Goal: Task Accomplishment & Management: Manage account settings

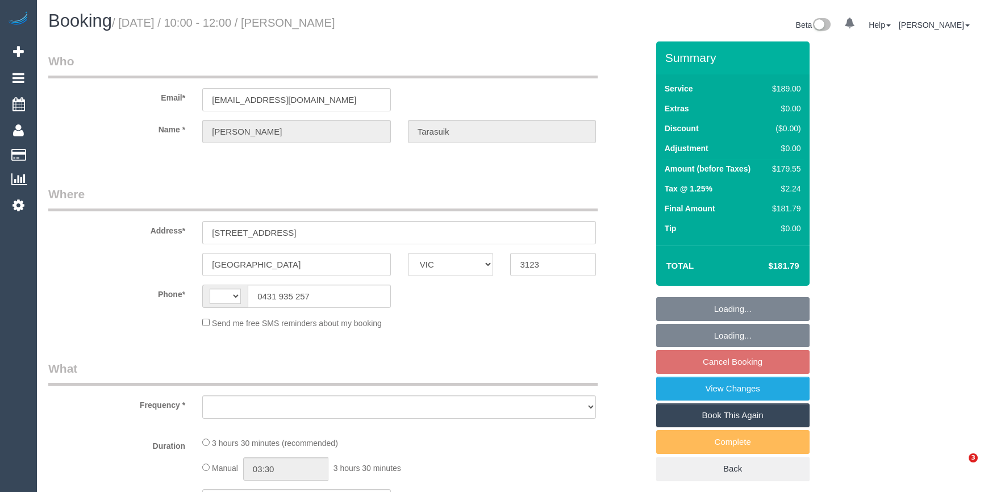
select select "VIC"
select select "string:AU"
select select "object:543"
select select "string:stripe-pm_1RgPm42GScqysDRVhhyfEQSD"
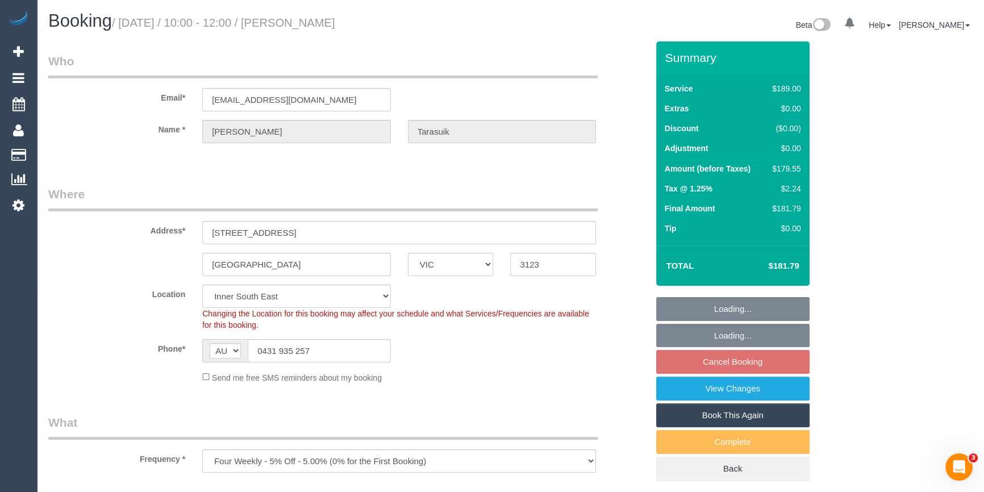
select select "number:27"
select select "number:14"
select select "number:21"
select select "number:24"
select select "number:35"
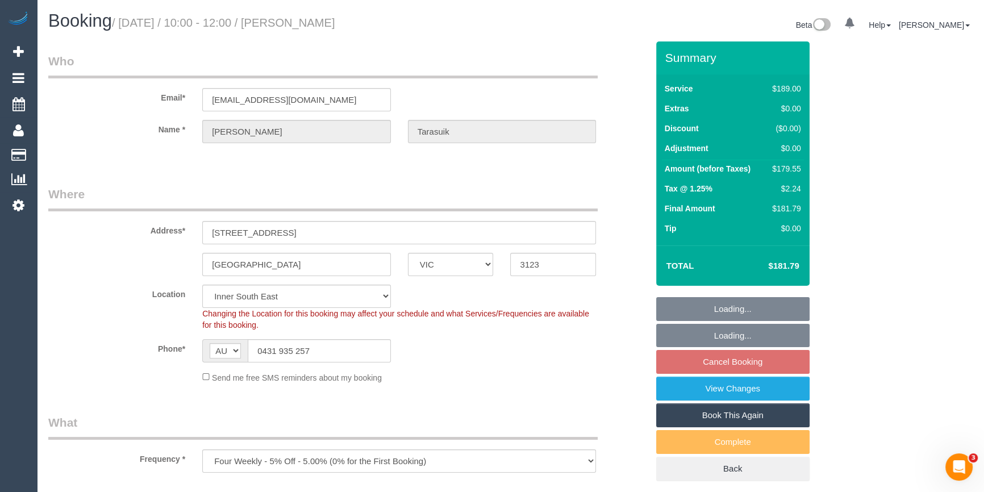
select select "number:11"
select select "object:1338"
select select "spot3"
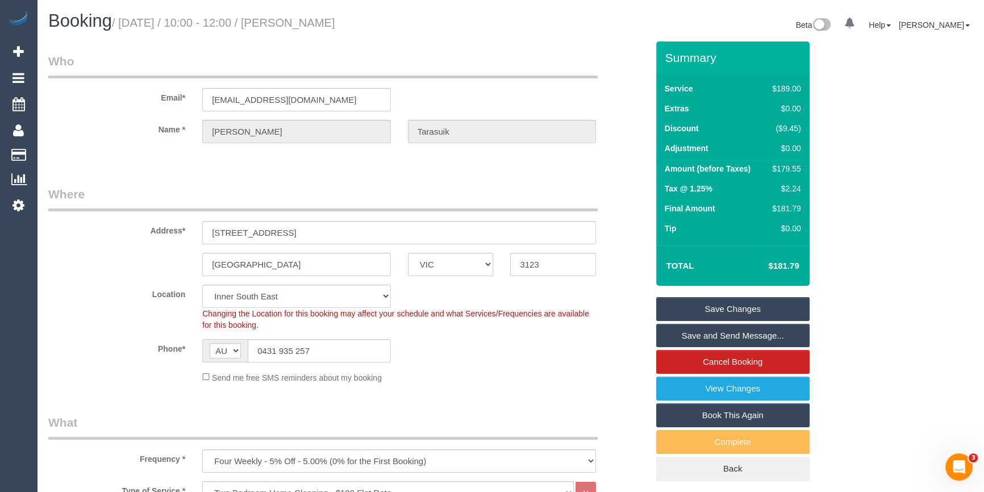
drag, startPoint x: 381, startPoint y: 32, endPoint x: 291, endPoint y: 32, distance: 89.7
click at [291, 32] on div "Booking / August 20, 2025 / 10:00 - 12:00 / Stefan Tarasuik" at bounding box center [275, 23] width 471 height 24
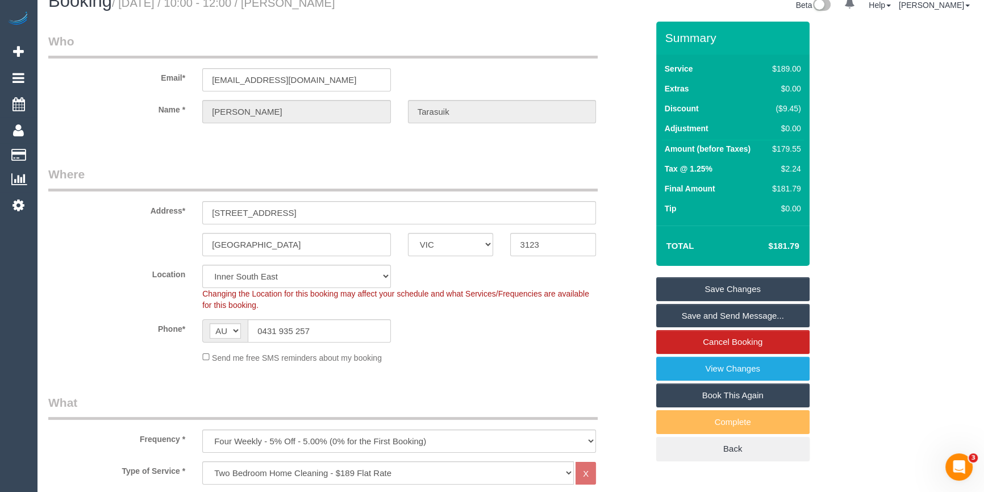
scroll to position [51, 0]
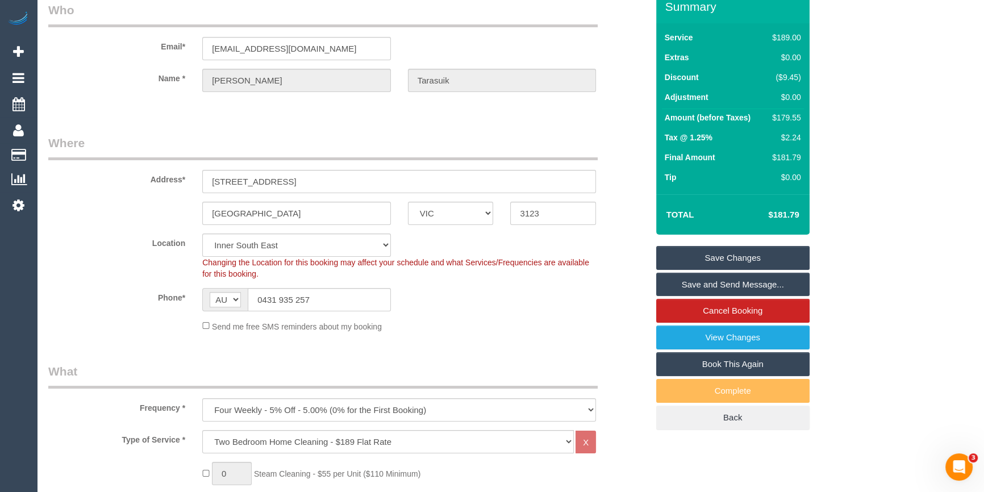
click at [780, 115] on div "$179.55" at bounding box center [783, 117] width 33 height 11
copy div "179.55"
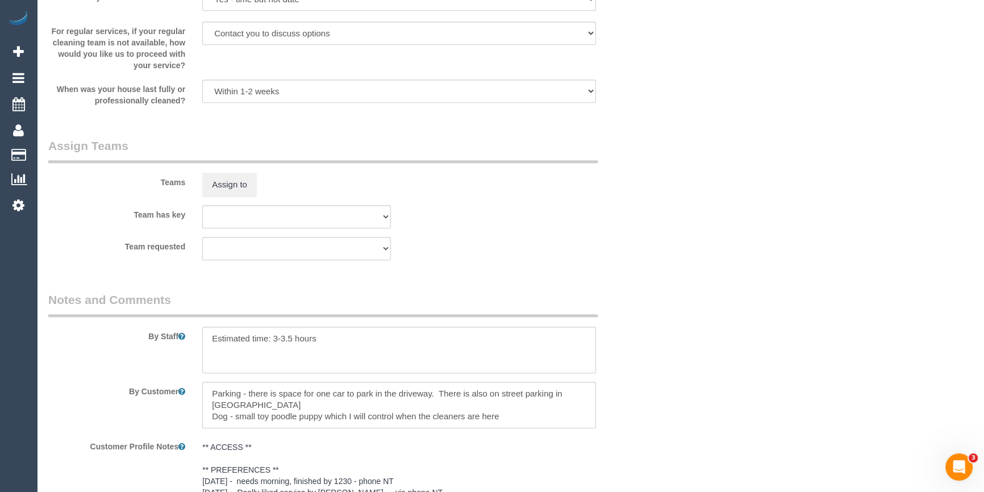
scroll to position [1378, 0]
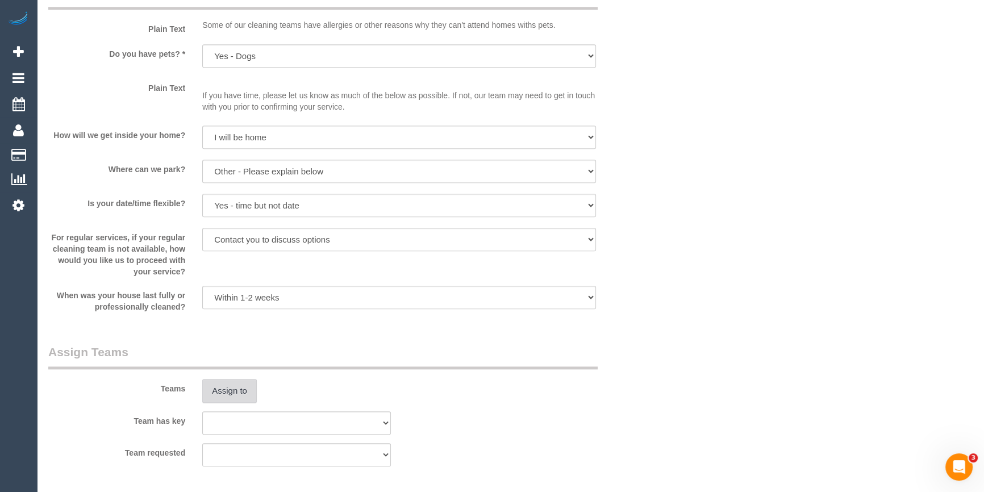
click at [237, 395] on button "Assign to" at bounding box center [229, 391] width 55 height 24
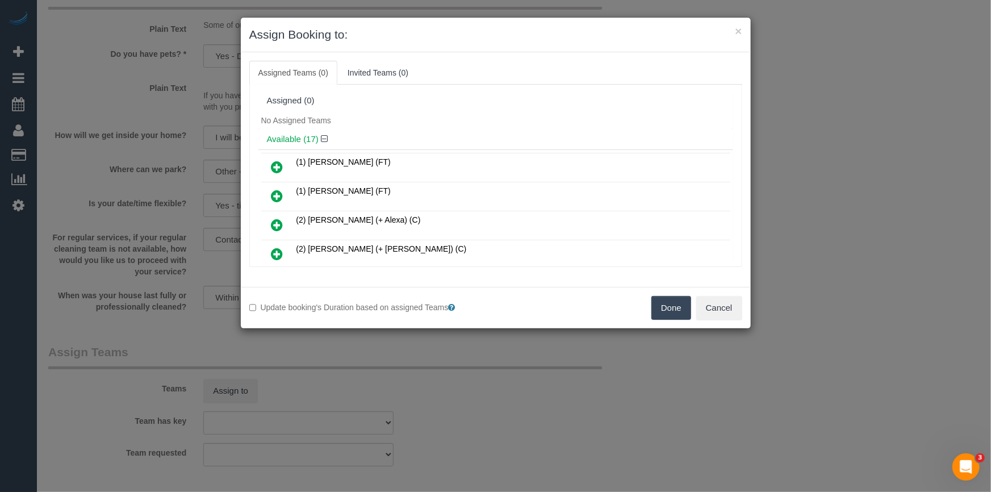
click at [279, 193] on icon at bounding box center [277, 196] width 12 height 14
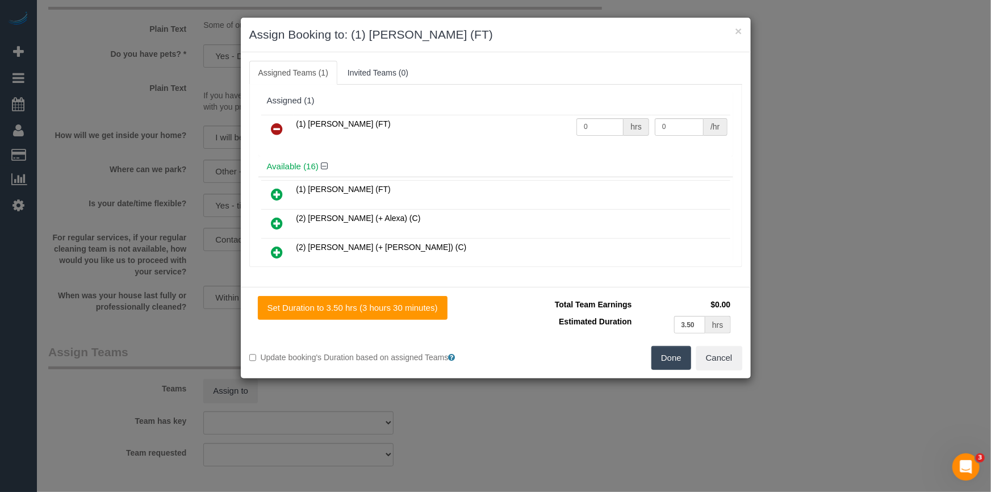
click at [659, 350] on button "Done" at bounding box center [671, 358] width 40 height 24
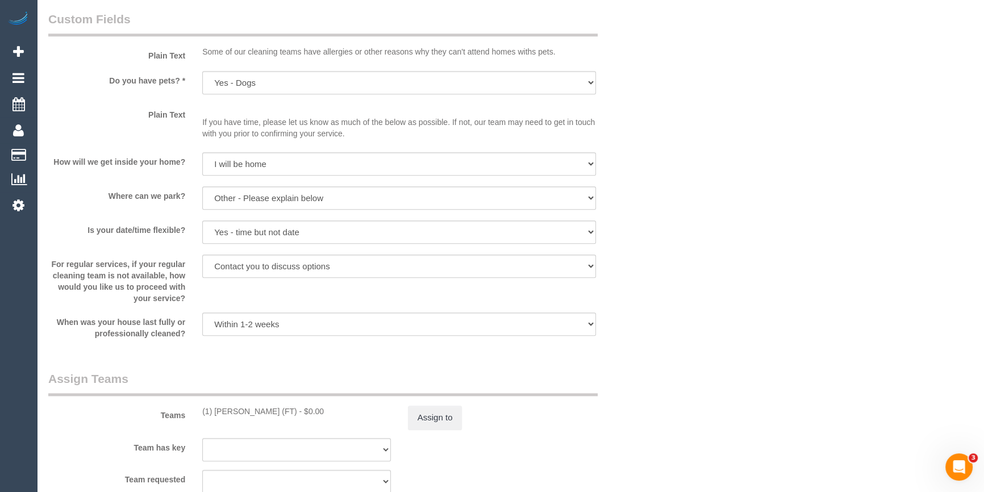
scroll to position [1327, 0]
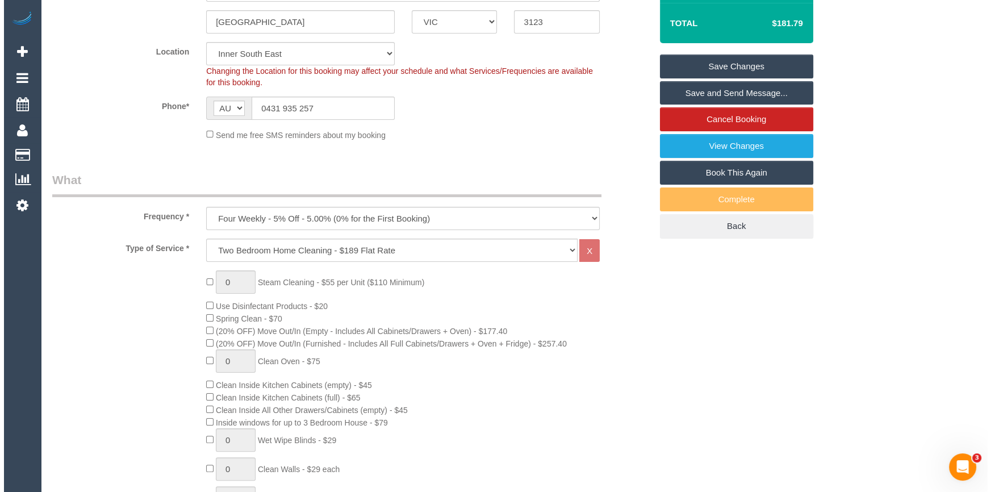
scroll to position [0, 0]
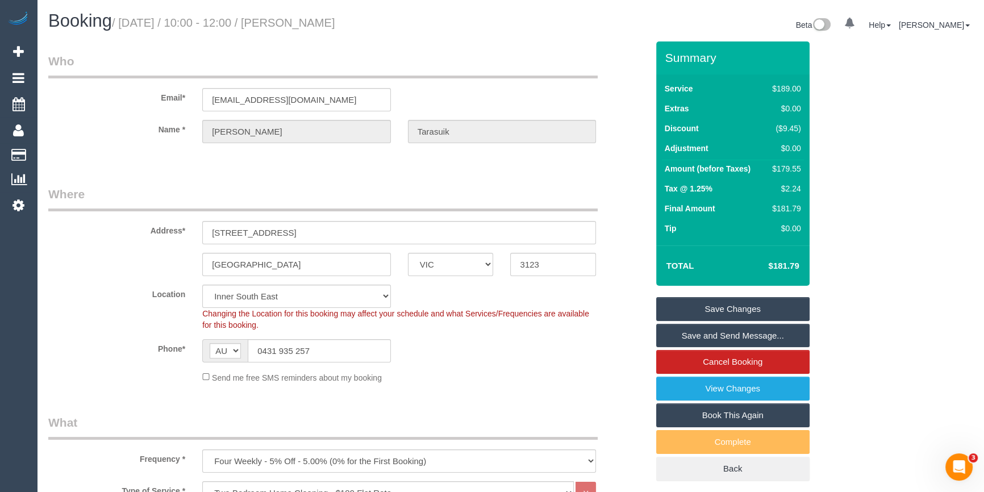
click at [751, 331] on link "Save and Send Message..." at bounding box center [732, 336] width 153 height 24
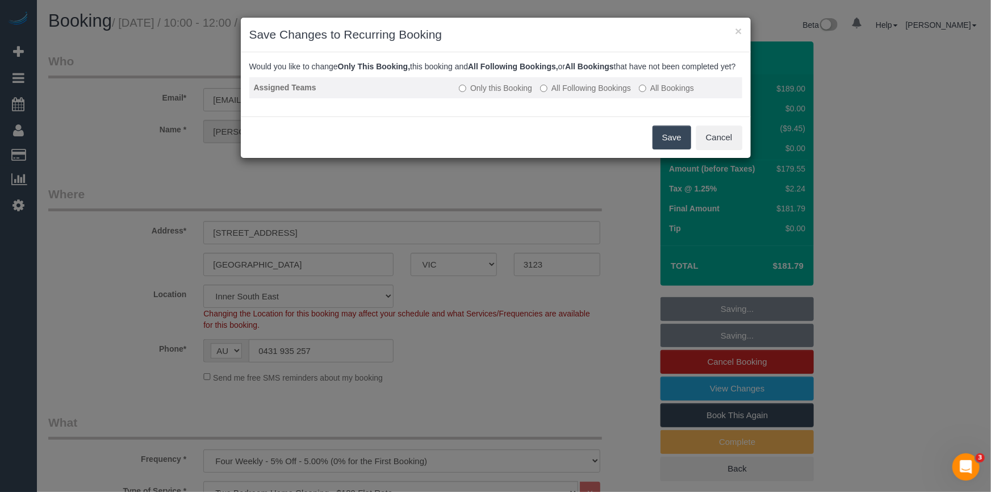
click at [586, 94] on label "All Following Bookings" at bounding box center [585, 87] width 91 height 11
click at [676, 149] on button "Save" at bounding box center [672, 138] width 39 height 24
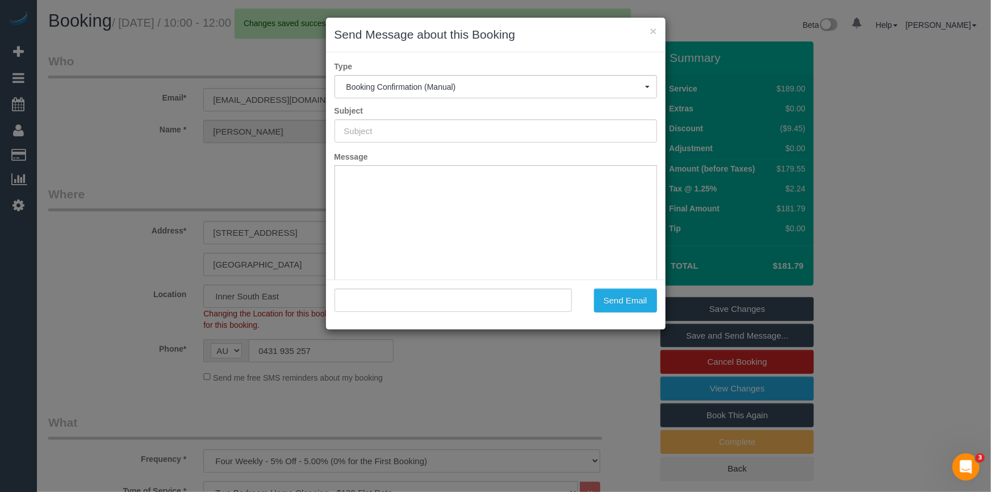
type input "Booking Confirmed"
type input ""Stefan Tarasuik" <stefan.tarasuik@gmail.com>"
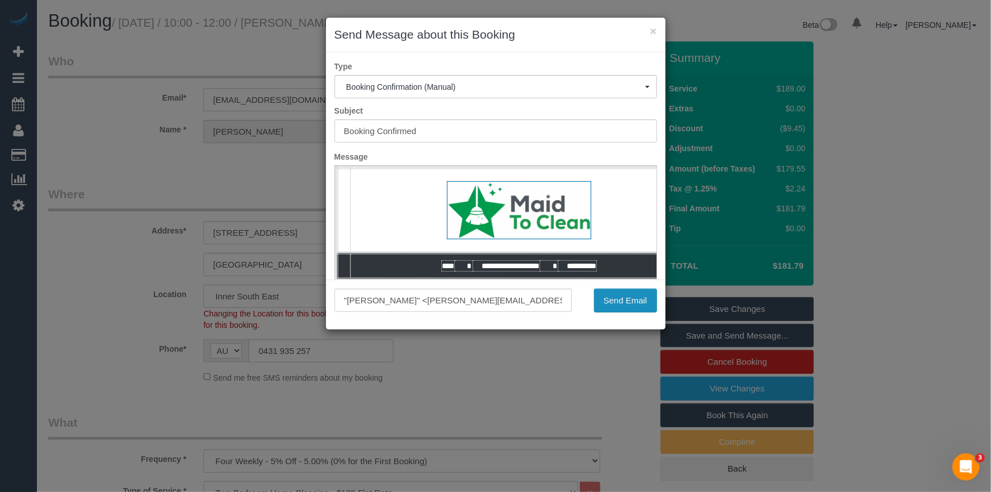
click at [605, 295] on button "Send Email" at bounding box center [625, 300] width 63 height 24
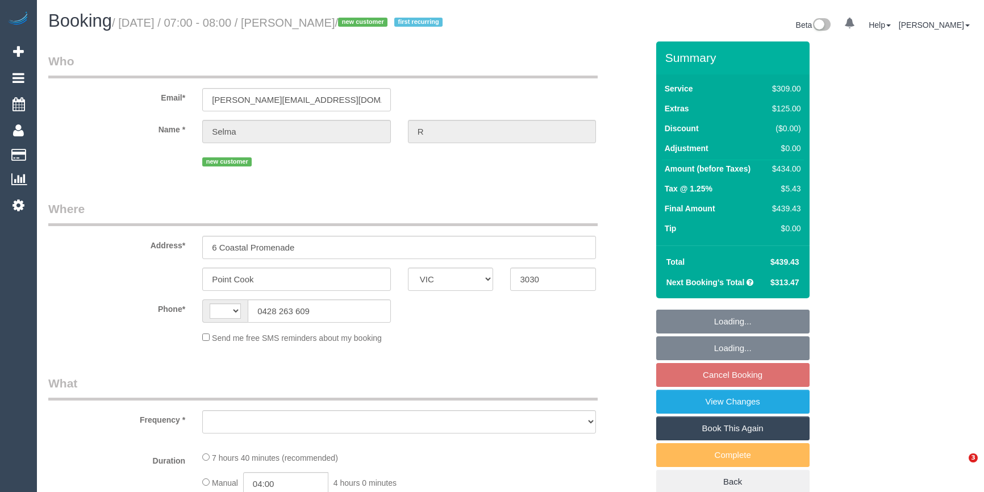
select select "VIC"
select select "string:AU"
select select "object:536"
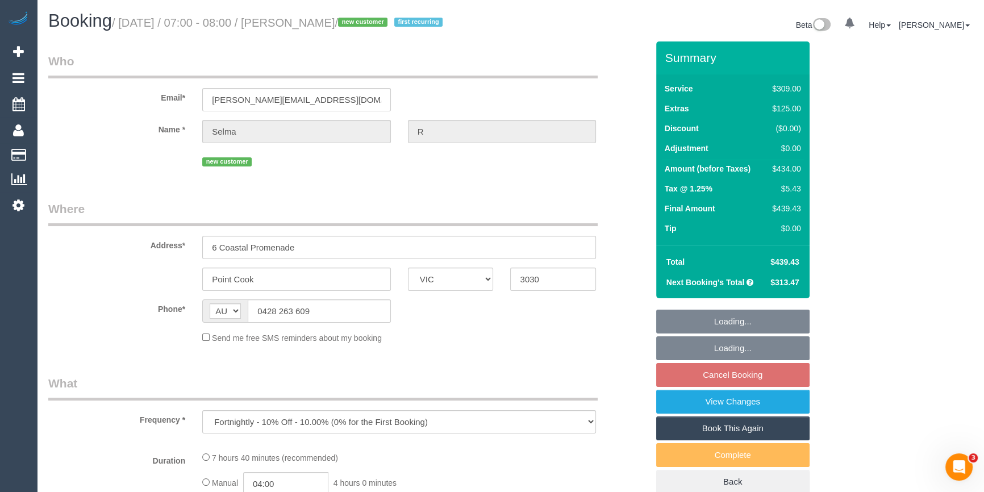
select select "string:stripe-pm_1RX20d2GScqysDRVjq88cUN9"
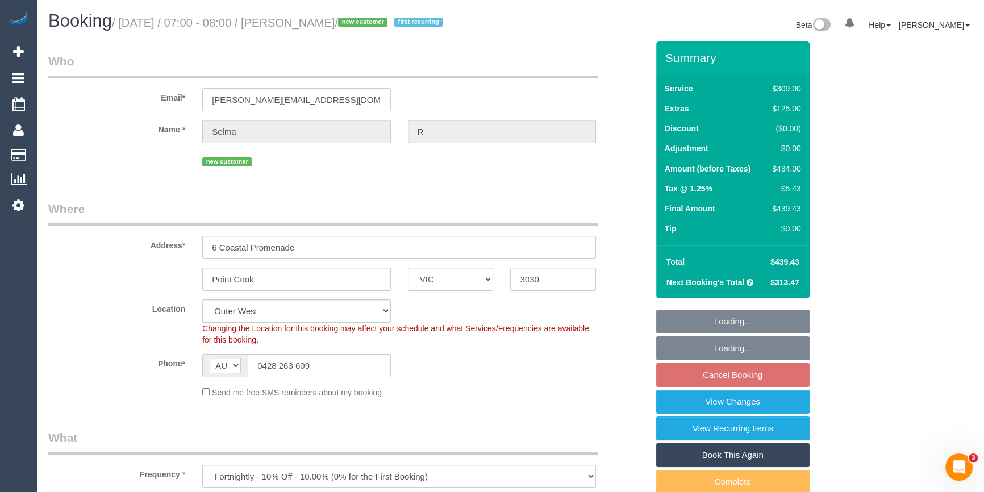
select select "object:701"
select select "number:30"
select select "number:14"
select select "number:19"
select select "number:22"
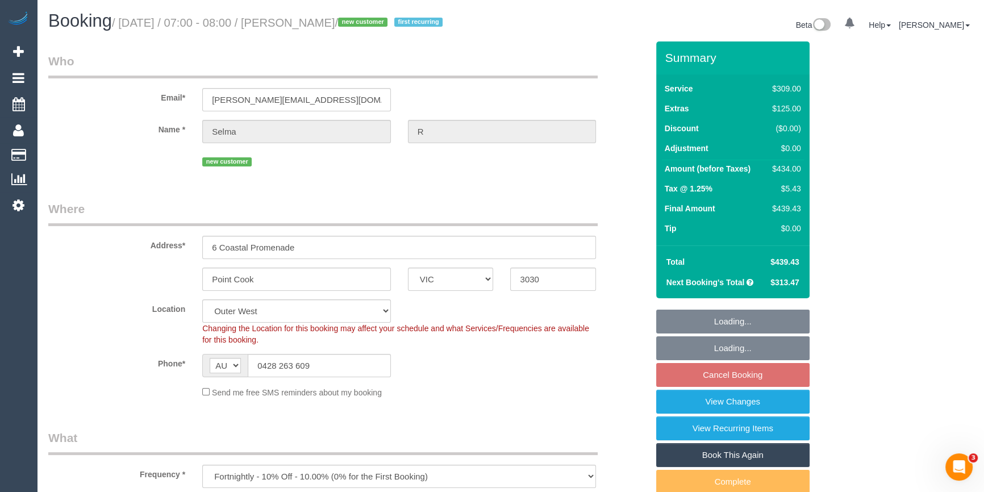
select select "number:34"
select select "number:12"
select select "spot1"
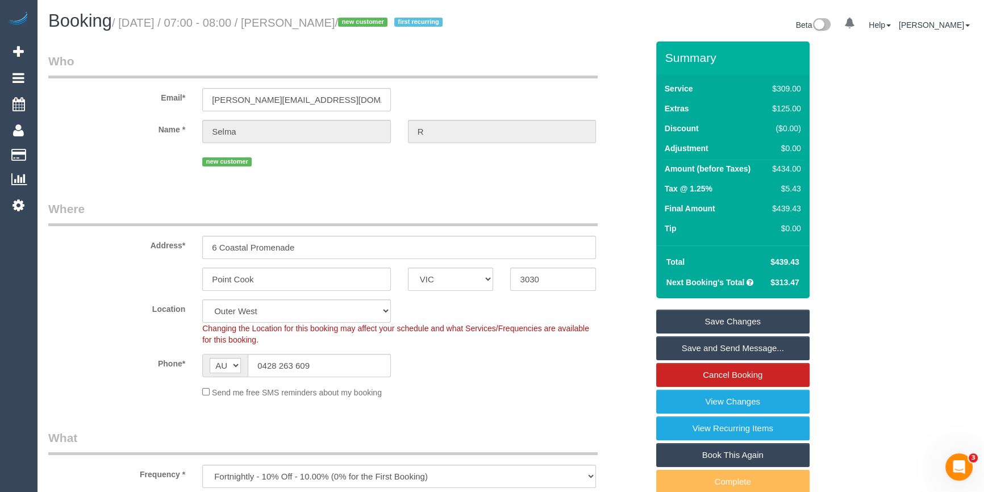
drag, startPoint x: 336, startPoint y: 23, endPoint x: 293, endPoint y: 25, distance: 42.7
click at [293, 25] on small "/ August 20, 2025 / 07:00 - 08:00 / Selma R / new customer first recurring" at bounding box center [279, 22] width 334 height 12
copy small "Selma R"
click at [791, 165] on div "$434.00" at bounding box center [783, 168] width 33 height 11
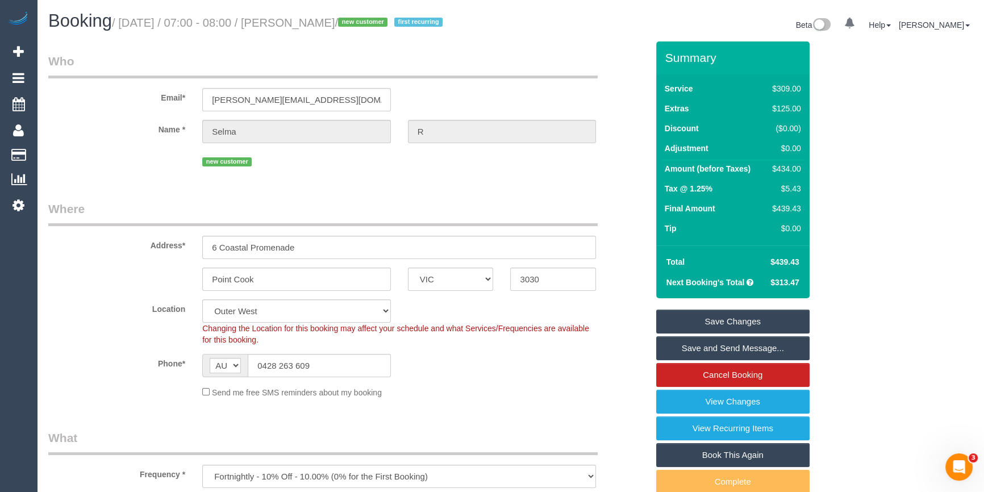
copy div "434.00"
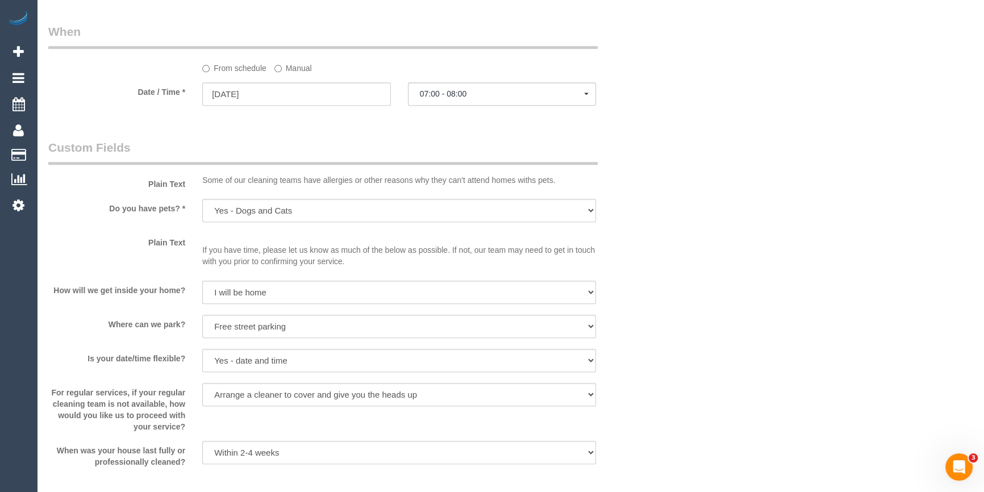
scroll to position [1652, 0]
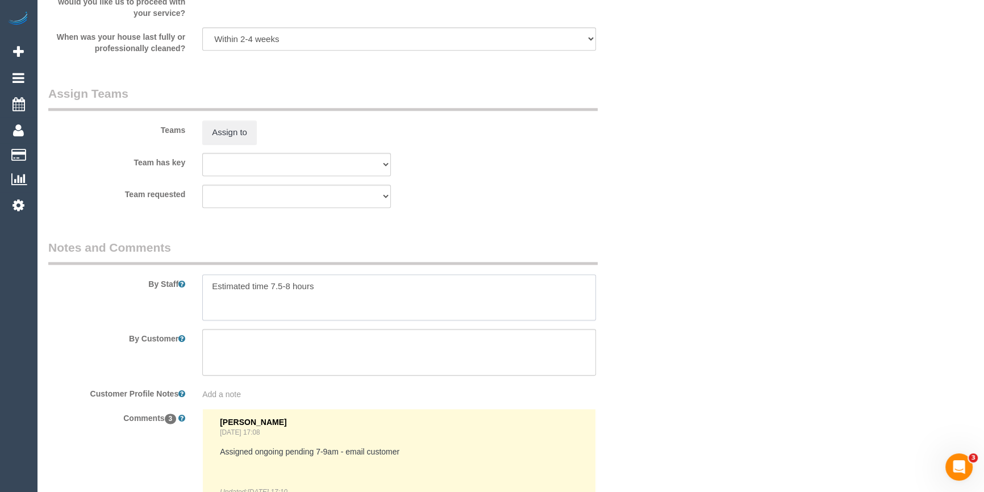
click at [411, 295] on textarea at bounding box center [399, 297] width 394 height 47
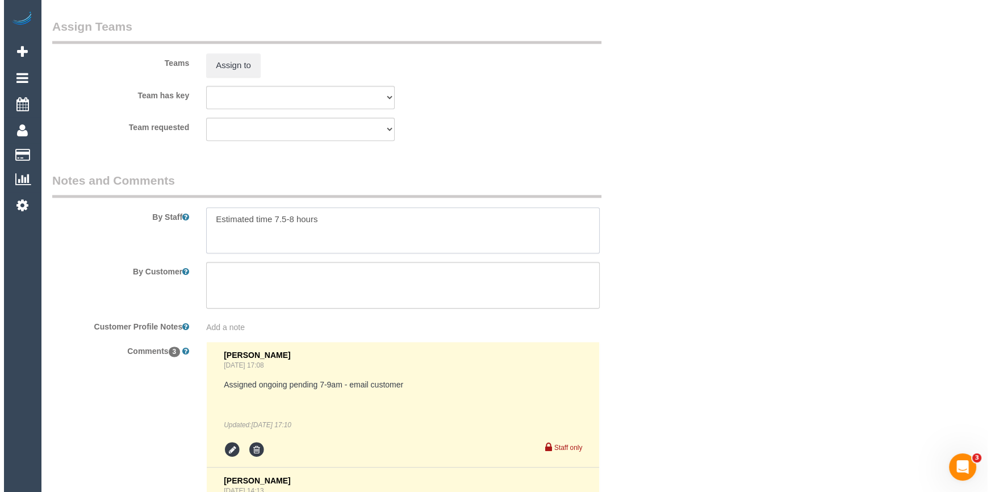
scroll to position [1512, 0]
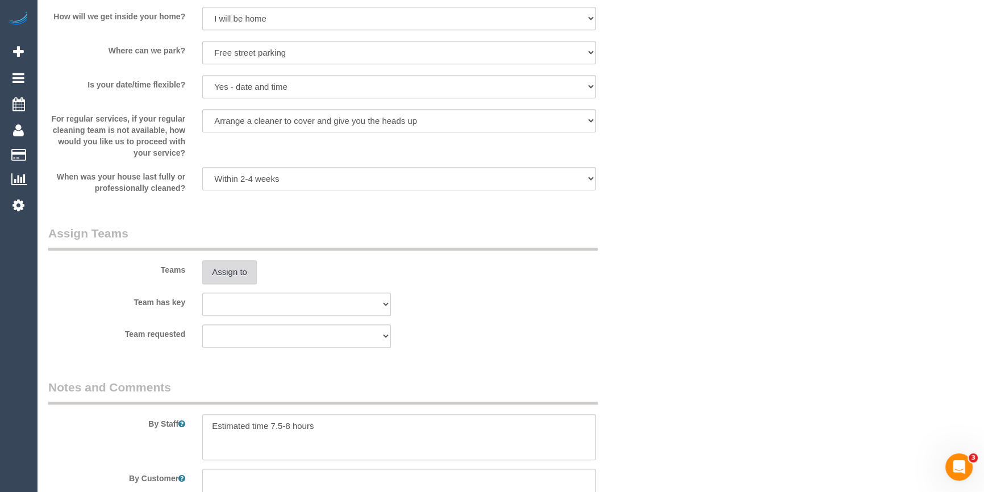
click at [238, 272] on button "Assign to" at bounding box center [229, 272] width 55 height 24
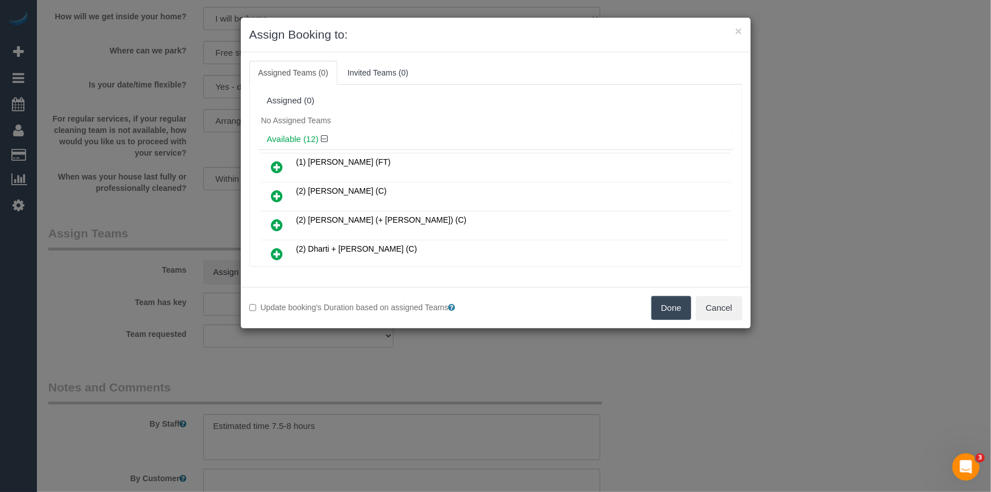
click at [417, 125] on div "No Assigned Teams" at bounding box center [495, 120] width 475 height 17
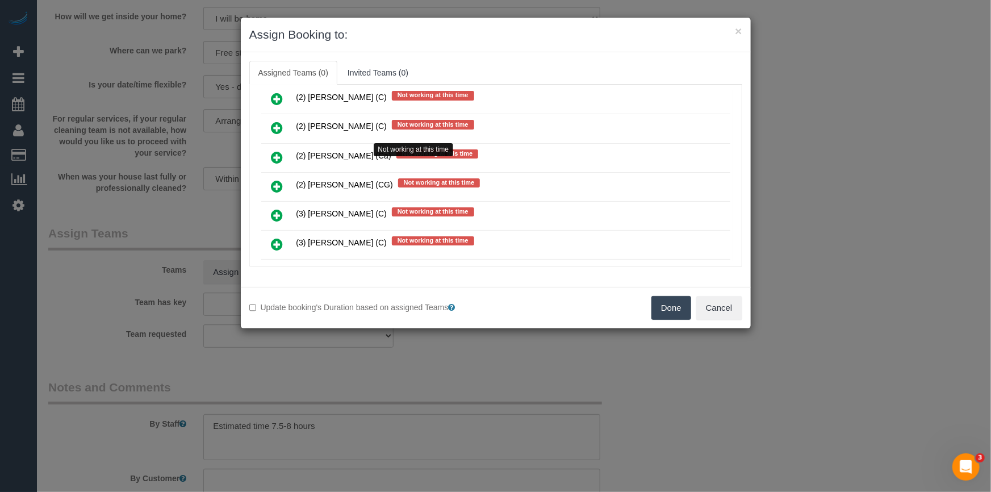
scroll to position [1006, 0]
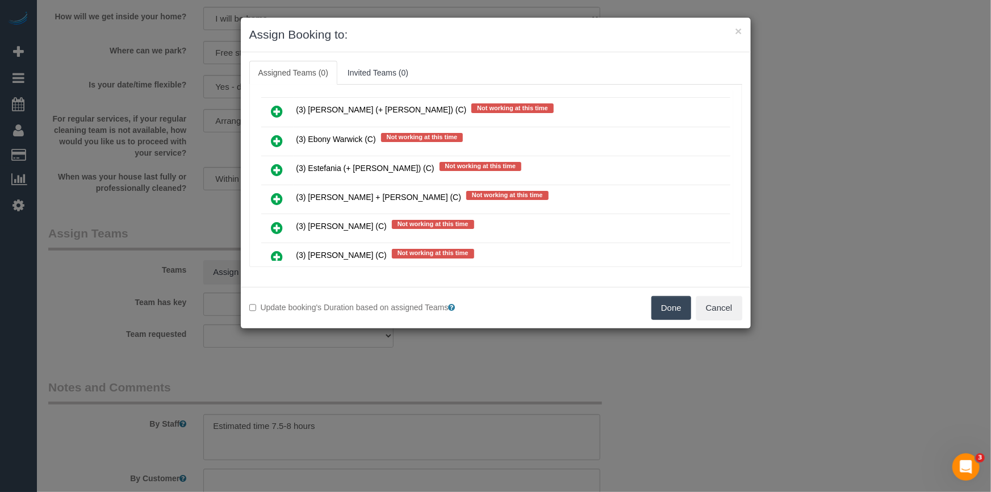
click at [277, 192] on icon at bounding box center [277, 199] width 12 height 14
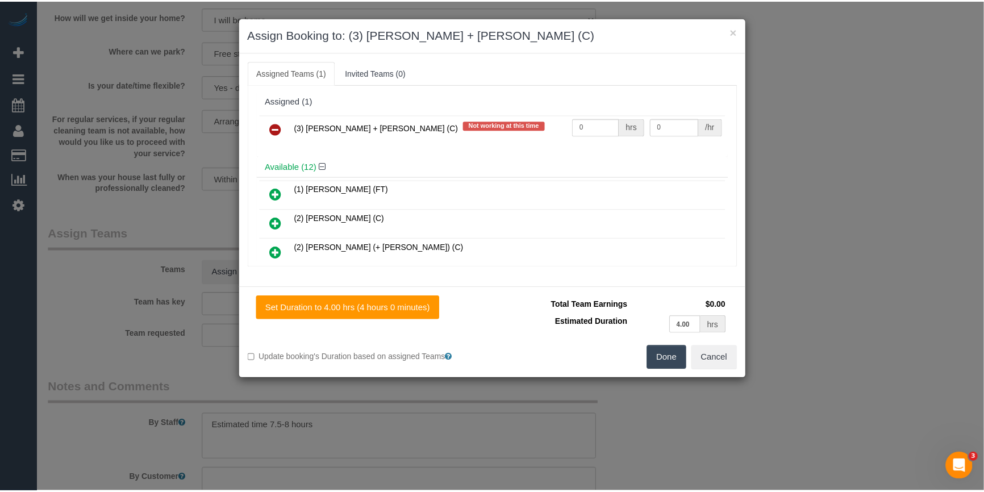
scroll to position [0, 0]
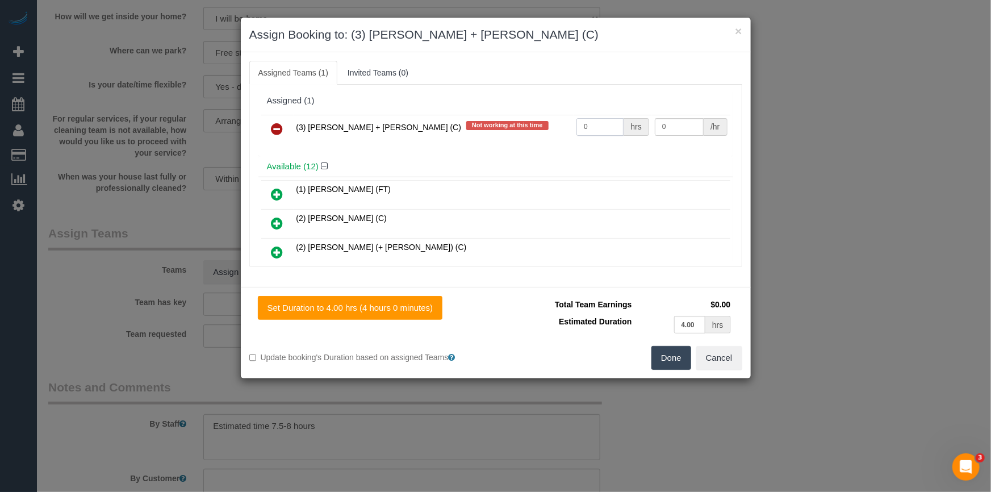
click at [601, 122] on input "0" at bounding box center [599, 127] width 47 height 18
type input "1"
click at [660, 352] on button "Done" at bounding box center [671, 358] width 40 height 24
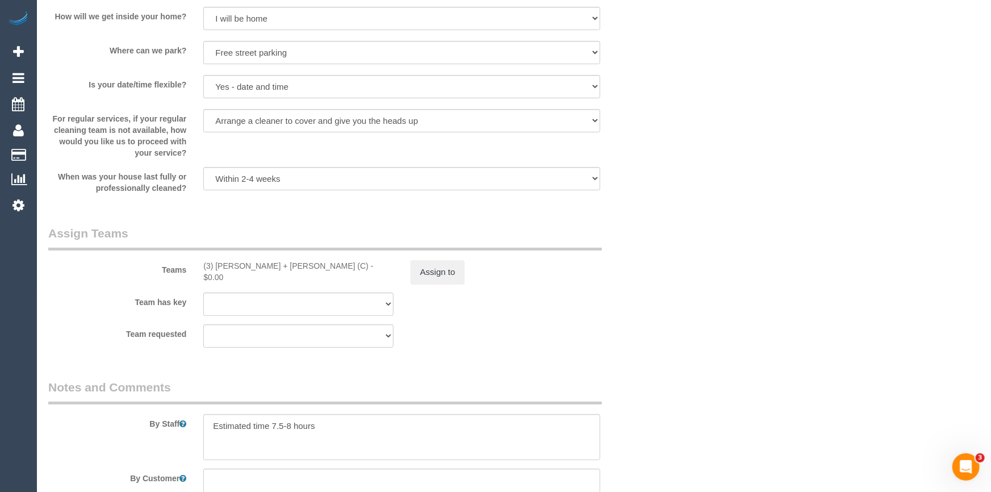
click at [660, 352] on div "× Assign Booking to: (3) Gurdeep + Kamalpreet (C) Assigned Teams (1) Invited Te…" at bounding box center [495, 246] width 991 height 492
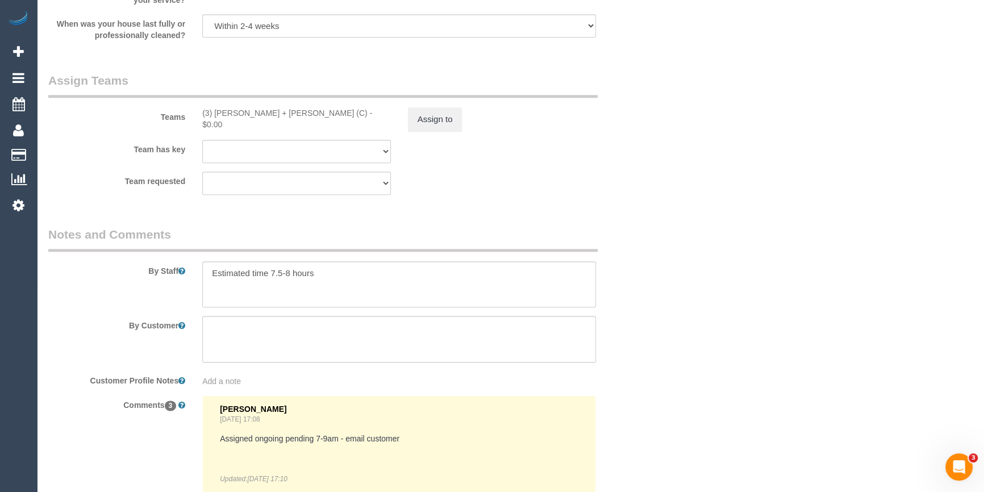
scroll to position [1512, 0]
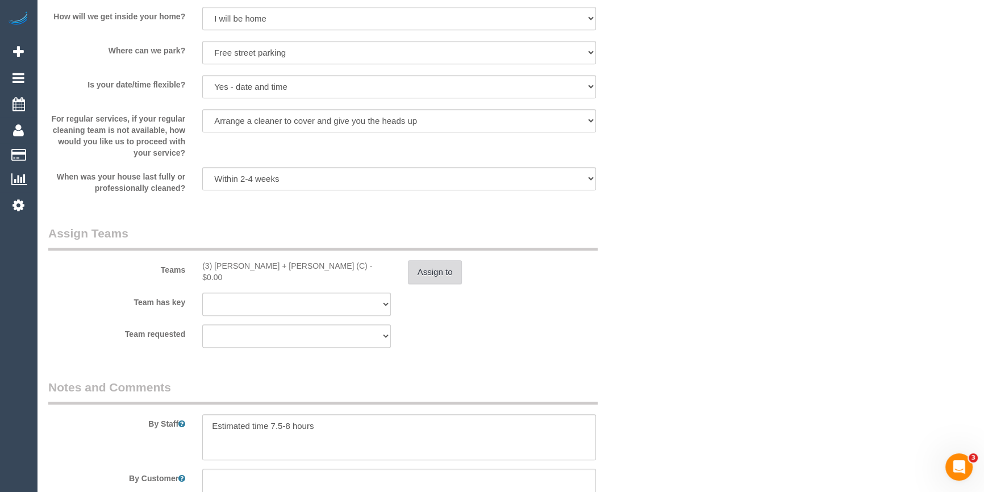
click at [433, 277] on button "Assign to" at bounding box center [435, 272] width 55 height 24
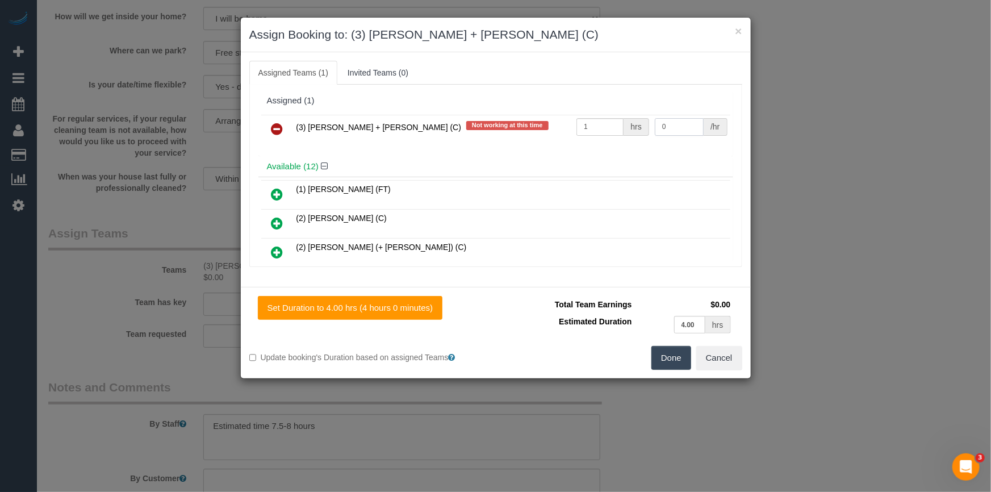
click at [672, 128] on input "0" at bounding box center [679, 127] width 49 height 18
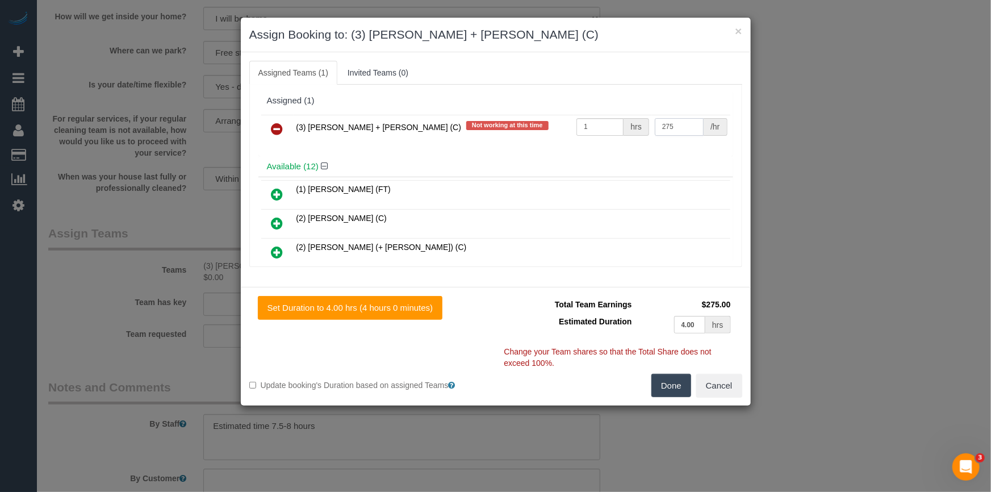
type input "275"
click at [679, 385] on button "Done" at bounding box center [671, 386] width 40 height 24
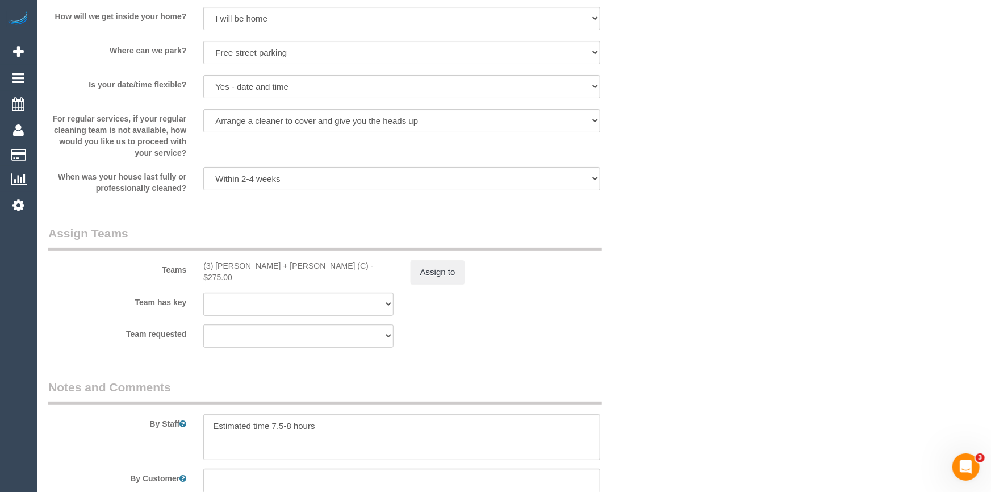
drag, startPoint x: 679, startPoint y: 385, endPoint x: 655, endPoint y: 373, distance: 27.2
click at [679, 385] on div "× Assign Booking to: (3) Gurdeep + Kamalpreet (C) Assigned Teams (1) Invited Te…" at bounding box center [495, 246] width 991 height 492
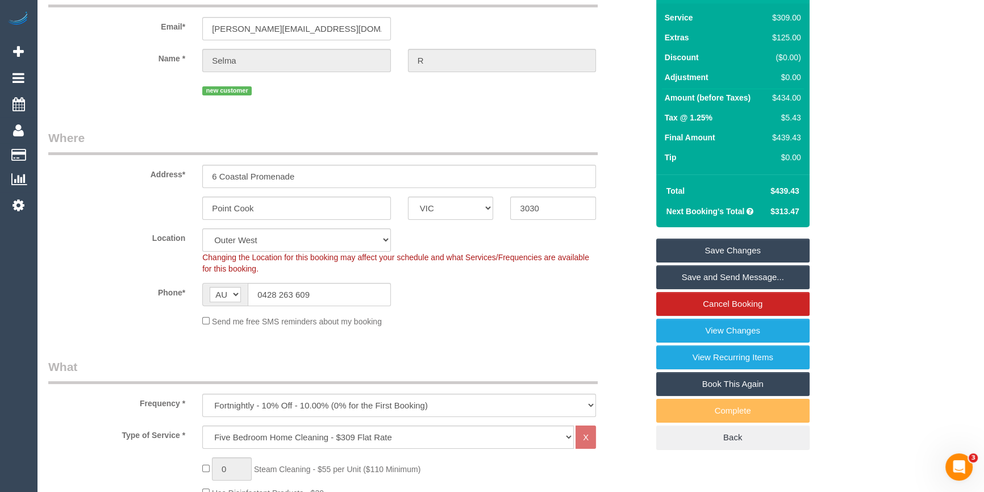
scroll to position [0, 0]
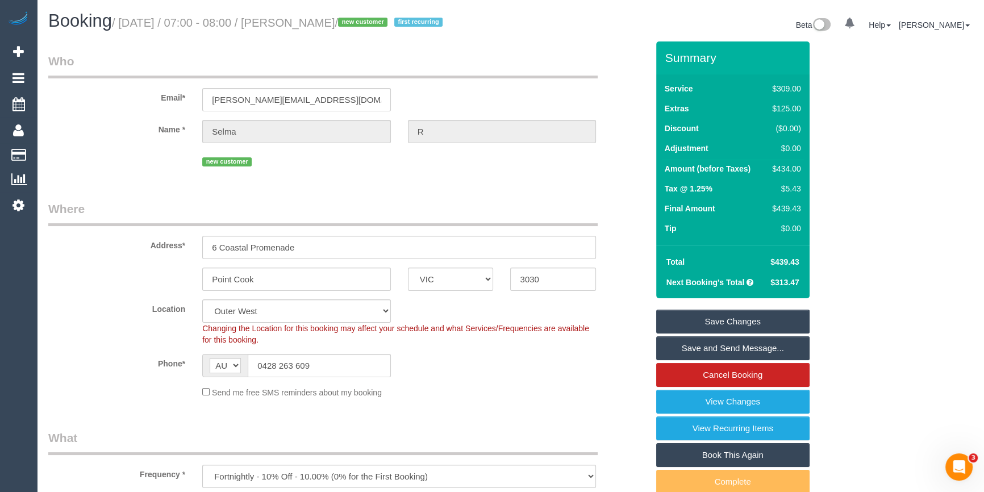
click at [511, 377] on sui-booking-location "Location Office City East (North) East (South) Inner East Inner North (East) In…" at bounding box center [347, 348] width 599 height 99
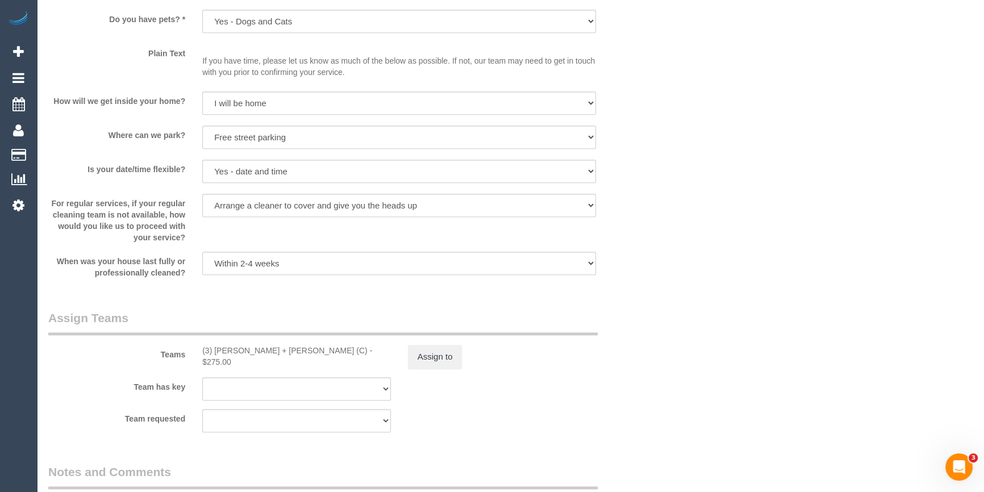
scroll to position [1549, 0]
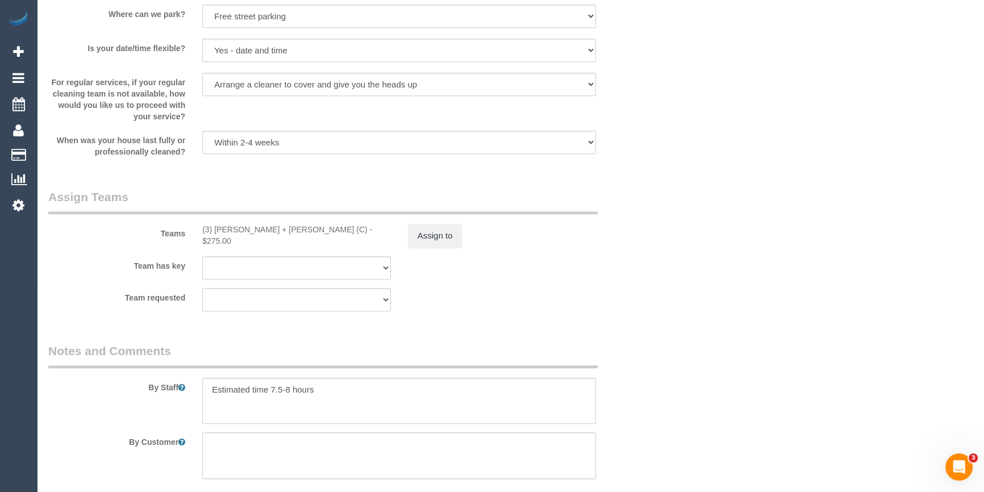
click at [465, 235] on div "Assign to" at bounding box center [502, 236] width 206 height 24
click at [439, 242] on button "Assign to" at bounding box center [435, 236] width 55 height 24
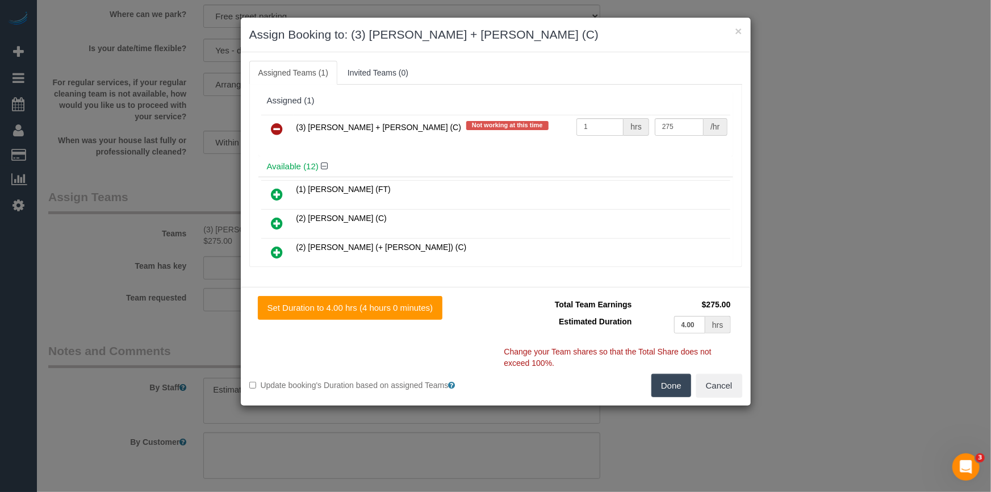
click at [275, 128] on icon at bounding box center [277, 129] width 12 height 14
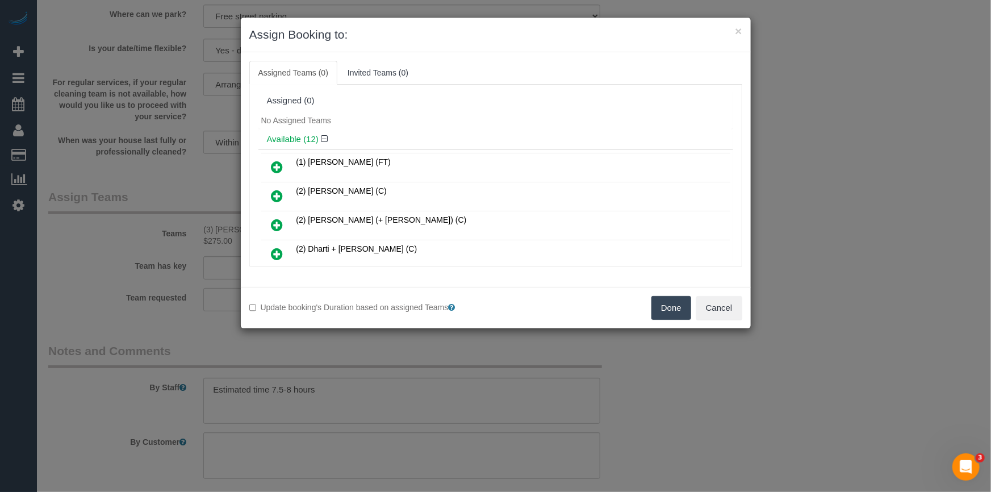
click at [663, 307] on button "Done" at bounding box center [671, 308] width 40 height 24
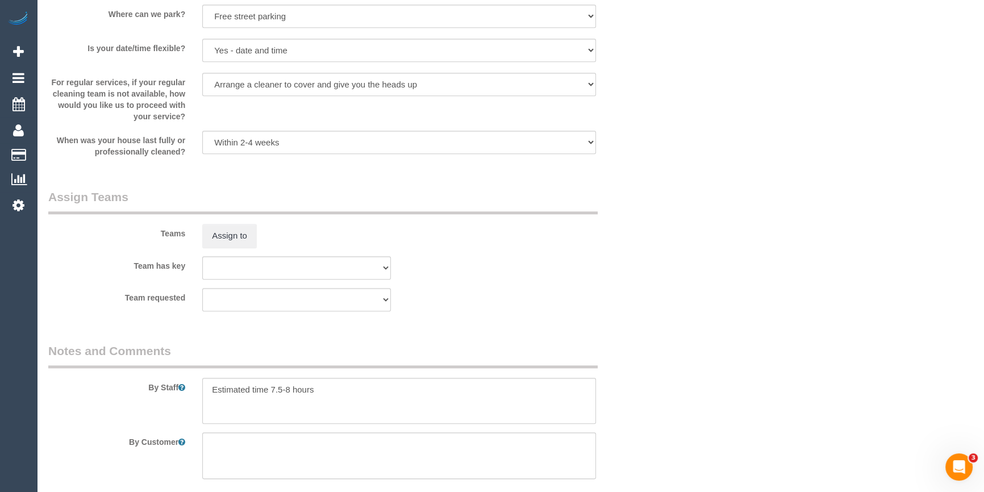
drag, startPoint x: 784, startPoint y: 158, endPoint x: 585, endPoint y: 258, distance: 222.2
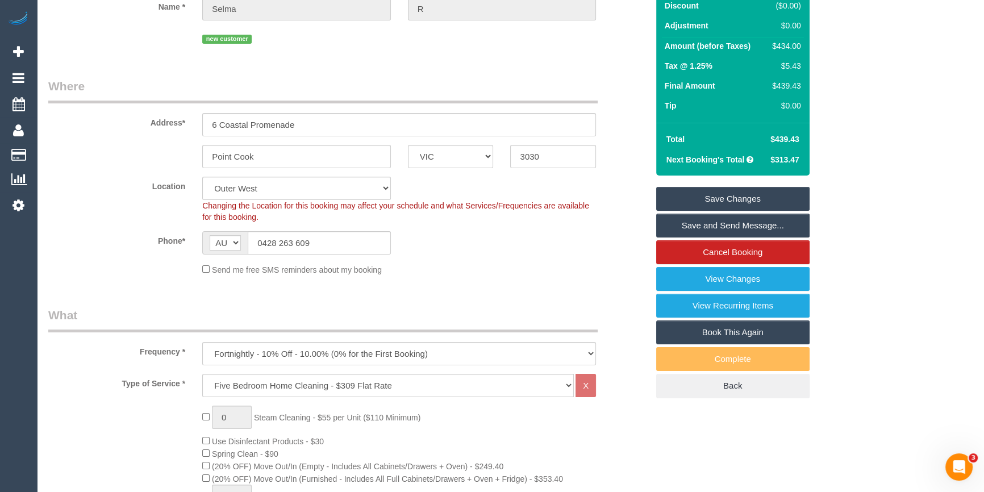
scroll to position [103, 0]
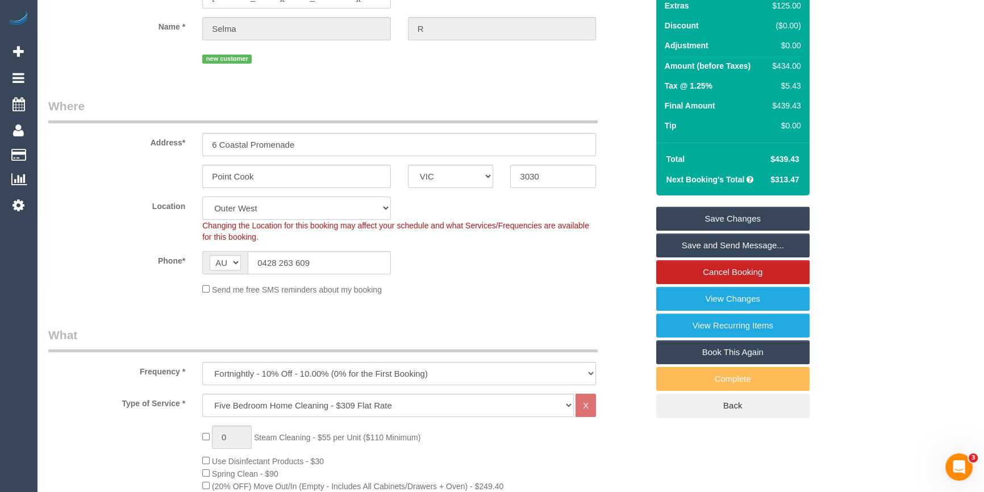
click at [236, 204] on select "Office City East (North) East (South) Inner East Inner North (East) Inner North…" at bounding box center [296, 207] width 189 height 23
select select "50"
click at [202, 196] on select "Office City East (North) East (South) Inner East Inner North (East) Inner North…" at bounding box center [296, 207] width 189 height 23
click at [482, 262] on div "Phone* AF AL DZ AD AO AI AQ AG AR AM AW AU AT AZ BS BH BD BB BY BE BZ BJ BM BT …" at bounding box center [348, 262] width 616 height 23
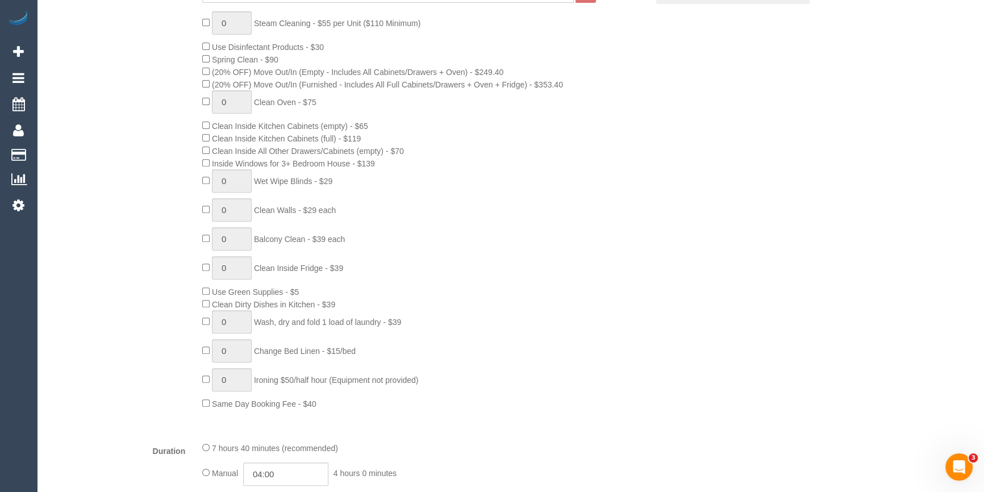
select select "object:5960"
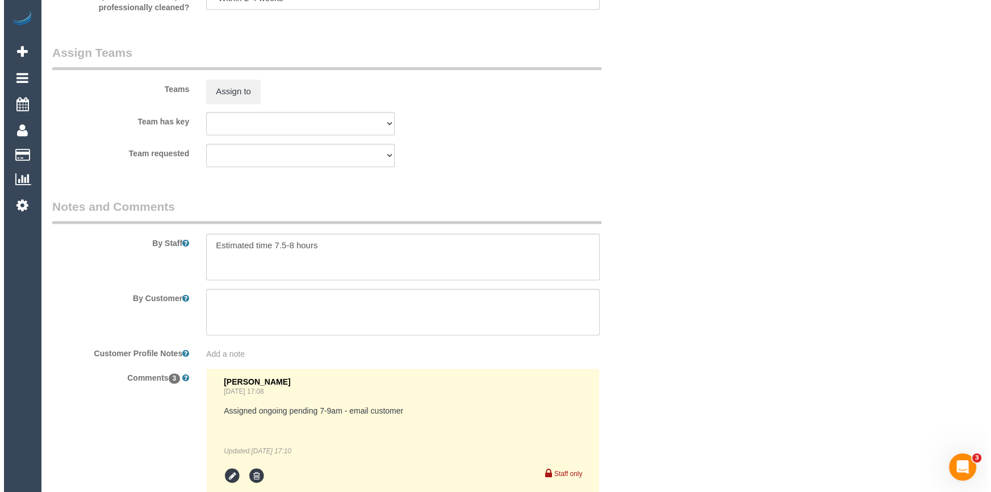
scroll to position [1817, 0]
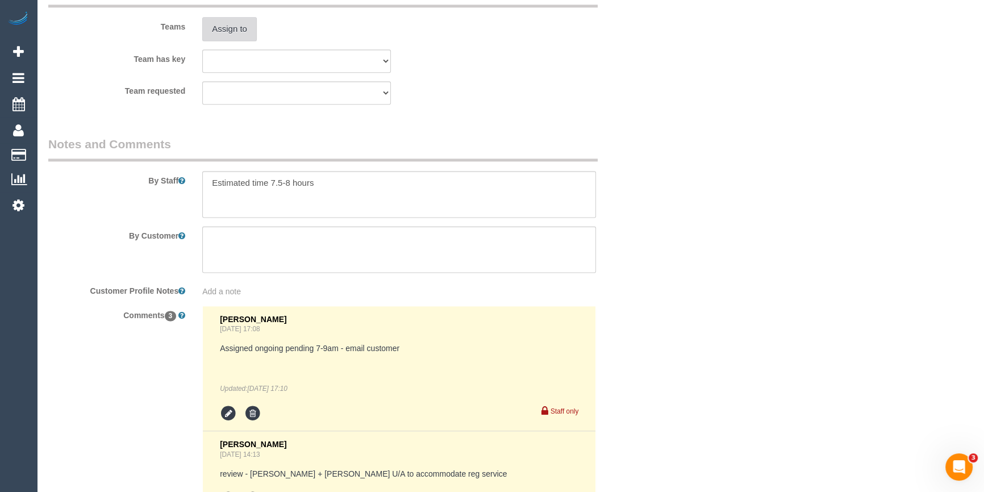
click at [232, 36] on button "Assign to" at bounding box center [229, 29] width 55 height 24
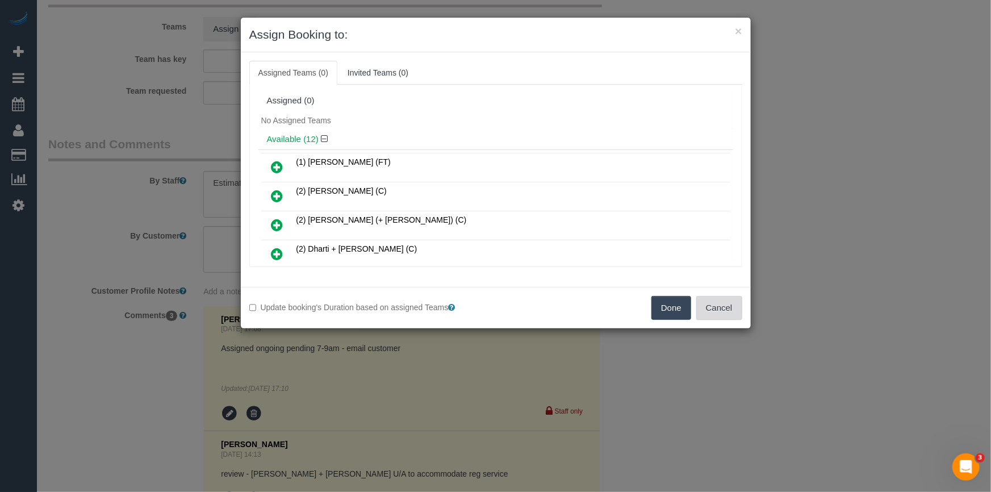
click at [729, 306] on button "Cancel" at bounding box center [719, 308] width 46 height 24
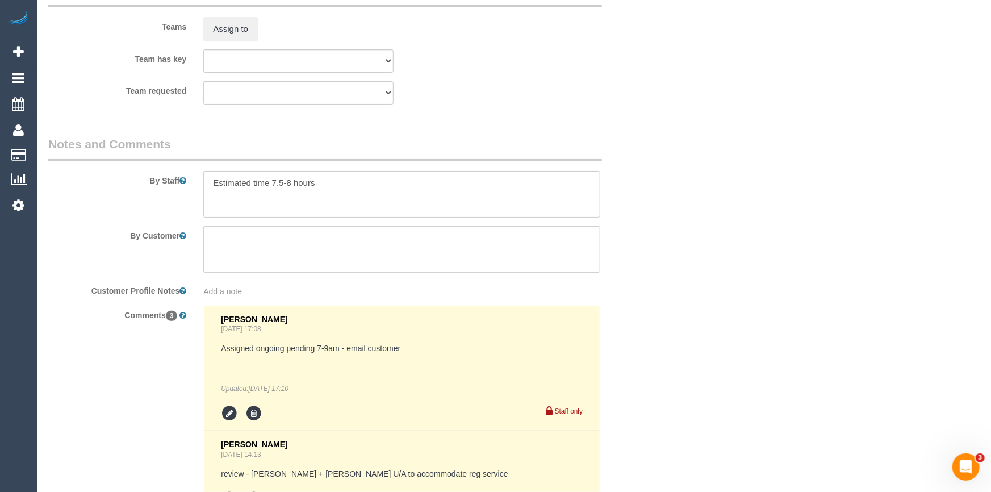
drag, startPoint x: 729, startPoint y: 306, endPoint x: 721, endPoint y: 299, distance: 10.0
click at [727, 305] on div "× Assign Booking to: Assigned Teams (0) Invited Teams (0) Assigned (0) No Assig…" at bounding box center [495, 246] width 991 height 492
click at [228, 22] on button "Assign to" at bounding box center [229, 29] width 55 height 24
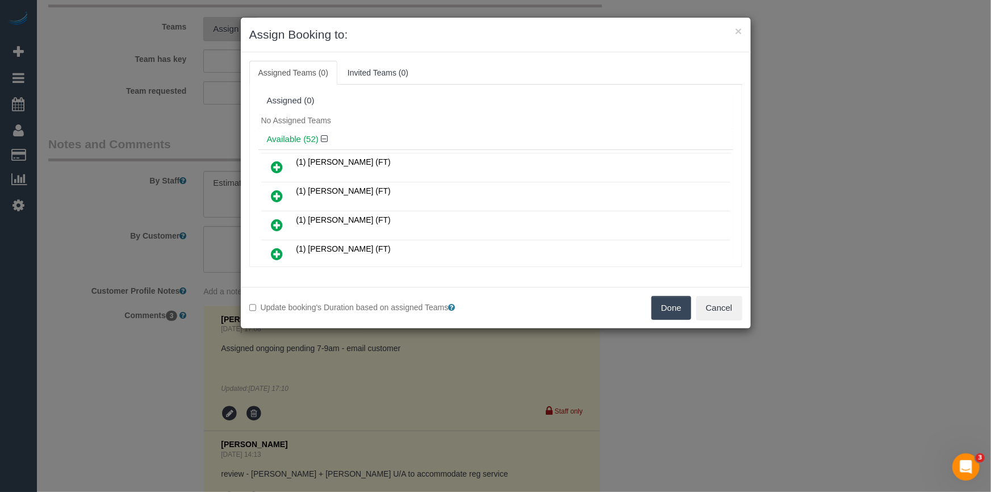
scroll to position [839, 0]
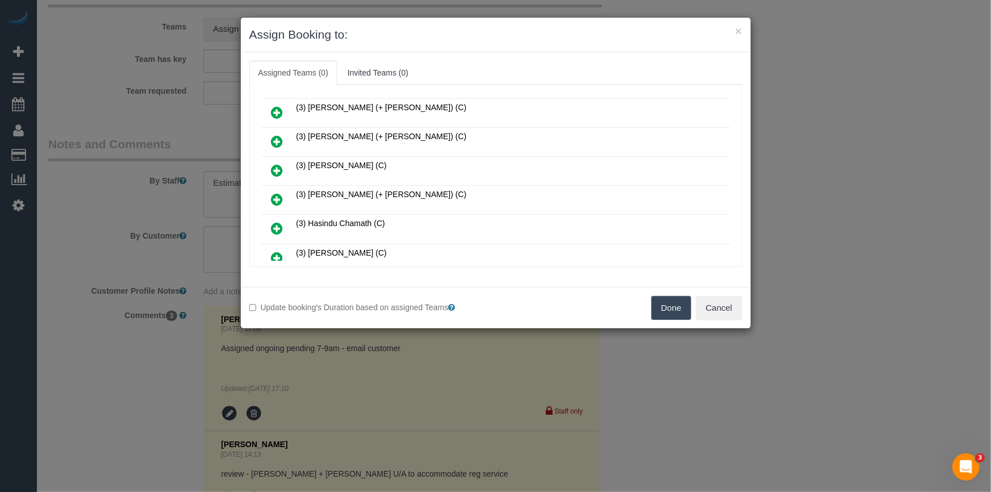
click at [278, 193] on icon at bounding box center [277, 200] width 12 height 14
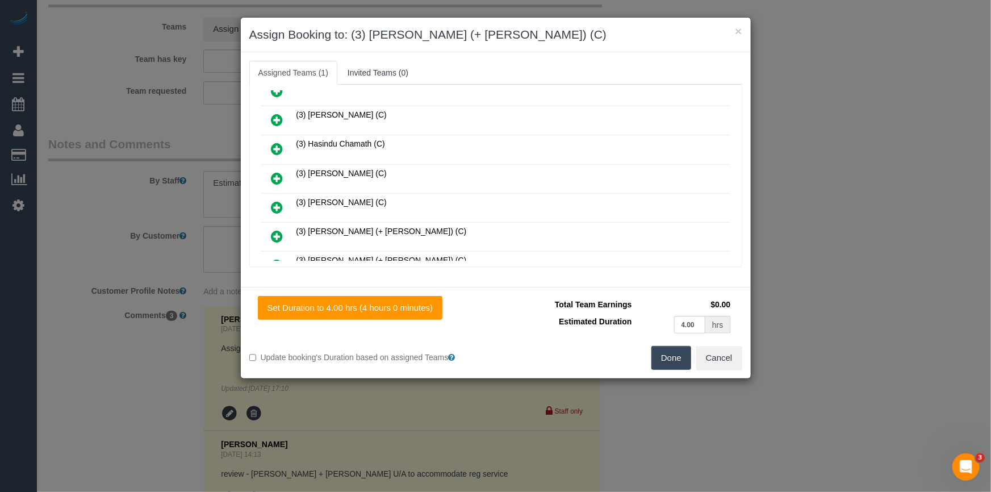
click at [276, 229] on icon at bounding box center [277, 236] width 12 height 14
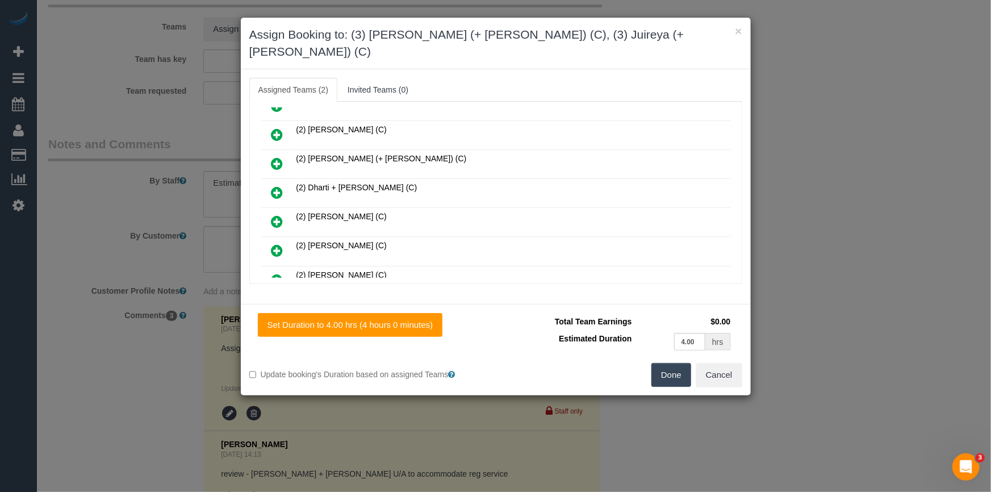
click at [611, 120] on td "(2) [PERSON_NAME] (C)" at bounding box center [512, 134] width 437 height 29
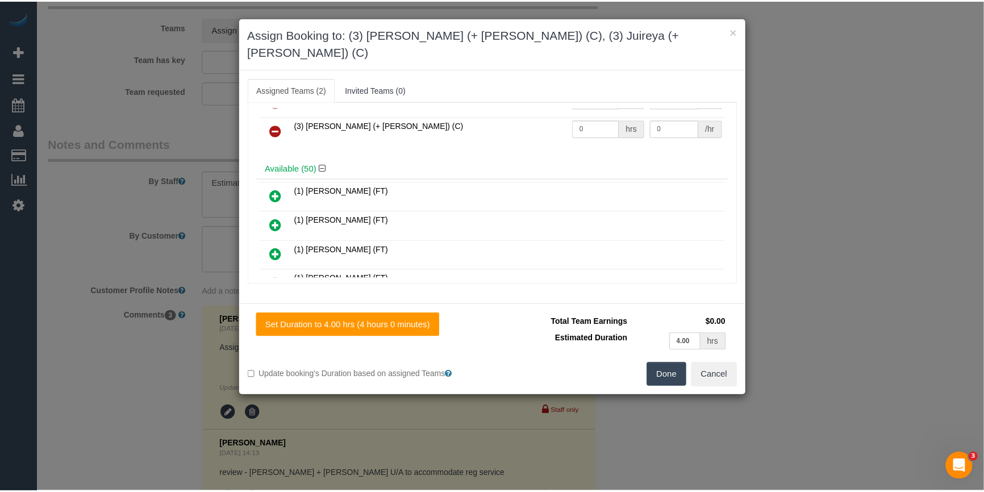
scroll to position [0, 0]
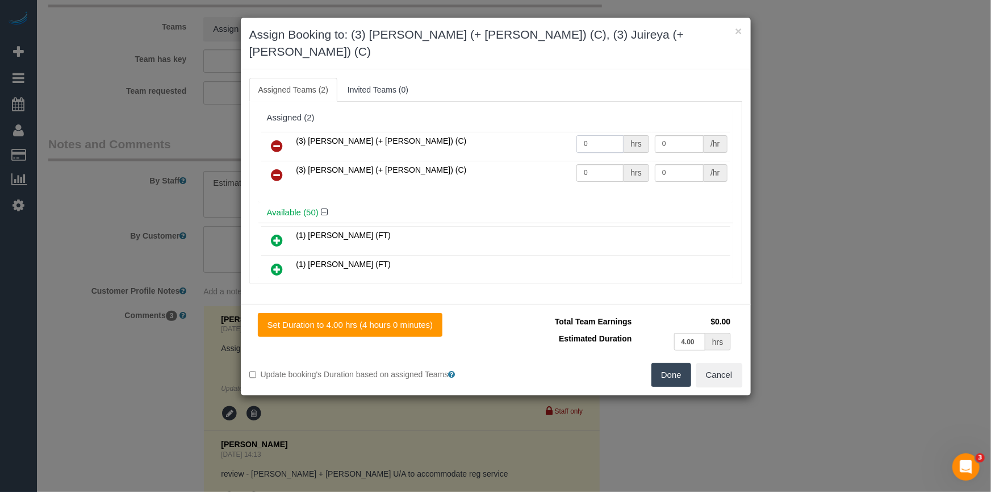
click at [605, 135] on input "0" at bounding box center [599, 144] width 47 height 18
type input "1"
click at [596, 161] on td "0 hrs" at bounding box center [613, 175] width 78 height 29
click at [603, 161] on td "0 hrs" at bounding box center [613, 175] width 78 height 29
click at [613, 164] on input "0" at bounding box center [599, 173] width 47 height 18
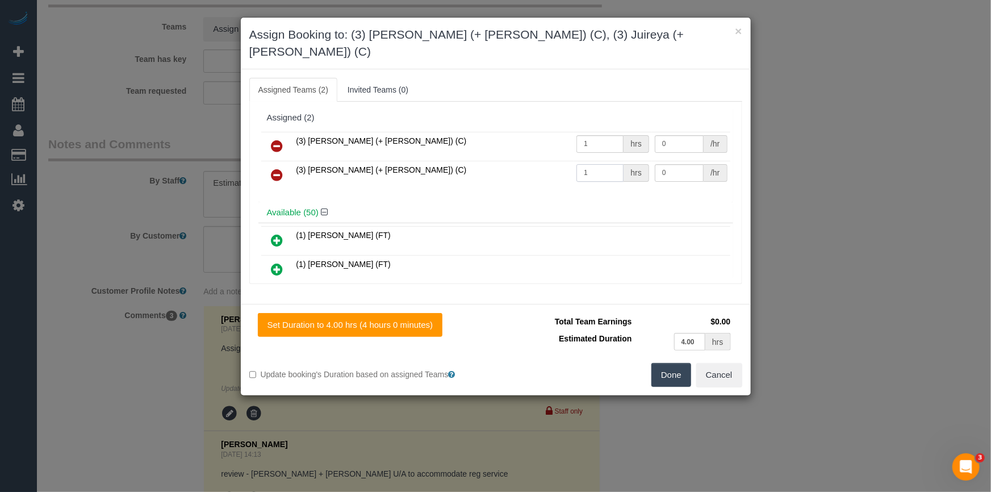
type input "1"
click at [679, 135] on input "0" at bounding box center [679, 144] width 49 height 18
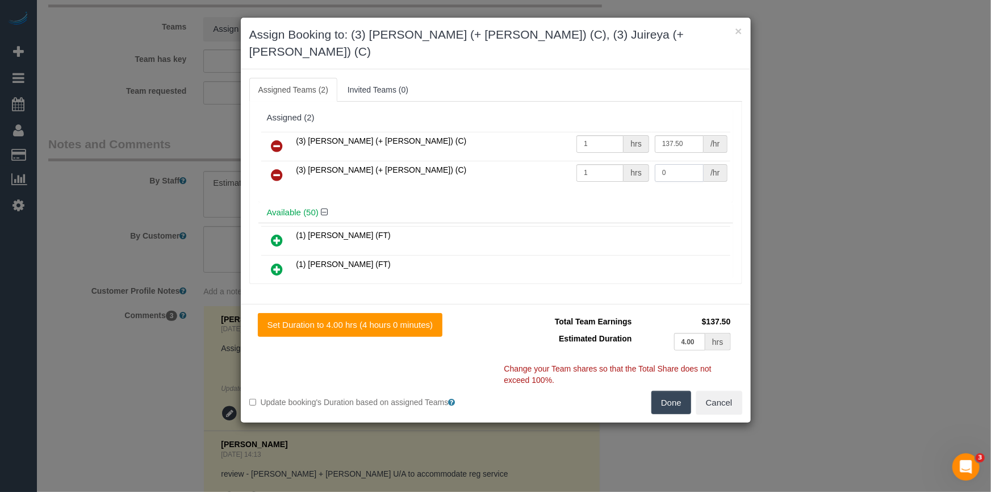
type input "137.5"
click at [667, 164] on input "0" at bounding box center [679, 173] width 49 height 18
type input "137.5"
click at [676, 391] on button "Done" at bounding box center [671, 403] width 40 height 24
click at [676, 386] on div "× Assign Booking to: (3) Gazi (+ Juireya) (C), (3) Juireya (+ Gazi) (C) Assigne…" at bounding box center [495, 246] width 991 height 492
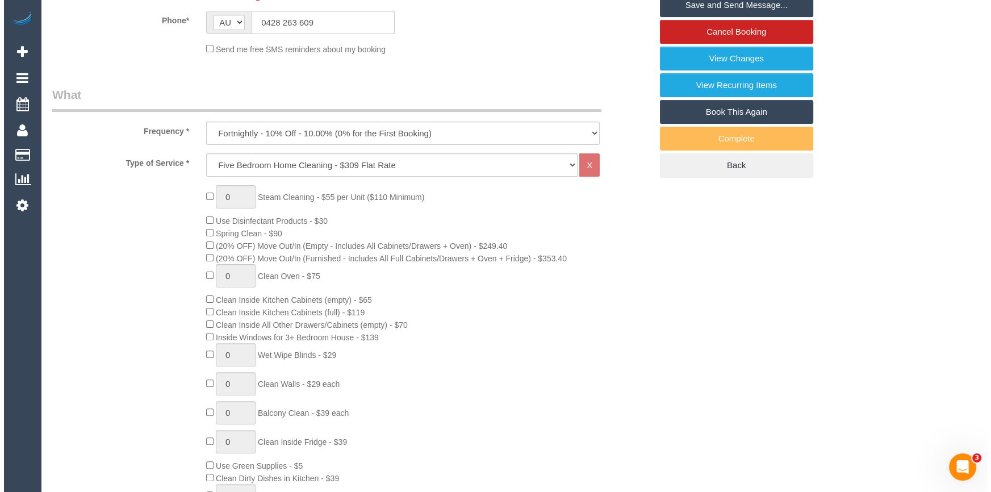
scroll to position [165, 0]
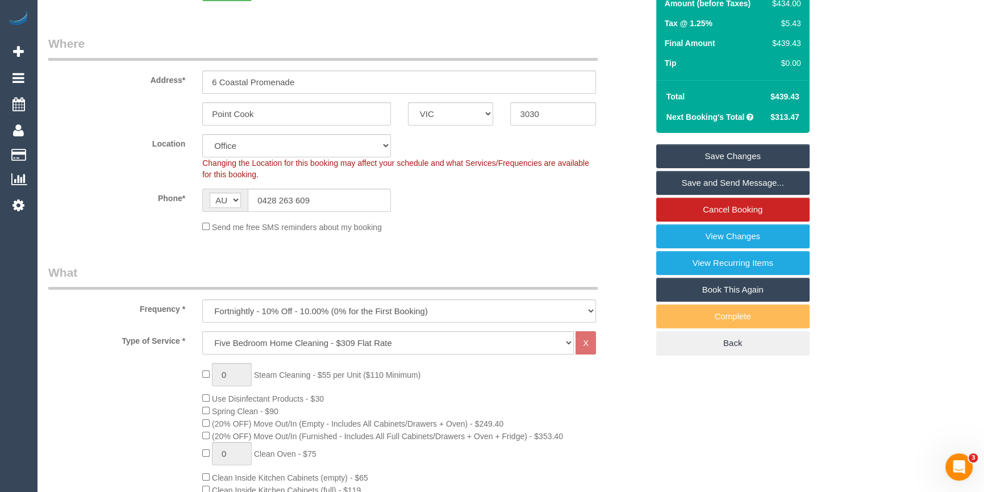
click at [727, 183] on link "Save and Send Message..." at bounding box center [732, 183] width 153 height 24
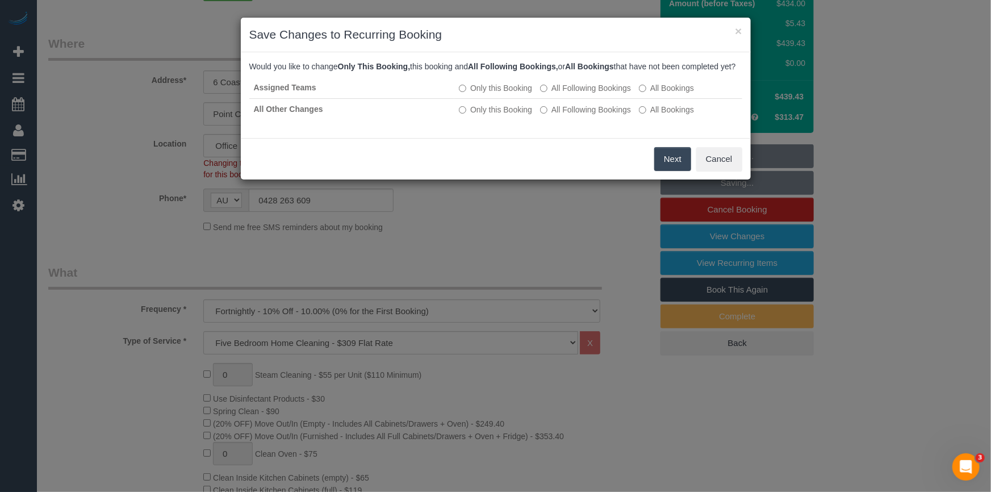
drag, startPoint x: 668, startPoint y: 173, endPoint x: 505, endPoint y: 204, distance: 166.5
click at [668, 171] on button "Next" at bounding box center [672, 159] width 37 height 24
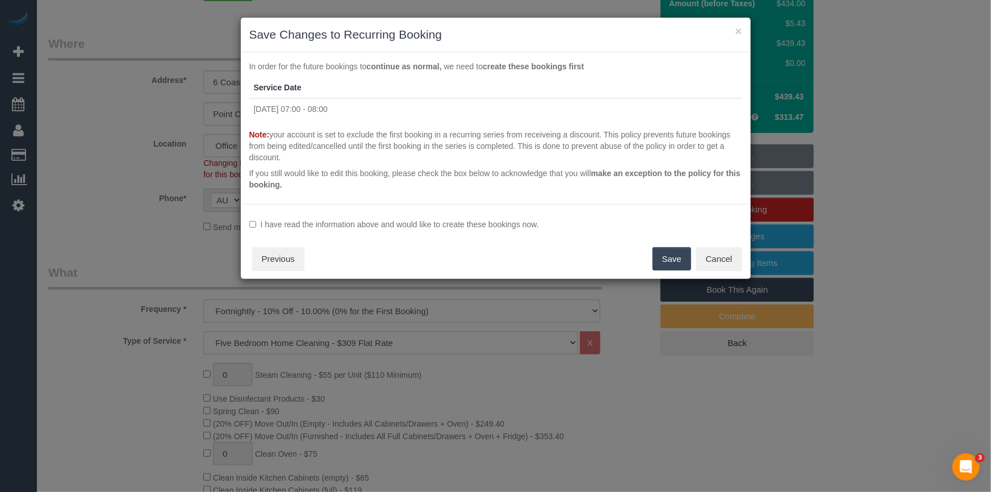
click at [412, 220] on label "I have read the information above and would like to create these bookings now." at bounding box center [495, 224] width 493 height 11
click at [666, 252] on button "Save" at bounding box center [672, 259] width 39 height 24
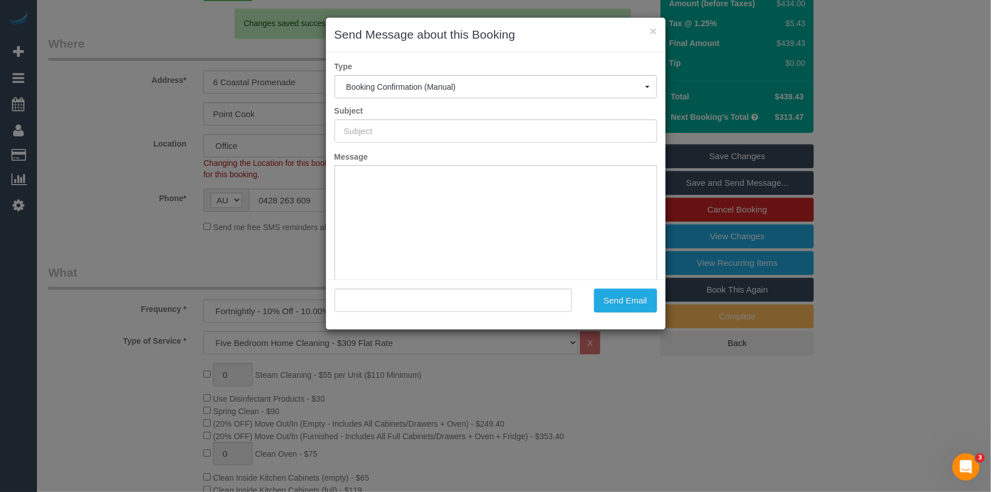
scroll to position [0, 0]
type input "Booking Confirmed"
type input ""Selma R" <michael.marc456@gmail.com>"
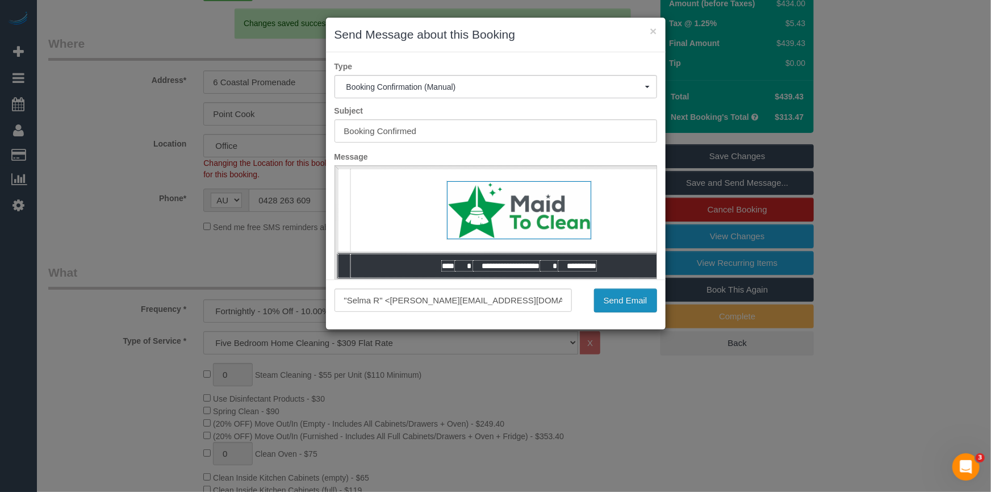
click at [651, 307] on button "Send Email" at bounding box center [625, 300] width 63 height 24
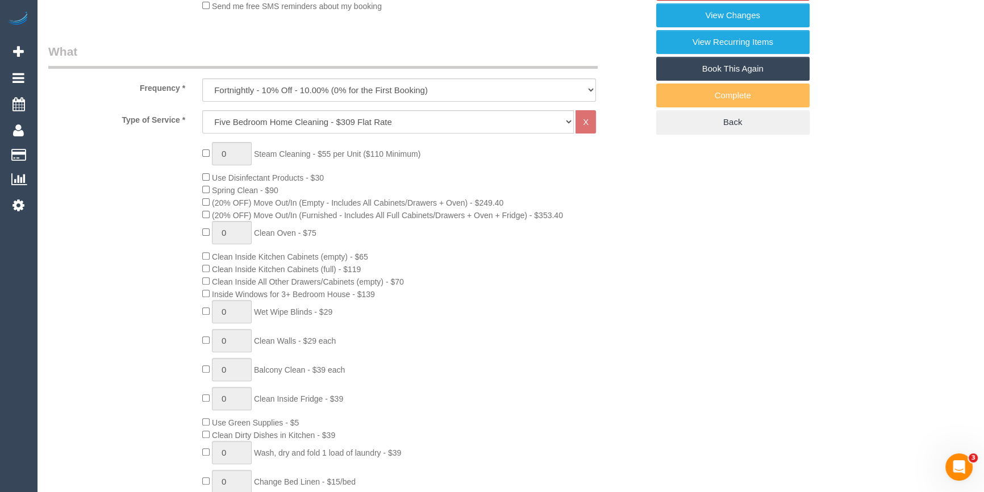
scroll to position [619, 0]
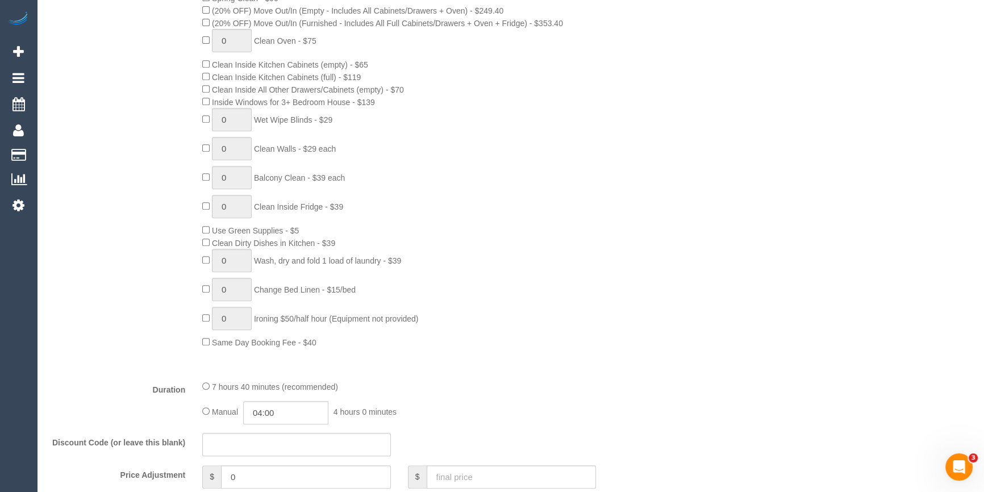
click at [589, 209] on div "0 Steam Cleaning - $55 per Unit ($110 Minimum) Use Disinfectant Products - $30 …" at bounding box center [425, 149] width 462 height 398
click at [651, 319] on div "0 Steam Cleaning - $55 per Unit ($110 Minimum) Use Disinfectant Products - $30 …" at bounding box center [425, 149] width 462 height 398
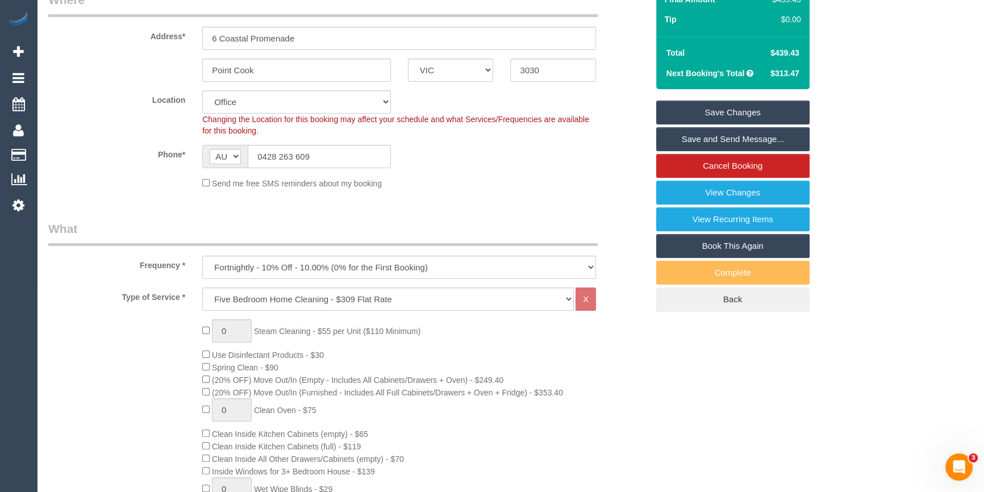
scroll to position [0, 0]
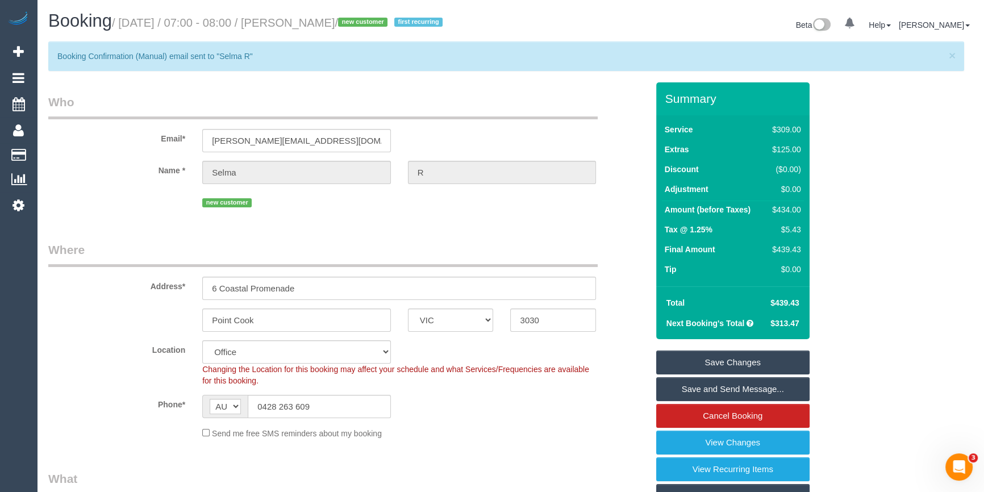
click at [777, 209] on div "$434.00" at bounding box center [783, 209] width 33 height 11
copy div "434.00"
click at [859, 223] on div "Summary Service $309.00 Extras $125.00 Discount ($0.00) Adjustment $0.00 Amount…" at bounding box center [762, 332] width 231 height 501
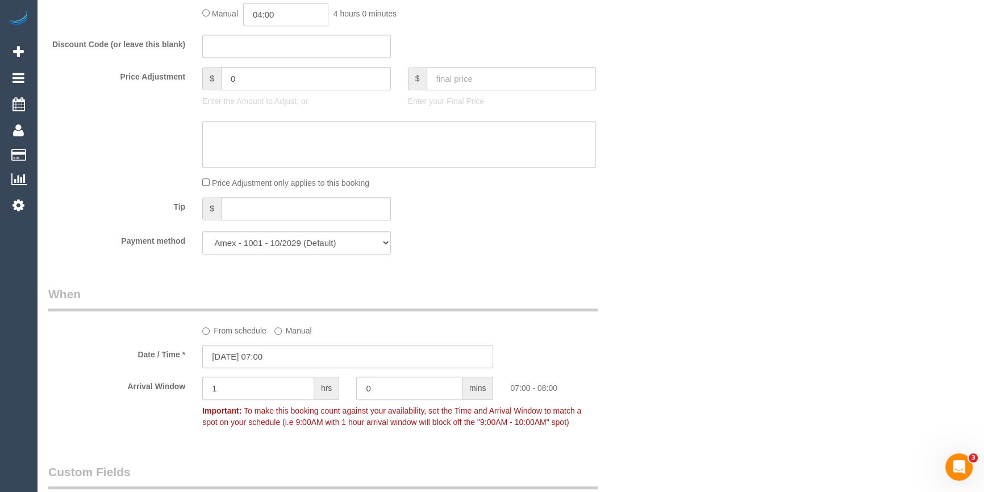
scroll to position [722, 0]
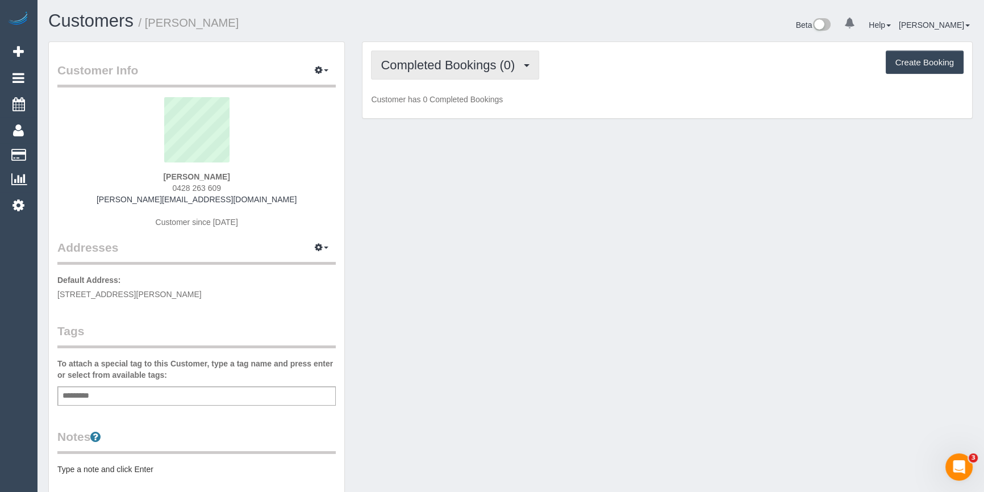
click at [491, 61] on span "Completed Bookings (0)" at bounding box center [451, 65] width 140 height 14
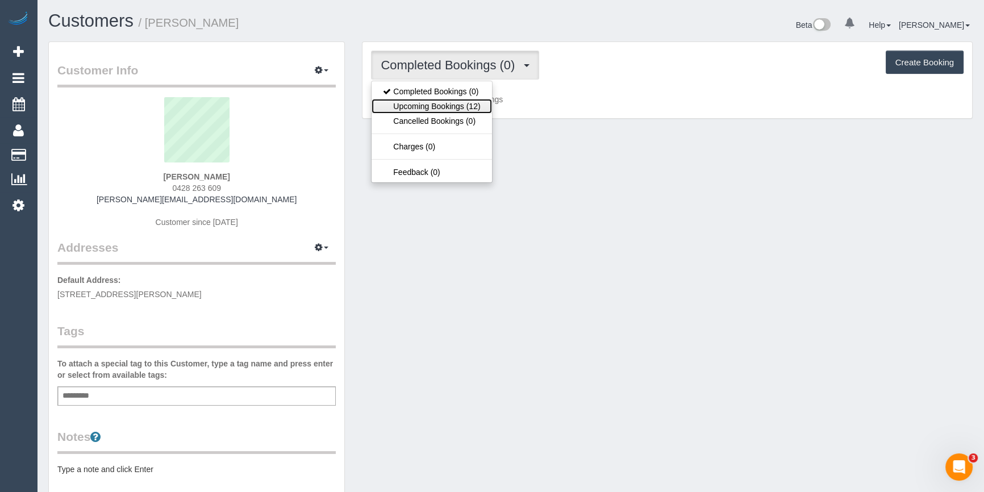
click at [447, 108] on link "Upcoming Bookings (12)" at bounding box center [431, 106] width 120 height 15
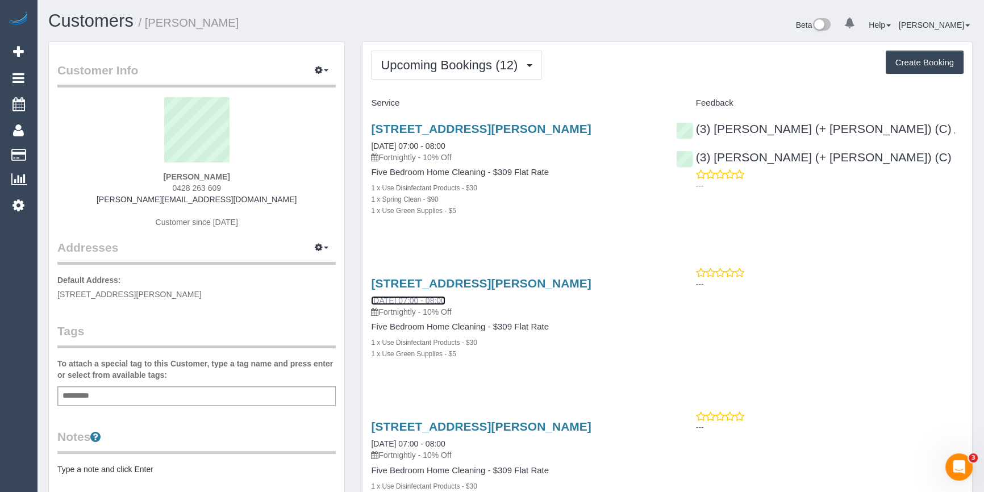
click at [400, 299] on link "03/09/2025 07:00 - 08:00" at bounding box center [408, 300] width 74 height 9
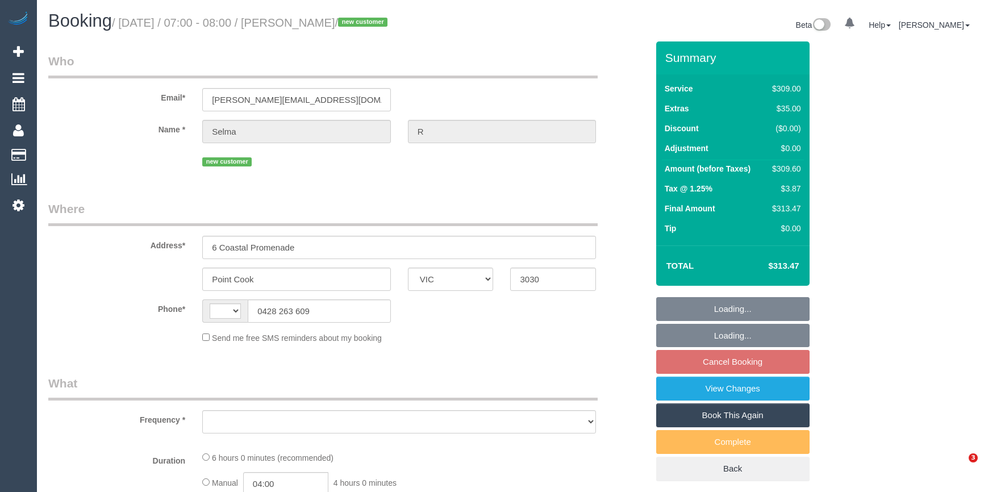
select select "VIC"
select select "string:AU"
select select "object:531"
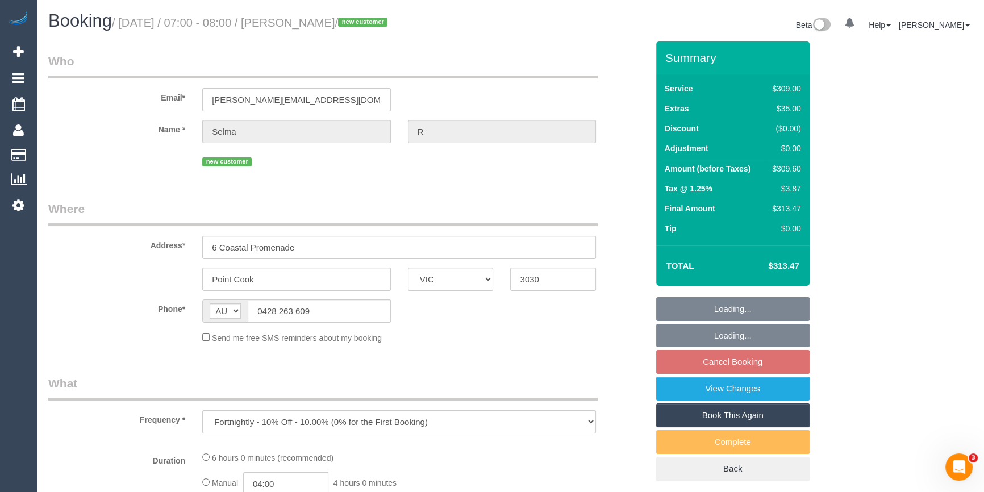
select select "string:stripe-pm_1RX20d2GScqysDRVjq88cUN9"
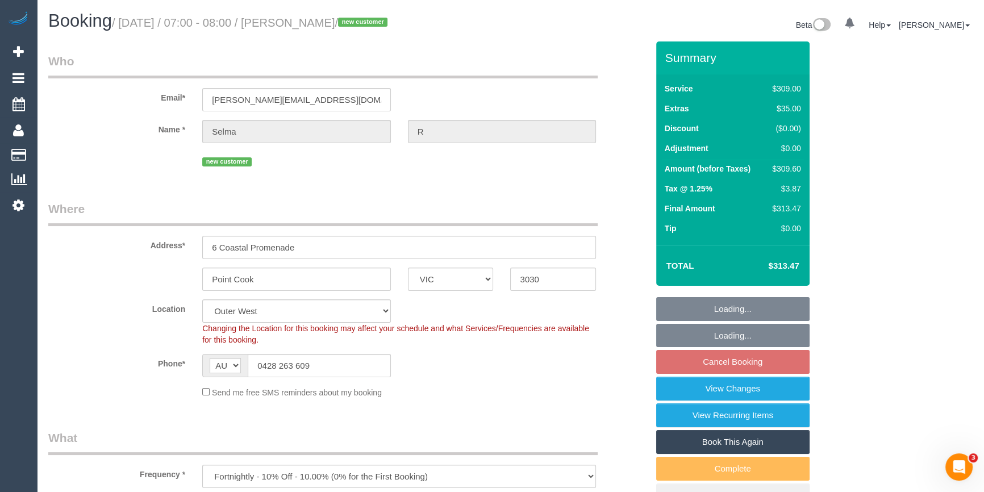
select select "number:30"
select select "number:14"
select select "number:19"
select select "number:22"
select select "number:34"
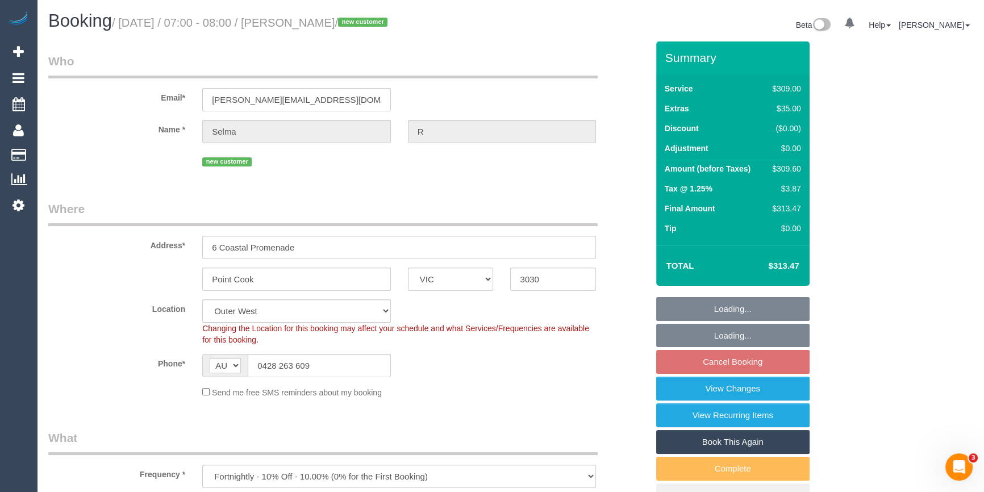
select select "number:12"
select select "object:1173"
select select "spot1"
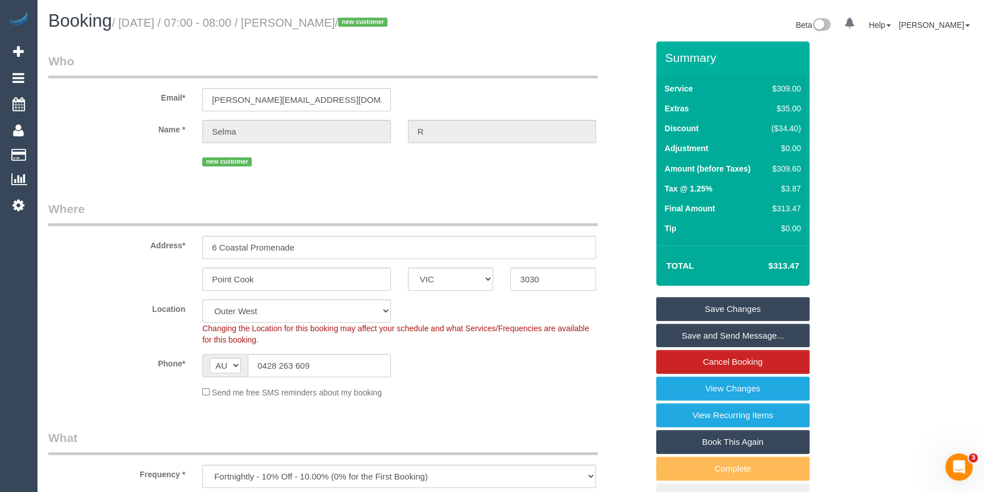
drag, startPoint x: 466, startPoint y: 383, endPoint x: 459, endPoint y: 375, distance: 10.6
click at [462, 378] on sui-booking-location "Location Office City East (North) East (South) Inner East Inner North (East) In…" at bounding box center [347, 348] width 599 height 99
click at [794, 174] on td "$309.60" at bounding box center [784, 170] width 40 height 20
copy div "309.60"
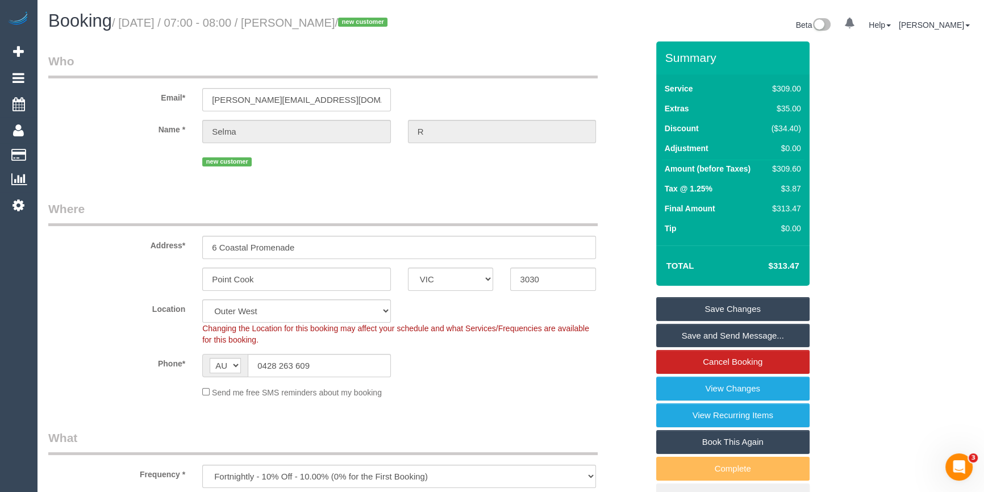
click at [839, 177] on div "Summary Service $309.00 Extras $35.00 Discount ($34.40) Adjustment $0.00 Amount…" at bounding box center [762, 285] width 231 height 489
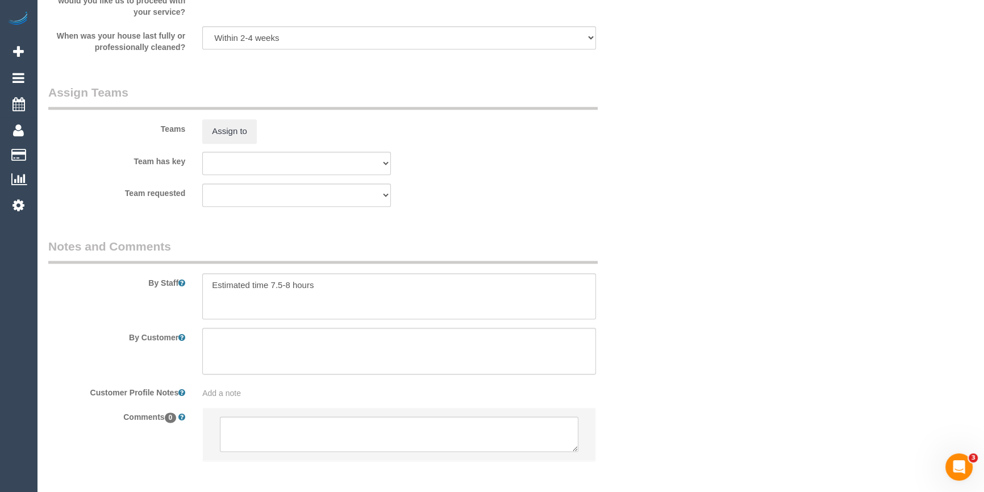
scroll to position [1705, 0]
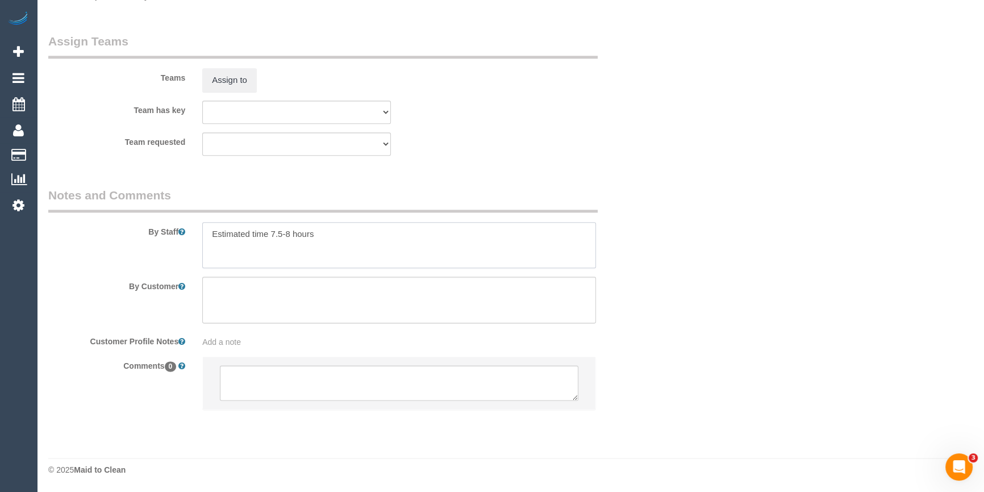
click at [308, 248] on textarea at bounding box center [399, 245] width 394 height 47
drag, startPoint x: 118, startPoint y: 239, endPoint x: 1, endPoint y: 239, distance: 117.6
click at [183, 221] on div "By Staff" at bounding box center [348, 228] width 616 height 82
drag, startPoint x: 285, startPoint y: 238, endPoint x: 272, endPoint y: 238, distance: 12.5
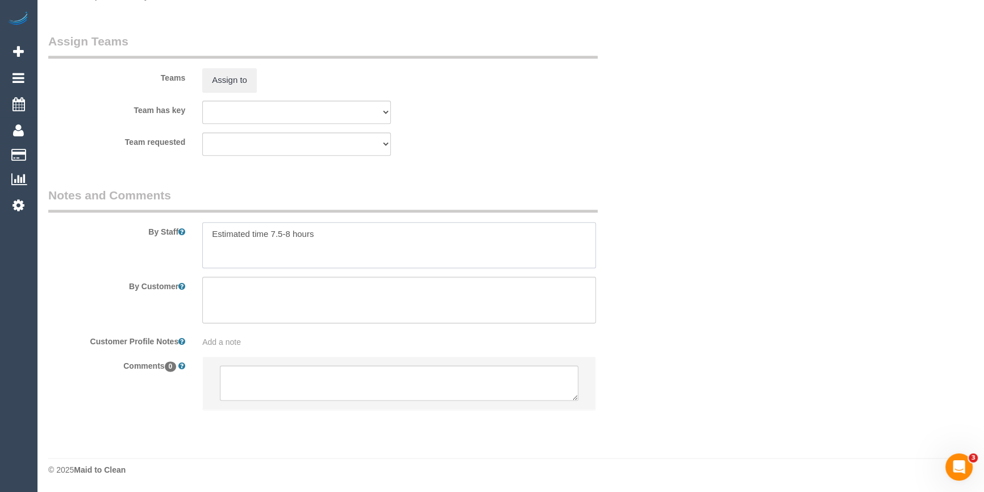
click at [272, 238] on textarea at bounding box center [399, 245] width 394 height 47
type textarea "Estimated time 5-5.5 hours"
click at [249, 78] on button "Assign to" at bounding box center [229, 80] width 55 height 24
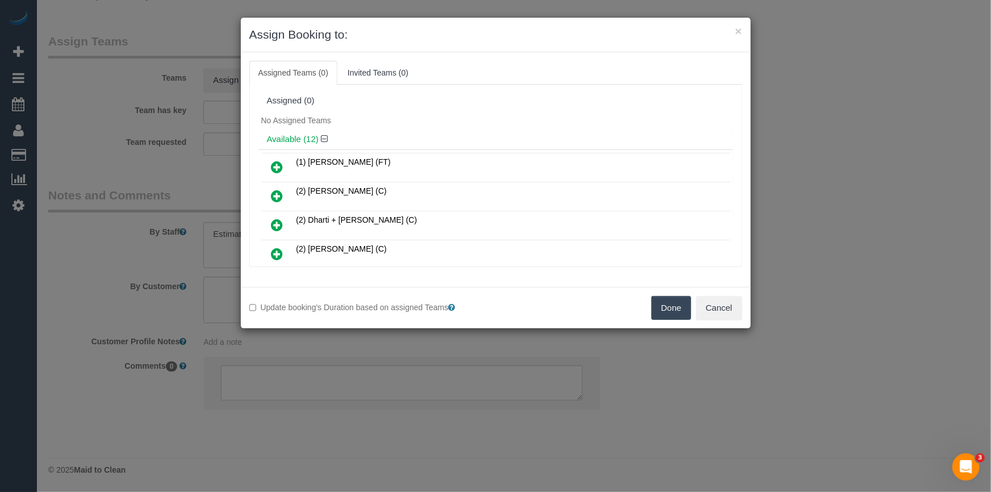
click at [430, 130] on div "Available (12)" at bounding box center [495, 139] width 475 height 21
click at [742, 309] on div "Done Cancel" at bounding box center [623, 308] width 255 height 24
click at [741, 309] on button "Cancel" at bounding box center [719, 308] width 46 height 24
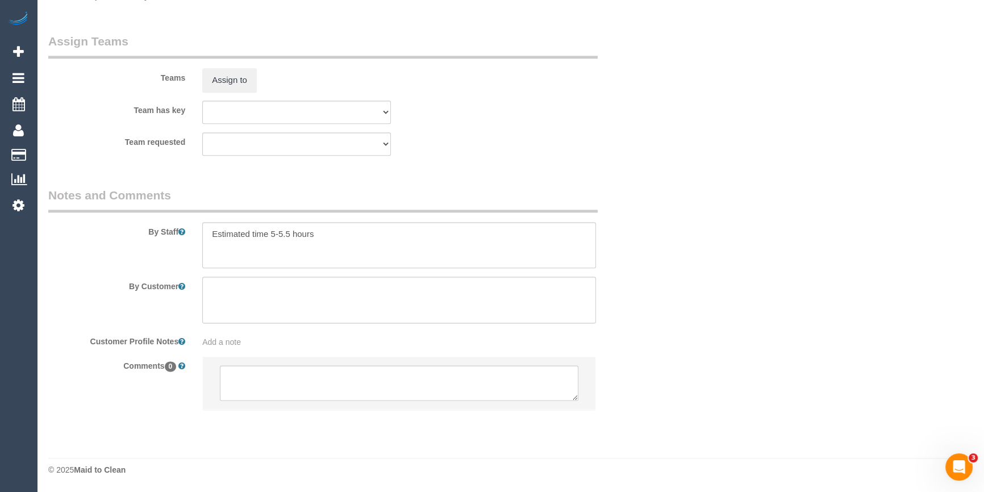
click at [720, 308] on div "× Assign Booking to: Assigned Teams (0) Invited Teams (0) Assigned (0) No Assig…" at bounding box center [492, 246] width 984 height 492
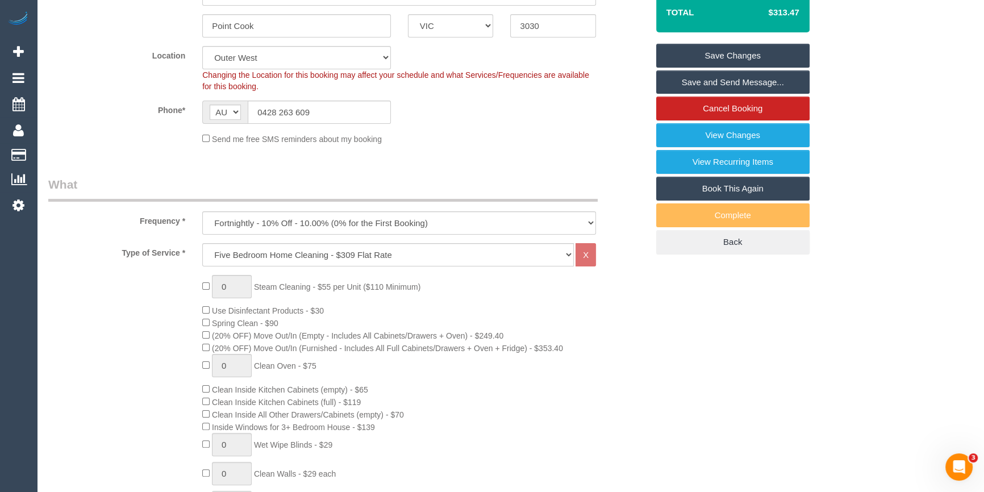
scroll to position [208, 0]
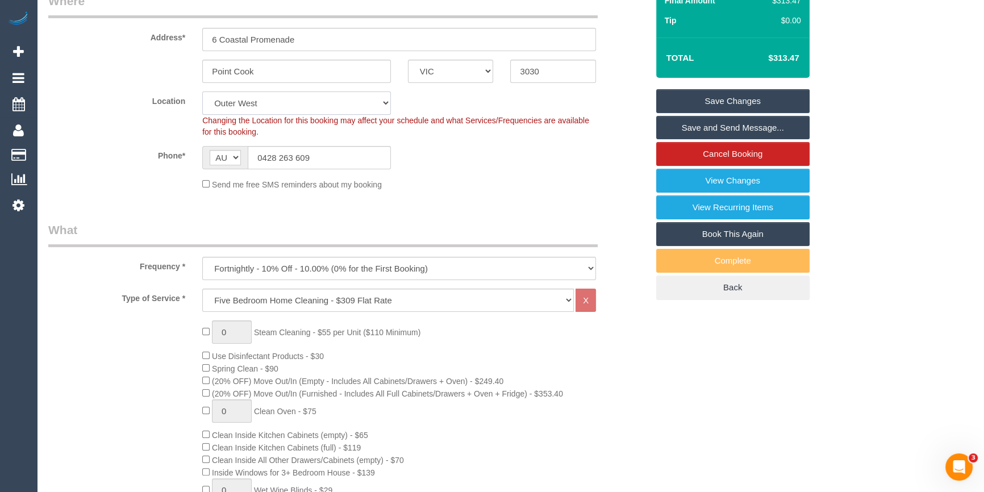
click at [237, 102] on select "Office City East (North) East (South) Inner East Inner North (East) Inner North…" at bounding box center [296, 102] width 189 height 23
select select "50"
click at [202, 91] on select "Office City East (North) East (South) Inner East Inner North (East) Inner North…" at bounding box center [296, 102] width 189 height 23
click at [422, 148] on div "Phone* AF AL DZ AD AO AI AQ AG AR AM AW AU AT AZ BS BH BD BB BY BE BZ BJ BM BT …" at bounding box center [348, 157] width 616 height 23
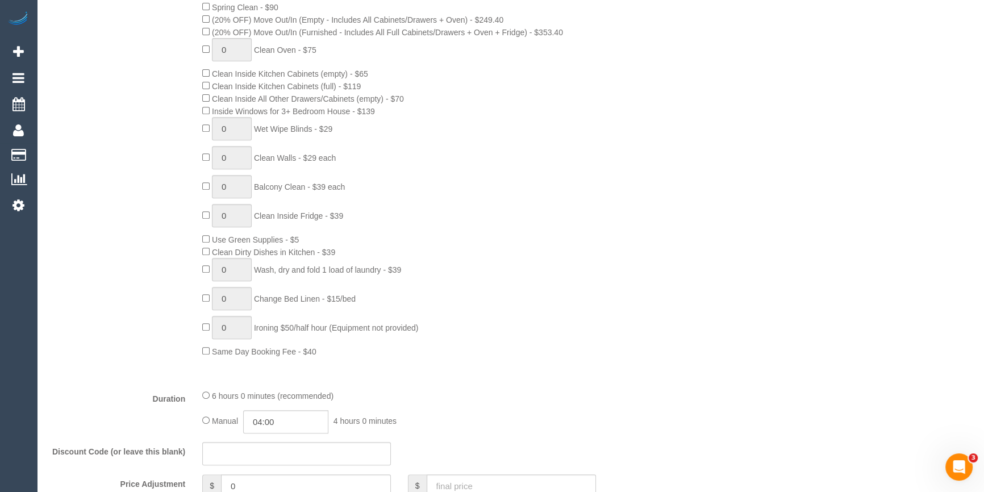
select select "object:2977"
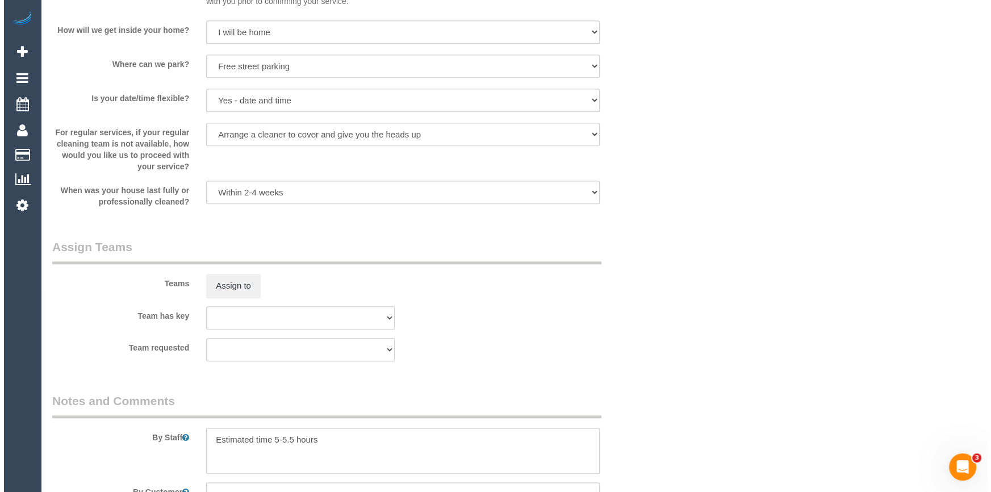
scroll to position [1561, 0]
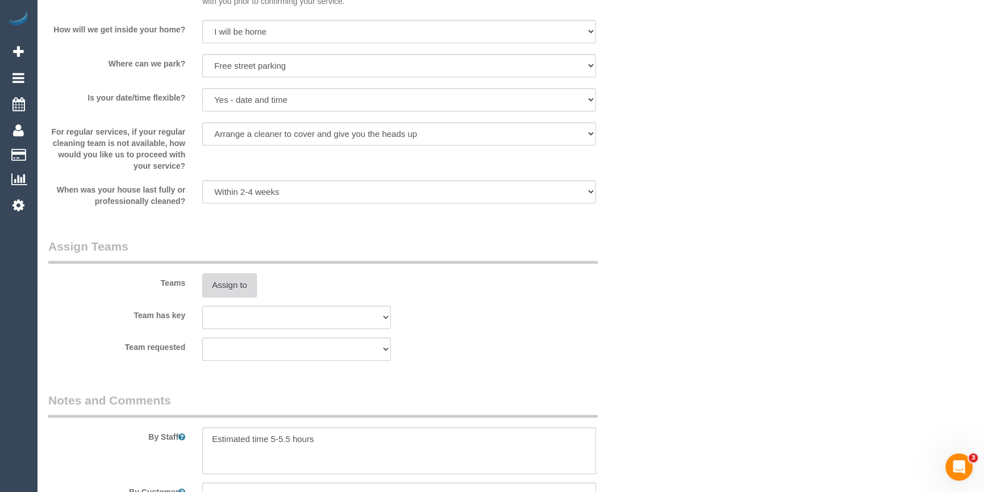
click at [245, 283] on button "Assign to" at bounding box center [229, 285] width 55 height 24
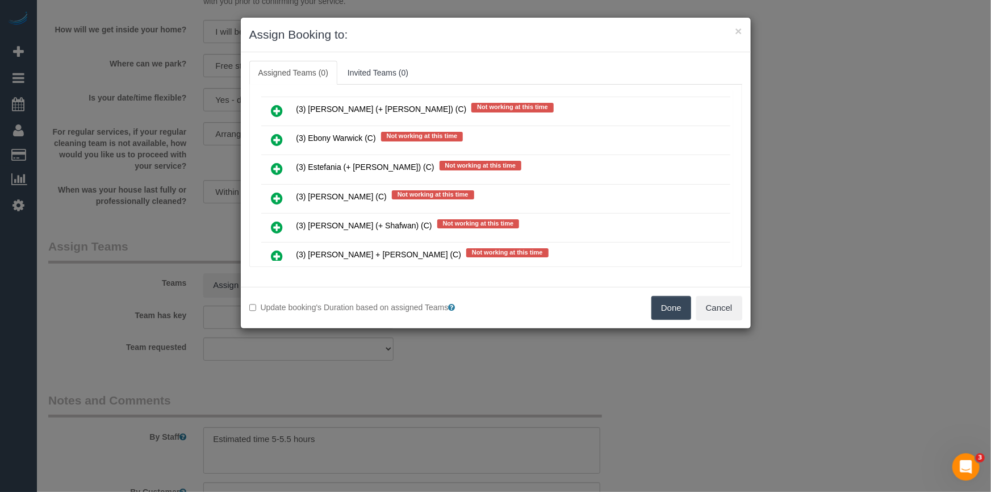
scroll to position [810, 0]
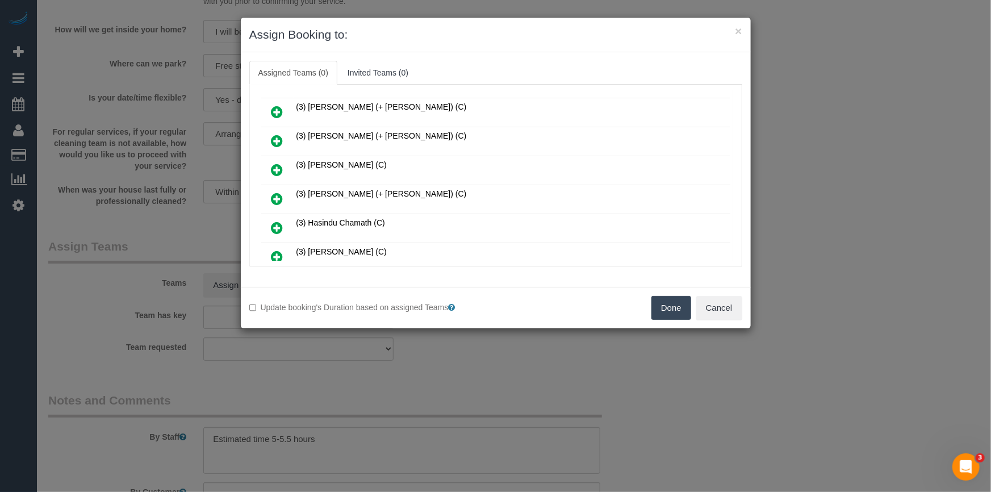
click at [268, 188] on link at bounding box center [277, 199] width 27 height 23
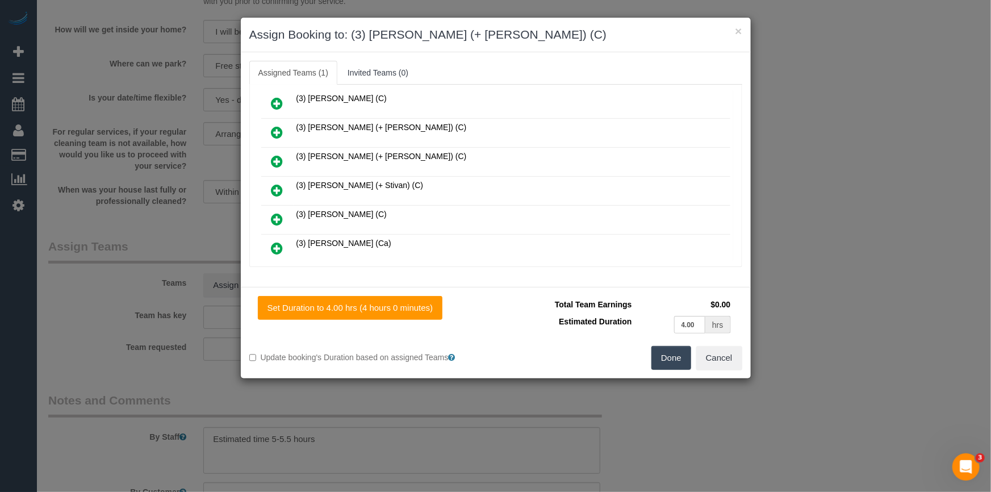
click at [272, 126] on icon at bounding box center [277, 133] width 12 height 14
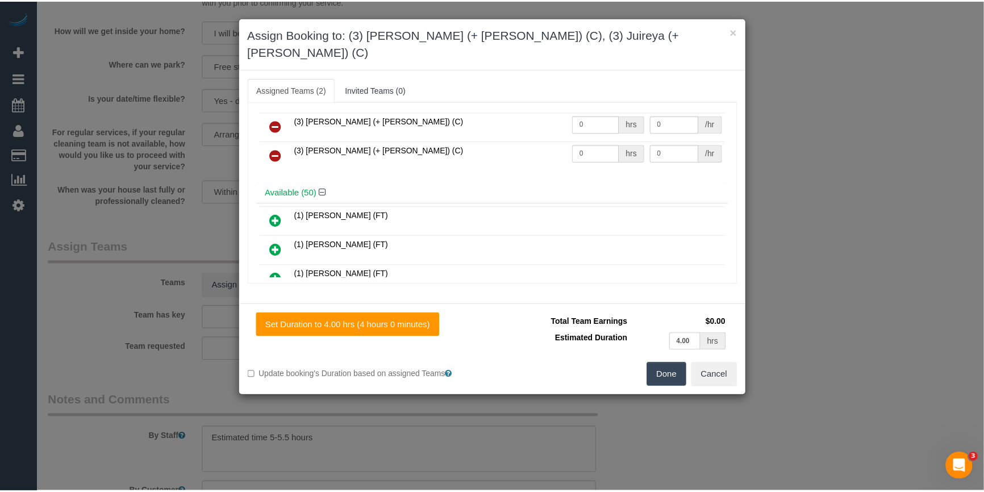
scroll to position [0, 0]
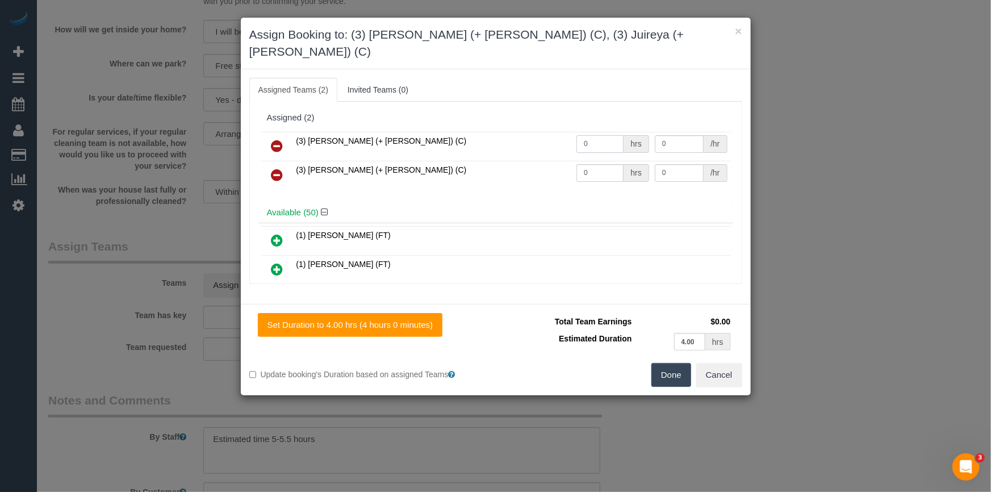
click at [597, 135] on input "0" at bounding box center [599, 144] width 47 height 18
type input "1"
click at [601, 164] on input "0" at bounding box center [599, 173] width 47 height 18
type input "1"
click at [668, 135] on input "0" at bounding box center [679, 144] width 49 height 18
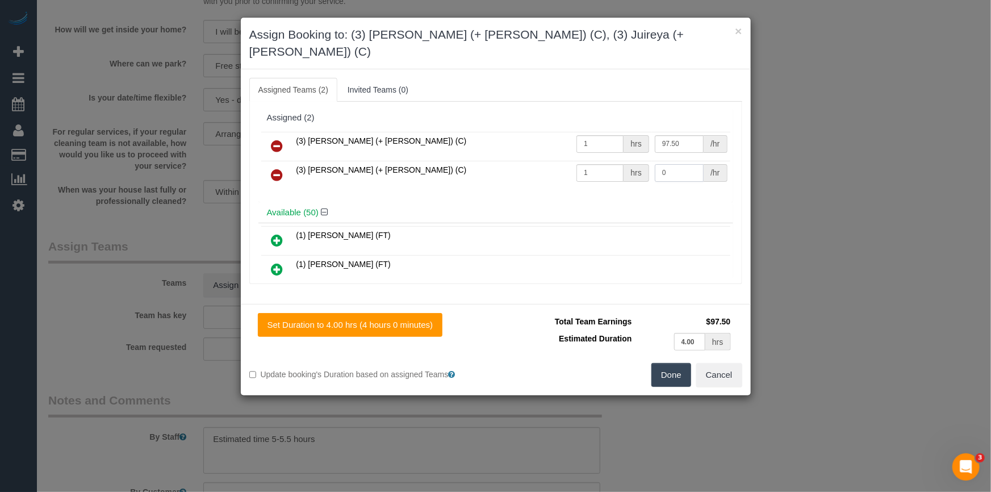
type input "97.5"
click at [679, 164] on input "0" at bounding box center [679, 173] width 49 height 18
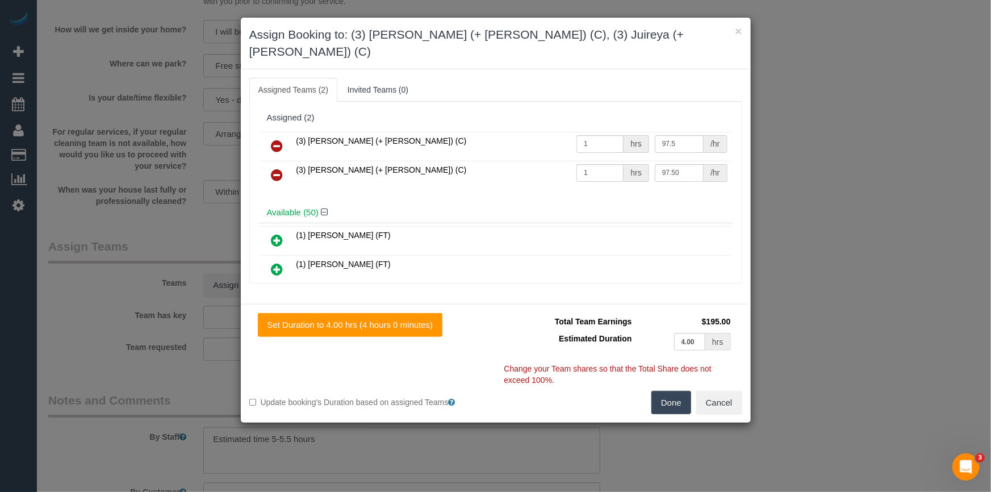
type input "97.5"
click at [670, 391] on button "Done" at bounding box center [671, 403] width 40 height 24
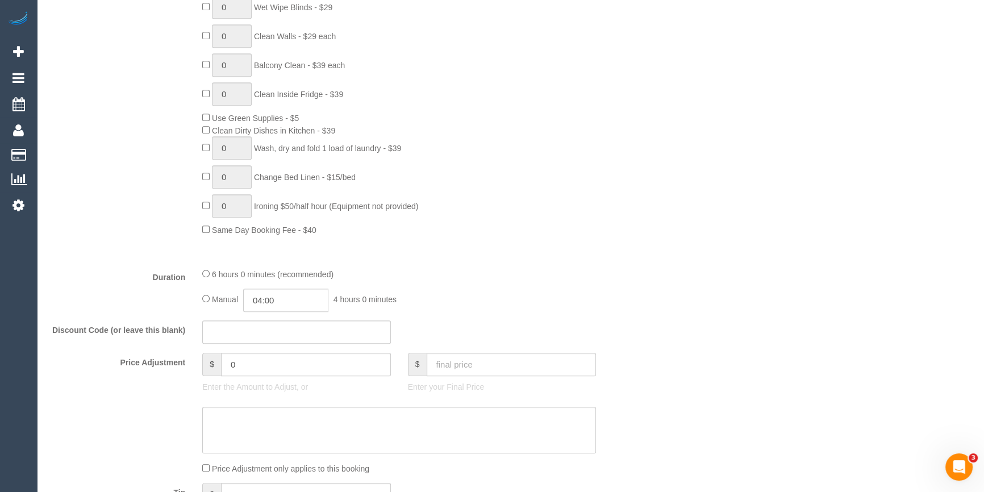
scroll to position [683, 0]
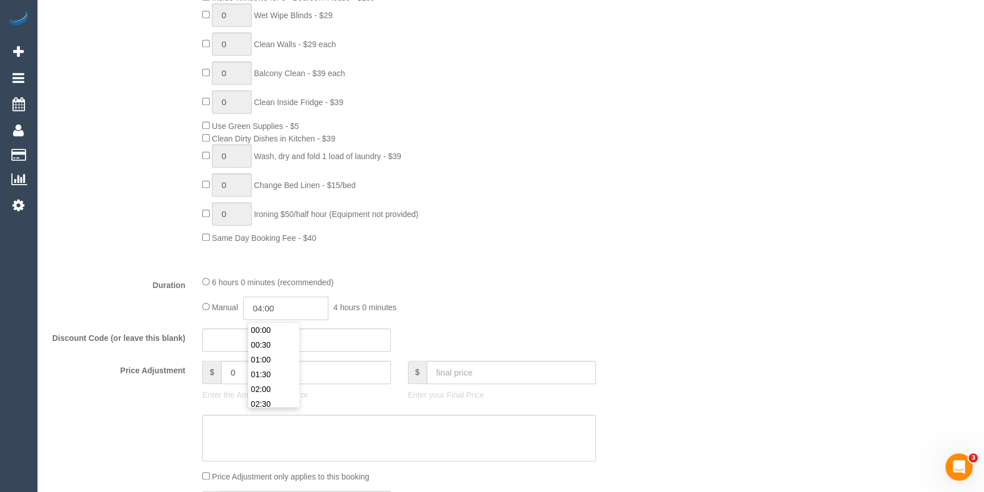
click at [275, 311] on input "04:00" at bounding box center [285, 307] width 85 height 23
type input "02:30"
click at [282, 341] on li "02:30" at bounding box center [273, 342] width 51 height 15
click at [658, 287] on div "Who Email* michael.marc456@gmail.com Name * Selma R new customer Where Address*…" at bounding box center [510, 453] width 924 height 2188
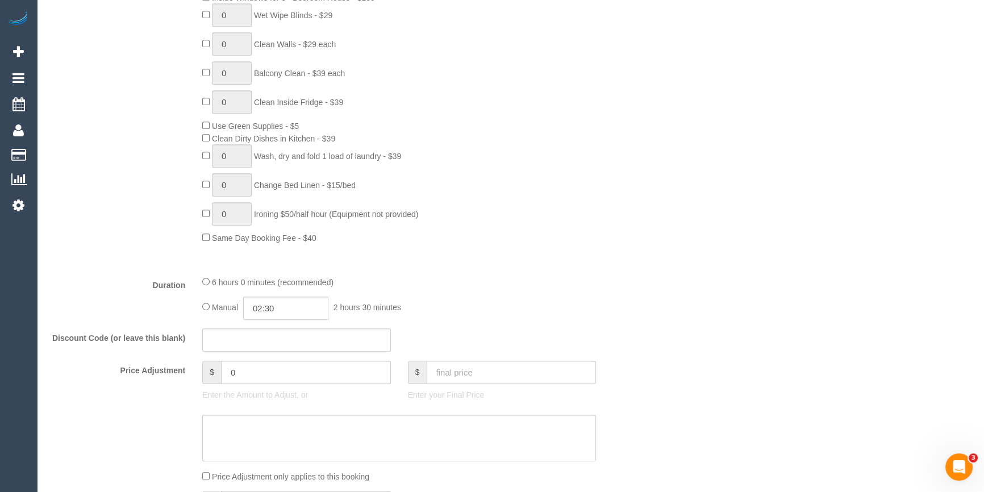
click at [768, 286] on div "Who Email* michael.marc456@gmail.com Name * Selma R new customer Where Address*…" at bounding box center [510, 453] width 924 height 2188
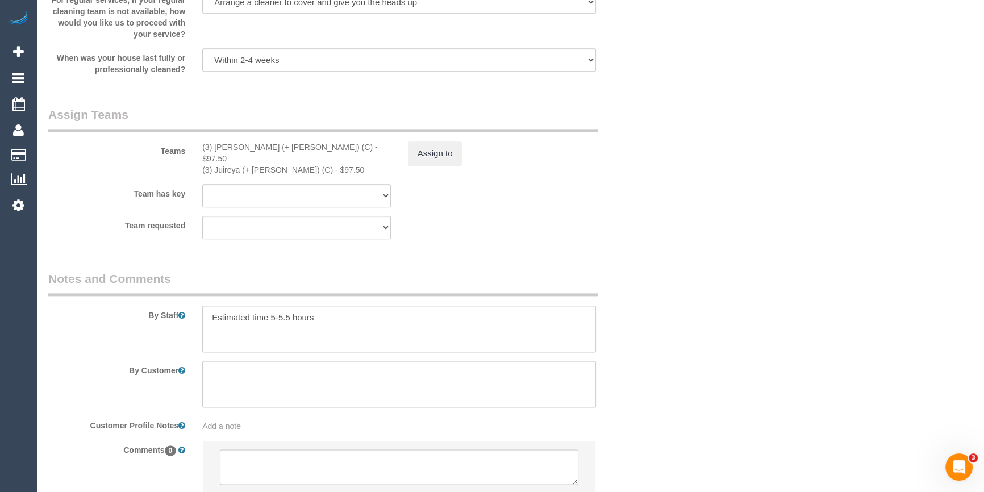
scroll to position [1767, 0]
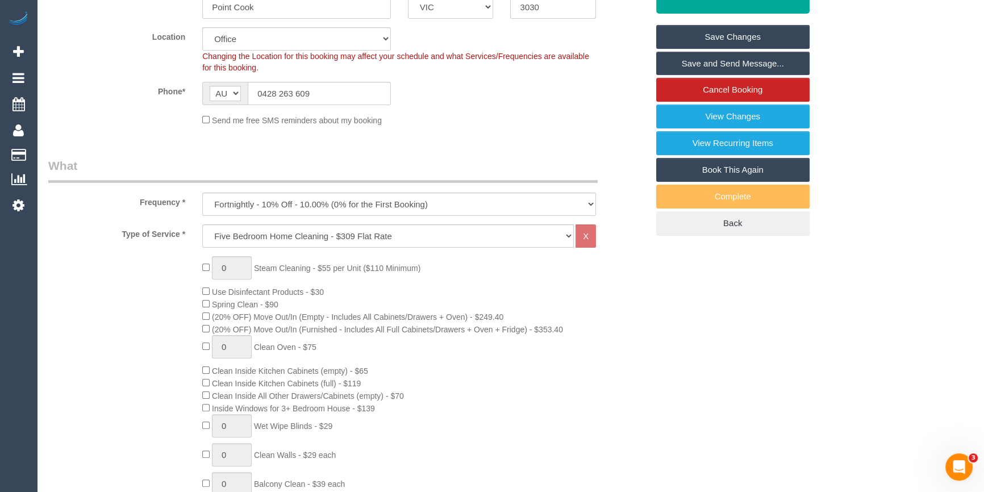
scroll to position [63, 0]
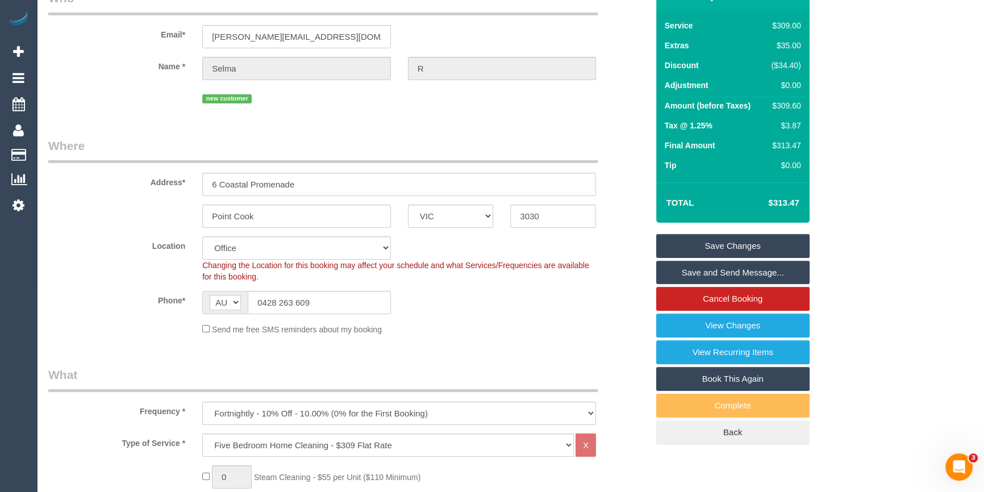
click at [718, 246] on link "Save Changes" at bounding box center [732, 246] width 153 height 24
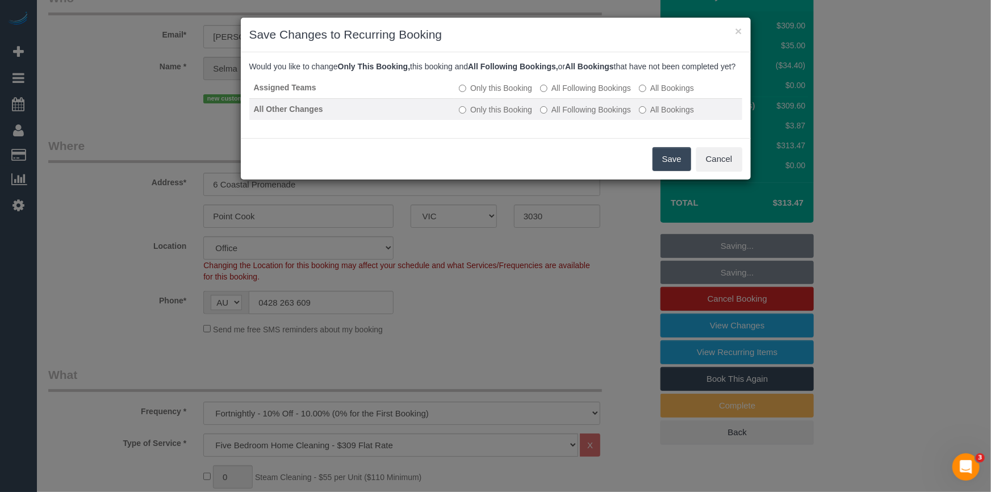
drag, startPoint x: 593, startPoint y: 95, endPoint x: 608, endPoint y: 122, distance: 30.5
click at [593, 94] on label "All Following Bookings" at bounding box center [585, 87] width 91 height 11
click at [609, 115] on label "All Following Bookings" at bounding box center [585, 109] width 91 height 11
click at [675, 169] on button "Save" at bounding box center [672, 159] width 39 height 24
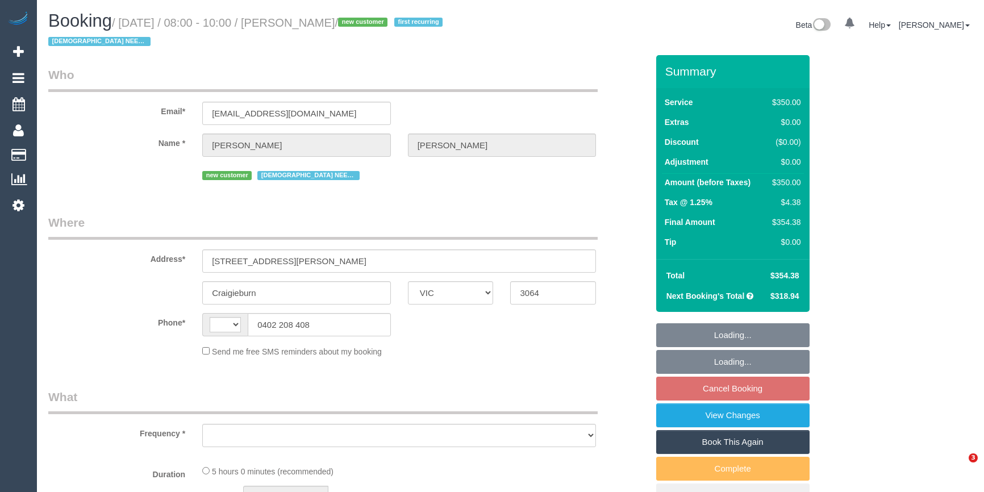
select select "VIC"
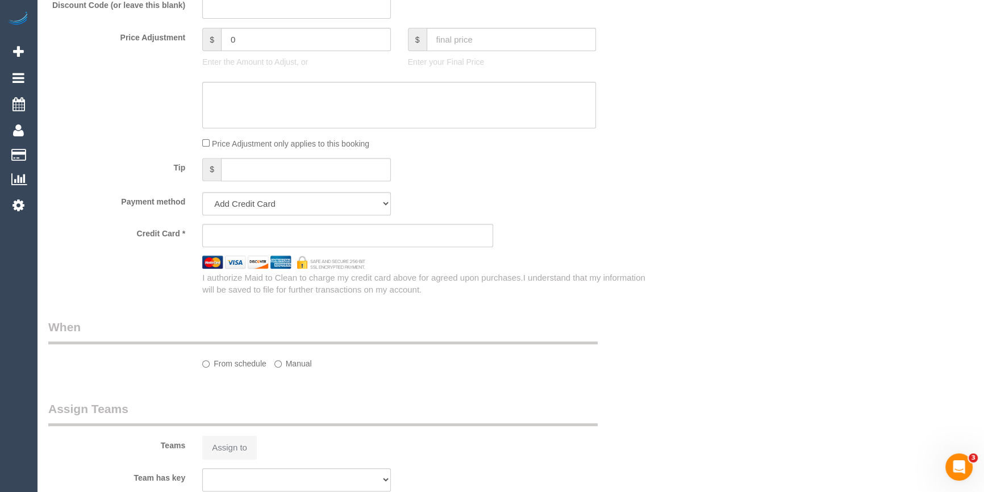
select select "string:AU"
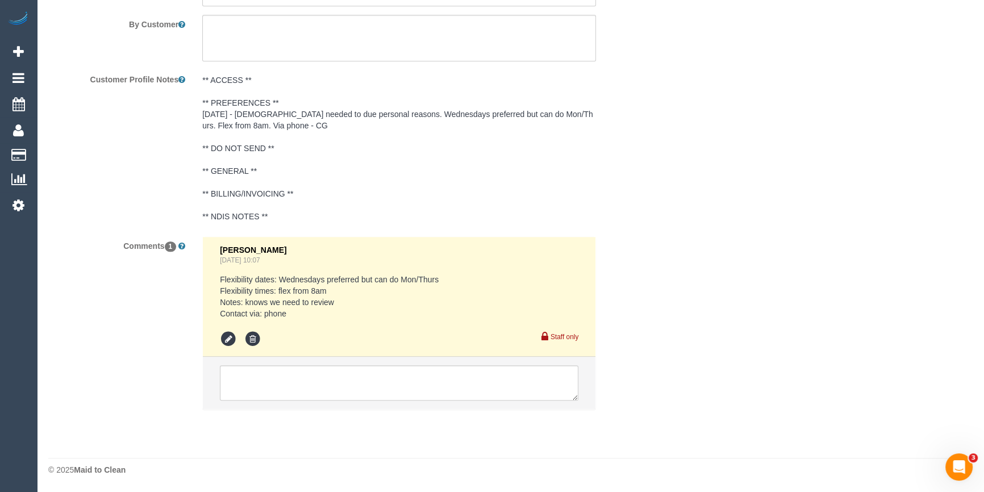
select select "object:714"
select select "string:stripe-pm_1RsBuS2GScqysDRVbt1l3syi"
select select "300"
select select "number:28"
select select "number:14"
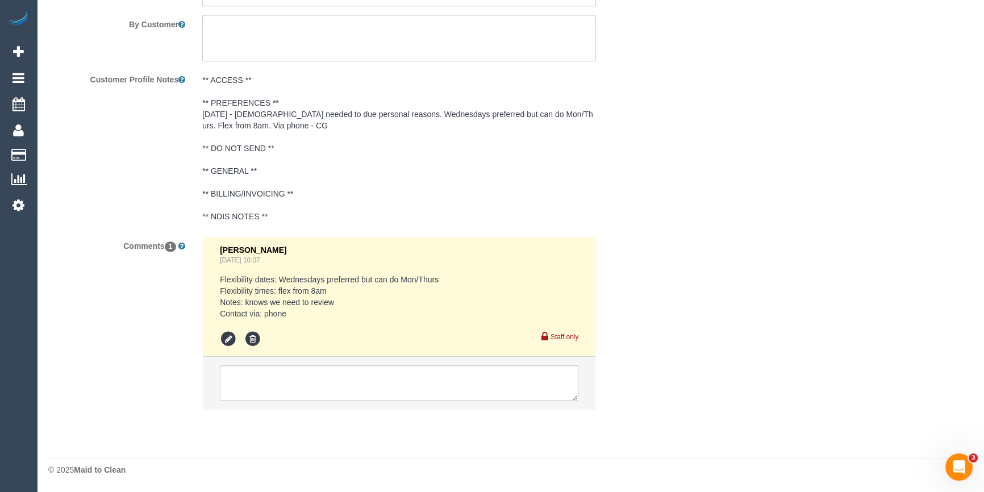
select select "number:18"
select select "number:36"
select select "number:35"
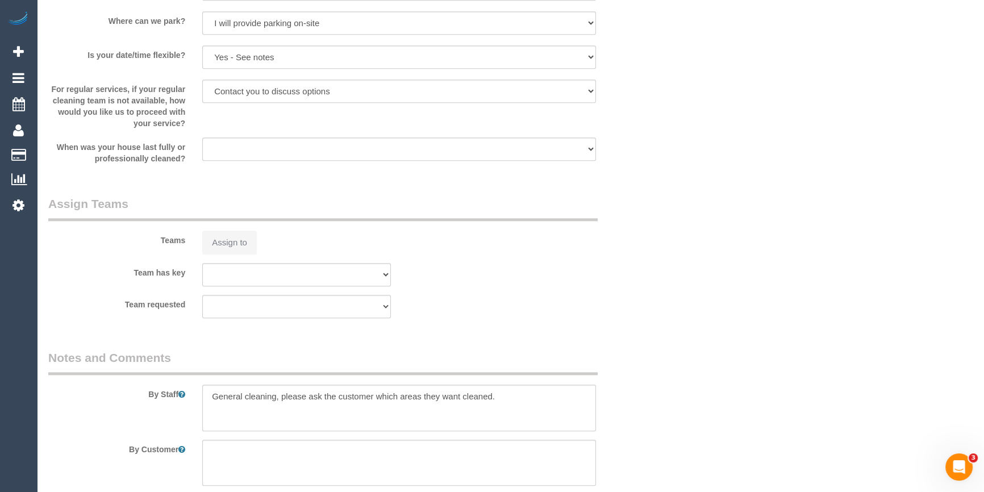
scroll to position [1948, 0]
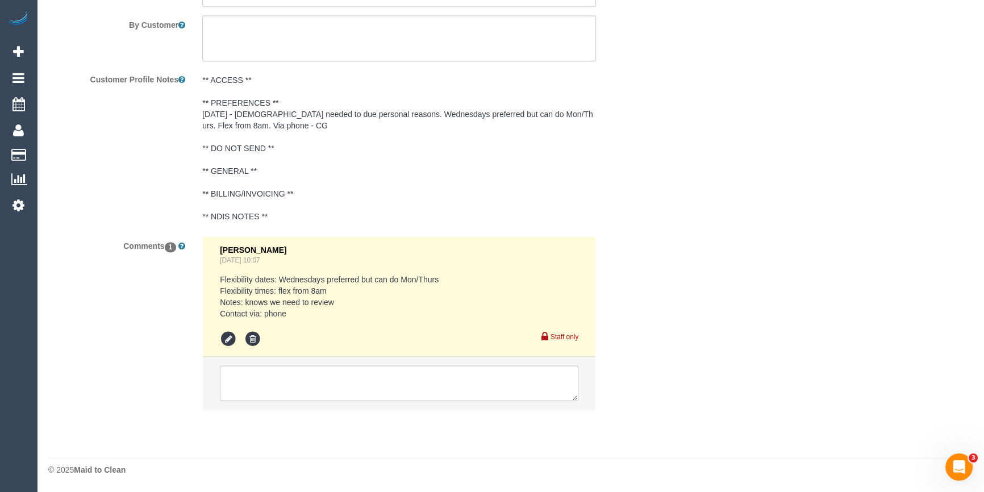
select select "spot2"
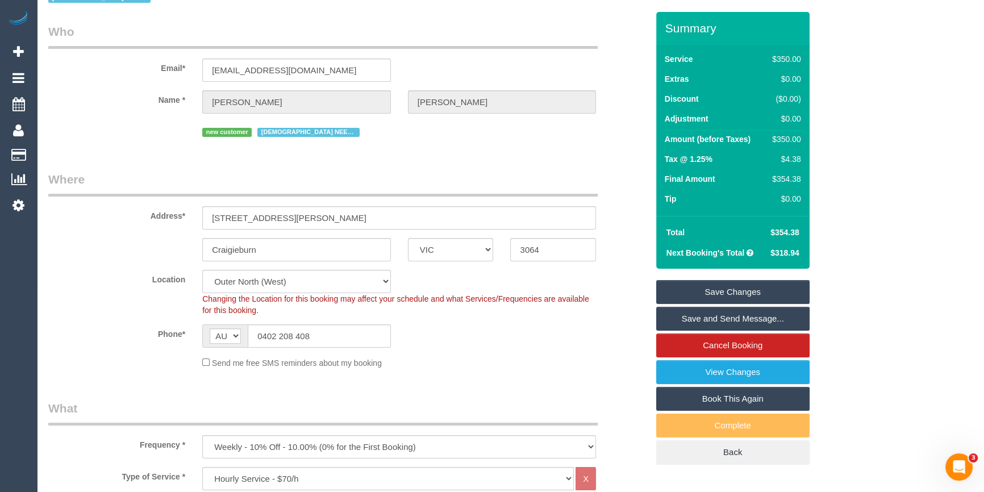
scroll to position [0, 0]
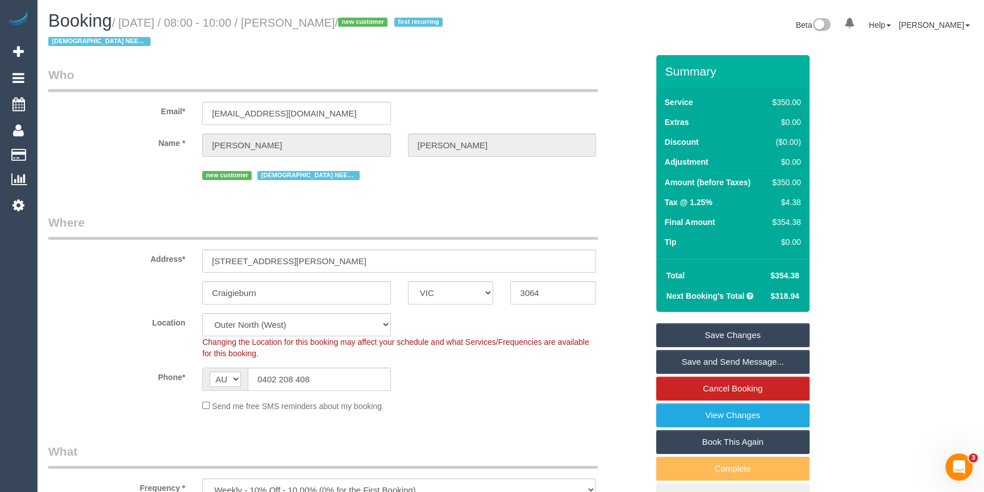
drag, startPoint x: 292, startPoint y: 21, endPoint x: 381, endPoint y: 28, distance: 89.4
click at [381, 28] on small "/ August 20, 2025 / 08:00 - 10:00 / Suzanne Tassone / new customer first recurr…" at bounding box center [247, 32] width 398 height 32
copy small "Suzanne Tassone"
drag, startPoint x: 483, startPoint y: 384, endPoint x: 46, endPoint y: 395, distance: 436.9
click at [483, 384] on div "Phone* AF AL DZ AD AO AI AQ AG AR AM AW AU AT AZ BS BH BD BB BY BE BZ BJ BM BT …" at bounding box center [348, 378] width 616 height 23
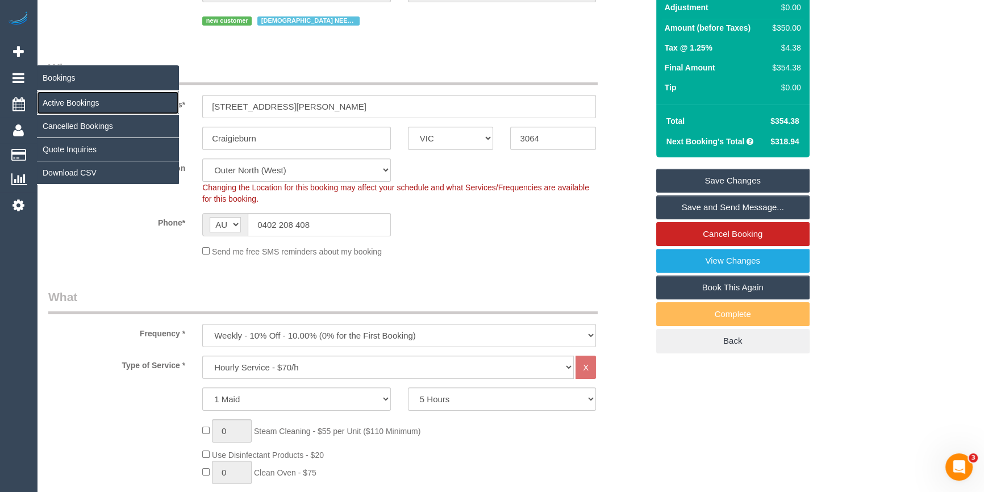
scroll to position [103, 0]
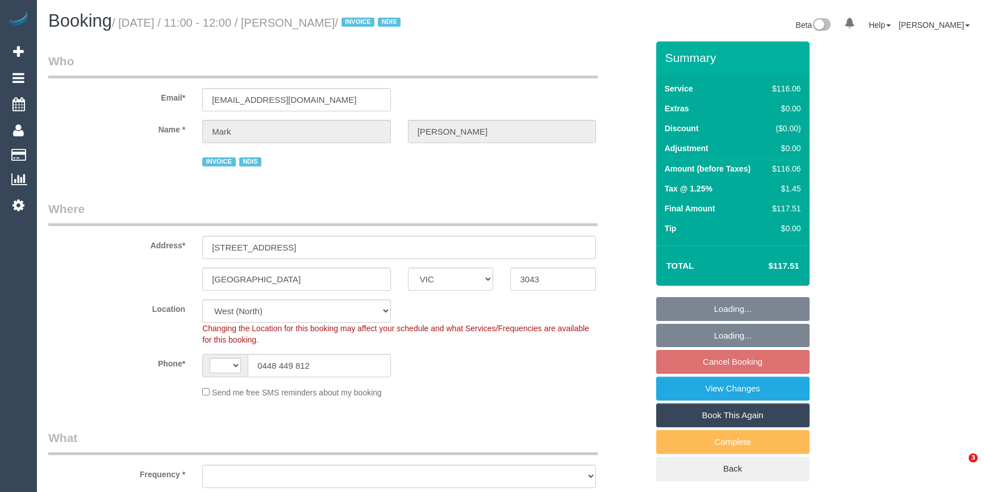
select select "VIC"
select select "string:AU"
select select "object:747"
select select "number:27"
select select "number:14"
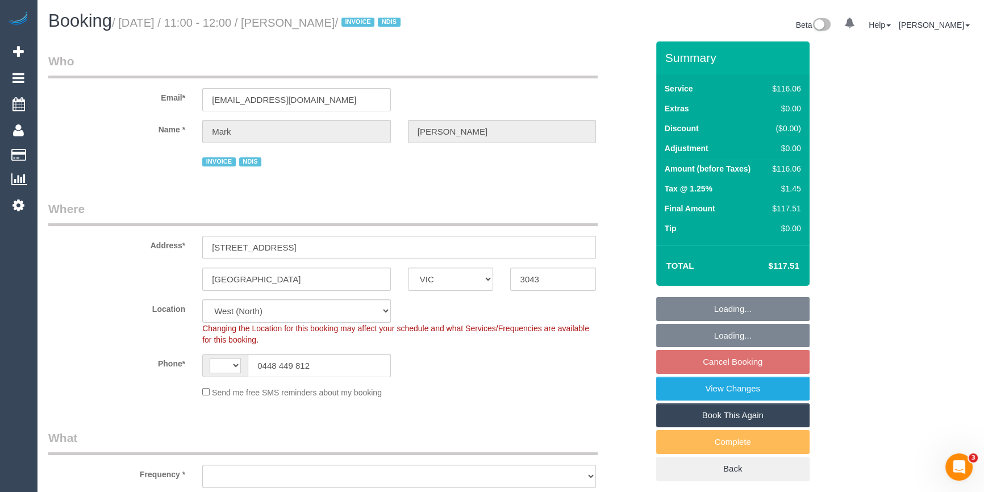
select select "number:19"
select select "number:36"
select select "number:34"
select select "object:766"
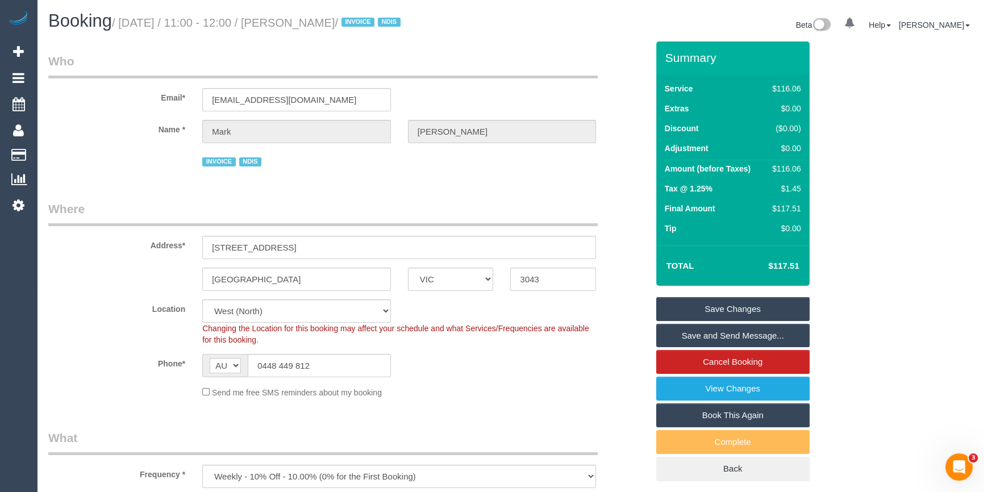
drag, startPoint x: 373, startPoint y: 22, endPoint x: 297, endPoint y: 20, distance: 76.1
click at [294, 19] on small "/ [DATE] / 11:00 - 12:00 / [PERSON_NAME] / INVOICE NDIS" at bounding box center [258, 22] width 292 height 12
click at [515, 436] on legend "What" at bounding box center [322, 442] width 549 height 26
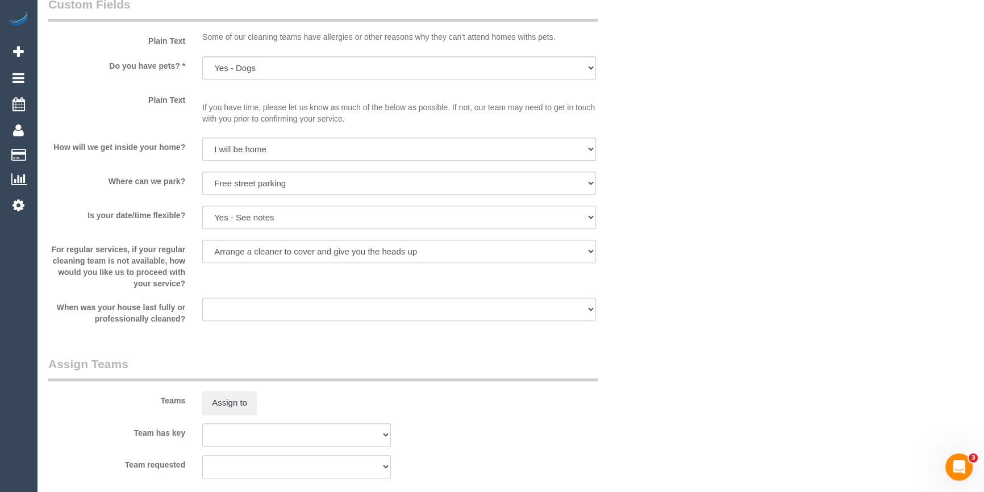
scroll to position [1239, 0]
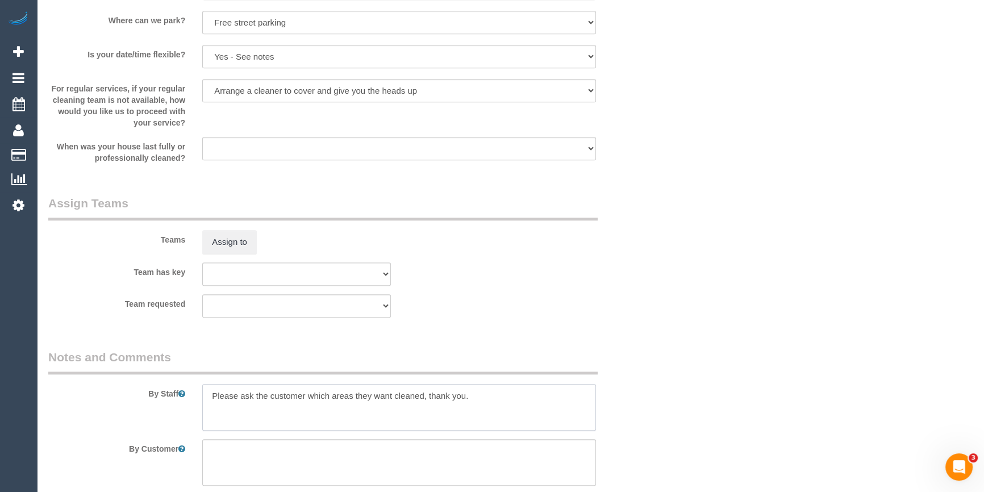
click at [204, 394] on textarea at bounding box center [399, 407] width 394 height 47
type textarea "*cover* Please ask the customer which areas they want cleaned, thank you."
click at [565, 319] on fieldset "Assign Teams Teams Assign to Team has key (0) Office (1) [PERSON_NAME] (FT) (1)…" at bounding box center [347, 260] width 599 height 131
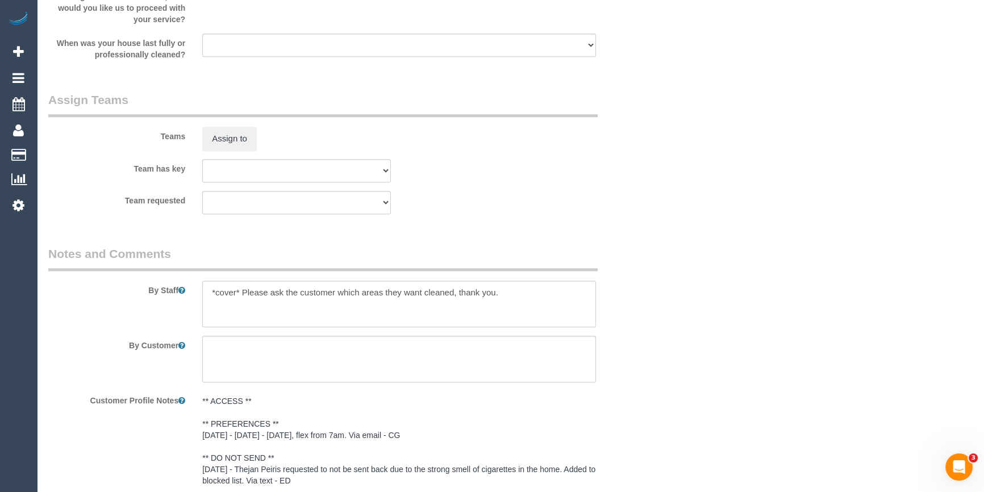
scroll to position [1671, 0]
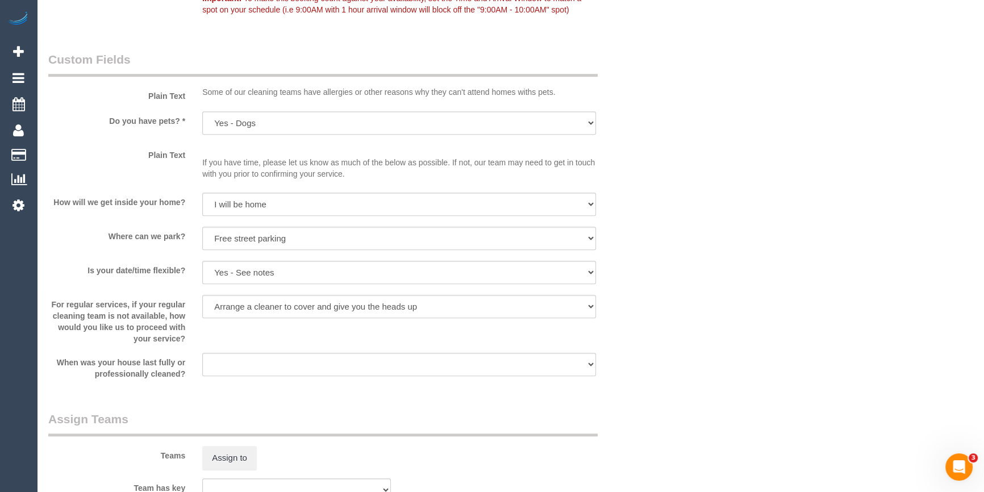
scroll to position [1207, 0]
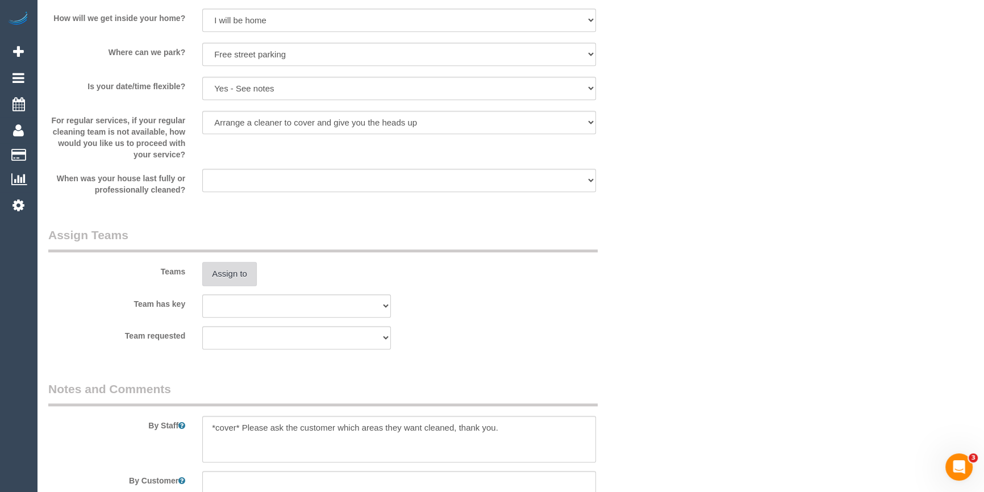
click at [224, 274] on button "Assign to" at bounding box center [229, 274] width 55 height 24
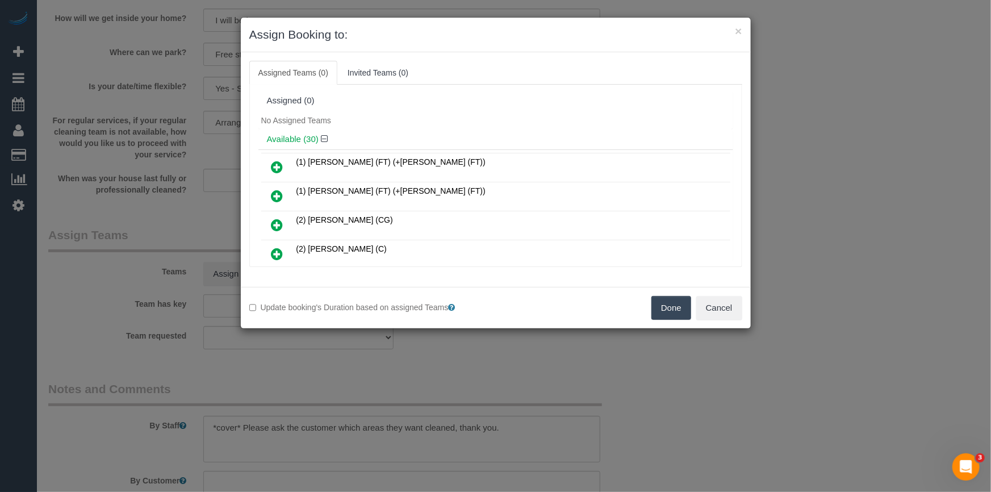
click at [283, 252] on link at bounding box center [277, 254] width 27 height 23
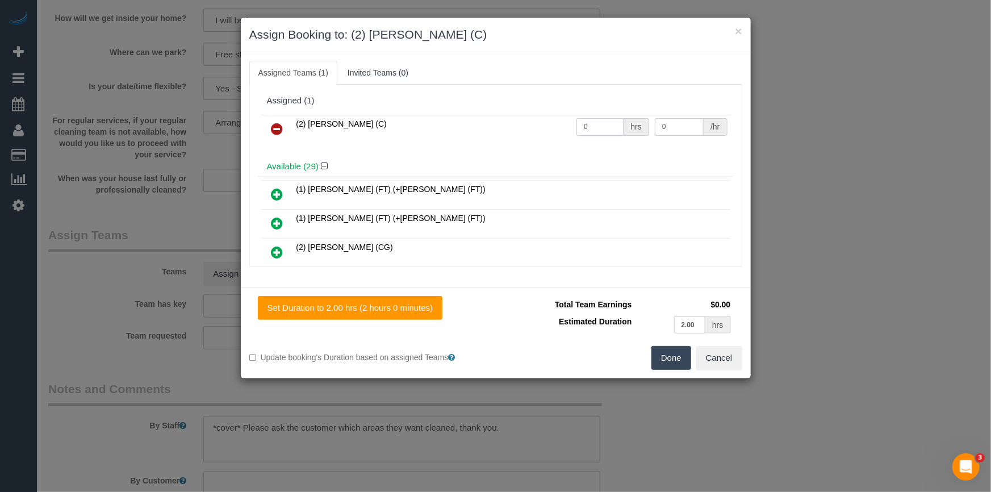
click at [592, 131] on input "0" at bounding box center [599, 127] width 47 height 18
type input "2"
click at [684, 131] on input "0" at bounding box center [679, 127] width 49 height 18
type input "37.5"
click at [670, 349] on button "Done" at bounding box center [671, 358] width 40 height 24
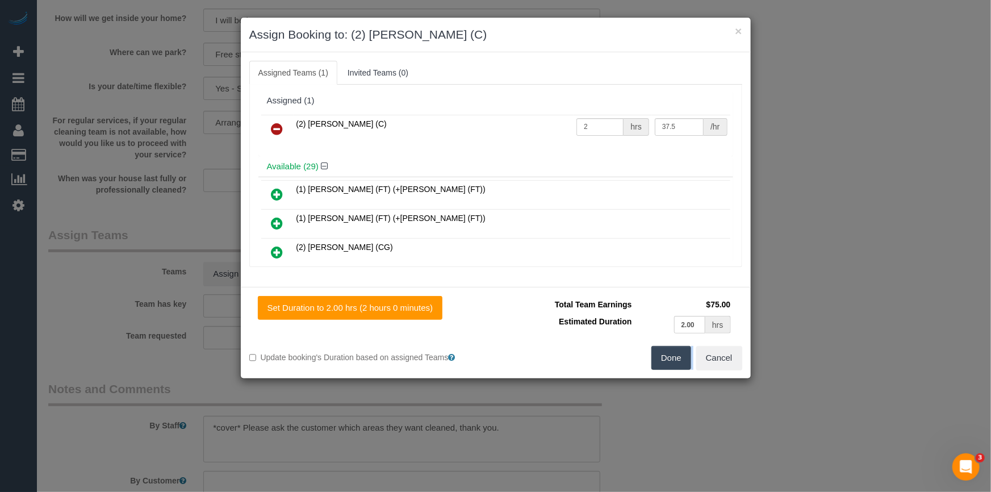
click at [670, 349] on div "× Assign Booking to: (2) [PERSON_NAME] (C) Assigned Teams (1) Invited Teams (0)…" at bounding box center [495, 246] width 991 height 492
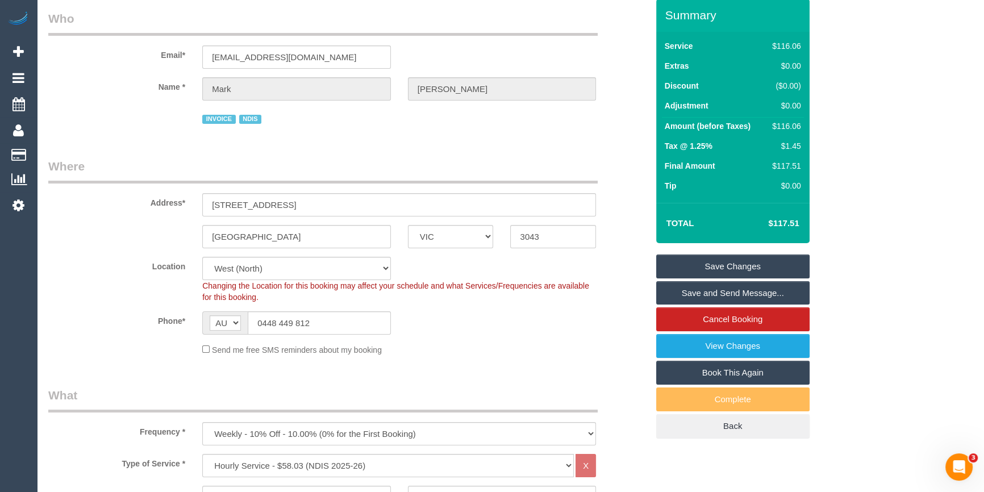
scroll to position [19, 0]
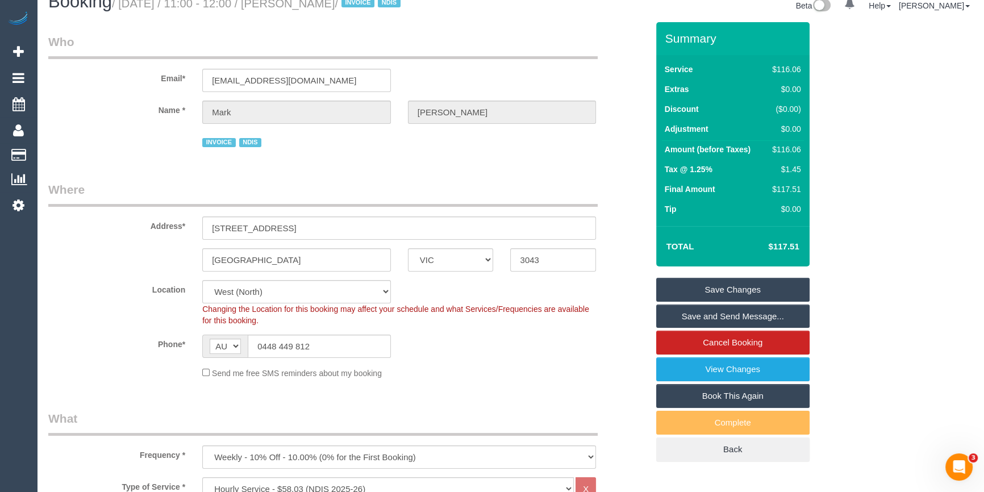
click at [764, 288] on link "Save Changes" at bounding box center [732, 290] width 153 height 24
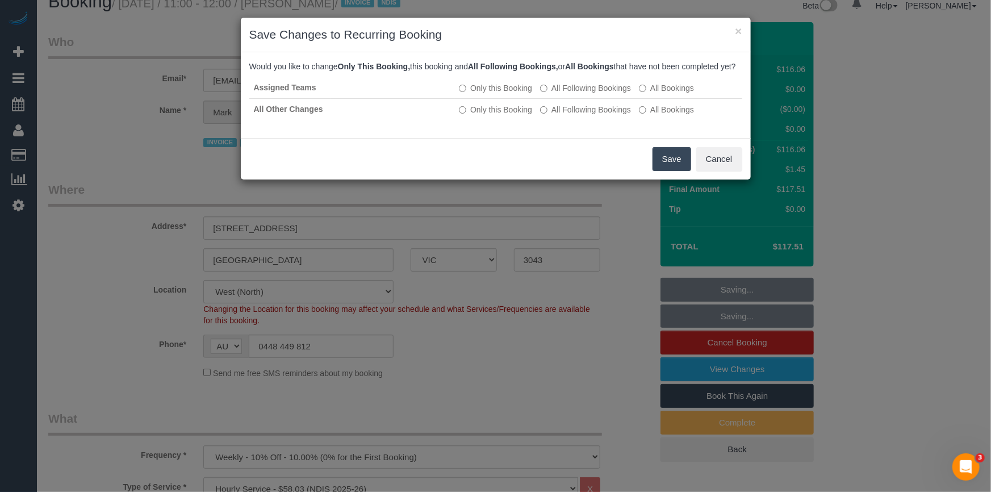
click at [672, 170] on button "Save" at bounding box center [672, 159] width 39 height 24
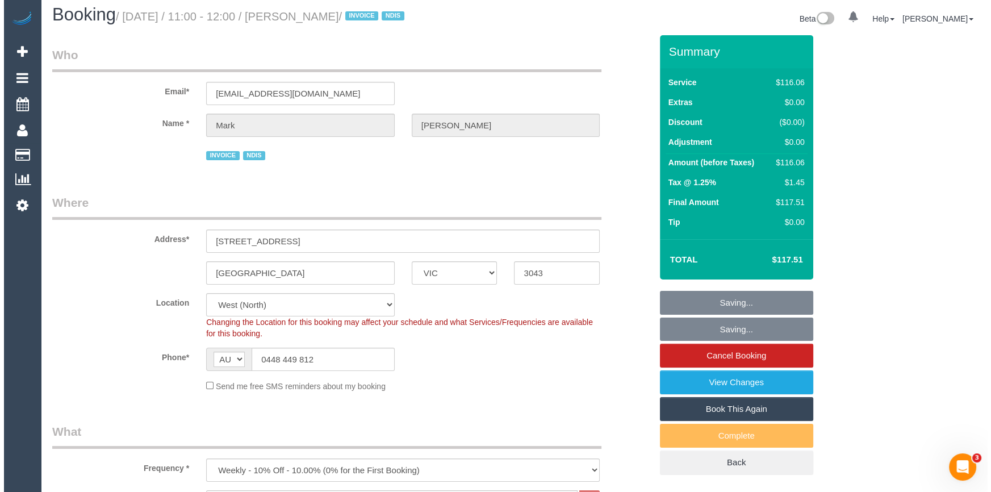
scroll to position [0, 0]
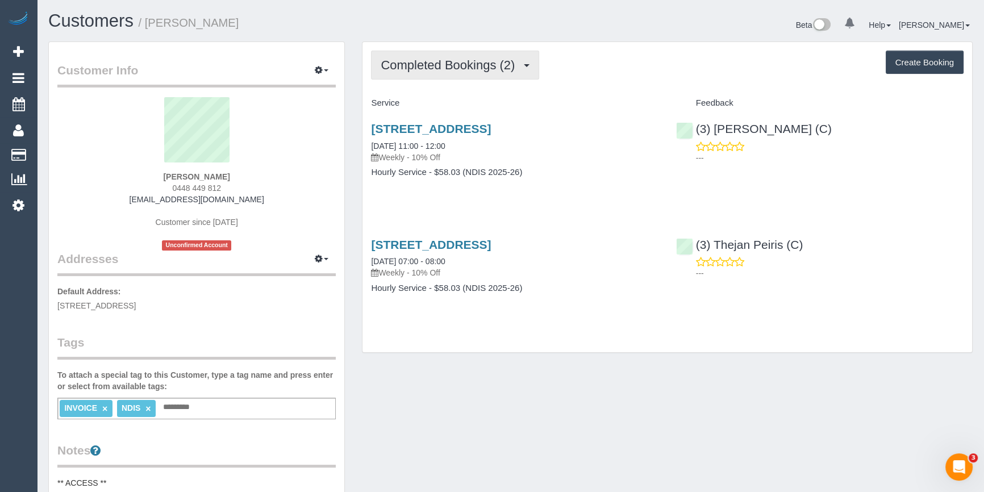
click at [507, 57] on button "Completed Bookings (2)" at bounding box center [455, 65] width 168 height 29
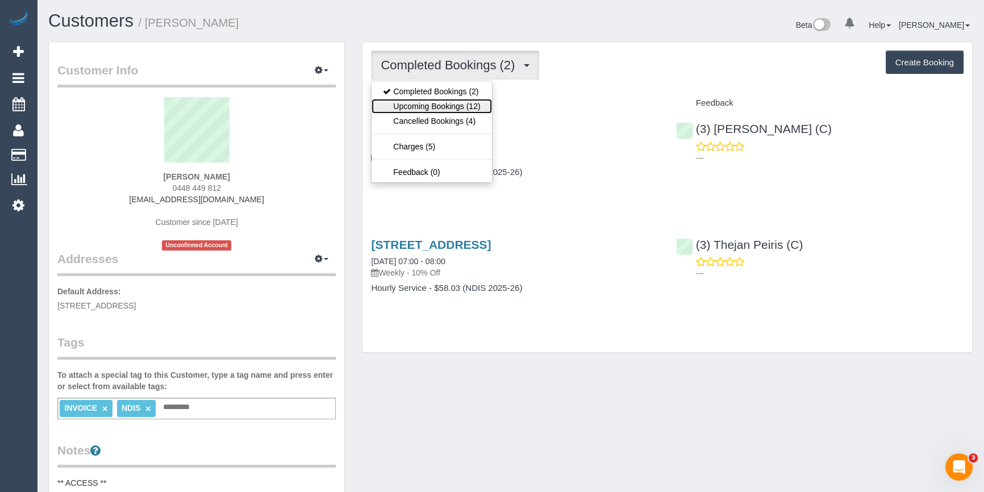
click at [474, 107] on link "Upcoming Bookings (12)" at bounding box center [431, 106] width 120 height 15
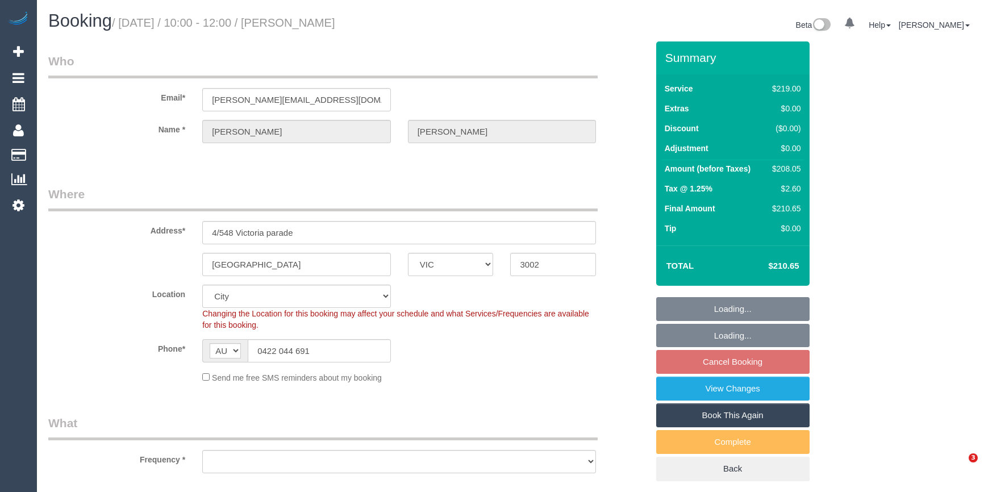
select select "VIC"
select select "string:stripe-pm_1RSw0X2GScqysDRVnxpGLOCN"
select select "spot3"
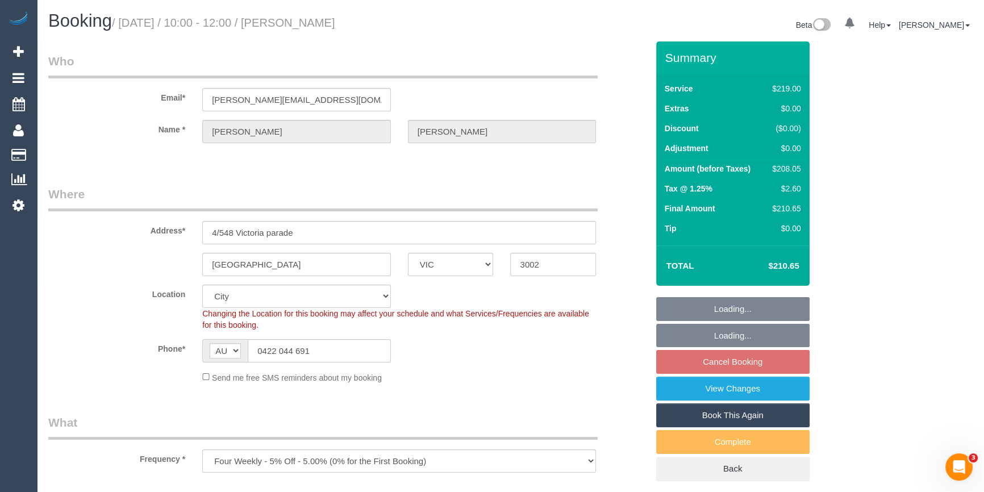
select select "object:1183"
select select "number:28"
select select "number:14"
select select "number:18"
select select "number:24"
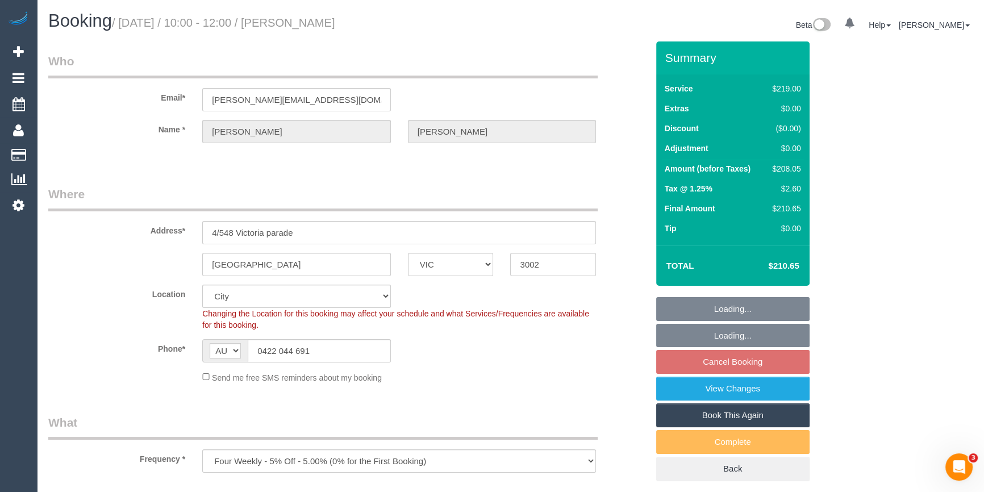
select select "number:34"
select select "number:12"
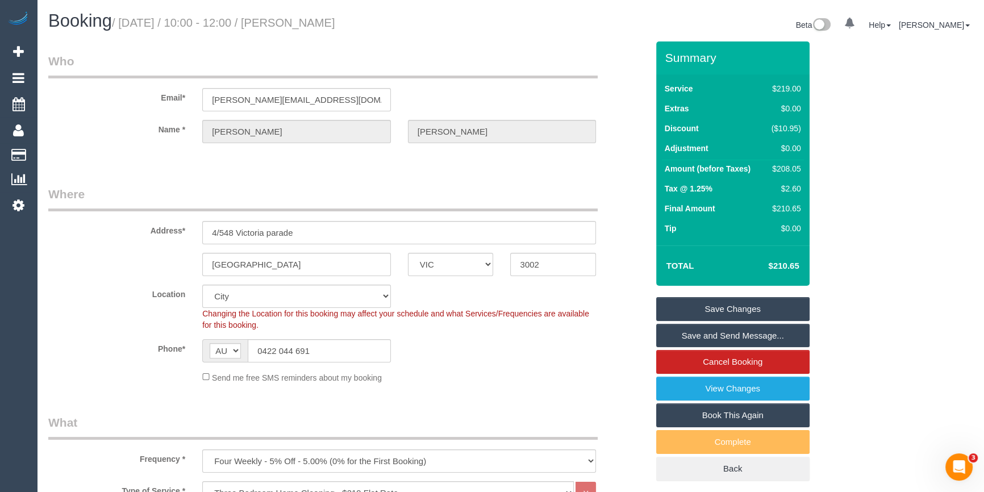
drag, startPoint x: 321, startPoint y: 26, endPoint x: 311, endPoint y: 22, distance: 11.3
click at [294, 23] on h1 "Booking / August 20, 2025 / 10:00 - 12:00 / Julia McKeown" at bounding box center [275, 20] width 454 height 19
copy small "Julia McKeown"
click at [546, 373] on div "Send me free SMS reminders about my booking" at bounding box center [399, 377] width 411 height 12
click at [786, 174] on div "$208.05" at bounding box center [784, 168] width 34 height 11
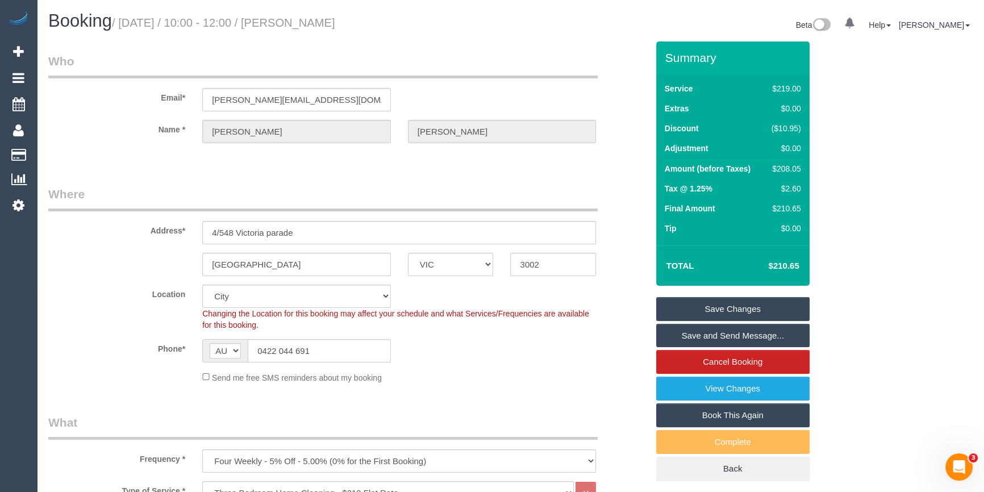
click at [786, 174] on div "$208.05" at bounding box center [784, 168] width 34 height 11
copy div "208.05"
click at [858, 175] on div "Summary Service $219.00 Extras $0.00 Discount ($10.95) Adjustment $0.00 Amount …" at bounding box center [762, 272] width 231 height 462
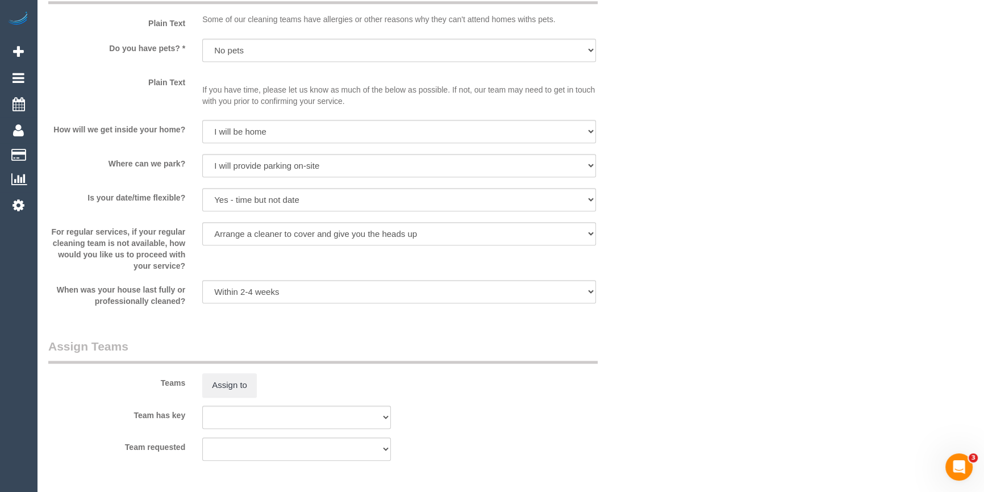
scroll to position [1549, 0]
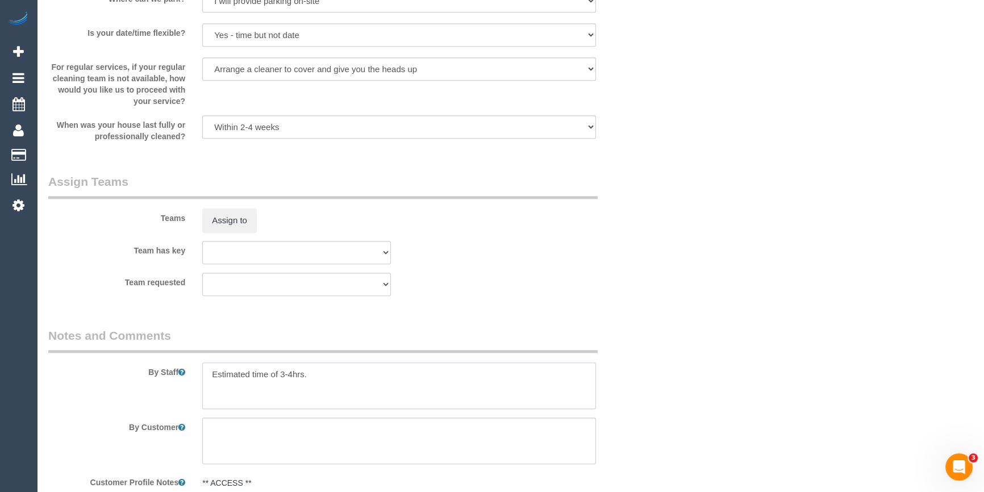
click at [349, 387] on textarea at bounding box center [399, 385] width 394 height 47
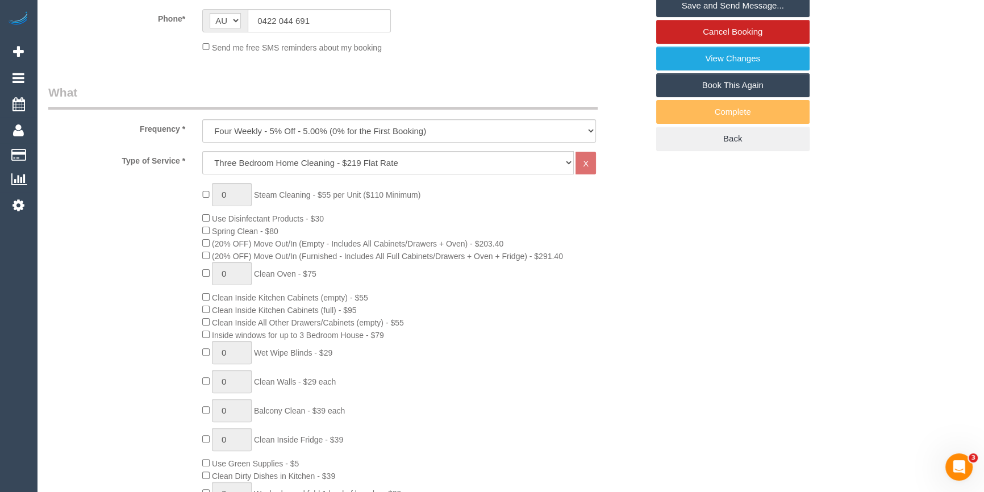
scroll to position [185, 0]
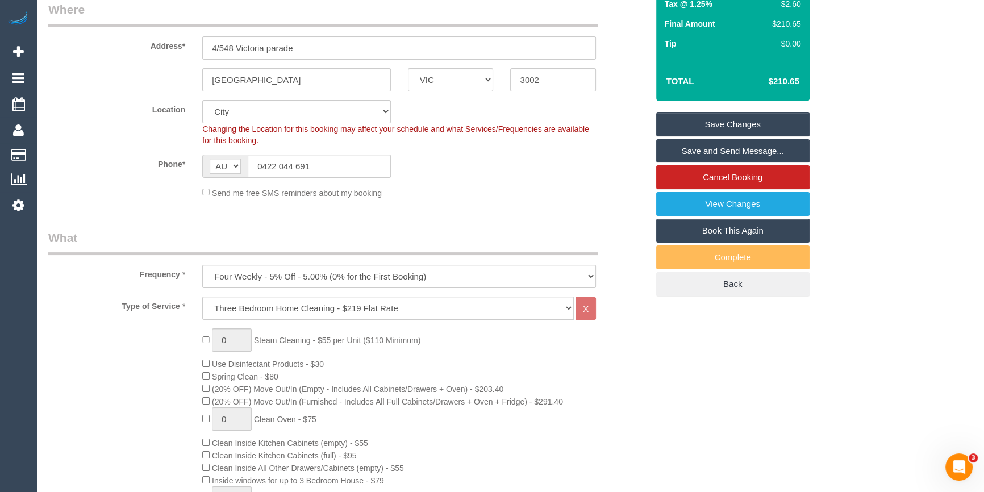
drag, startPoint x: 588, startPoint y: 394, endPoint x: 588, endPoint y: 403, distance: 9.7
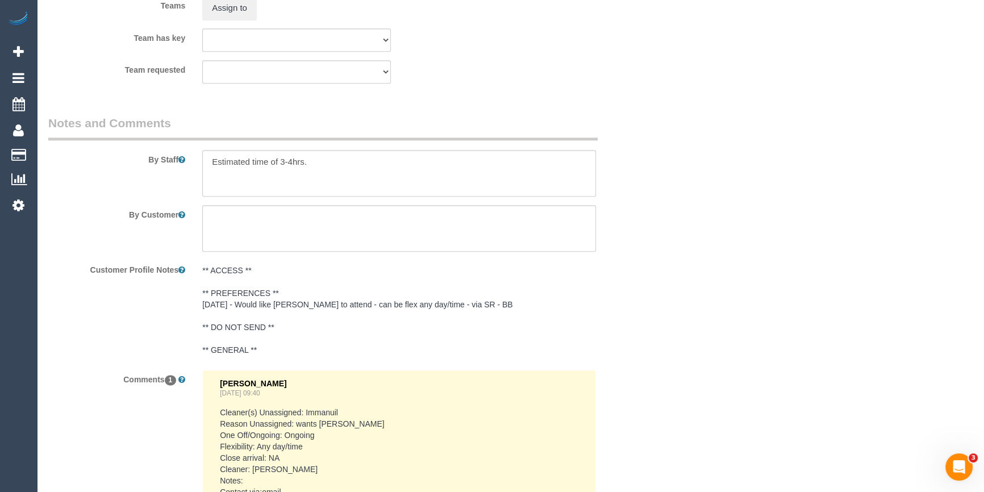
scroll to position [1940, 0]
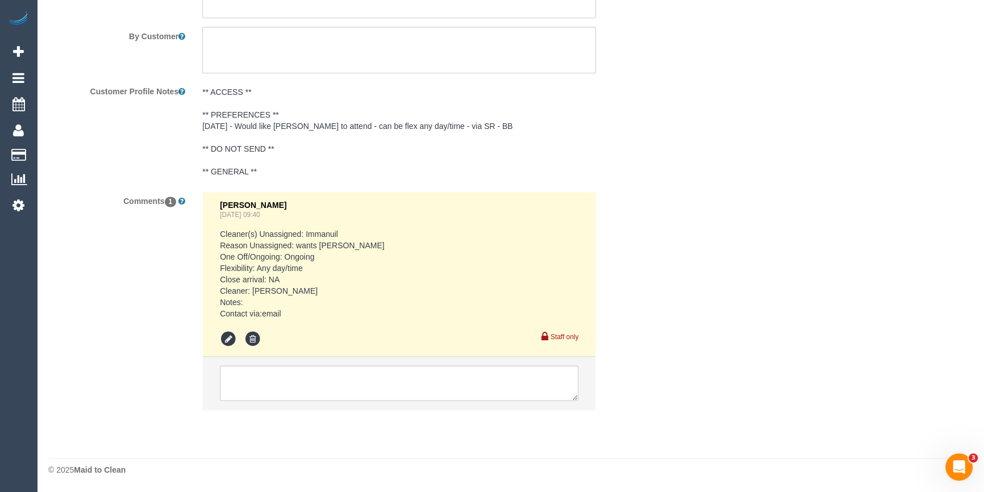
click at [623, 242] on div "Comments 1 Bronie Bryant Jul 29, 2025 09:40 Cleaner(s) Unassigned: Immanuil Rea…" at bounding box center [348, 305] width 616 height 229
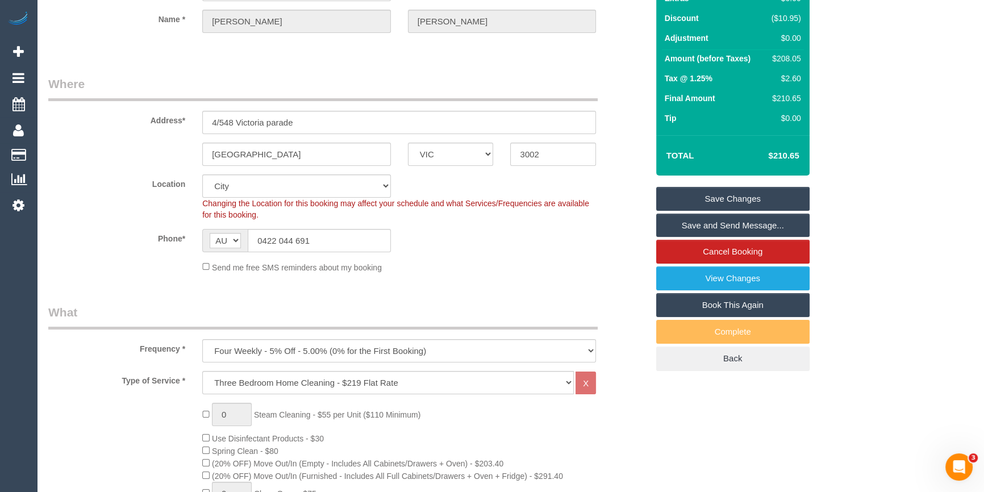
scroll to position [0, 0]
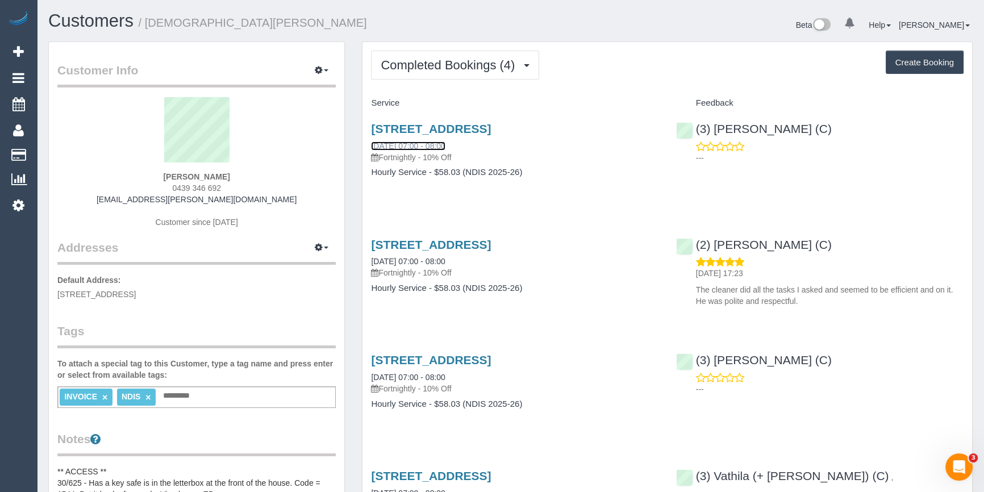
click at [433, 144] on link "[DATE] 07:00 - 08:00" at bounding box center [408, 145] width 74 height 9
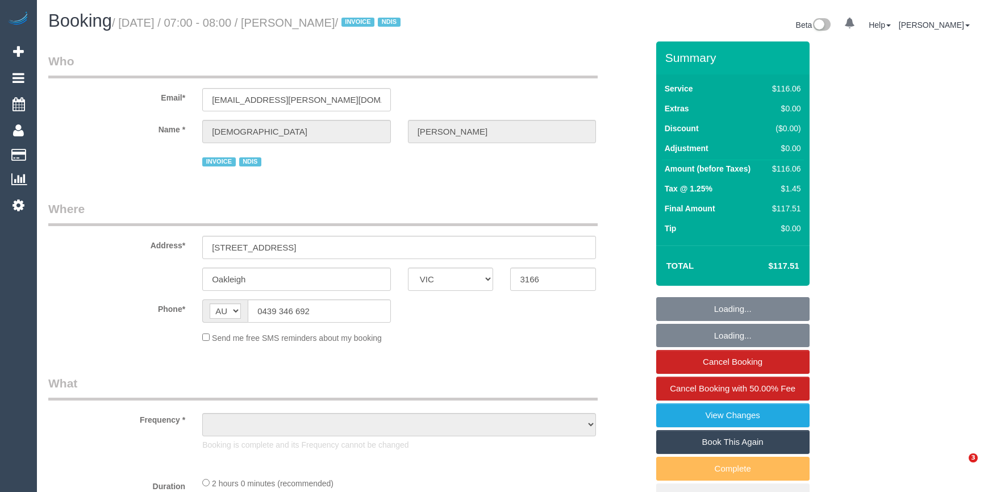
select select "VIC"
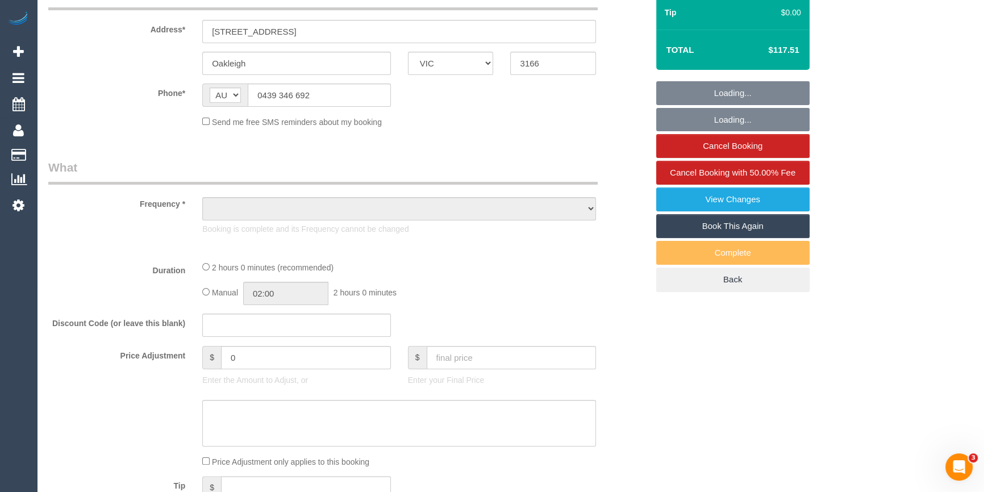
scroll to position [465, 0]
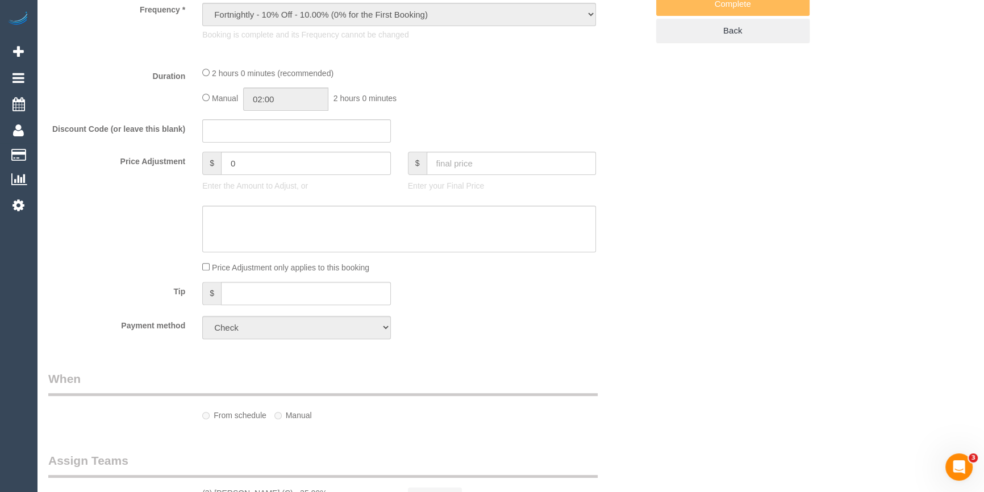
select select "object:687"
select select "number:27"
select select "number:14"
select select "number:19"
select select "number:36"
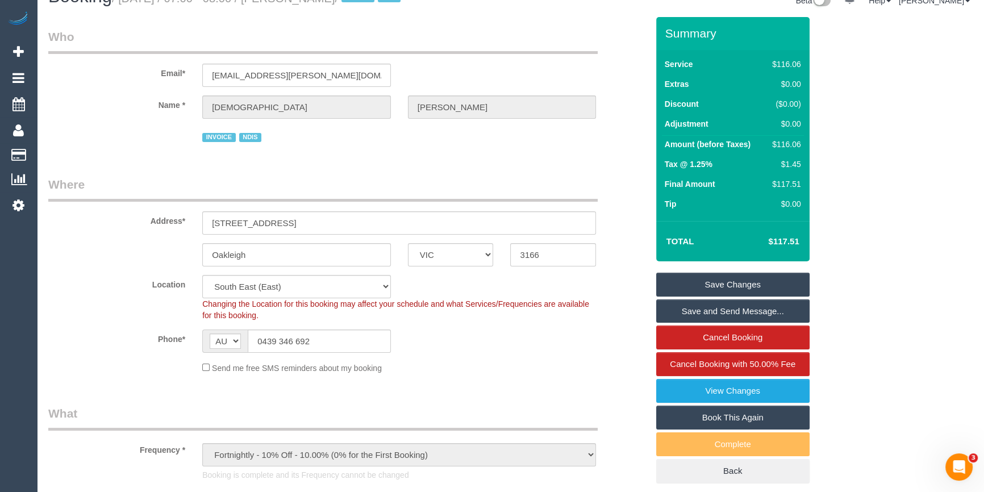
scroll to position [0, 0]
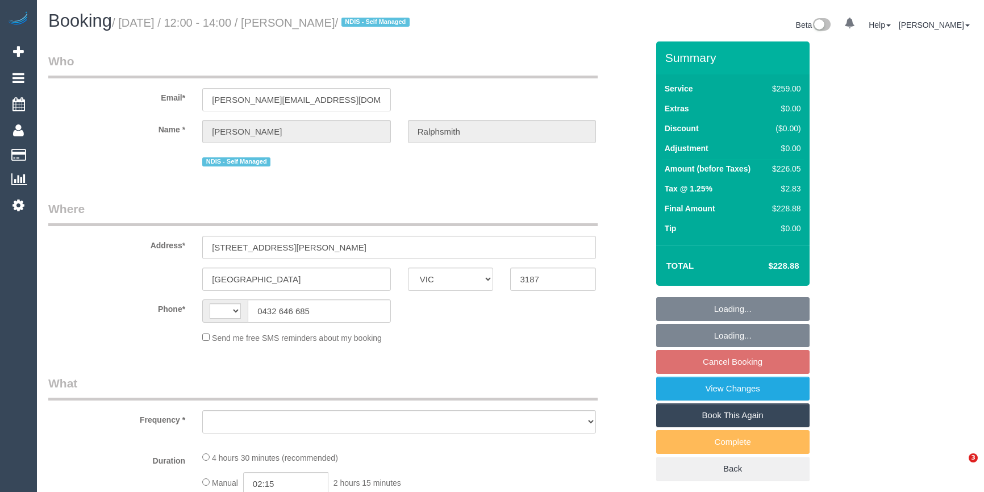
select select "VIC"
select select "string:stripe-pm_1OnwVU2GScqysDRVAMj7t9Kt"
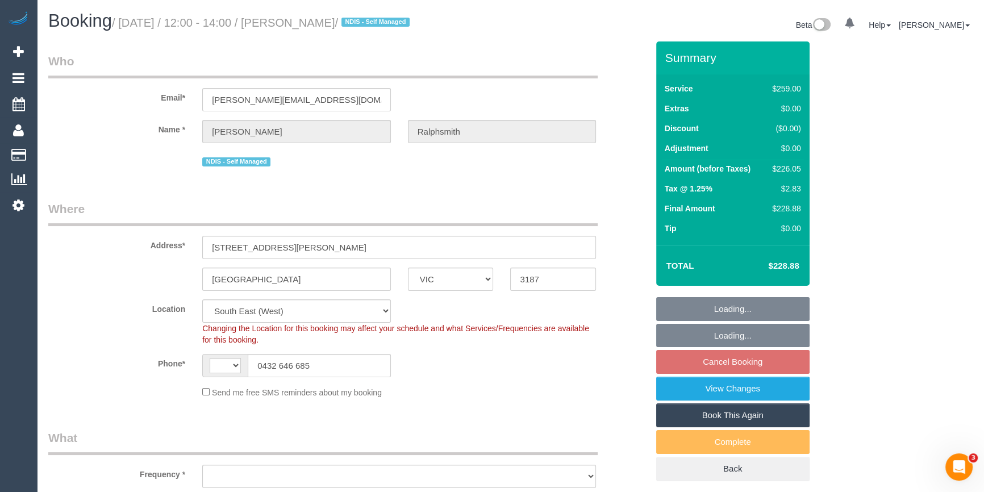
select select "string:AU"
select select "object:655"
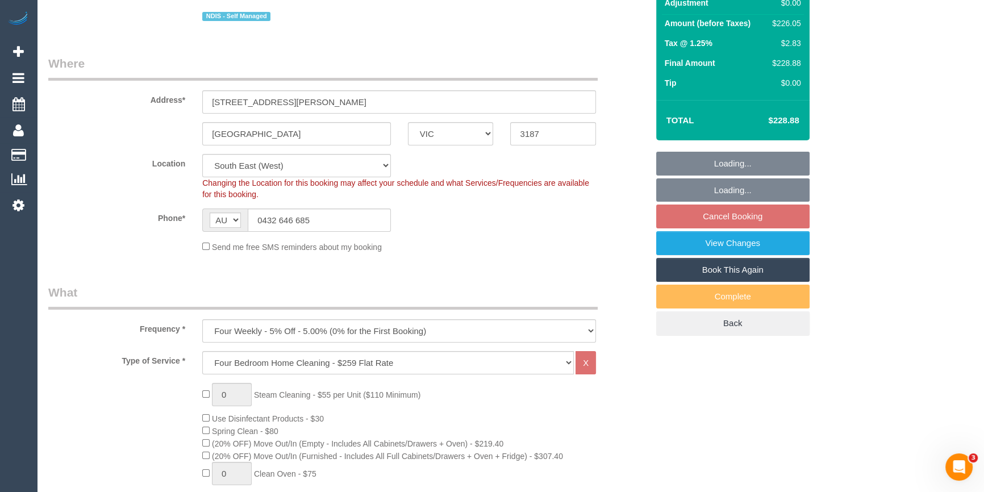
select select "number:27"
select select "number:14"
select select "number:18"
select select "number:22"
select select "number:12"
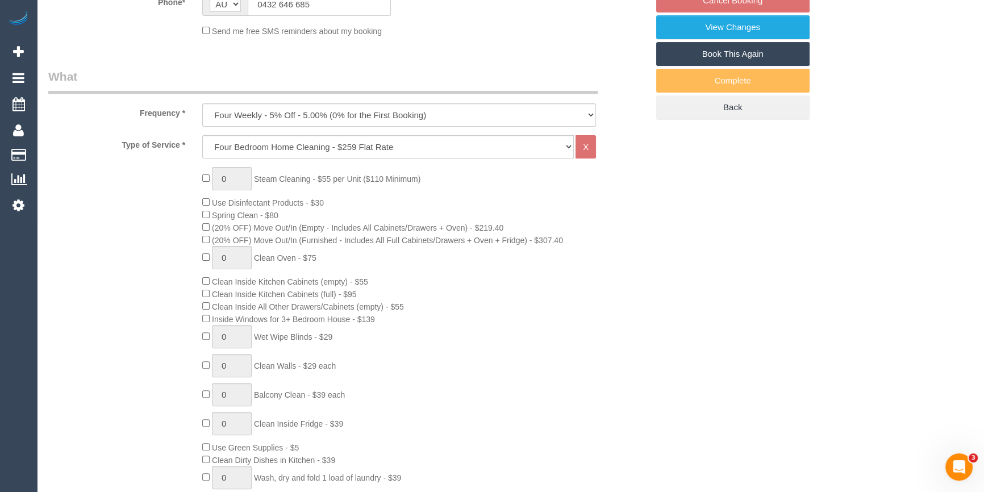
select select "spot4"
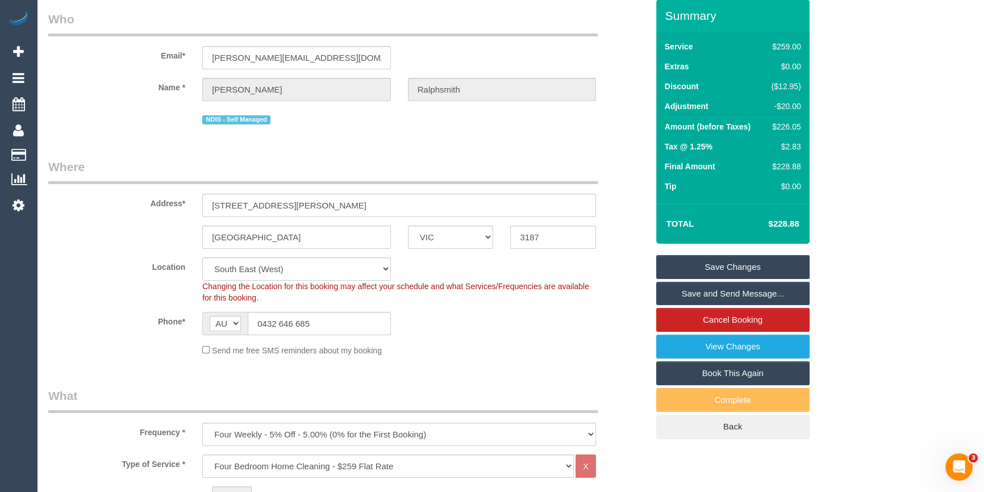
scroll to position [0, 0]
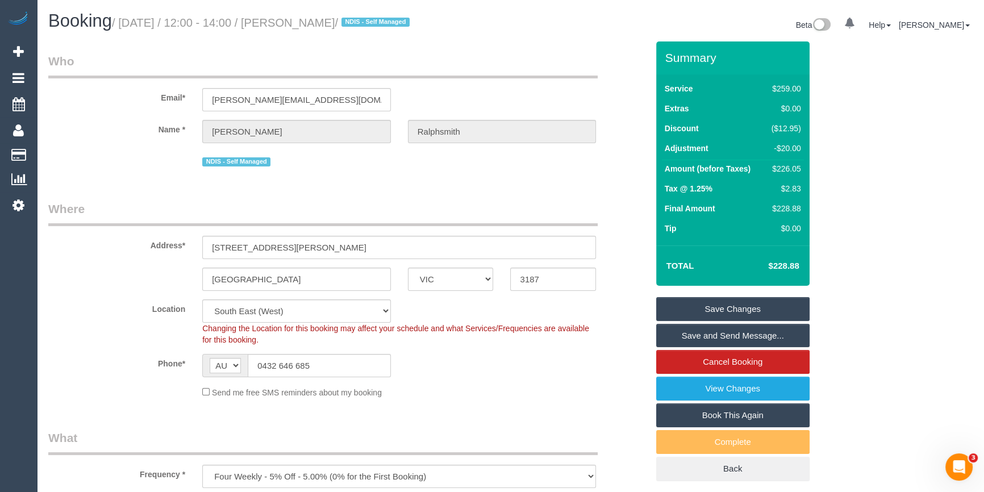
click at [788, 170] on div "$226.05" at bounding box center [784, 168] width 34 height 11
drag, startPoint x: 788, startPoint y: 170, endPoint x: 776, endPoint y: 168, distance: 11.7
click at [776, 168] on div "$226.05" at bounding box center [784, 168] width 34 height 11
copy div "226.05"
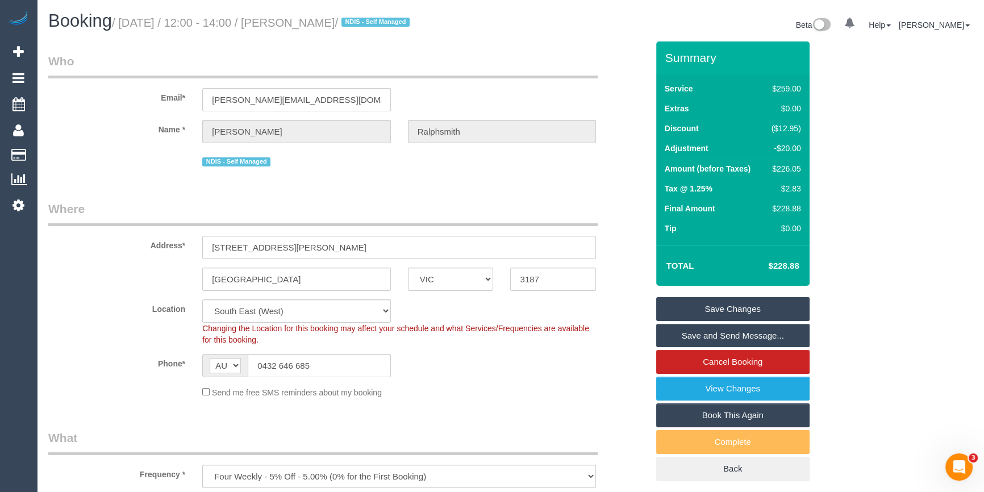
click at [856, 172] on div "Summary Service $259.00 Extras $0.00 Discount ($12.95) Adjustment -$20.00 Amoun…" at bounding box center [762, 272] width 231 height 462
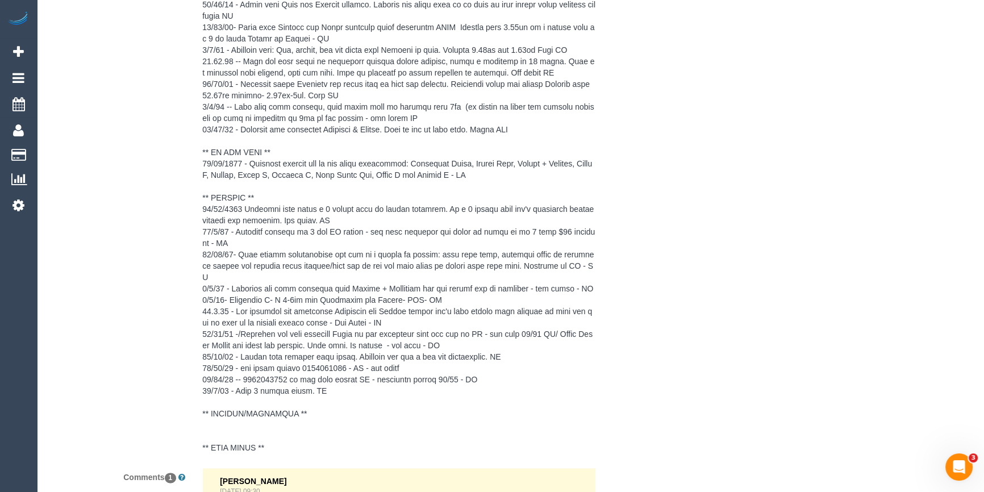
scroll to position [2305, 0]
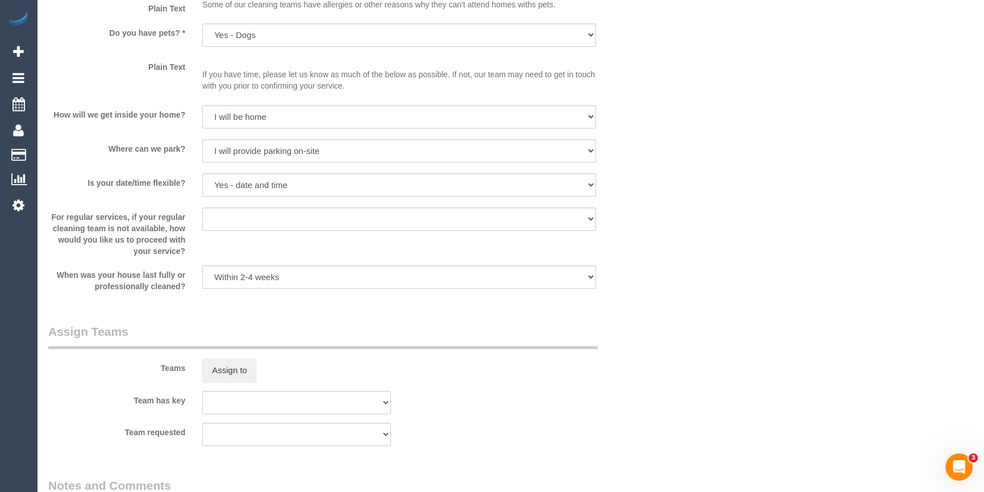
scroll to position [1427, 0]
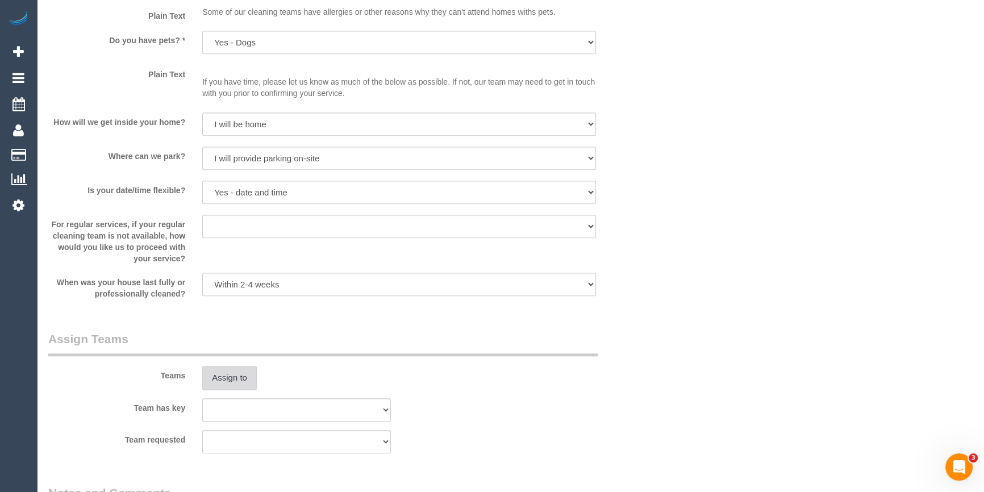
click at [227, 377] on button "Assign to" at bounding box center [229, 378] width 55 height 24
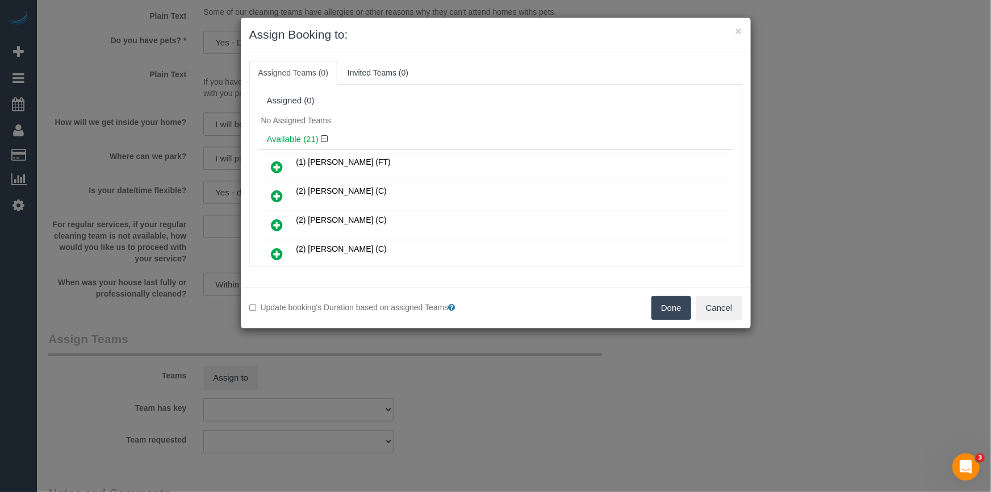
click at [273, 190] on icon at bounding box center [277, 196] width 12 height 14
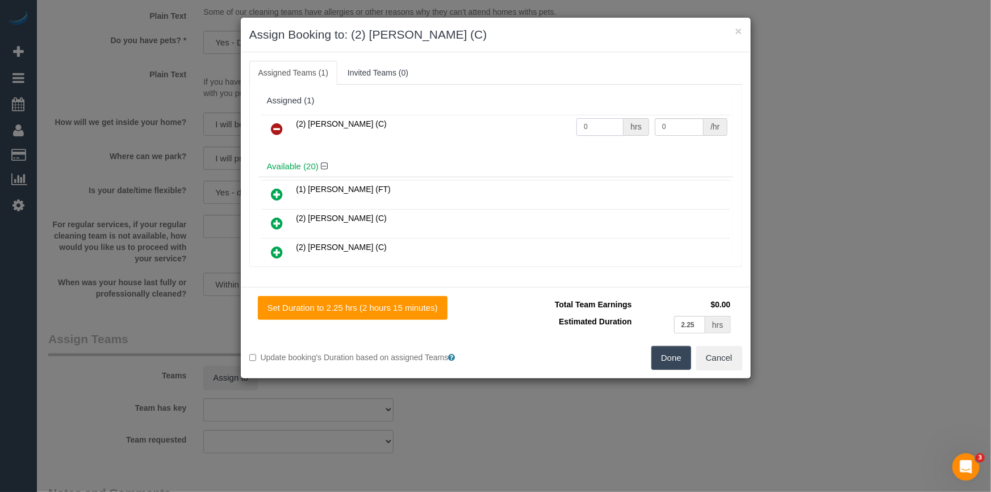
click at [597, 131] on input "0" at bounding box center [599, 127] width 47 height 18
type input "1"
click at [670, 126] on input "0" at bounding box center [679, 127] width 49 height 18
type input "4"
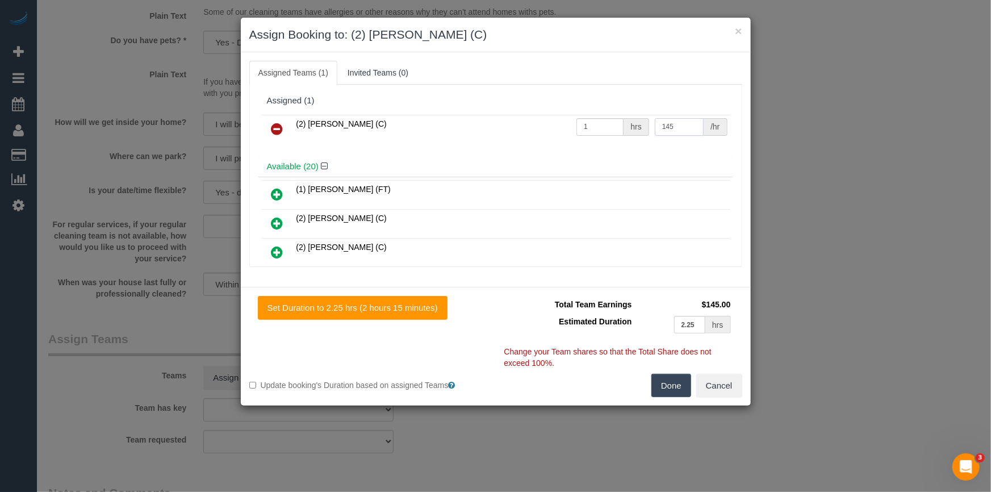
type input "145"
click at [666, 381] on button "Done" at bounding box center [671, 386] width 40 height 24
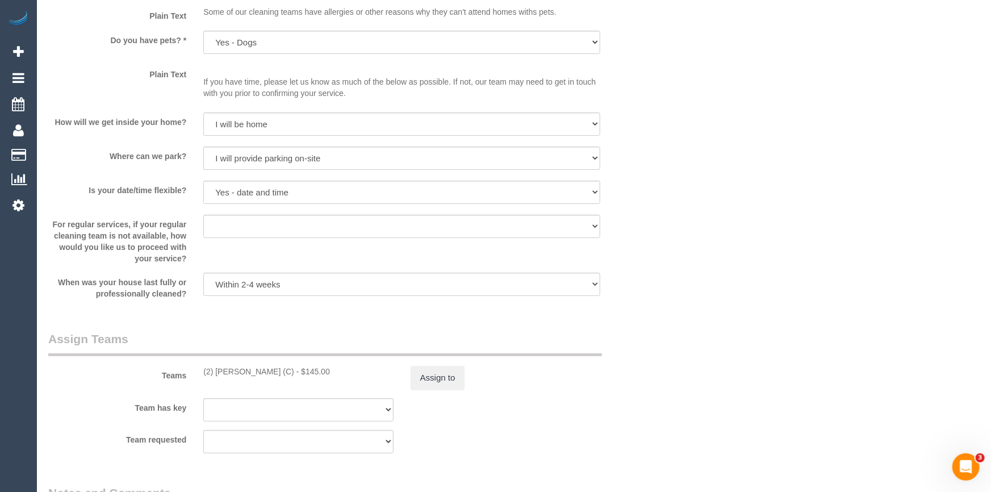
click at [664, 381] on div "× Assign Booking to: (2) Catalina Fabro (C) Assigned Teams (1) Invited Teams (0…" at bounding box center [495, 246] width 991 height 492
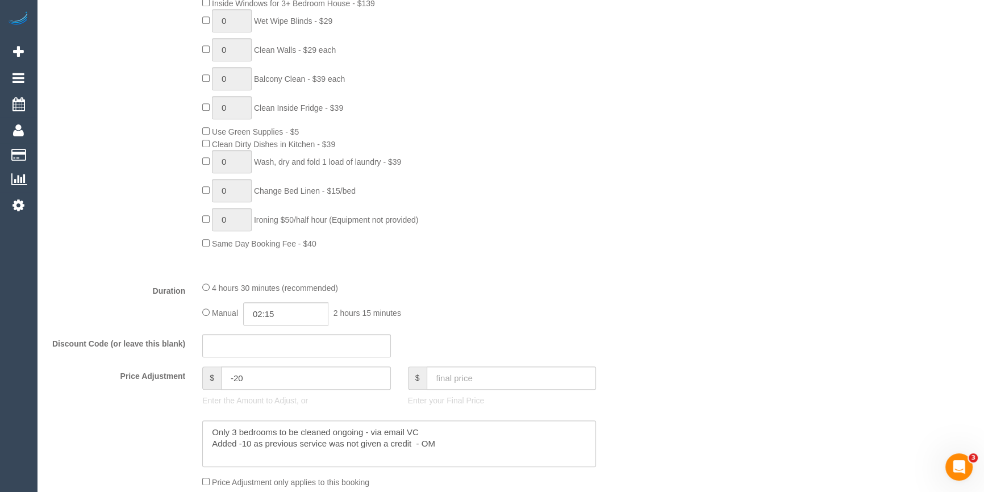
scroll to position [826, 0]
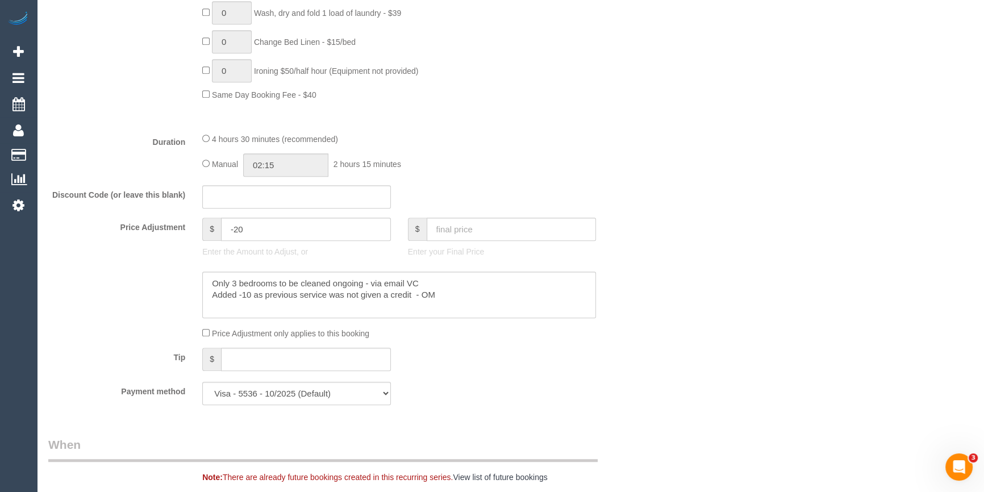
select select "spot25"
type input "04:30"
drag, startPoint x: 459, startPoint y: 119, endPoint x: 505, endPoint y: 124, distance: 46.9
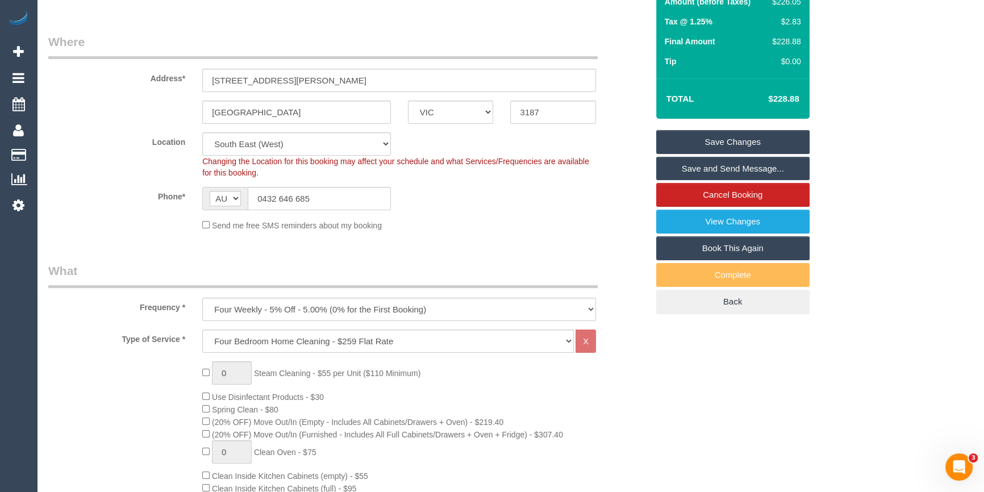
scroll to position [0, 0]
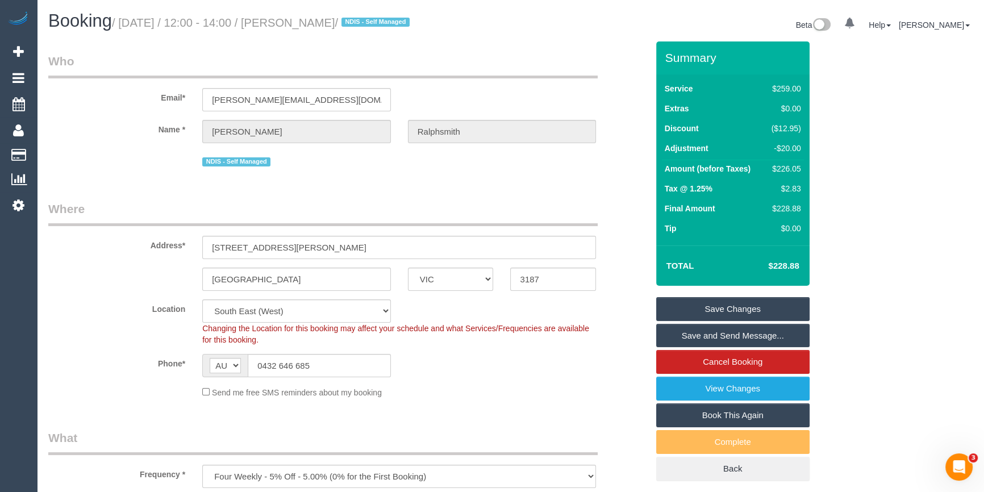
drag, startPoint x: 386, startPoint y: 27, endPoint x: 293, endPoint y: 29, distance: 93.2
click at [293, 29] on h1 "Booking / August 20, 2025 / 12:00 - 14:00 / Nicole Ralphsmith / NDIS - Self Man…" at bounding box center [275, 20] width 454 height 19
copy small "Nicole Ralphsmith"
click at [739, 307] on link "Save Changes" at bounding box center [732, 309] width 153 height 24
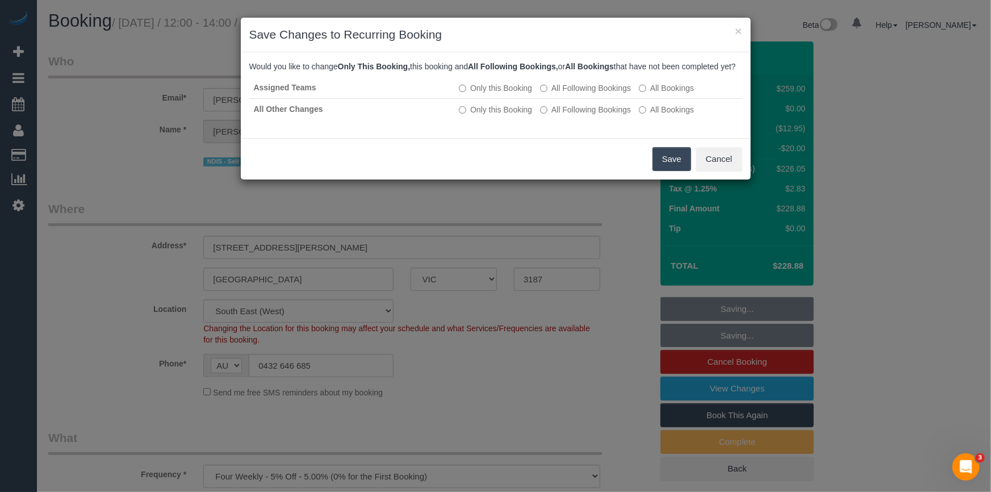
click at [664, 171] on button "Save" at bounding box center [672, 159] width 39 height 24
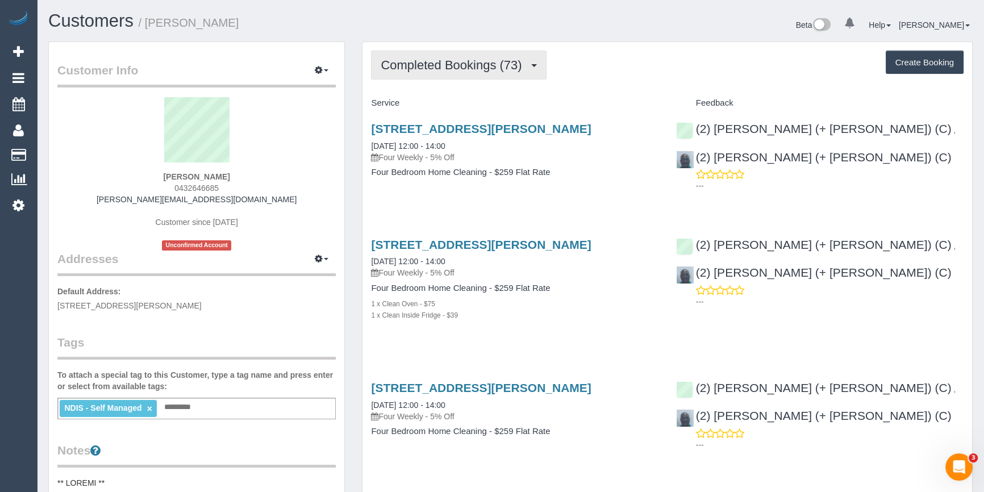
click at [480, 63] on span "Completed Bookings (73)" at bounding box center [454, 65] width 147 height 14
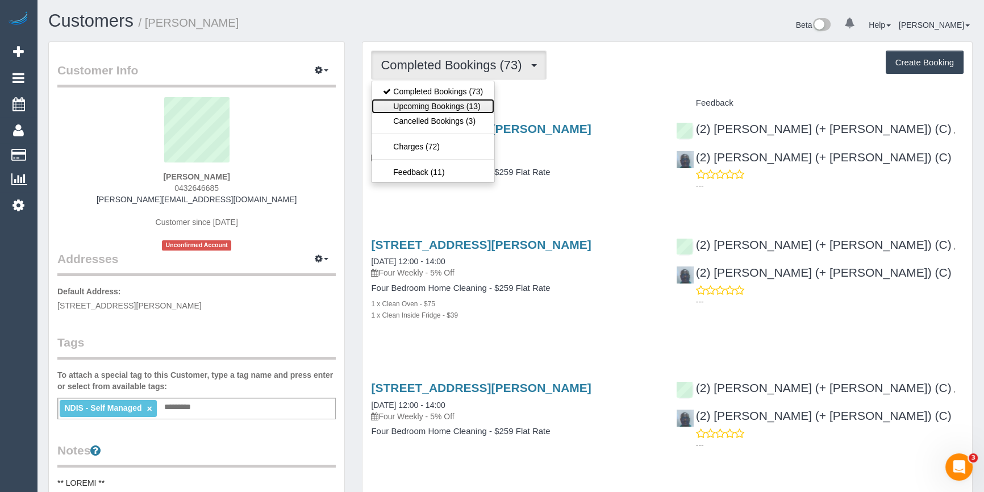
click at [443, 107] on link "Upcoming Bookings (13)" at bounding box center [432, 106] width 123 height 15
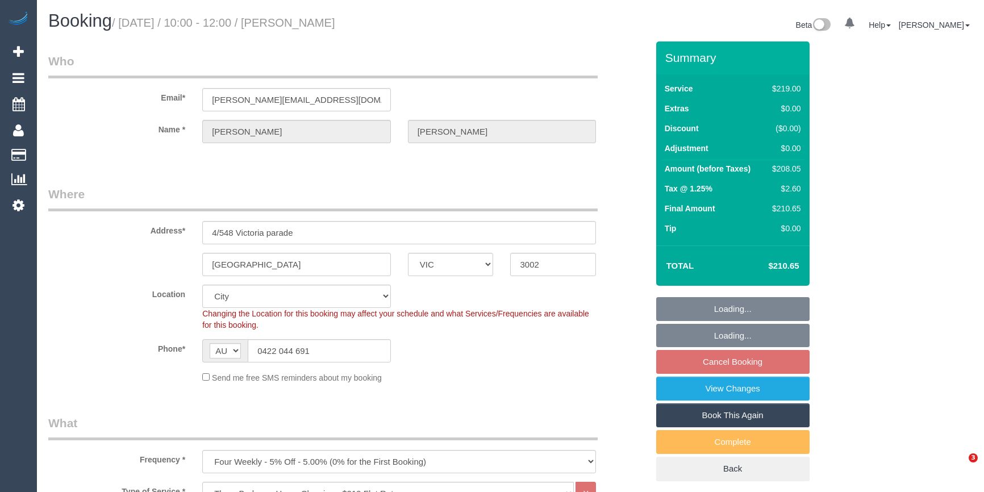
select select "VIC"
select select "string:stripe-pm_1RSw0X2GScqysDRVnxpGLOCN"
select select "object:646"
select select "number:28"
select select "number:14"
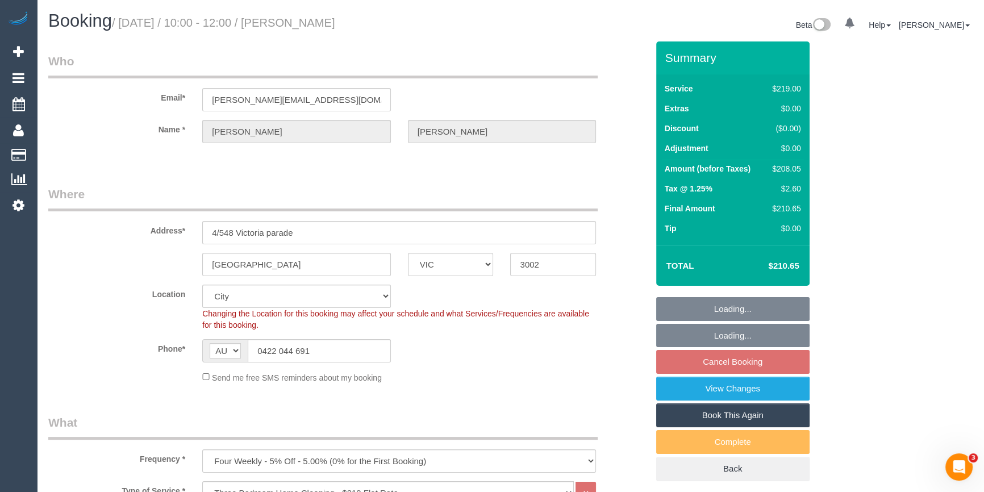
select select "number:18"
select select "number:24"
select select "number:34"
select select "number:12"
select select "spot3"
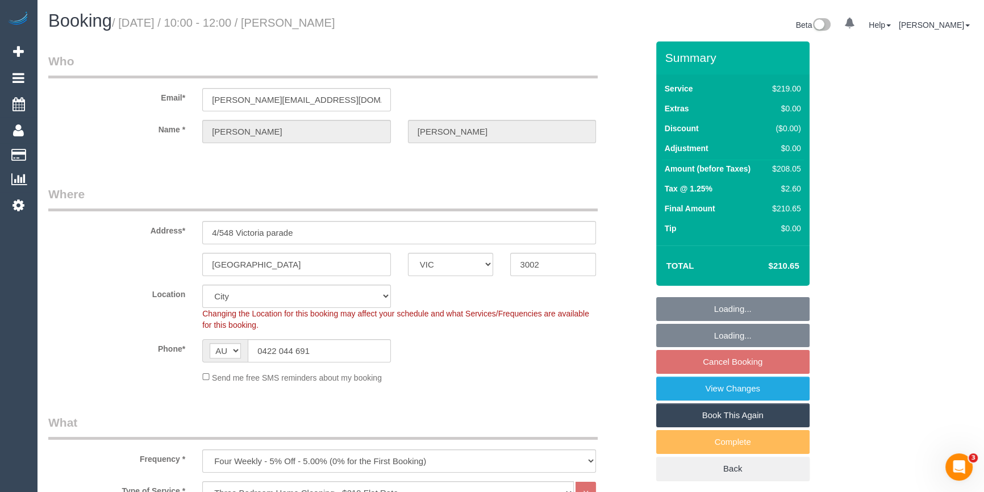
click at [112, 335] on sui-booking-location "Location [GEOGRAPHIC_DATA] (North) East (South) [GEOGRAPHIC_DATA] (East) [GEOGR…" at bounding box center [347, 334] width 599 height 99
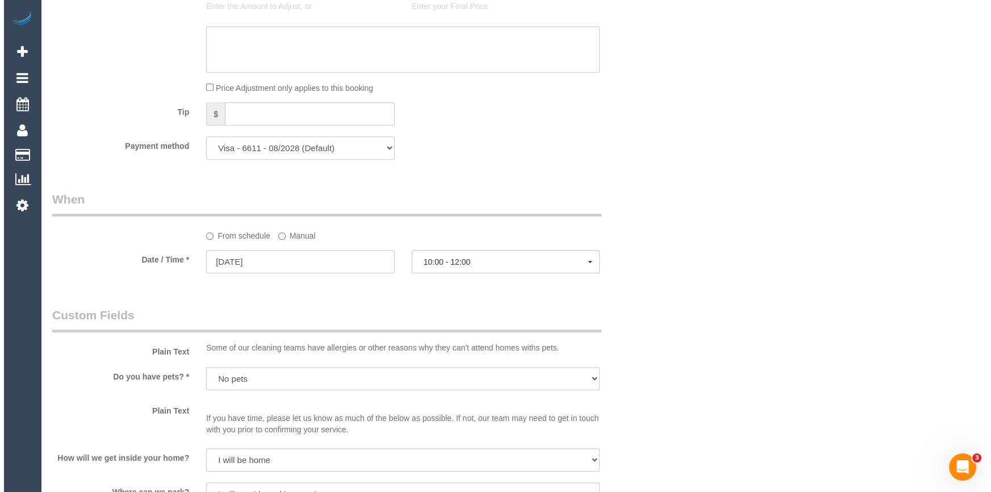
scroll to position [1549, 0]
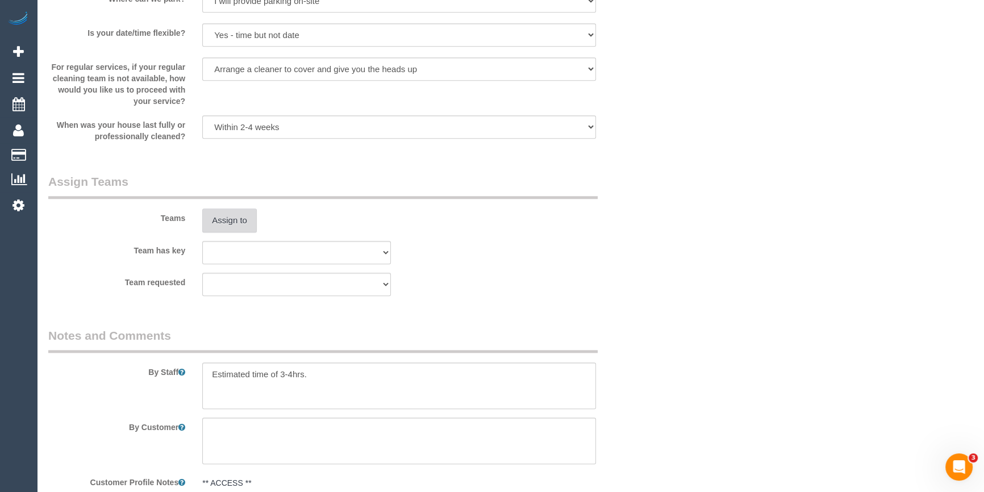
click at [227, 219] on button "Assign to" at bounding box center [229, 220] width 55 height 24
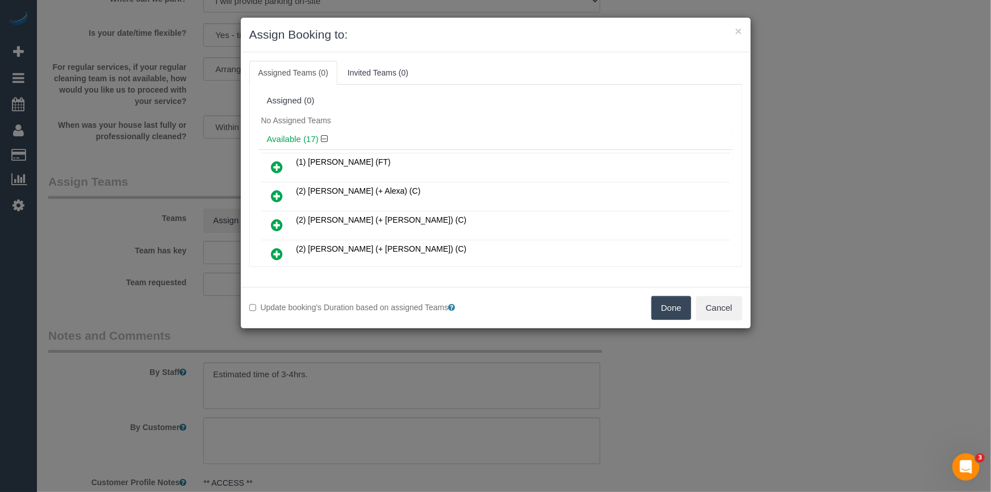
click at [475, 126] on div "No Assigned Teams" at bounding box center [495, 120] width 475 height 17
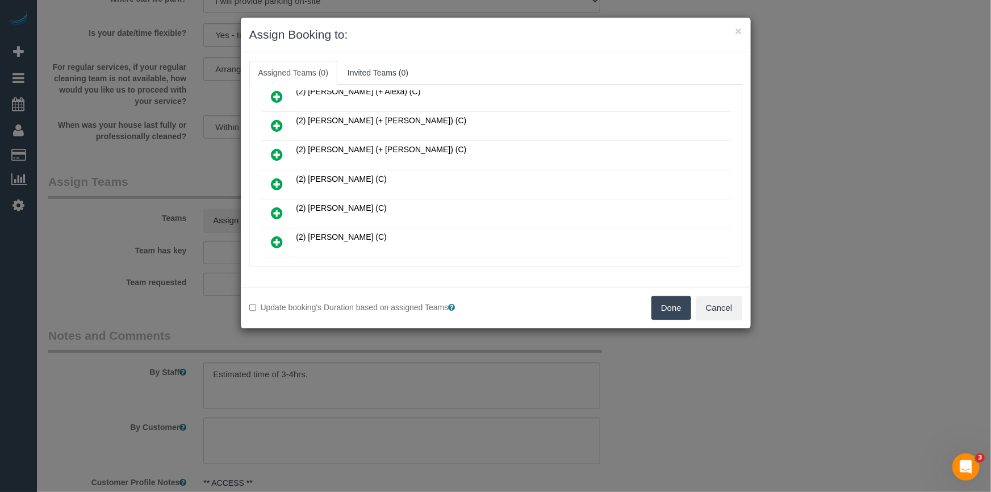
click at [275, 182] on icon at bounding box center [277, 184] width 12 height 14
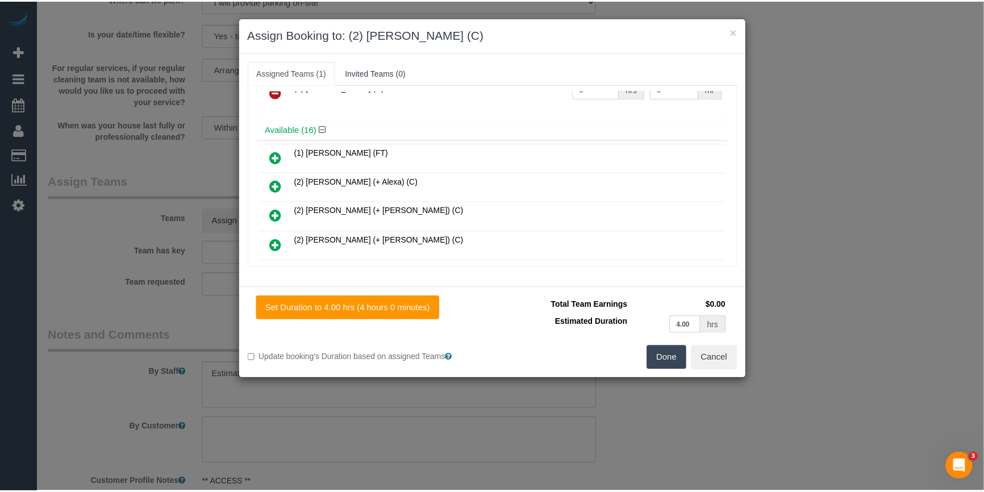
scroll to position [0, 0]
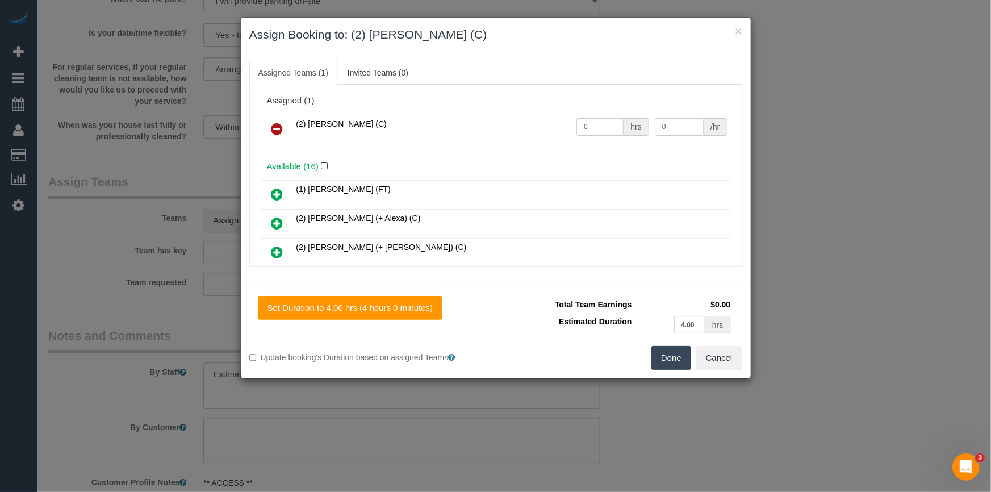
click at [664, 353] on button "Done" at bounding box center [671, 358] width 40 height 24
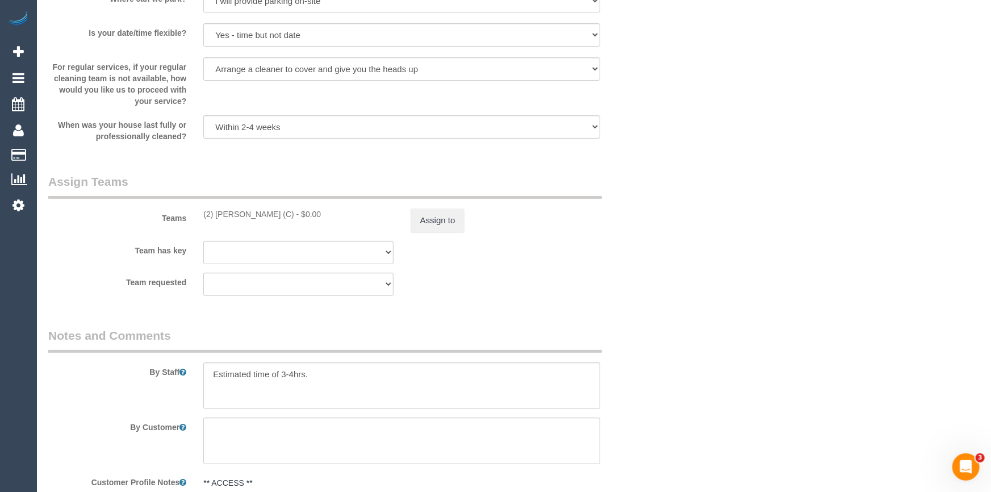
click at [664, 353] on div "× Assign Booking to: (2) [PERSON_NAME] (C) Assigned Teams (1) Invited Teams (0)…" at bounding box center [495, 246] width 991 height 492
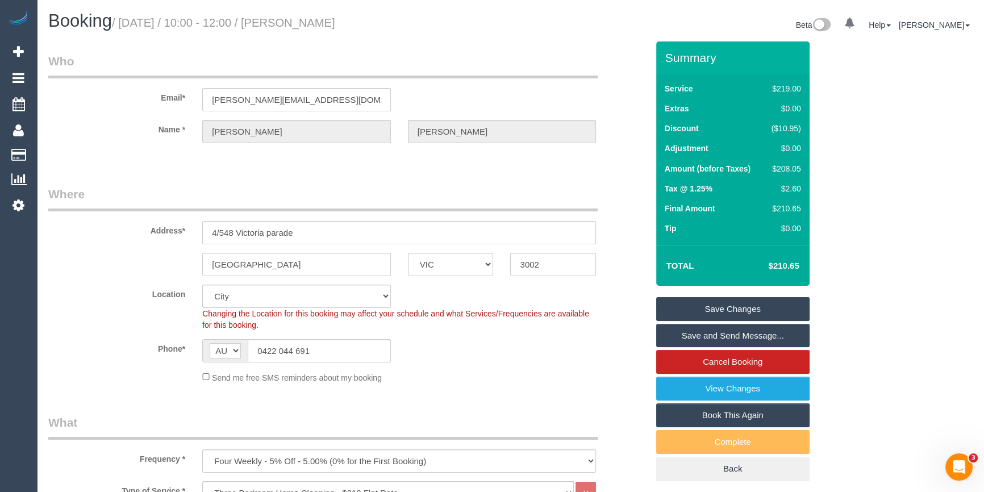
click at [791, 170] on div "$208.05" at bounding box center [784, 168] width 34 height 11
click at [791, 168] on div "$208.05" at bounding box center [784, 168] width 34 height 11
copy div "208.05"
click at [843, 178] on div "Summary Service $219.00 Extras $0.00 Discount ($10.95) Adjustment $0.00 Amount …" at bounding box center [762, 272] width 231 height 462
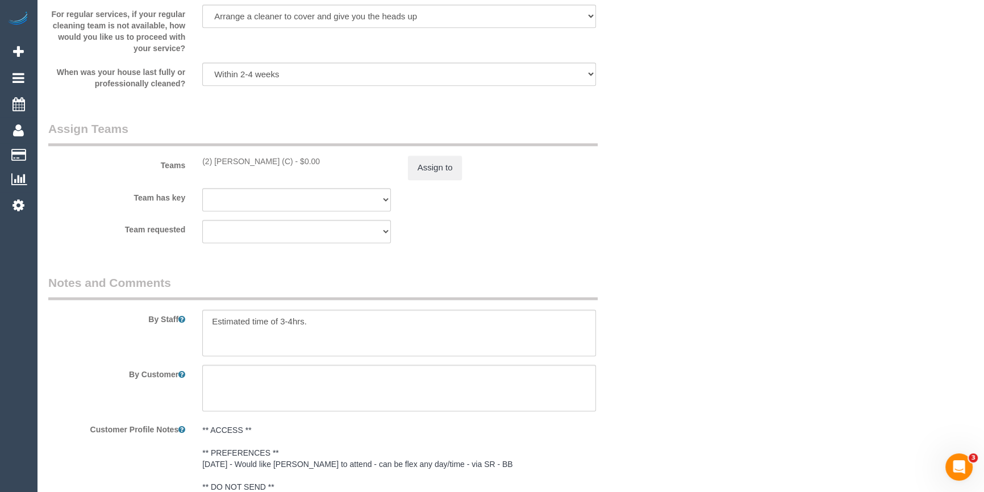
scroll to position [1600, 0]
click at [428, 165] on button "Assign to" at bounding box center [435, 169] width 55 height 24
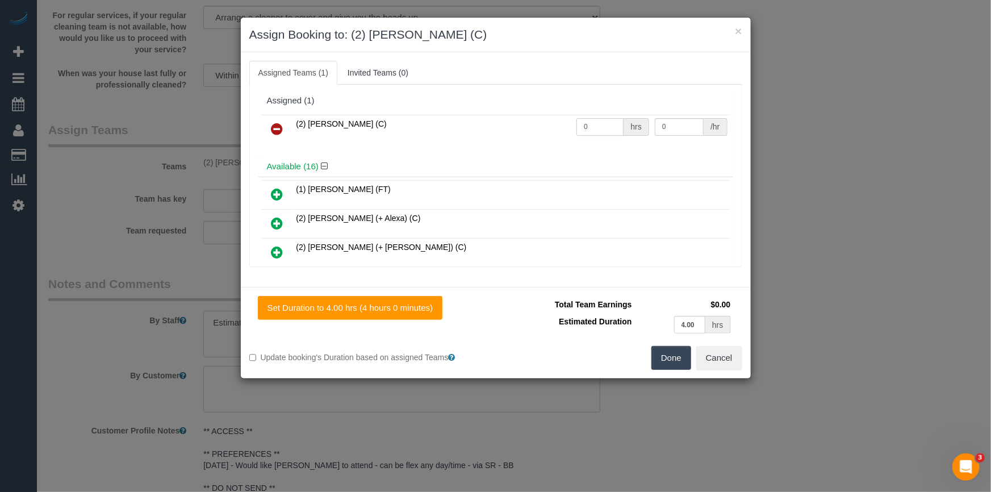
click at [584, 125] on input "0" at bounding box center [599, 127] width 47 height 18
type input "1"
click at [664, 129] on input "0" at bounding box center [679, 127] width 49 height 18
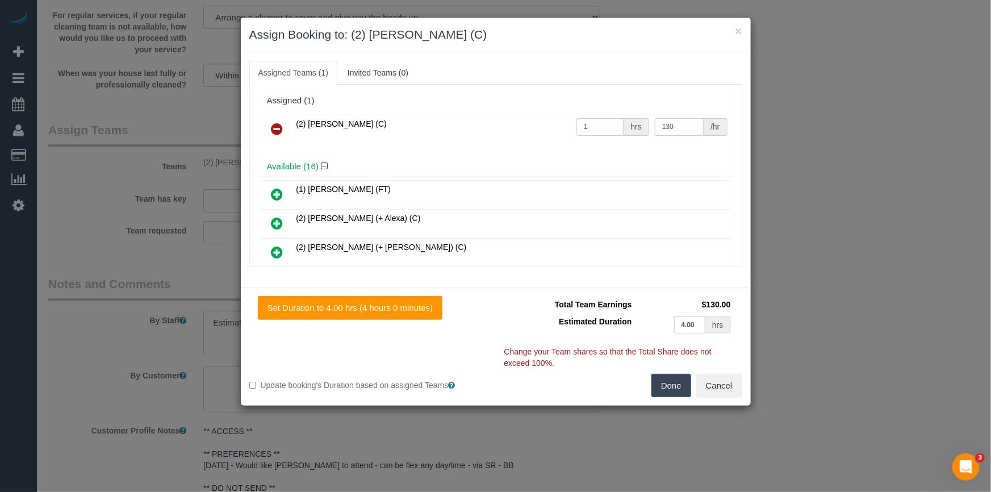
type input "130"
click at [654, 384] on button "Done" at bounding box center [671, 386] width 40 height 24
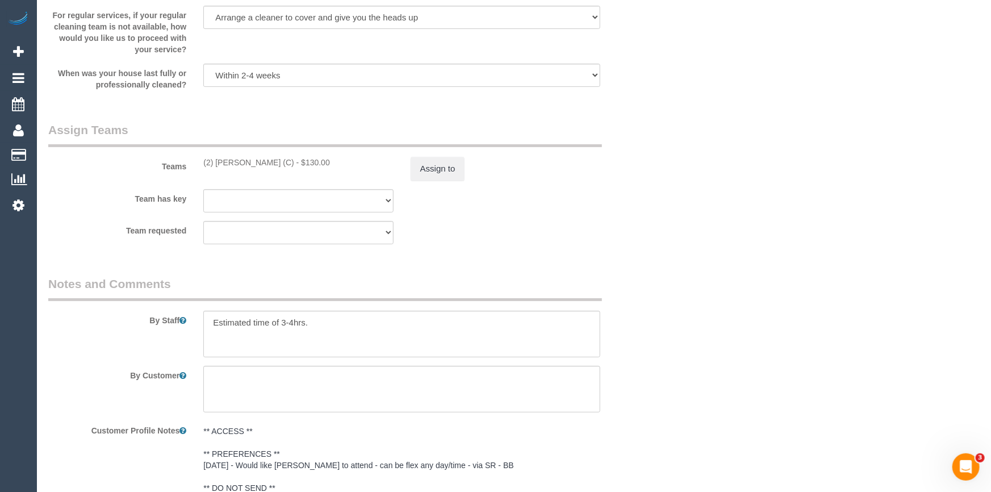
click at [657, 385] on div "× Assign Booking to: (2) [PERSON_NAME] (C) Assigned Teams (1) Invited Teams (0)…" at bounding box center [495, 246] width 991 height 492
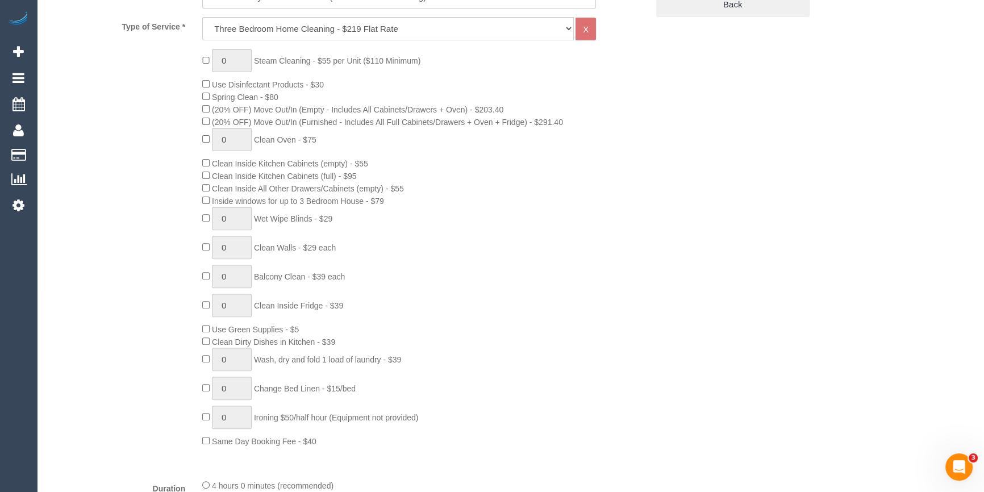
scroll to position [154, 0]
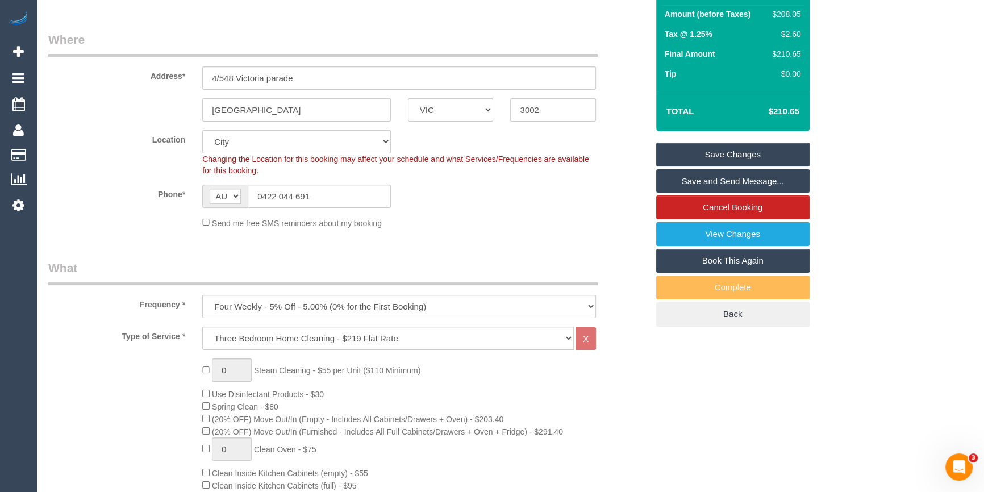
drag, startPoint x: 780, startPoint y: 155, endPoint x: 724, endPoint y: 148, distance: 57.3
click at [781, 155] on link "Save Changes" at bounding box center [732, 155] width 153 height 24
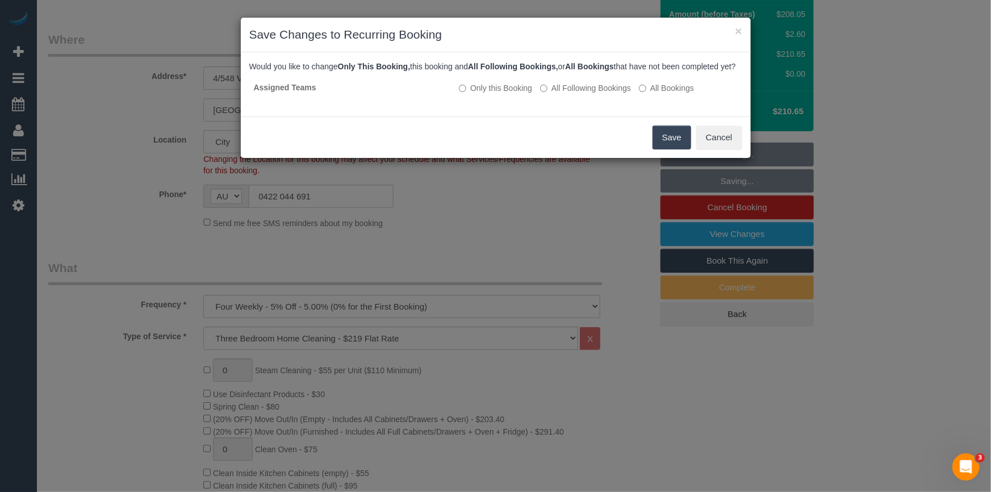
click at [663, 148] on button "Save" at bounding box center [672, 138] width 39 height 24
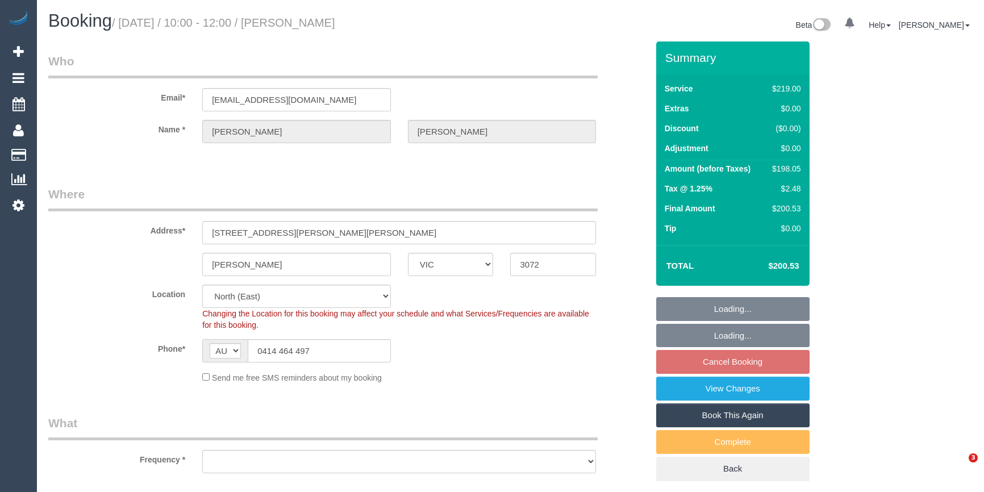
select select "VIC"
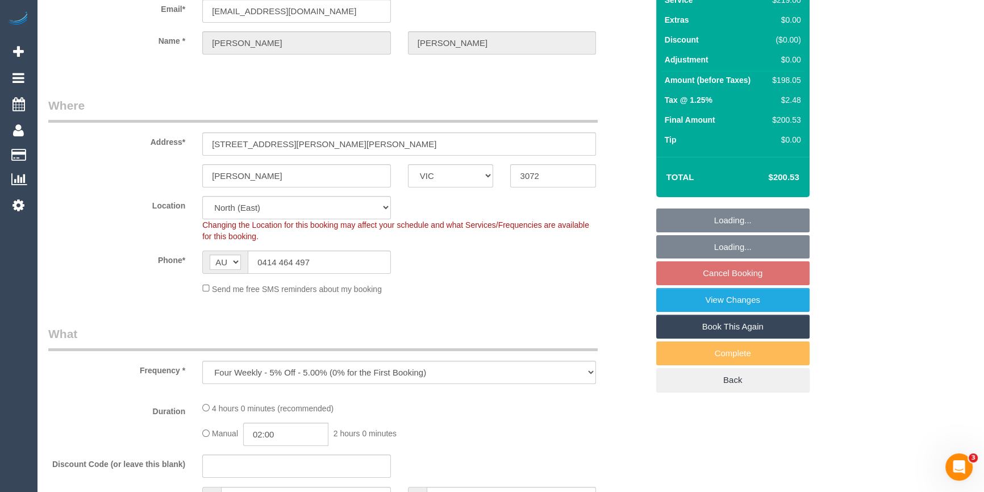
select select "object:810"
select select "string:stripe-pm_1N16132GScqysDRVC5qsLylX"
select select "spot1"
select select "number:28"
select select "number:17"
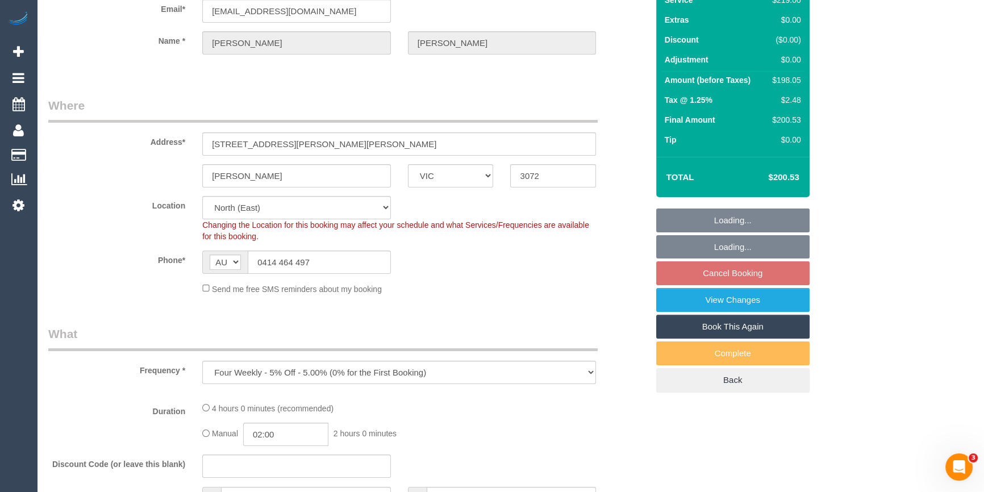
select select "number:18"
select select "number:22"
select select "number:34"
select select "number:12"
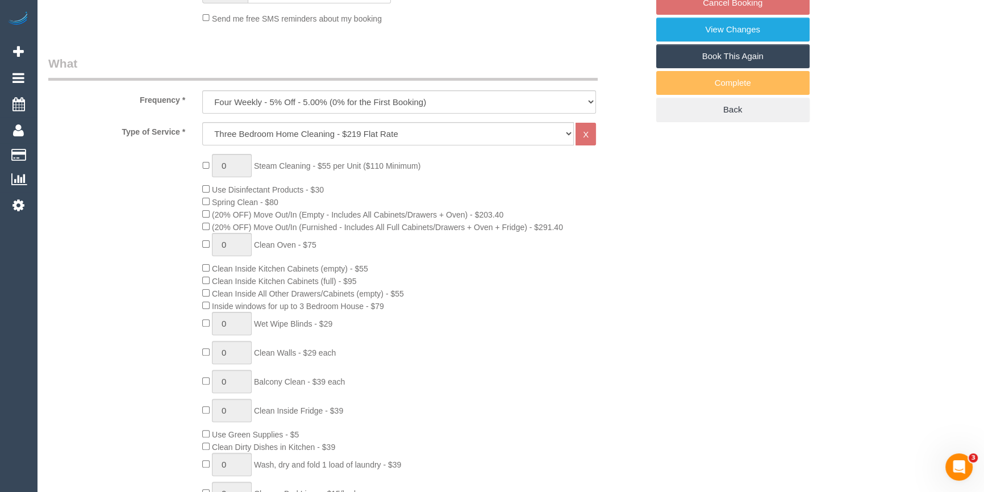
scroll to position [568, 0]
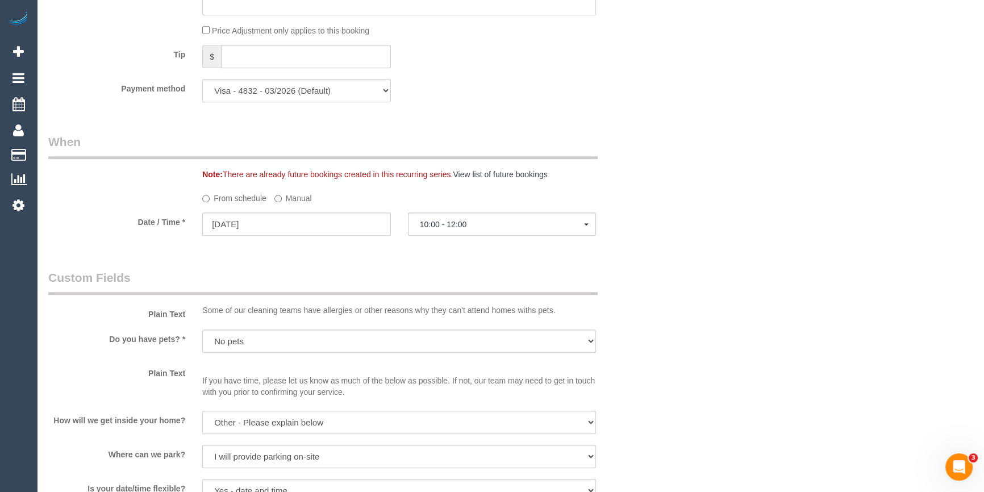
select select "spot10"
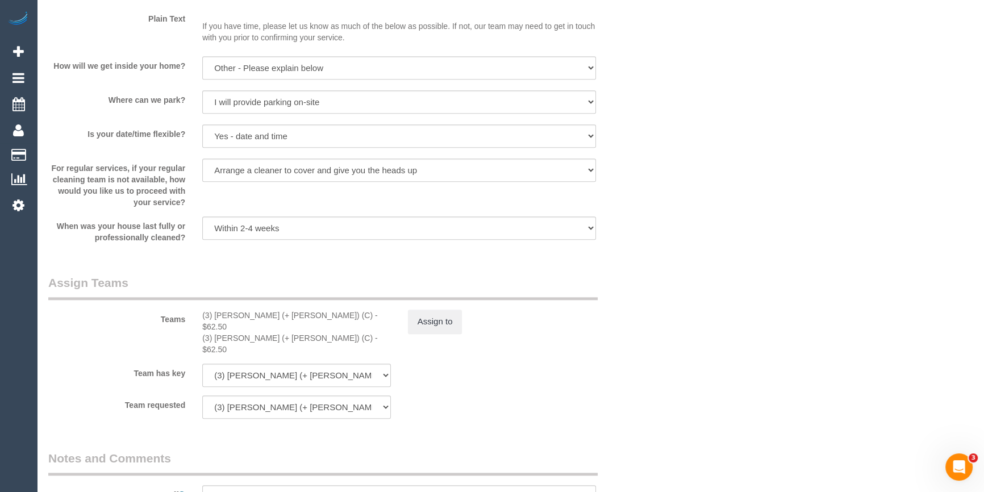
scroll to position [1497, 0]
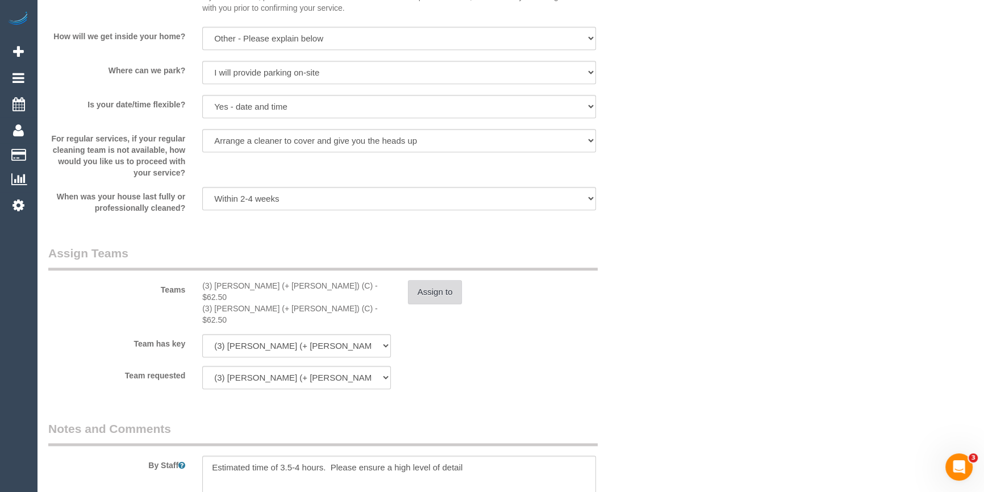
click at [432, 295] on button "Assign to" at bounding box center [435, 292] width 55 height 24
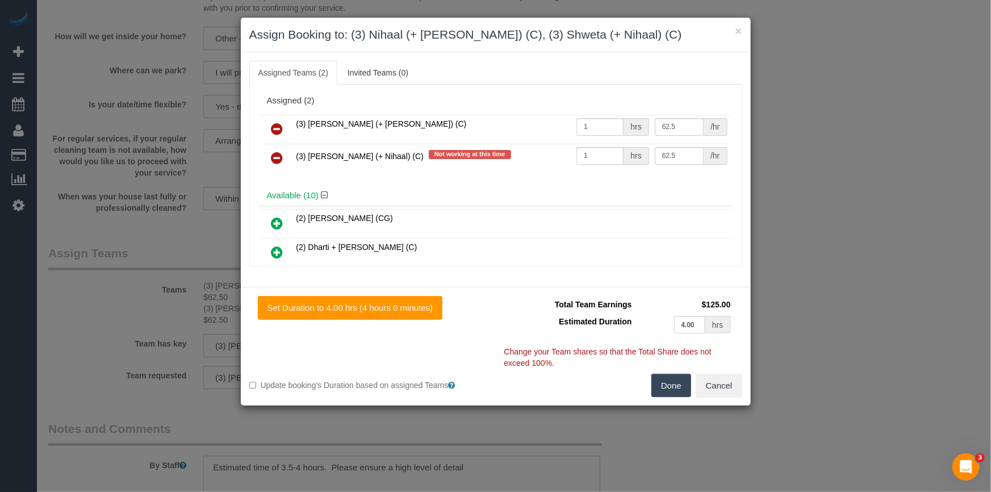
click at [277, 157] on icon at bounding box center [277, 158] width 12 height 14
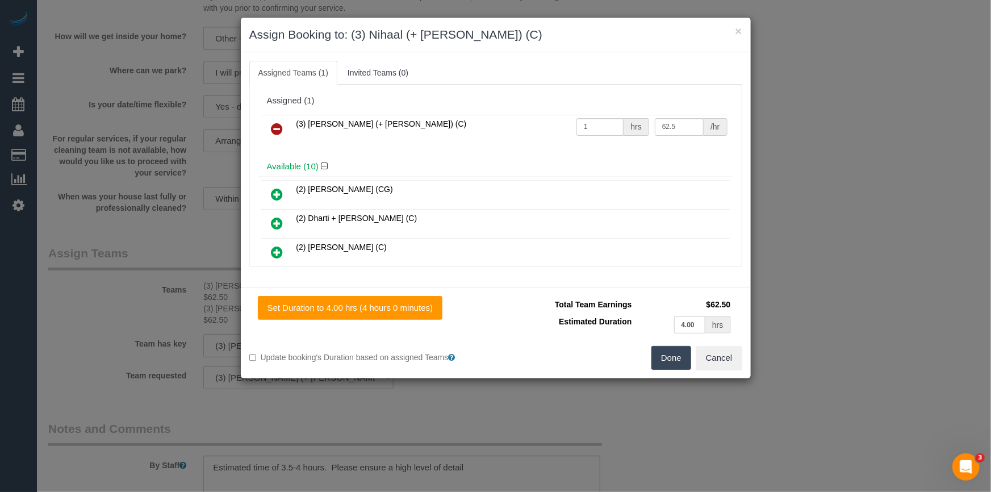
click at [674, 359] on button "Done" at bounding box center [671, 358] width 40 height 24
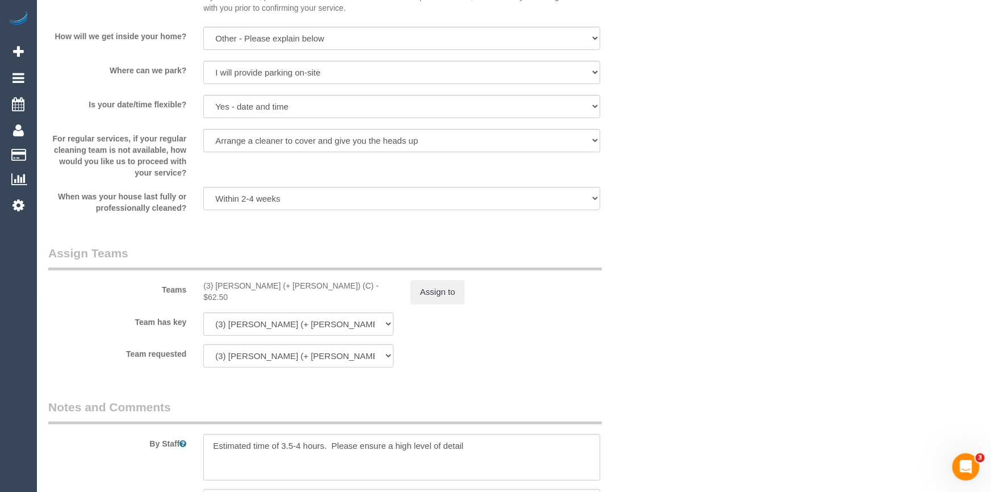
click at [727, 354] on div "× Assign Booking to: (3) Nihaal (+ Shweta) (C) Assigned Teams (1) Invited Teams…" at bounding box center [495, 246] width 991 height 492
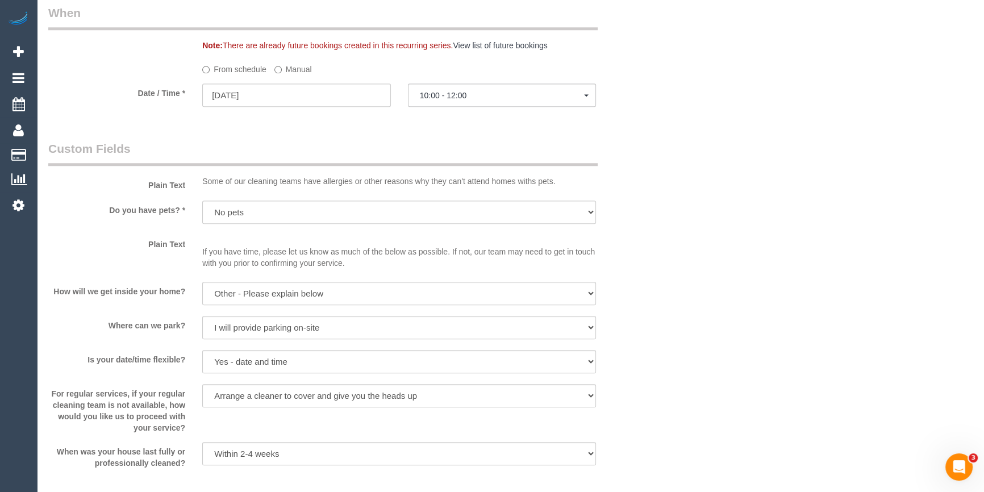
scroll to position [1445, 0]
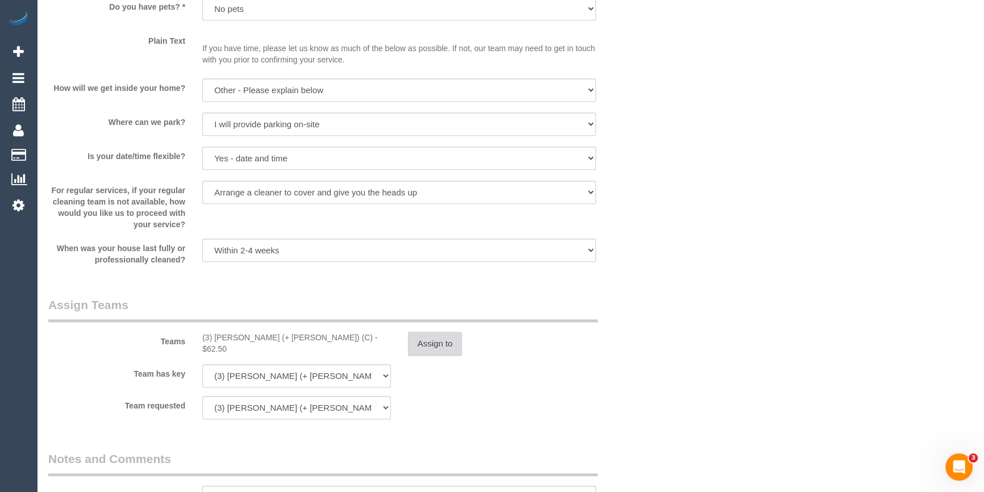
click at [435, 346] on button "Assign to" at bounding box center [435, 344] width 55 height 24
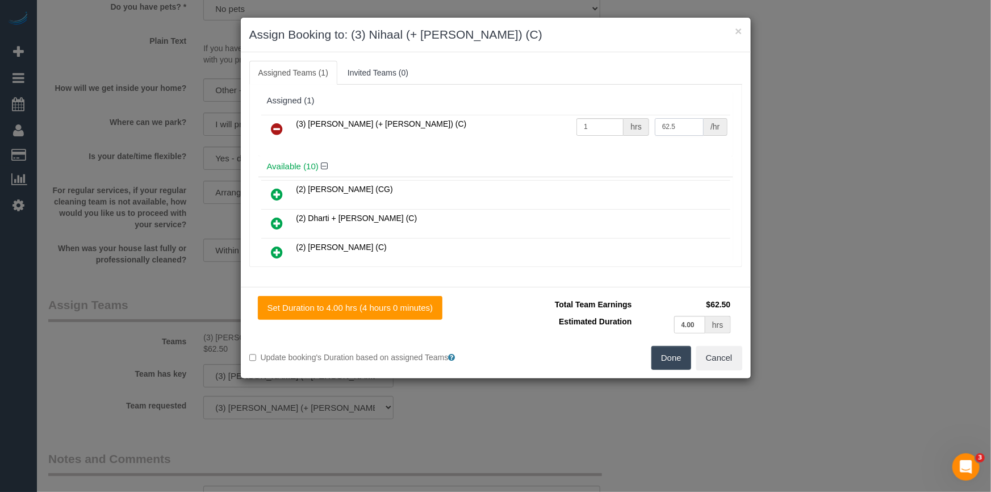
click at [667, 125] on input "62.5" at bounding box center [679, 127] width 49 height 18
type input "6"
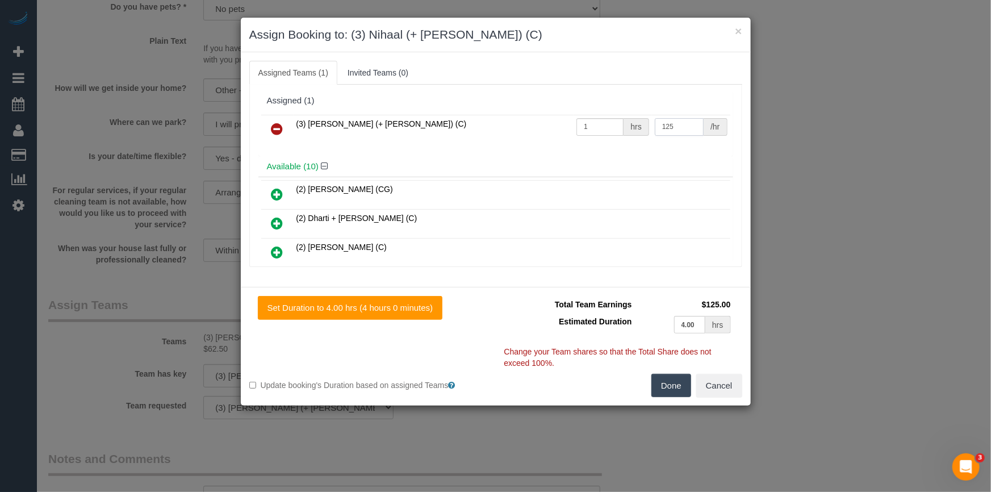
type input "125"
click at [663, 392] on button "Done" at bounding box center [671, 386] width 40 height 24
click at [663, 392] on div "× Assign Booking to: (3) Nihaal (+ Shweta) (C) Assigned Teams (1) Invited Teams…" at bounding box center [495, 246] width 991 height 492
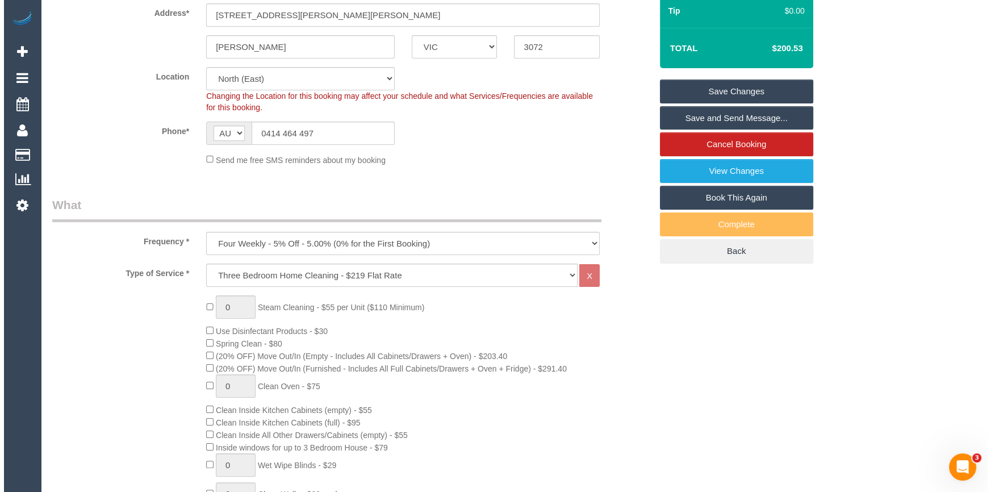
scroll to position [0, 0]
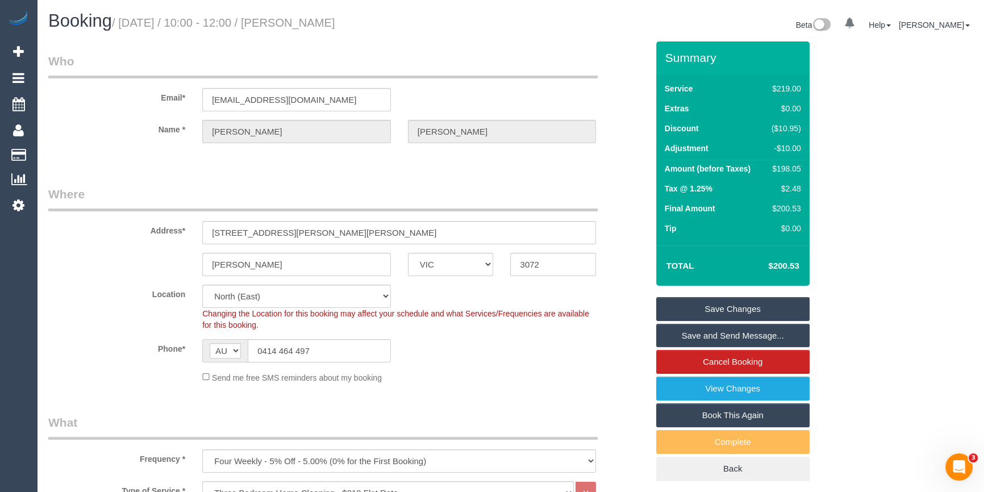
drag, startPoint x: 319, startPoint y: 24, endPoint x: 292, endPoint y: 21, distance: 27.5
click at [292, 21] on h1 "Booking / August 13, 2025 / 10:00 - 12:00 / Patrick Deery" at bounding box center [275, 20] width 454 height 19
copy small "Patrick Deery"
click at [591, 362] on sui-booking-location "Location Office City East (North) East (South) Inner East Inner North (East) In…" at bounding box center [347, 334] width 599 height 99
click at [704, 310] on link "Save Changes" at bounding box center [732, 309] width 153 height 24
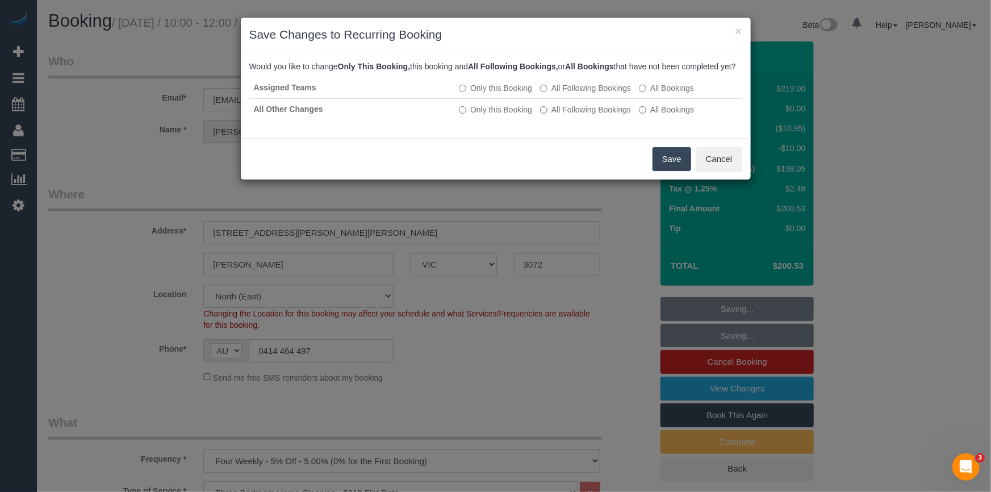
click at [672, 171] on button "Save" at bounding box center [672, 159] width 39 height 24
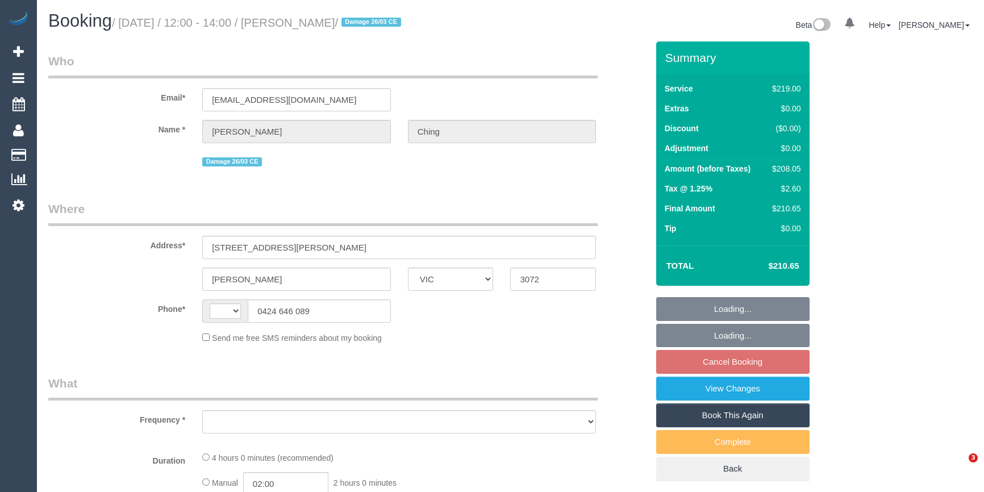
select select "VIC"
select select "string:stripe-pm_1Hy2pE2GScqysDRVJSYYtCWK"
select select "number:28"
select select "number:14"
select select "number:19"
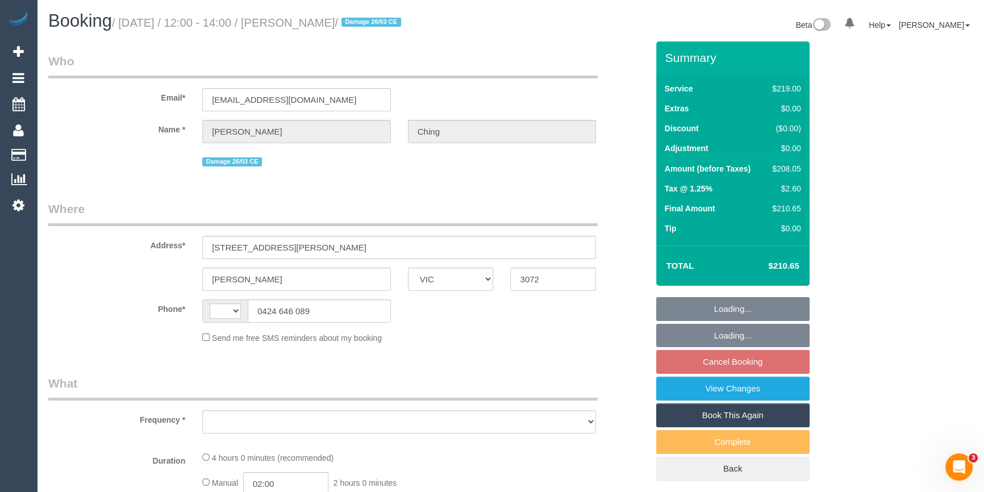
select select "number:24"
select select "number:11"
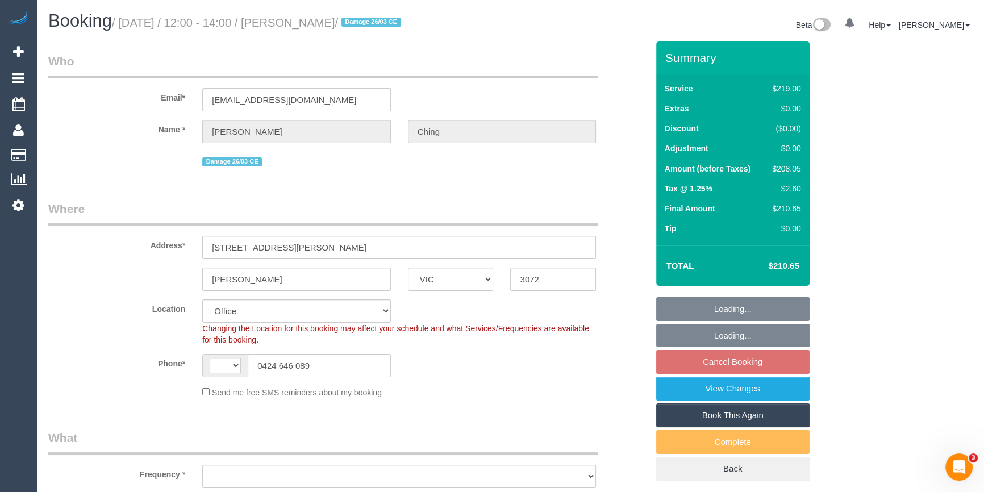
select select "string:AU"
select select "object:790"
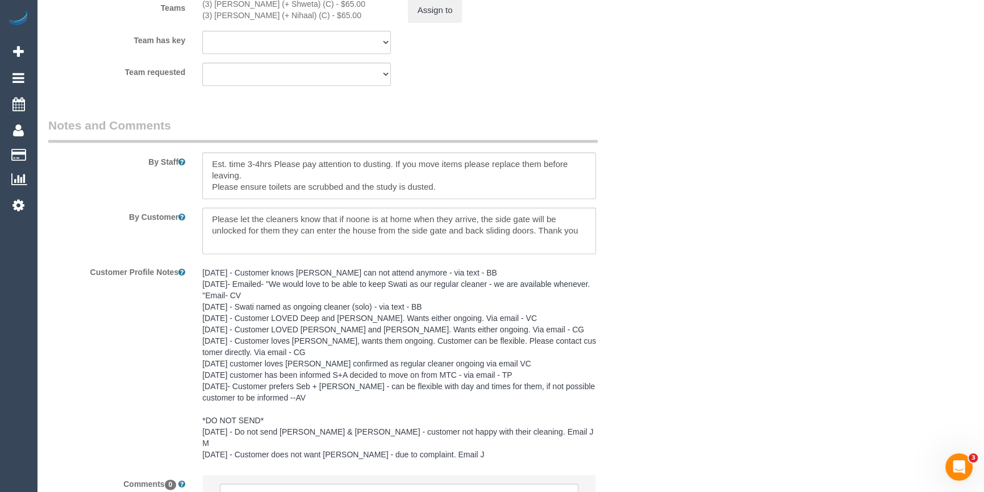
scroll to position [1530, 0]
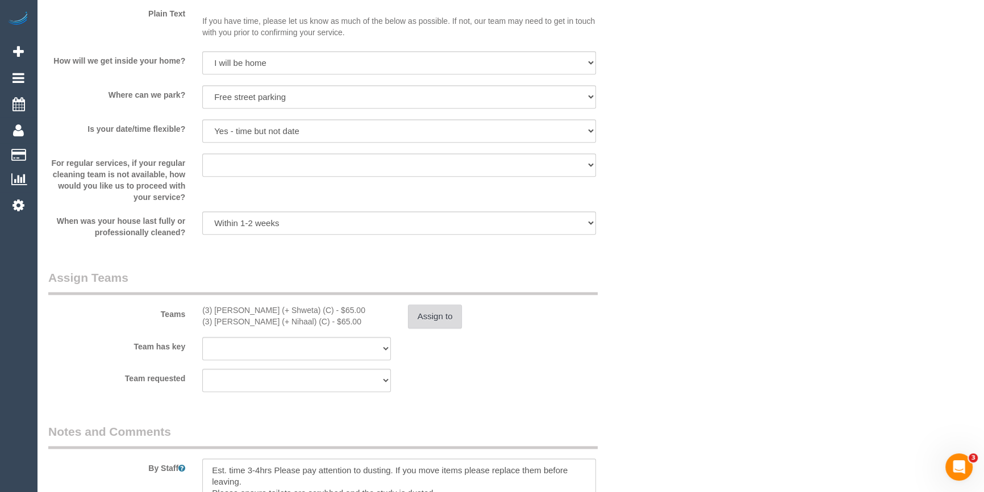
click at [431, 319] on button "Assign to" at bounding box center [435, 316] width 55 height 24
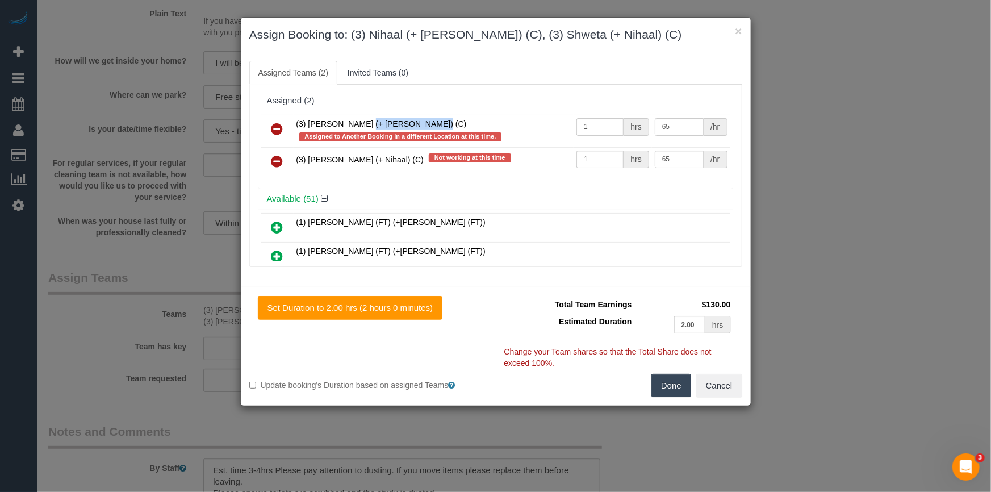
drag, startPoint x: 369, startPoint y: 122, endPoint x: 306, endPoint y: 123, distance: 63.6
click at [306, 123] on span "(3) [PERSON_NAME] (+ [PERSON_NAME]) (C)" at bounding box center [381, 123] width 170 height 9
copy span "Nihaal (+ Shweta"
click at [282, 127] on icon at bounding box center [277, 129] width 12 height 14
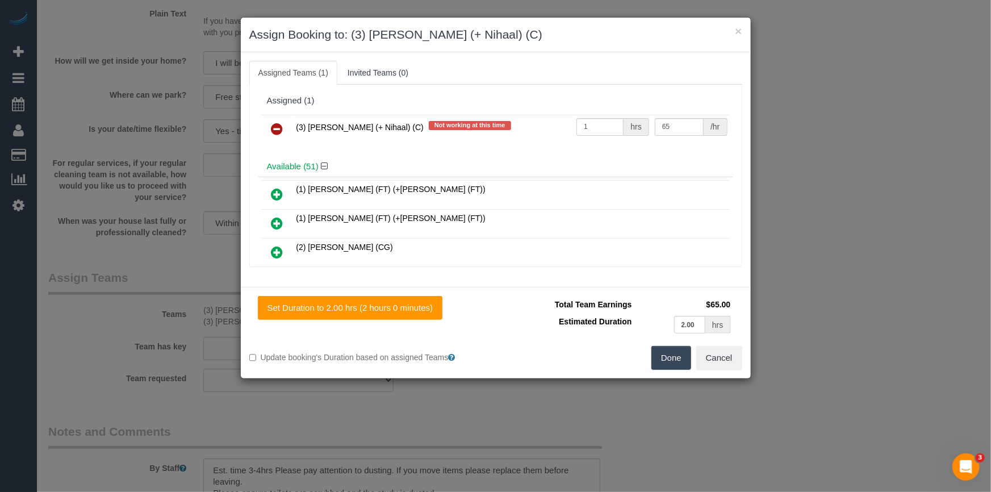
click at [272, 127] on icon at bounding box center [277, 129] width 12 height 14
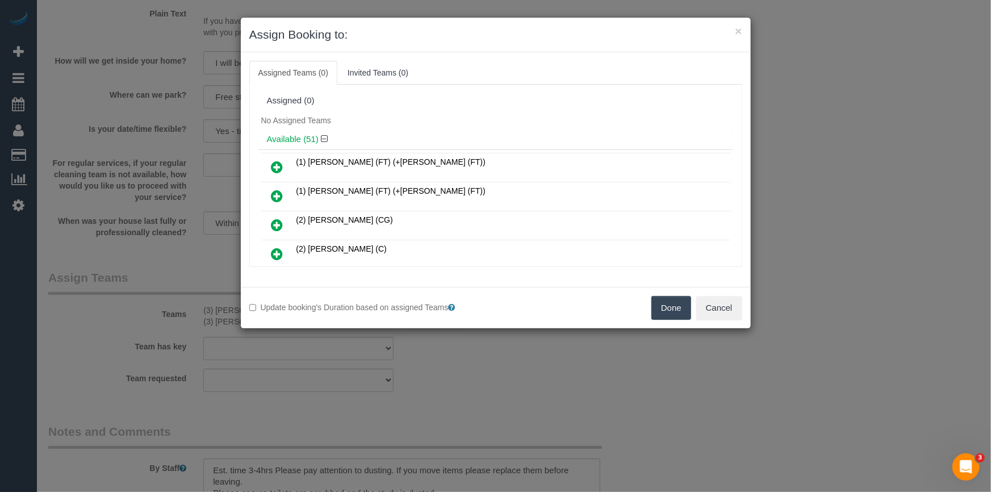
click at [671, 314] on button "Done" at bounding box center [671, 308] width 40 height 24
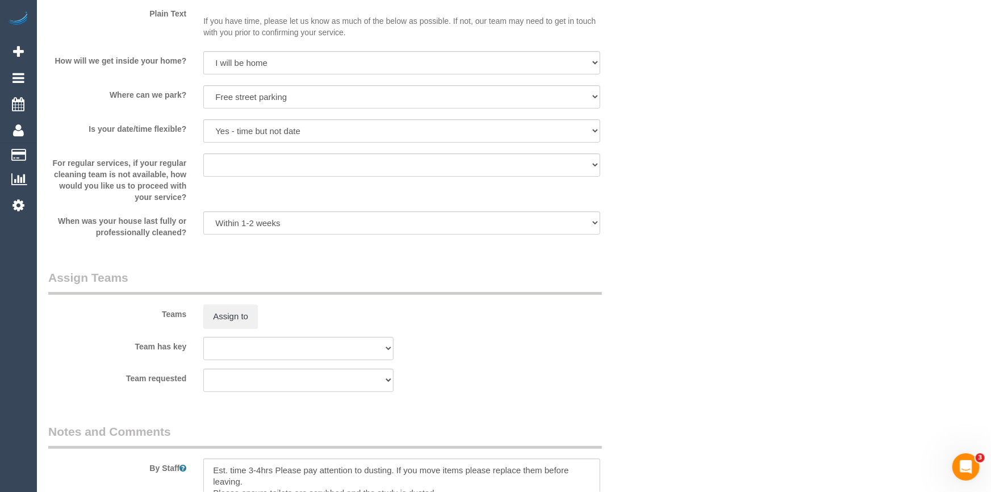
click at [671, 314] on div "× Assign Booking to: Assigned Teams (0) Invited Teams (0) Assigned (0) No Assig…" at bounding box center [495, 246] width 991 height 492
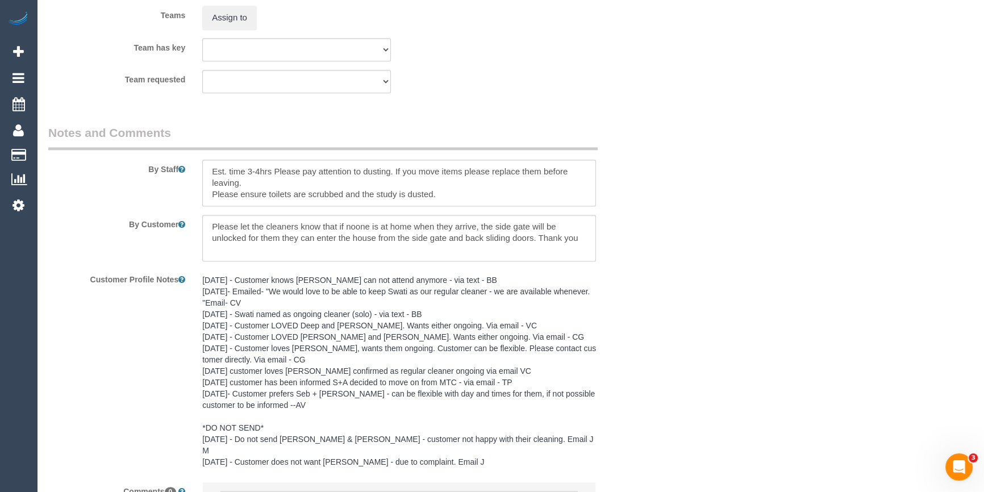
scroll to position [1943, 0]
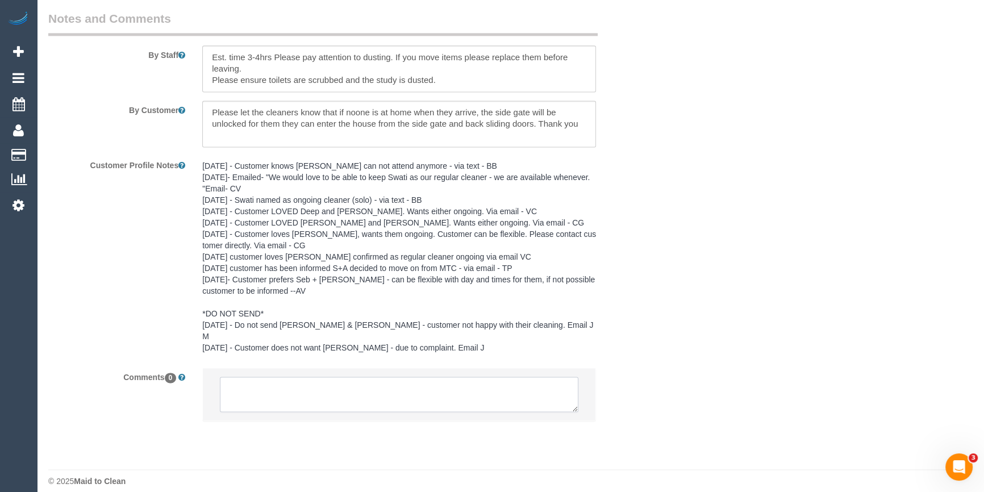
click at [354, 384] on textarea at bounding box center [399, 394] width 358 height 35
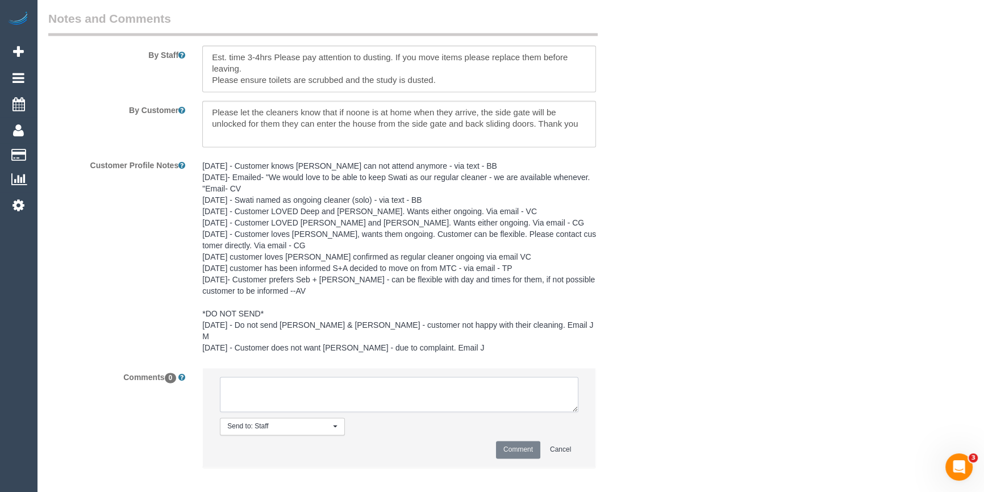
paste textarea "Nihaal (+ Shweta"
click at [261, 378] on textarea at bounding box center [399, 394] width 358 height 35
click at [328, 379] on textarea at bounding box center [399, 394] width 358 height 35
type textarea "Nihaal + Shweta as per STA. Not informed"
click at [528, 442] on button "Comment" at bounding box center [518, 450] width 44 height 18
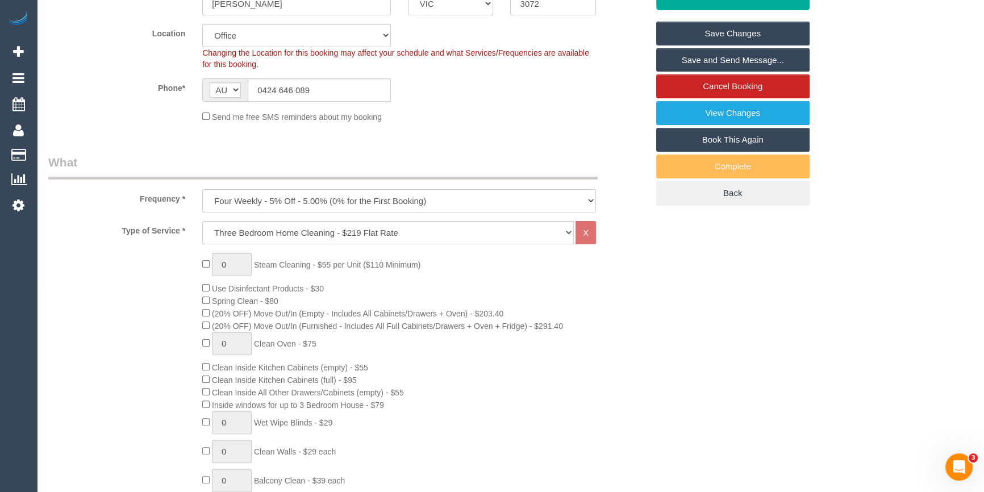
scroll to position [187, 0]
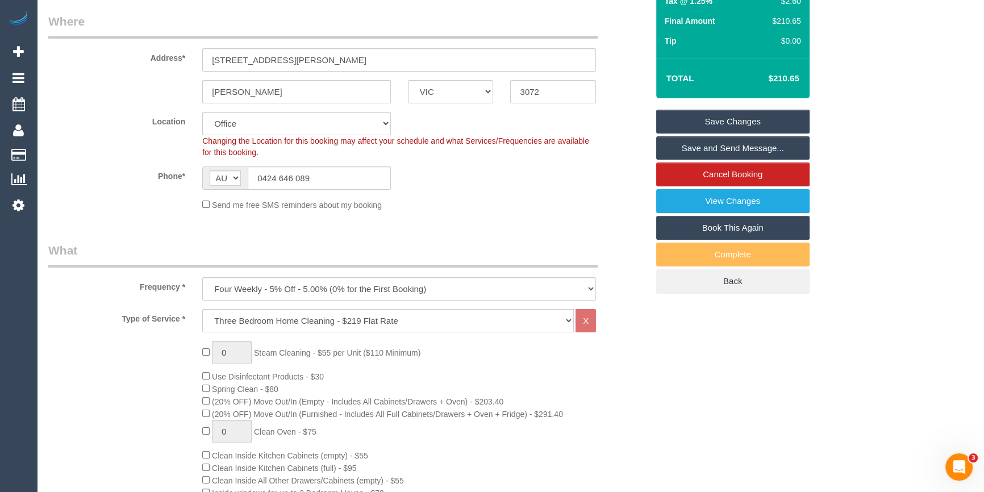
click at [783, 116] on link "Save Changes" at bounding box center [732, 122] width 153 height 24
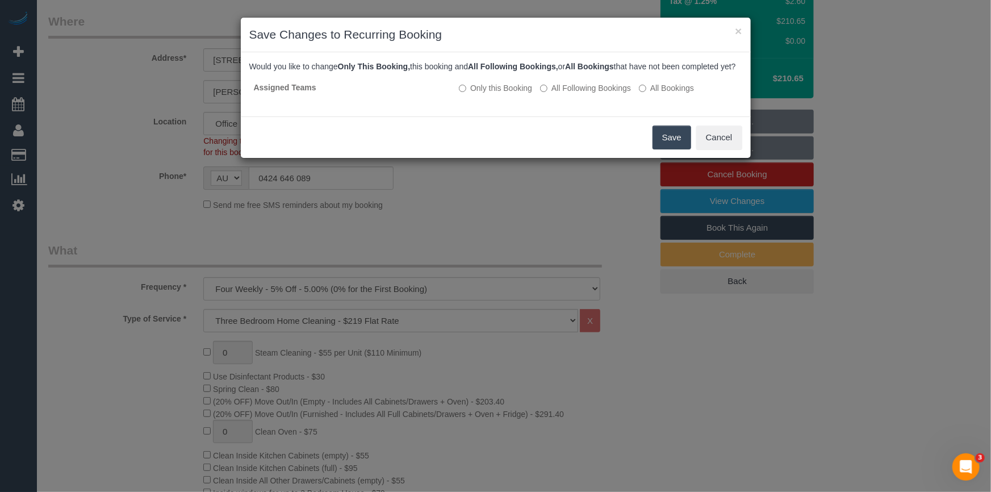
click at [661, 148] on button "Save" at bounding box center [672, 138] width 39 height 24
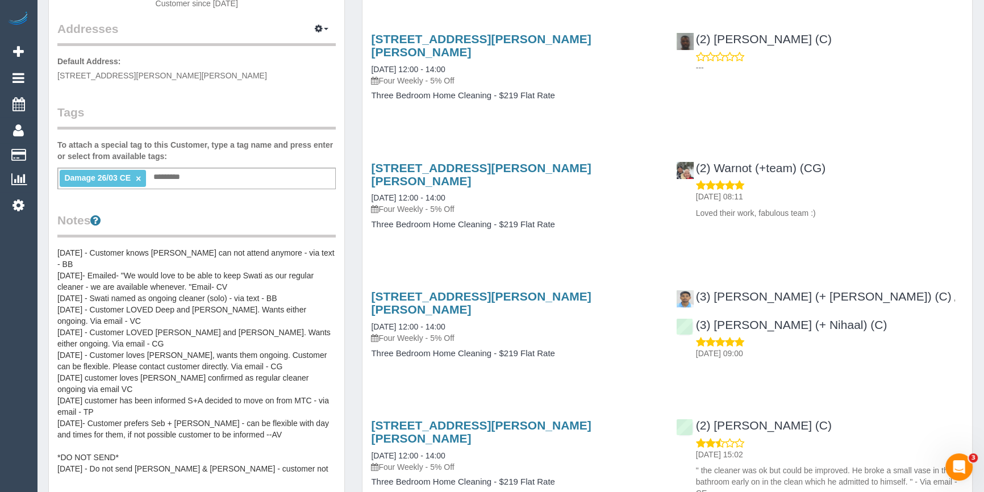
scroll to position [51, 0]
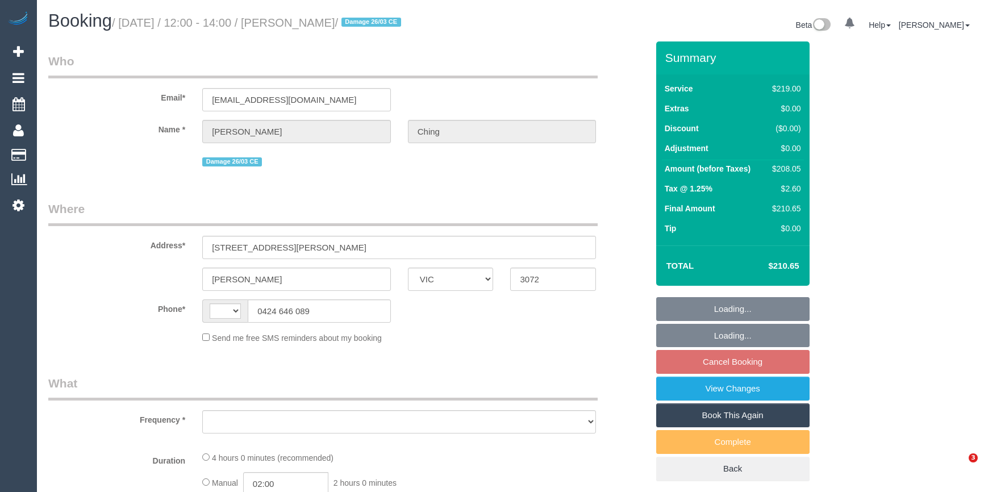
select select "VIC"
select select "string:stripe-pm_1Hy2pE2GScqysDRVJSYYtCWK"
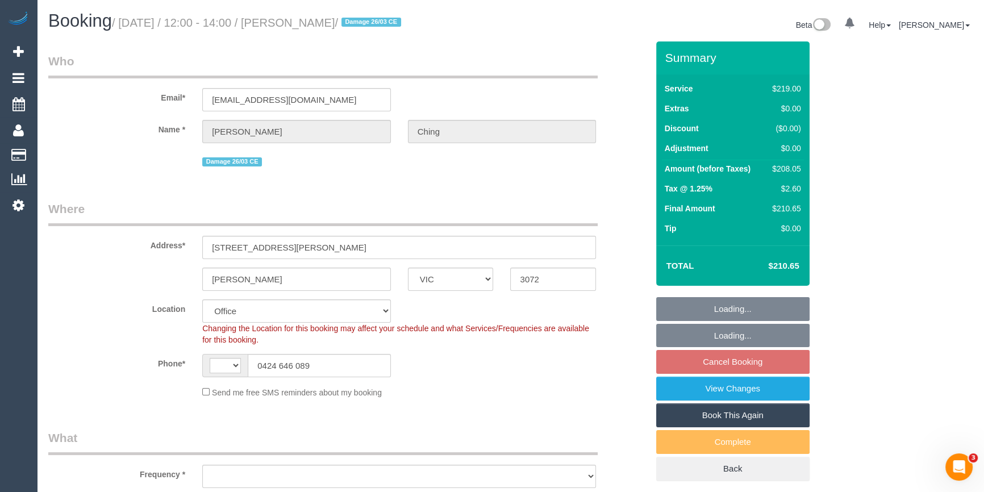
select select "string:AU"
select select "object:664"
select select "number:28"
select select "number:14"
select select "number:19"
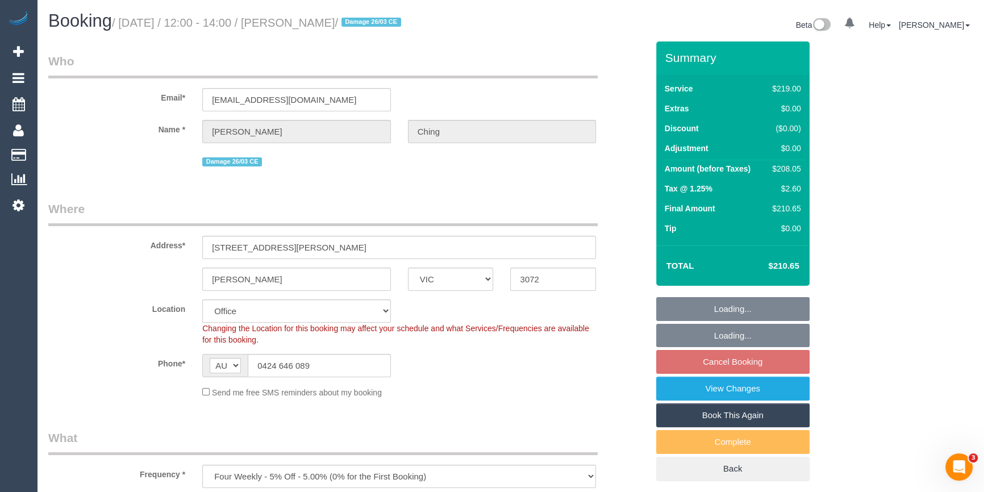
select select "number:24"
select select "number:11"
select select "object:2064"
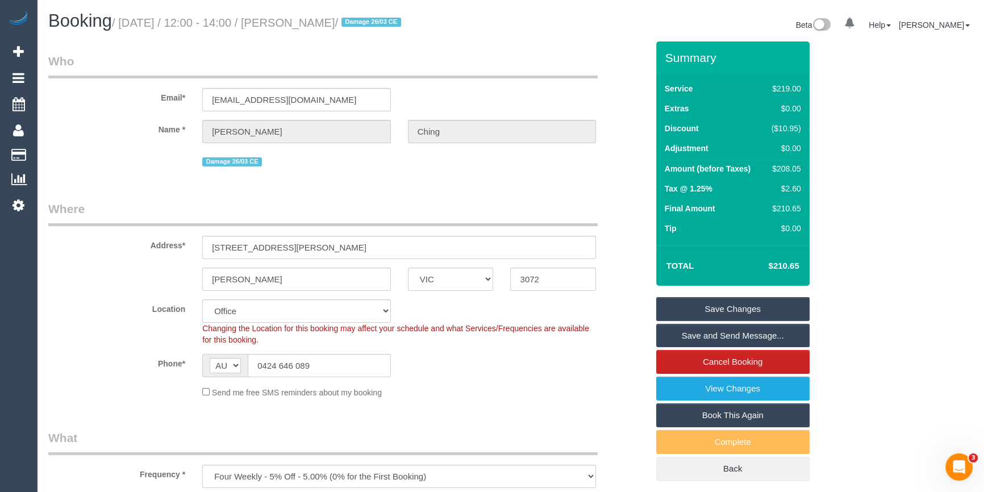
drag, startPoint x: 369, startPoint y: 27, endPoint x: 293, endPoint y: 21, distance: 75.7
click at [293, 21] on small "/ [DATE] / 12:00 - 14:00 / [PERSON_NAME] / Damage 26/03 CE" at bounding box center [258, 22] width 292 height 12
copy small "[PERSON_NAME]"
click at [793, 165] on div "$208.05" at bounding box center [784, 168] width 34 height 11
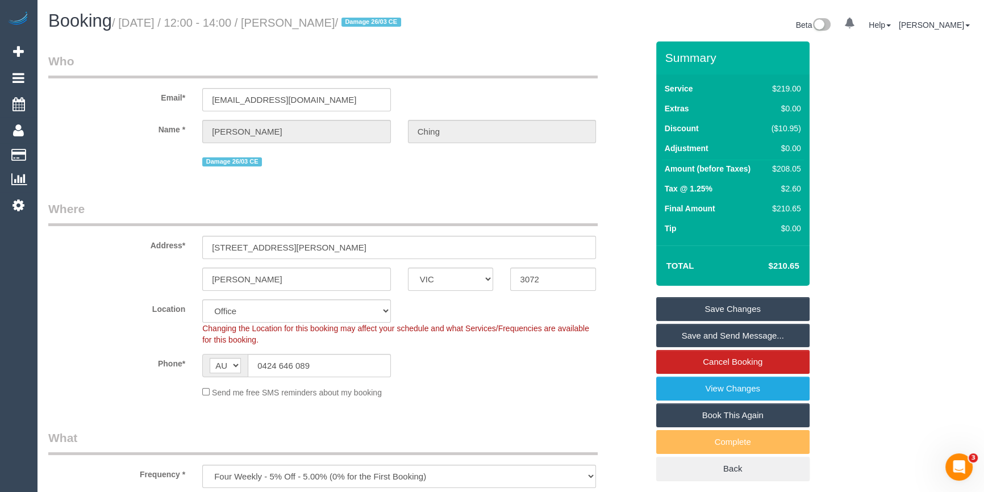
copy div "208.05"
drag, startPoint x: 845, startPoint y: 169, endPoint x: 837, endPoint y: 175, distance: 10.1
click at [845, 169] on div "Summary Service $219.00 Extras $0.00 Discount ($10.95) Adjustment $0.00 Amount …" at bounding box center [762, 272] width 231 height 462
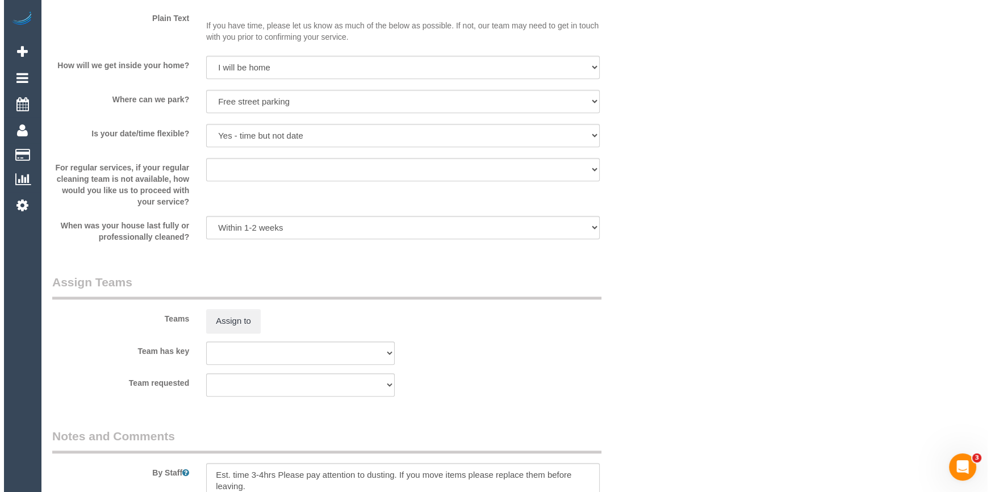
scroll to position [1549, 0]
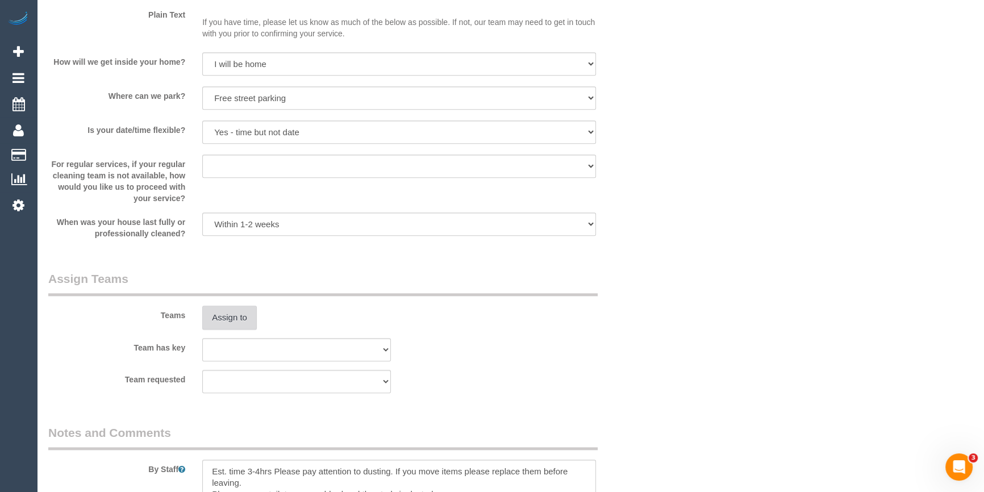
click at [221, 321] on button "Assign to" at bounding box center [229, 318] width 55 height 24
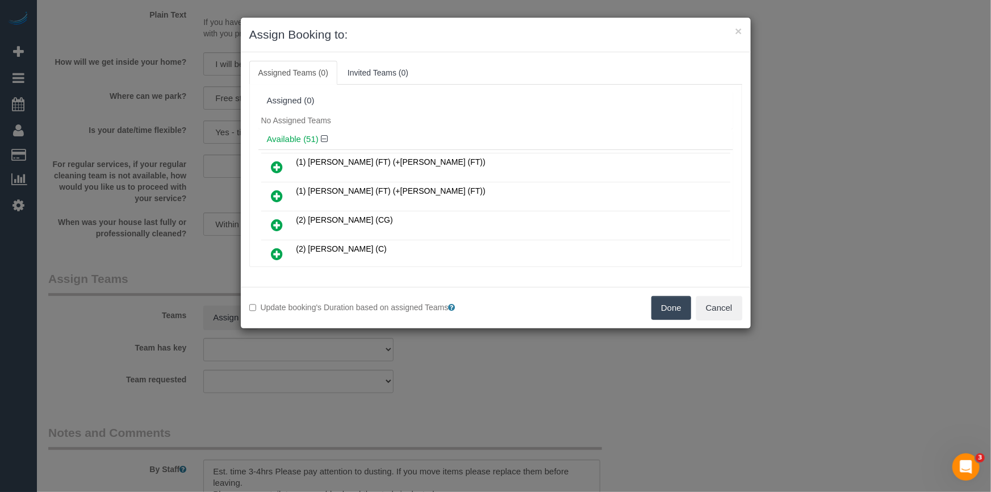
click at [476, 119] on div "No Assigned Teams" at bounding box center [495, 120] width 475 height 17
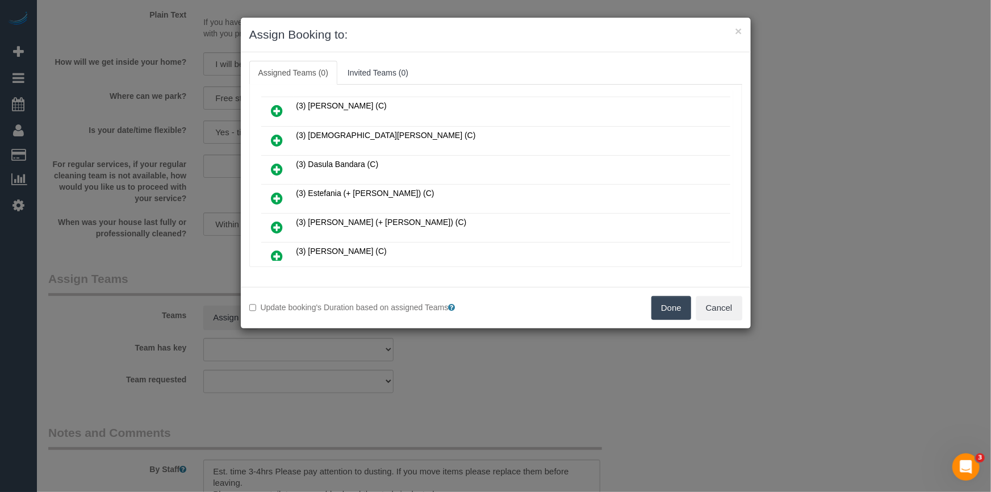
click at [274, 191] on icon at bounding box center [277, 198] width 12 height 14
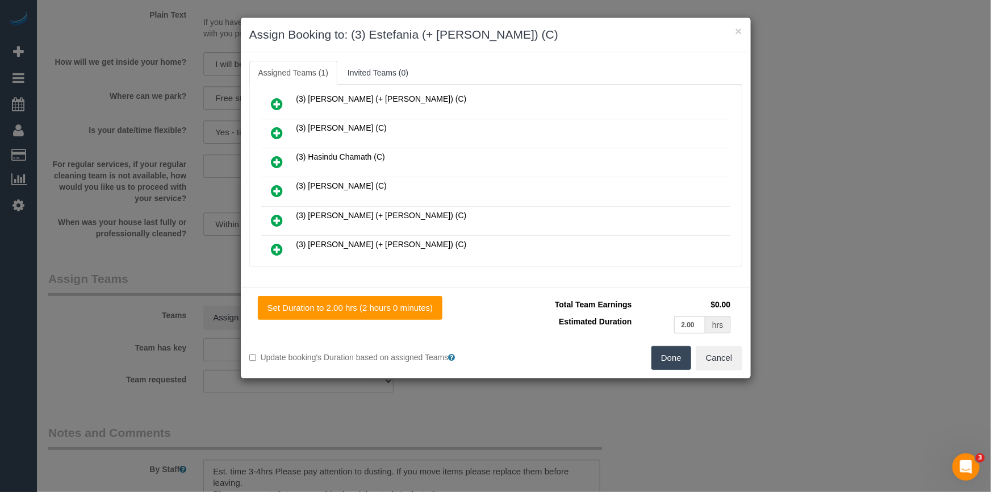
scroll to position [934, 0]
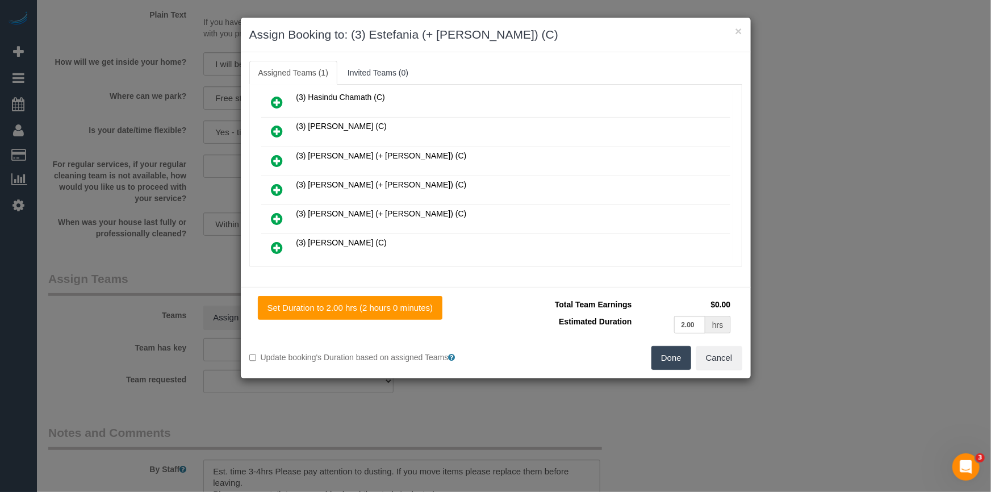
click at [275, 154] on icon at bounding box center [277, 161] width 12 height 14
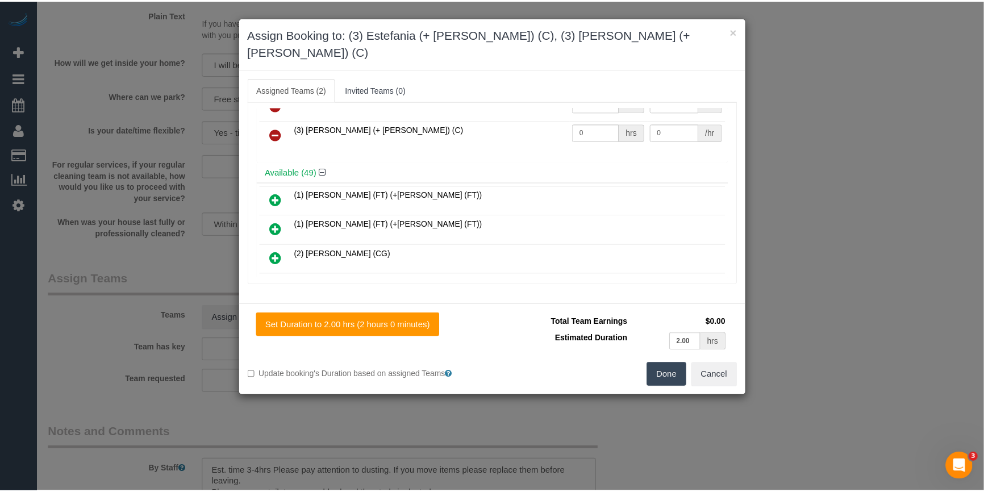
scroll to position [0, 0]
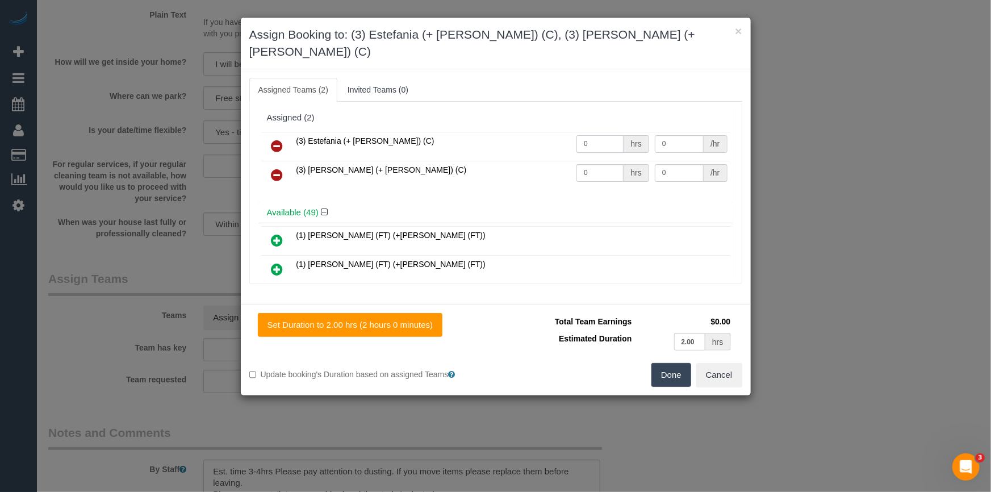
click at [612, 135] on input "0" at bounding box center [599, 144] width 47 height 18
type input "1"
click at [592, 164] on input "0" at bounding box center [599, 173] width 47 height 18
type input "1"
click at [681, 135] on input "0" at bounding box center [679, 144] width 49 height 18
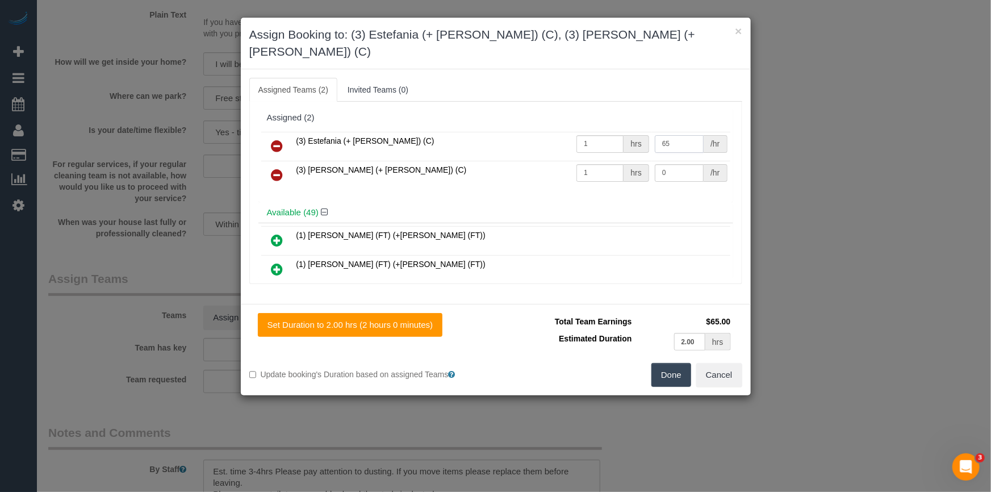
type input "65"
click at [689, 164] on input "0" at bounding box center [679, 173] width 49 height 18
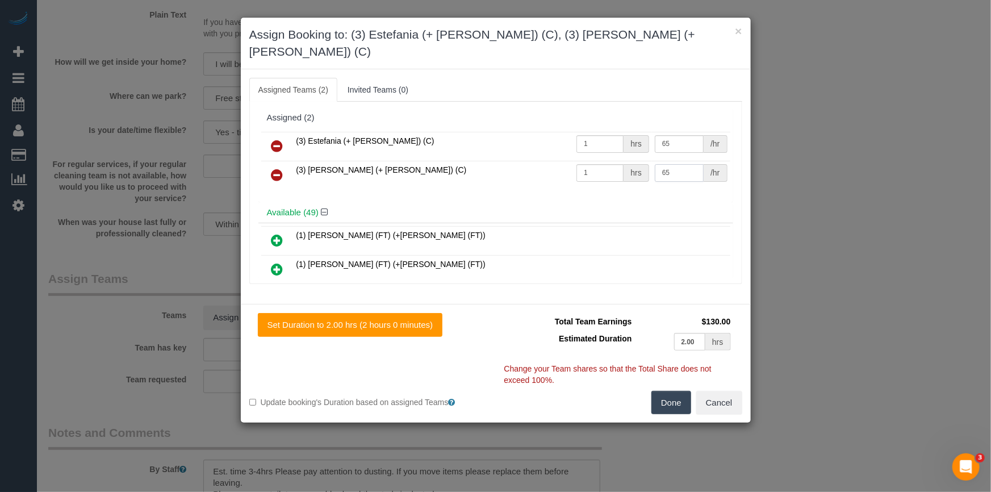
type input "65"
click at [670, 391] on button "Done" at bounding box center [671, 403] width 40 height 24
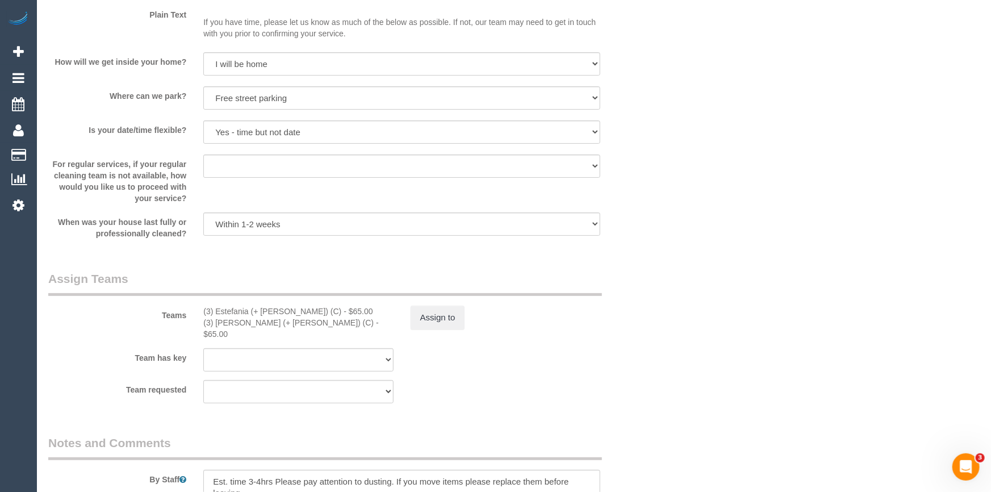
click at [670, 388] on div "× Assign Booking to: (3) Estefania (+ Juliana) (C), (3) Juliana (+ Estefania) (…" at bounding box center [495, 246] width 991 height 492
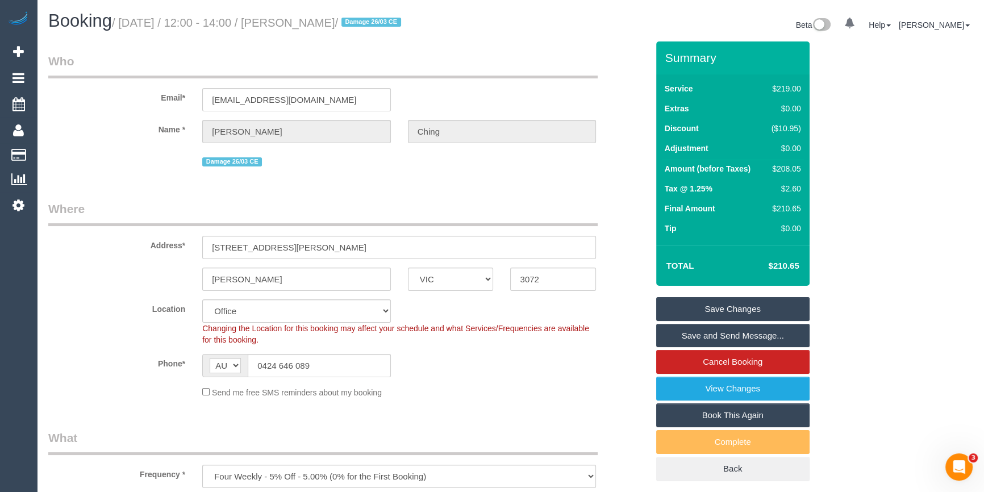
click at [746, 311] on link "Save Changes" at bounding box center [732, 309] width 153 height 24
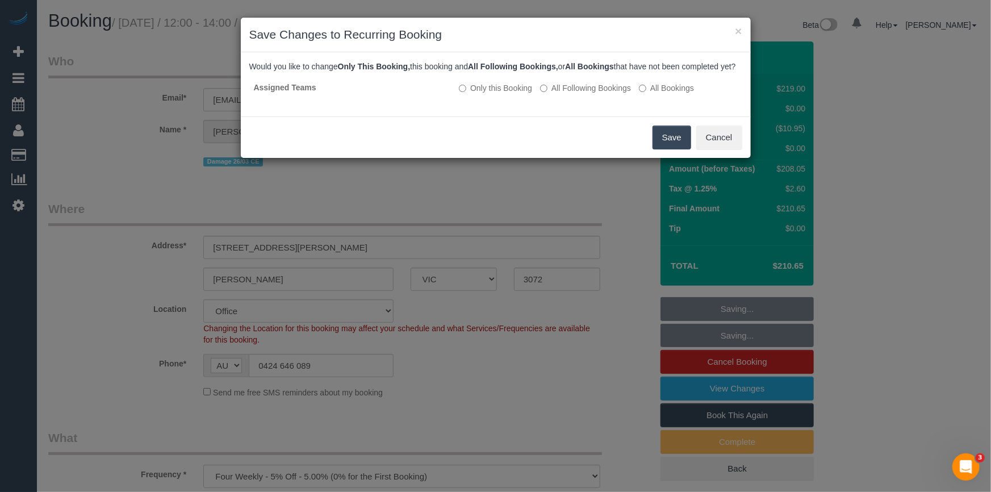
click at [669, 146] on button "Save" at bounding box center [672, 138] width 39 height 24
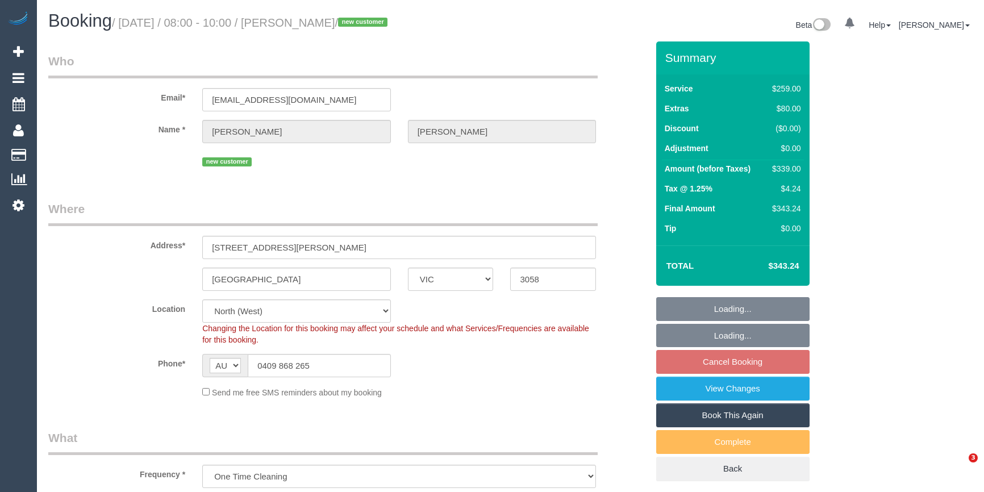
select select "VIC"
select select "number:30"
select select "number:14"
select select "number:19"
select select "number:36"
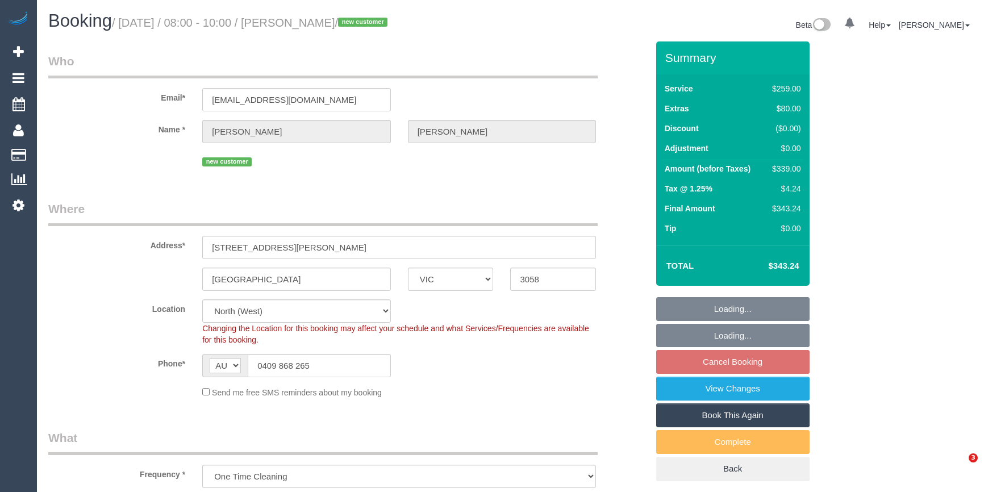
select select "number:34"
select select "number:13"
select select "object:790"
select select "spot1"
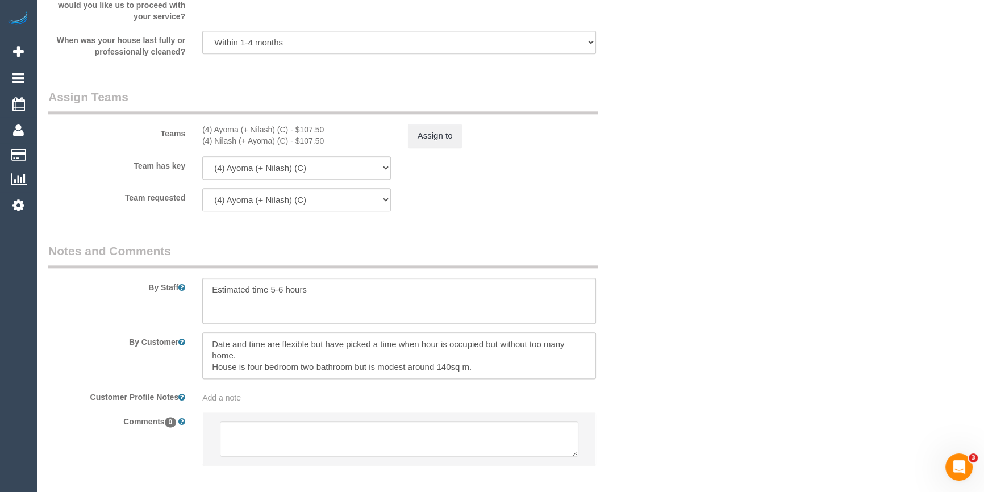
scroll to position [1705, 0]
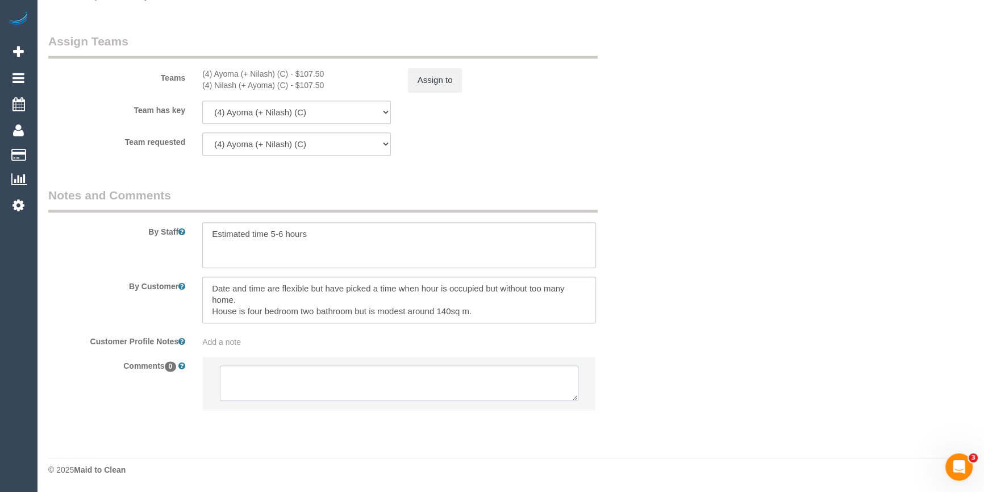
click at [345, 386] on textarea at bounding box center [399, 382] width 358 height 35
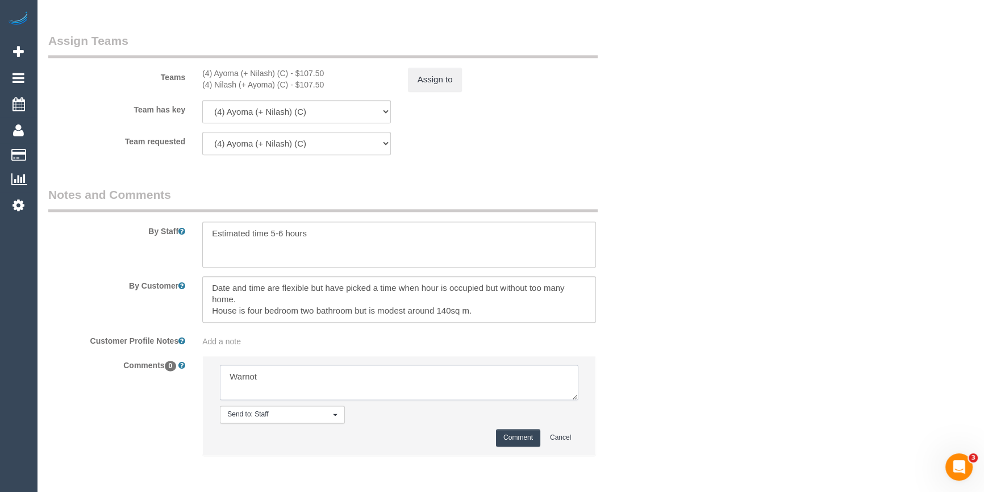
click at [511, 365] on textarea at bounding box center [399, 382] width 358 height 35
click at [516, 377] on textarea at bounding box center [399, 382] width 358 height 35
type textarea "Warnot - discussing with BB"
click at [503, 436] on button "Comment" at bounding box center [518, 438] width 44 height 18
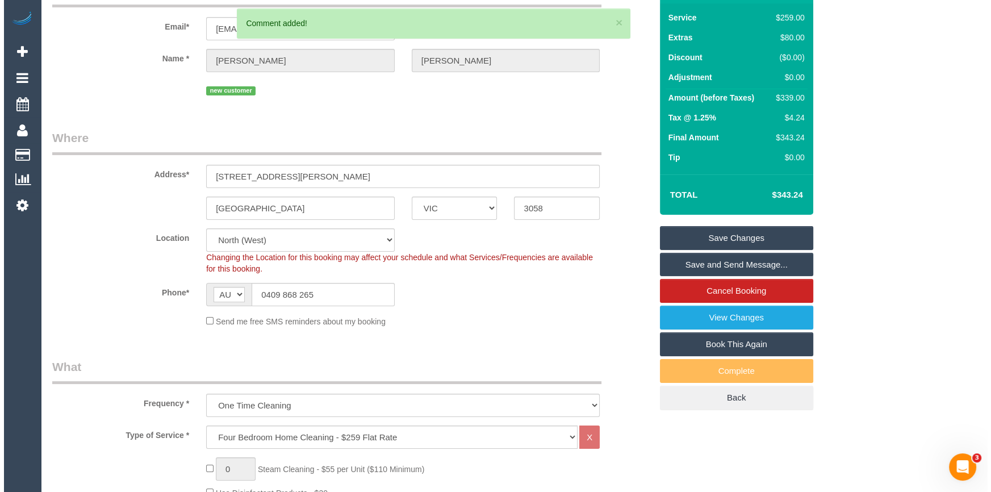
scroll to position [0, 0]
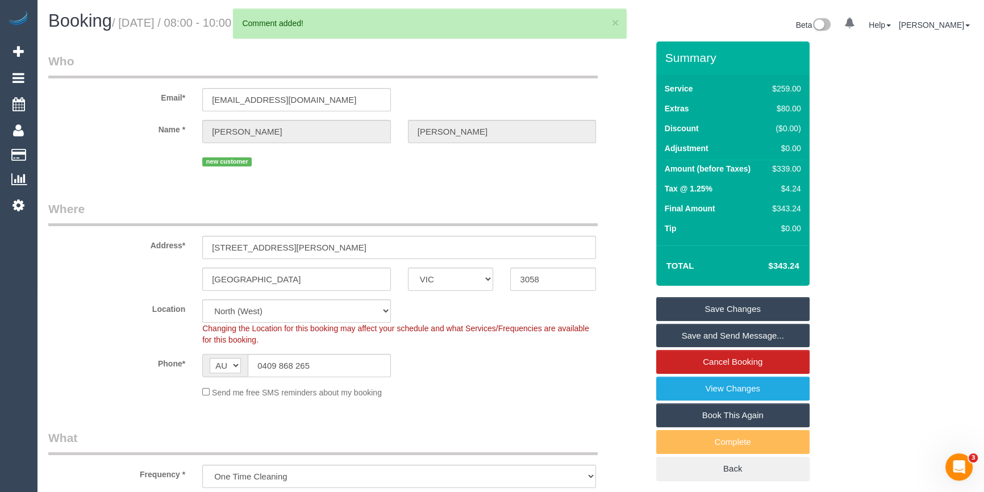
click at [697, 311] on link "Save Changes" at bounding box center [732, 309] width 153 height 24
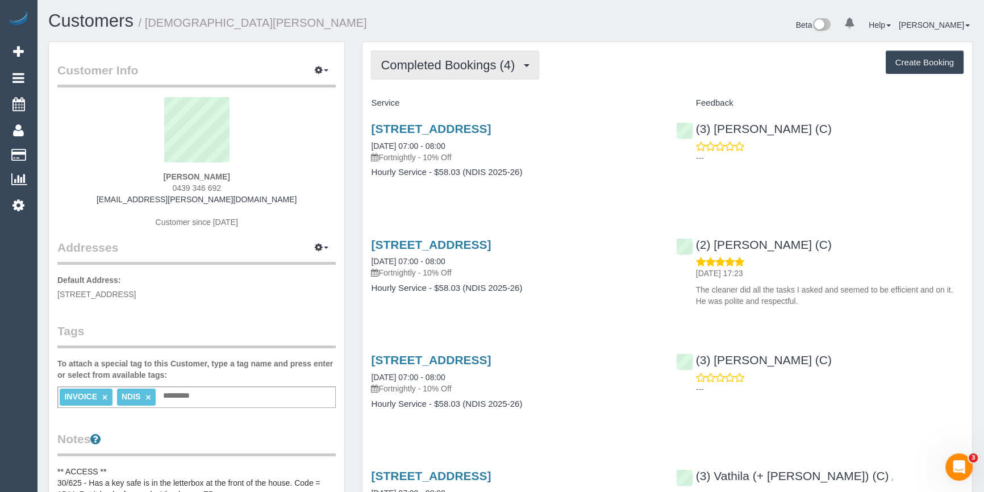
click at [423, 64] on span "Completed Bookings (4)" at bounding box center [451, 65] width 140 height 14
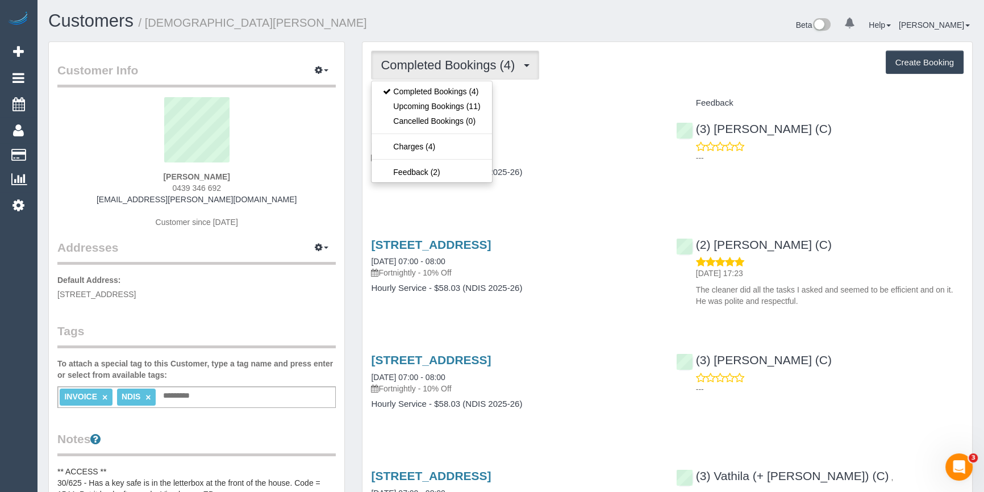
click at [624, 27] on div "Beta 0 Your Notifications You have 0 alerts Help Help Docs Take a Tour Contact …" at bounding box center [746, 26] width 471 height 30
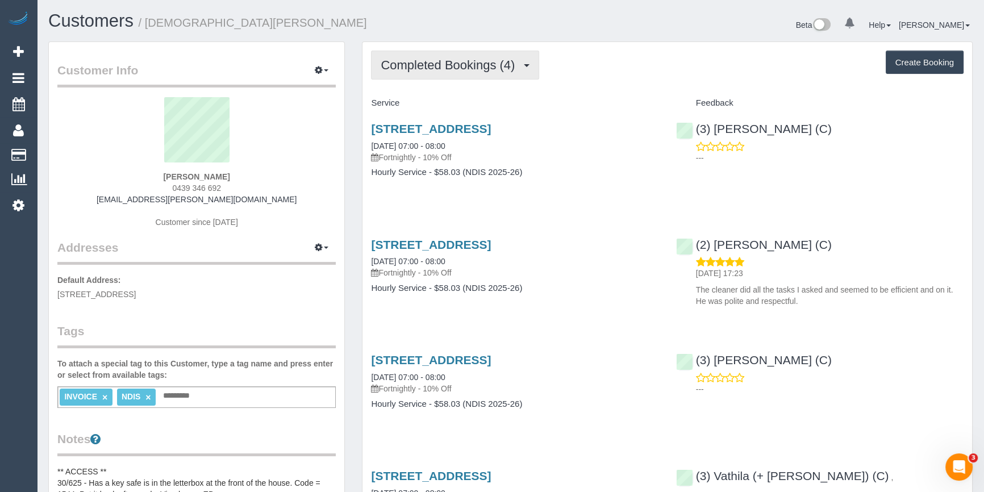
click at [431, 69] on span "Completed Bookings (4)" at bounding box center [451, 65] width 140 height 14
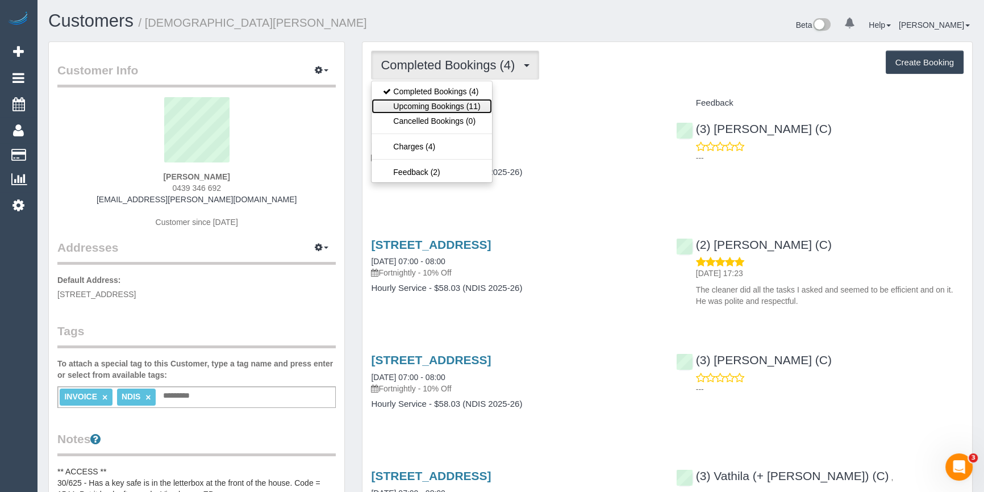
click at [420, 106] on link "Upcoming Bookings (11)" at bounding box center [431, 106] width 120 height 15
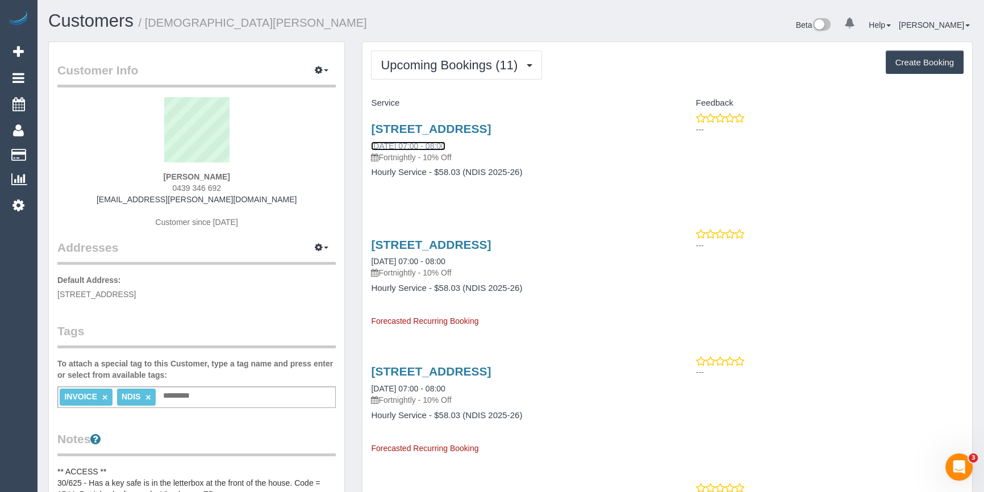
click at [414, 141] on link "[DATE] 07:00 - 08:00" at bounding box center [408, 145] width 74 height 9
drag, startPoint x: 419, startPoint y: 146, endPoint x: 474, endPoint y: 100, distance: 72.2
click at [474, 100] on h4 "Service" at bounding box center [514, 103] width 287 height 10
click at [478, 64] on span "Upcoming Bookings (11)" at bounding box center [452, 65] width 143 height 14
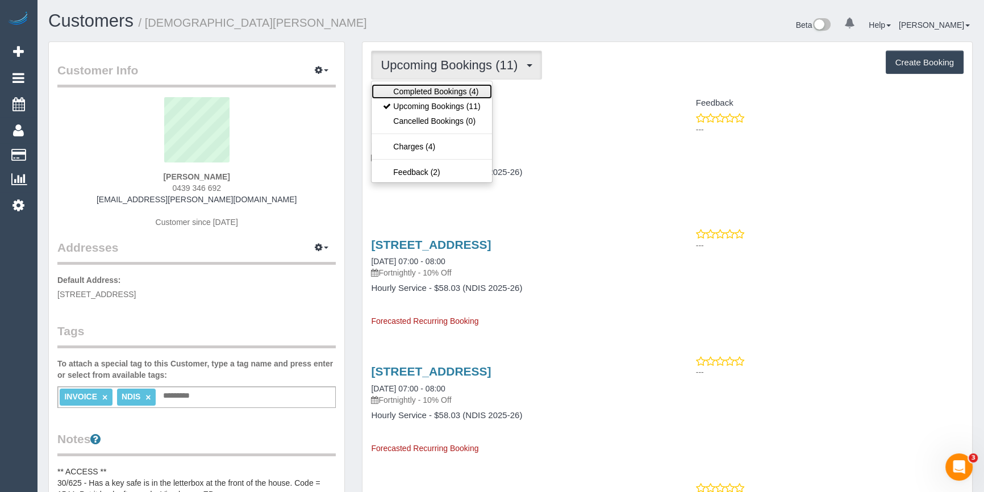
click at [440, 91] on link "Completed Bookings (4)" at bounding box center [431, 91] width 120 height 15
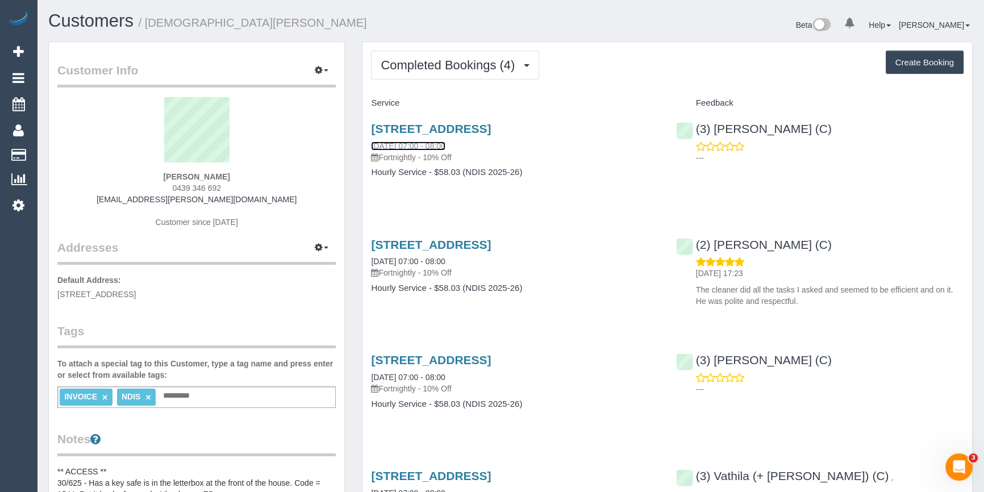
click at [431, 147] on link "[DATE] 07:00 - 08:00" at bounding box center [408, 145] width 74 height 9
click at [453, 69] on span "Completed Bookings (4)" at bounding box center [451, 65] width 140 height 14
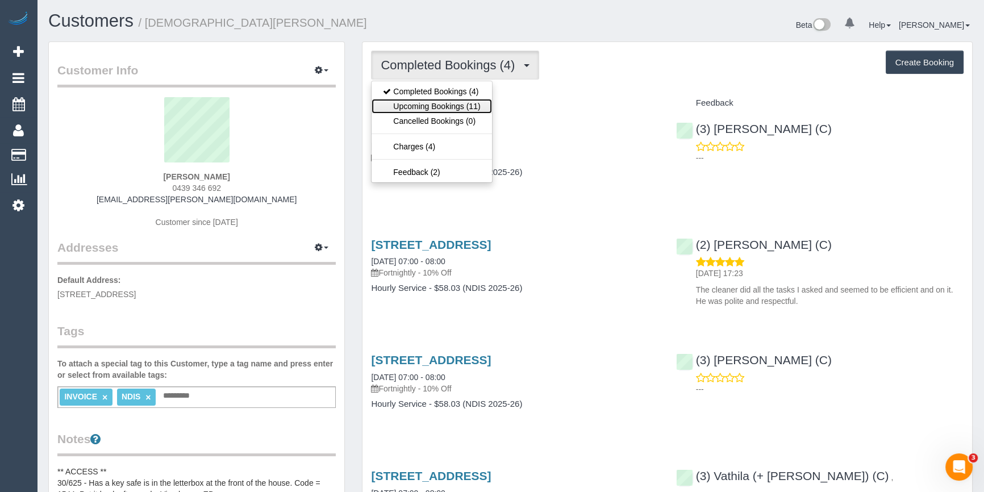
click at [426, 107] on link "Upcoming Bookings (11)" at bounding box center [431, 106] width 120 height 15
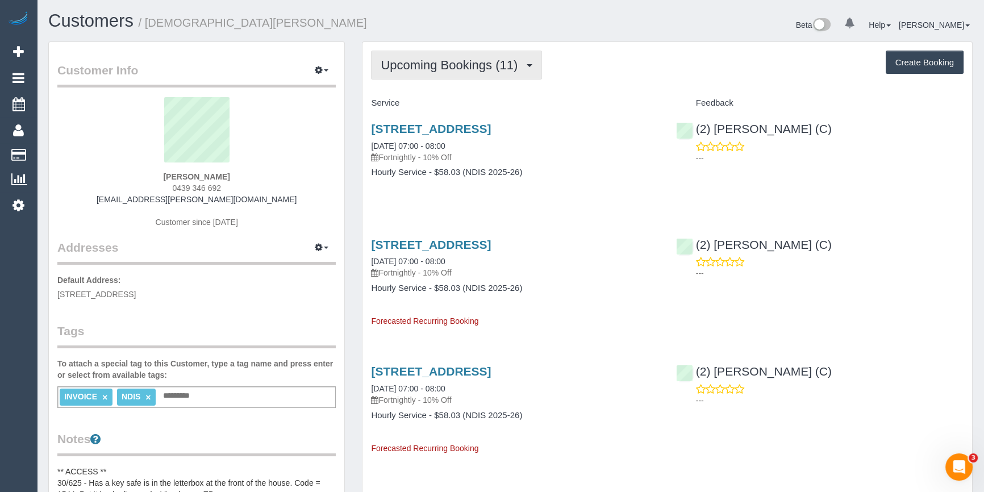
click at [434, 71] on button "Upcoming Bookings (11)" at bounding box center [456, 65] width 171 height 29
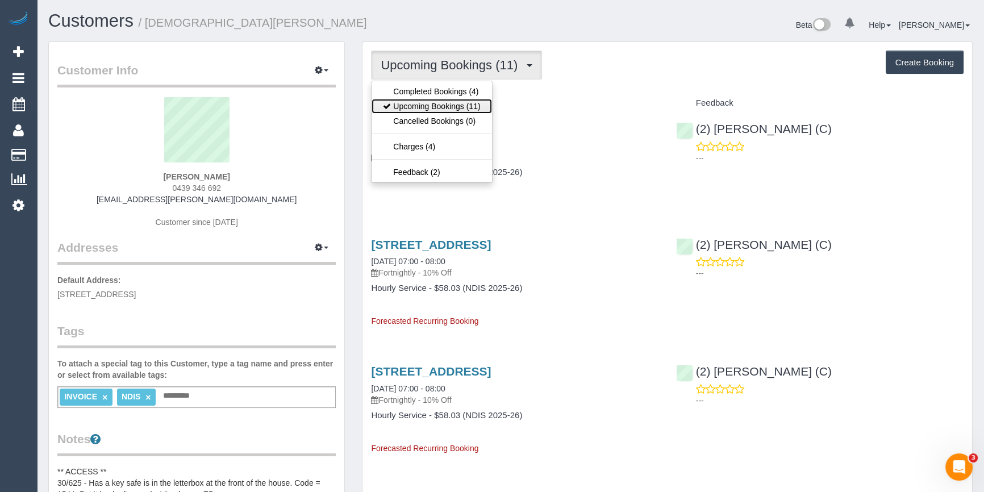
click at [411, 102] on link "Upcoming Bookings (11)" at bounding box center [431, 106] width 120 height 15
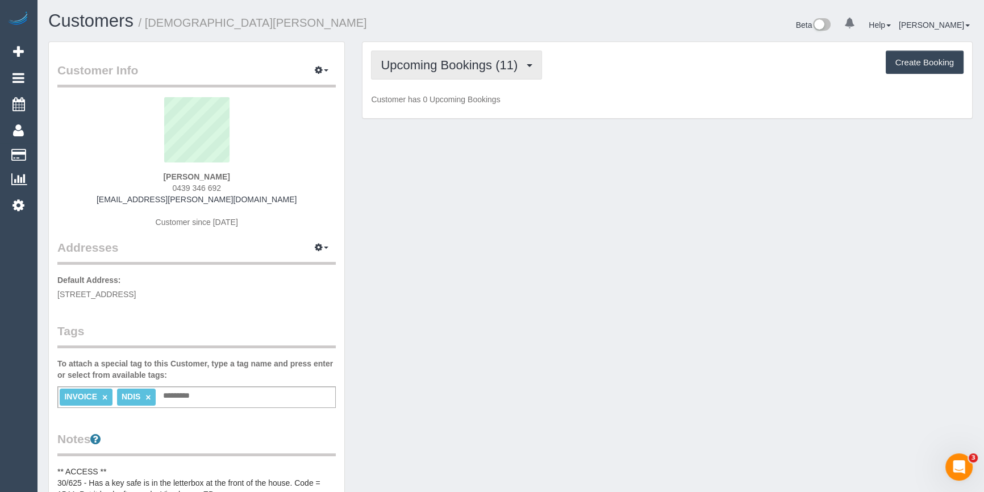
click at [438, 70] on span "Upcoming Bookings (11)" at bounding box center [452, 65] width 143 height 14
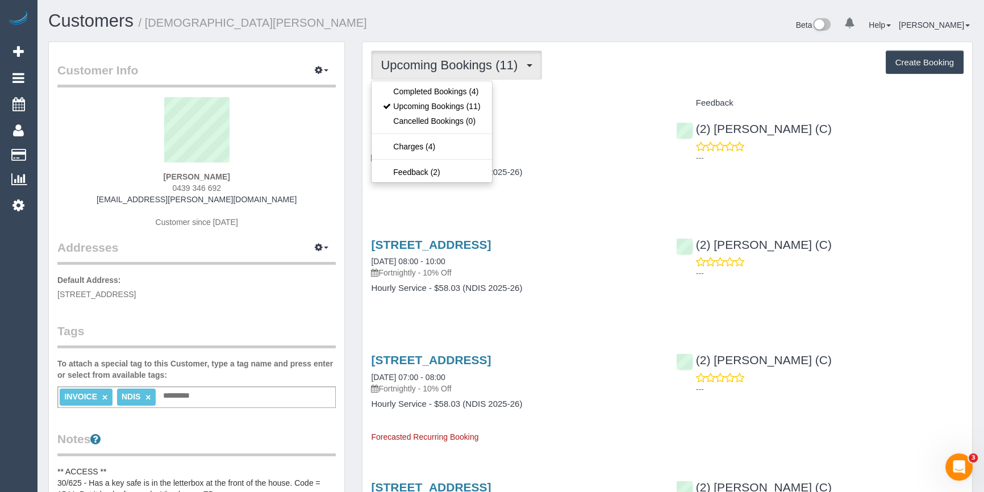
click at [649, 51] on div "Upcoming Bookings (11) Completed Bookings (4) Upcoming Bookings (11) Cancelled …" at bounding box center [667, 65] width 592 height 29
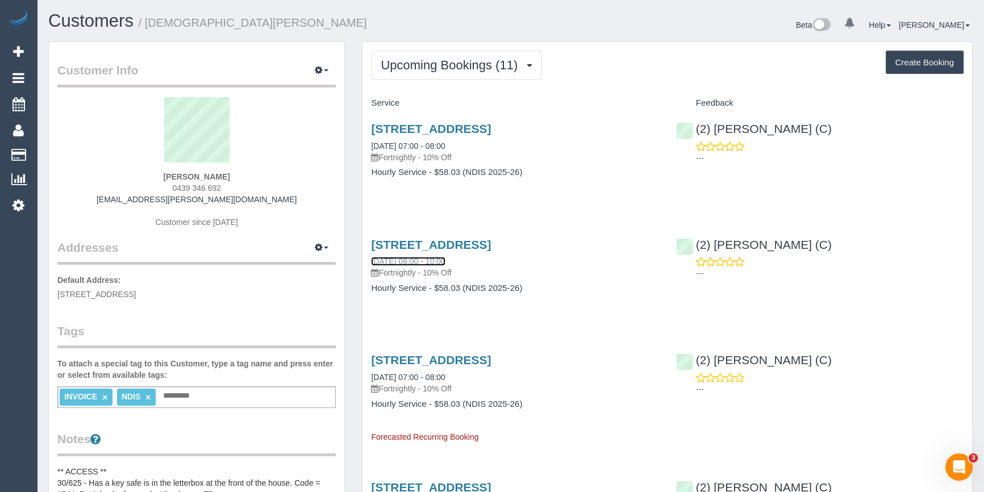
click at [417, 257] on link "[DATE] 08:00 - 10:00" at bounding box center [408, 261] width 74 height 9
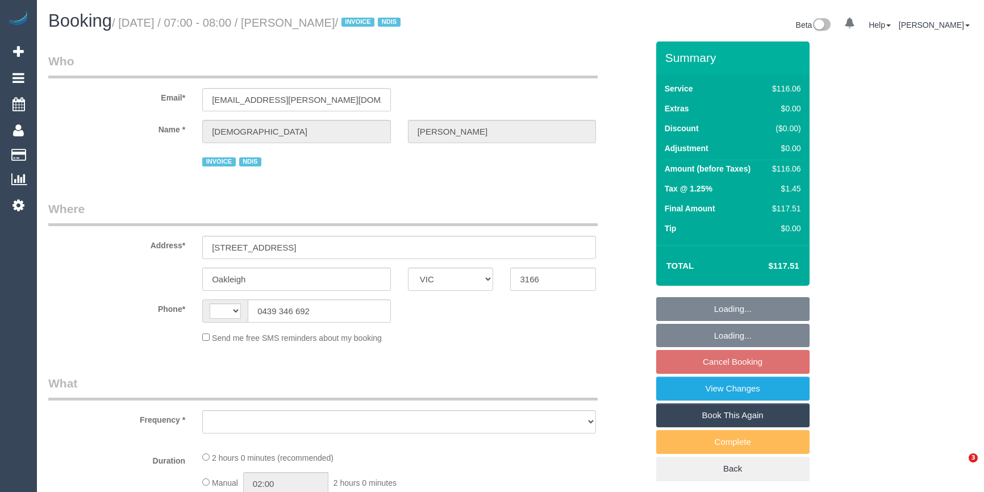
select select "VIC"
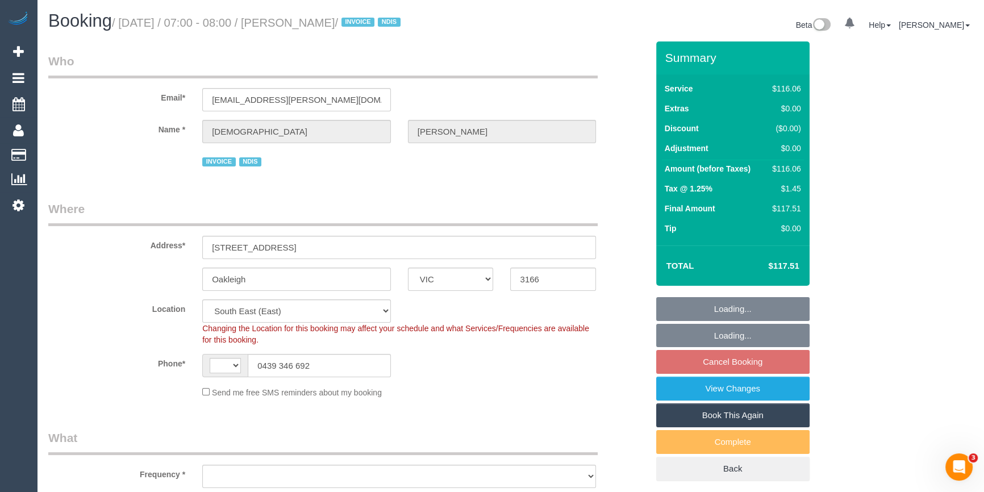
select select "string:AU"
select select "object:688"
select select "number:27"
select select "number:14"
select select "number:19"
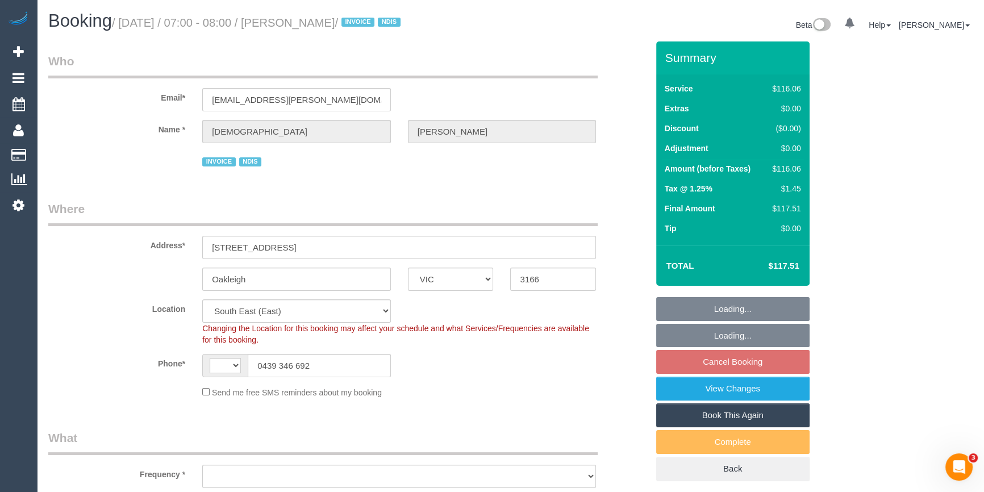
select select "number:36"
select select "spot1"
select select "object:1184"
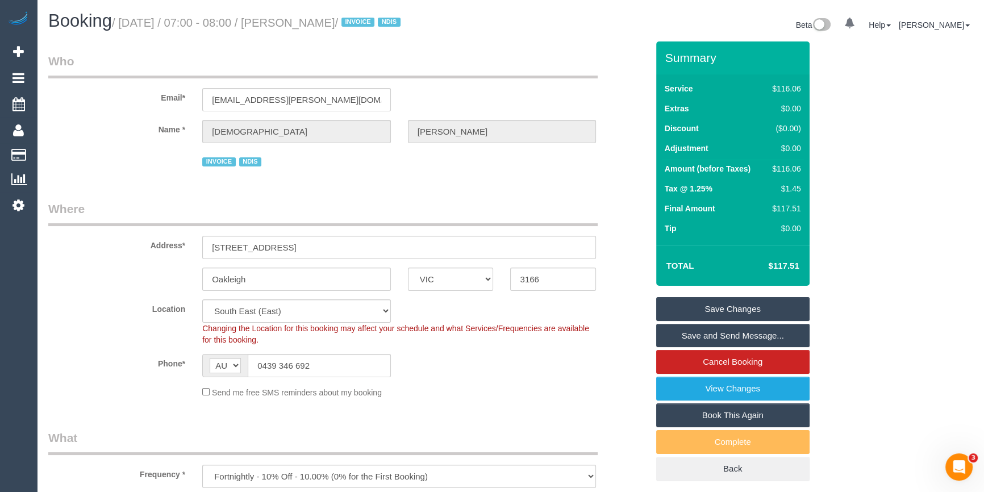
click at [123, 236] on label "Address*" at bounding box center [117, 243] width 154 height 15
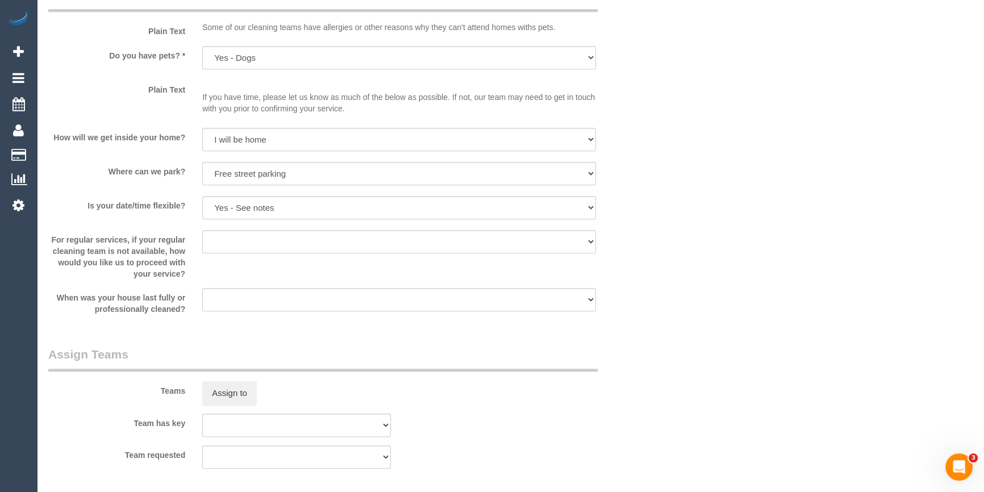
scroll to position [1084, 0]
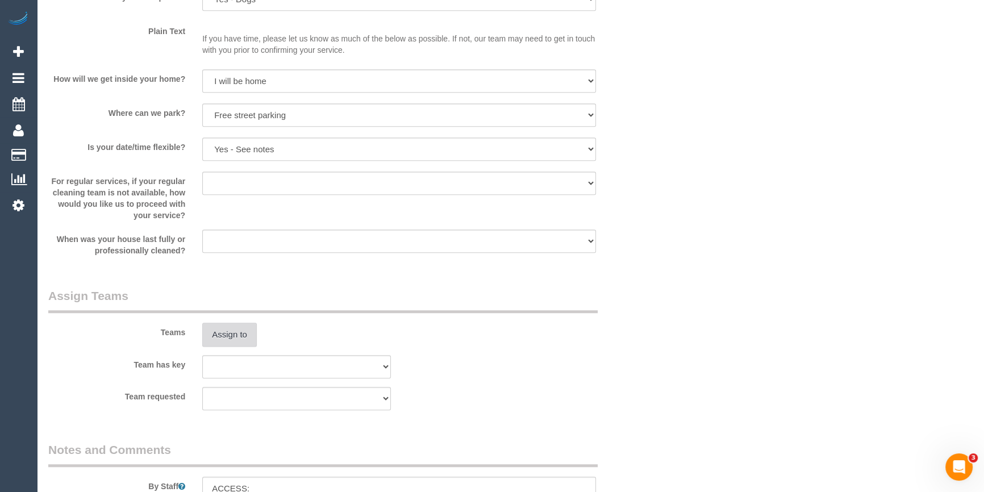
click at [237, 329] on button "Assign to" at bounding box center [229, 335] width 55 height 24
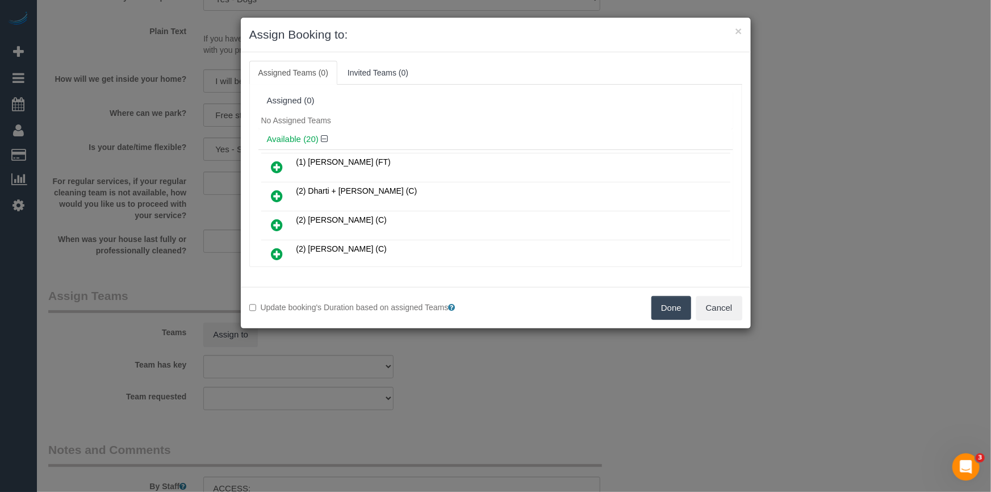
click at [276, 221] on icon at bounding box center [277, 225] width 12 height 14
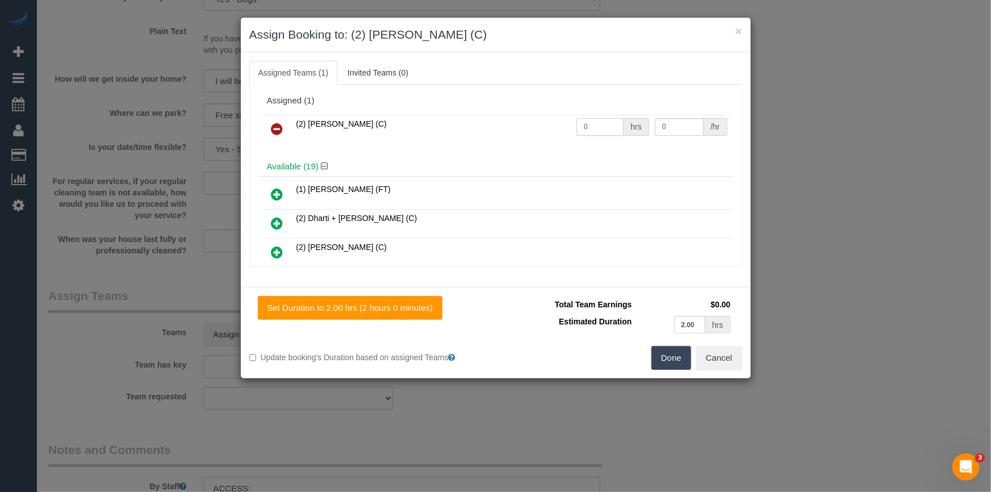
click at [597, 126] on input "0" at bounding box center [599, 127] width 47 height 18
type input "2"
click at [674, 135] on input "0" at bounding box center [679, 127] width 49 height 18
type input "37.5"
click at [680, 362] on button "Done" at bounding box center [671, 358] width 40 height 24
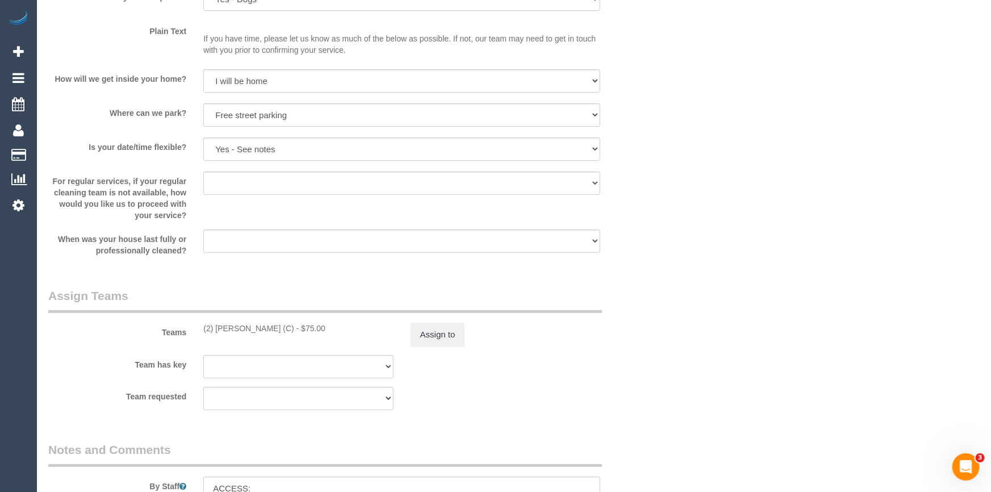
click at [680, 362] on div "× Assign Booking to: (2) Dinitha Gunawardana (C) Assigned Teams (1) Invited Tea…" at bounding box center [495, 246] width 991 height 492
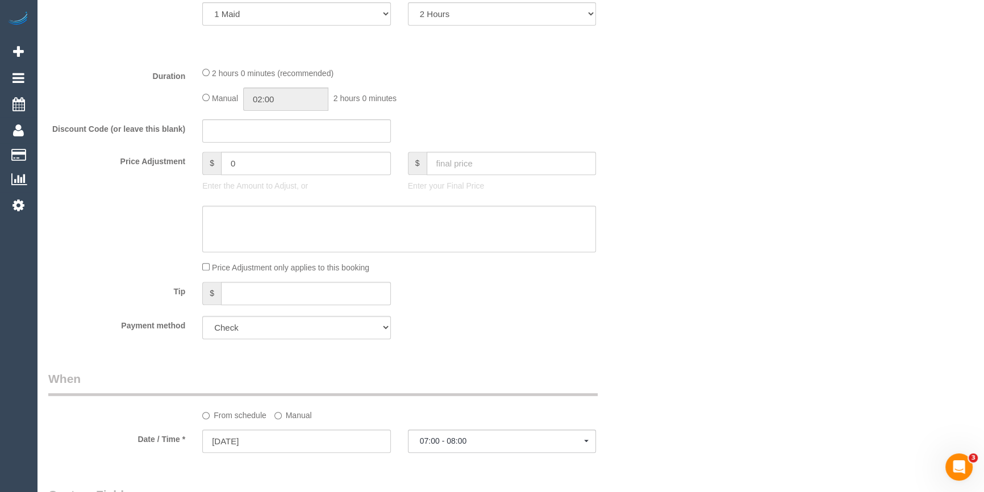
scroll to position [516, 0]
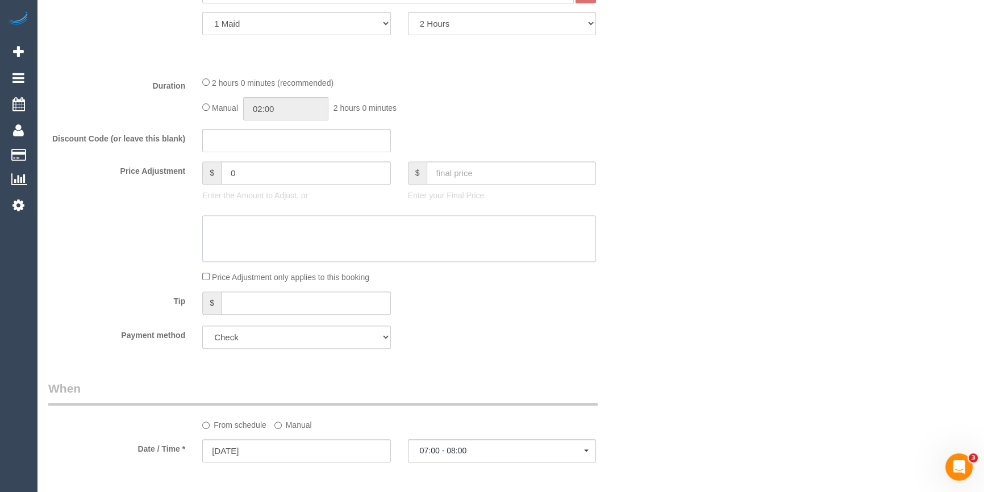
click at [262, 224] on textarea at bounding box center [399, 238] width 394 height 47
click at [444, 234] on textarea at bounding box center [399, 238] width 394 height 47
type textarea "10% discount fortnightly service - LB"
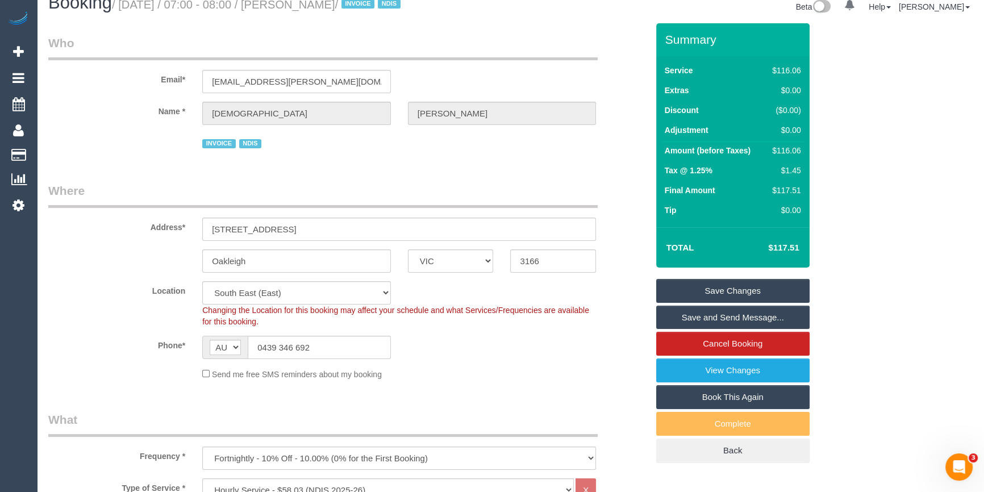
scroll to position [0, 0]
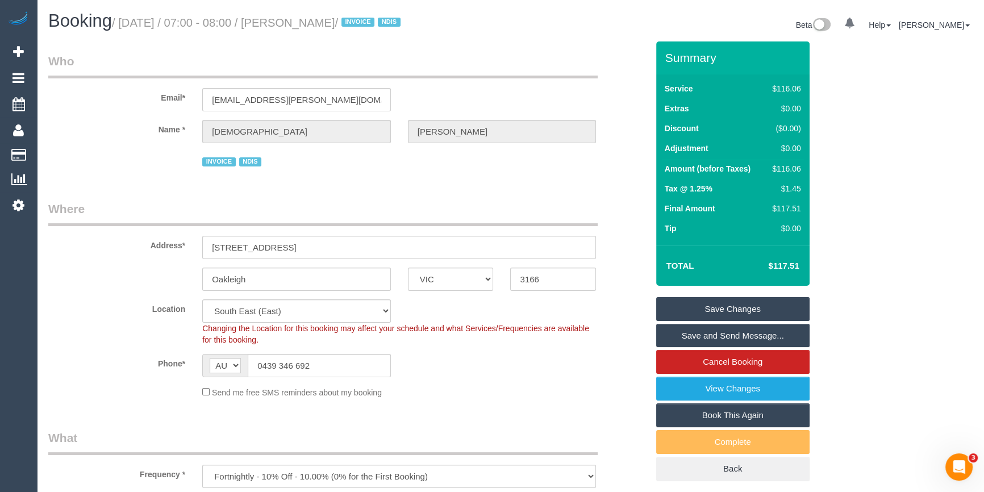
click at [789, 165] on div "$116.06" at bounding box center [783, 168] width 33 height 11
copy div "116.06"
click at [848, 172] on div "Summary Service $116.06 Extras $0.00 Discount ($0.00) Adjustment $0.00 Amount (…" at bounding box center [762, 272] width 231 height 462
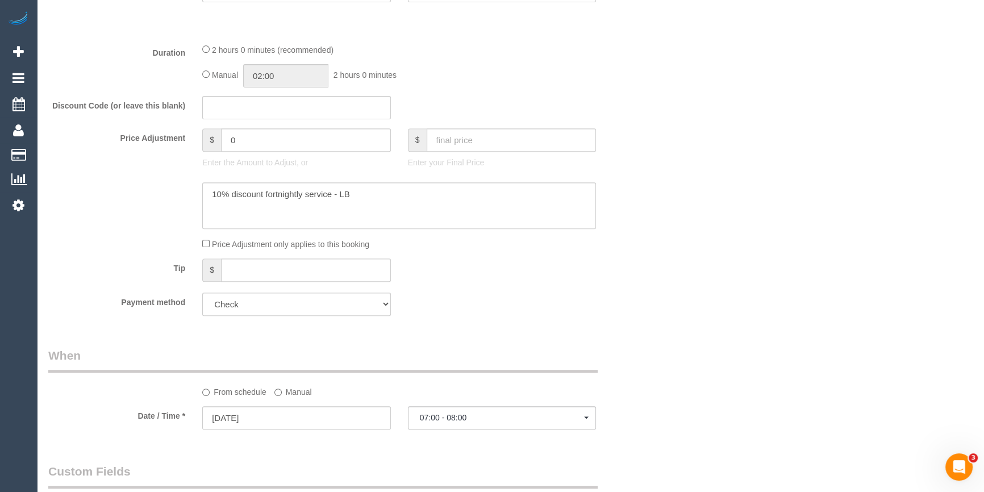
scroll to position [516, 0]
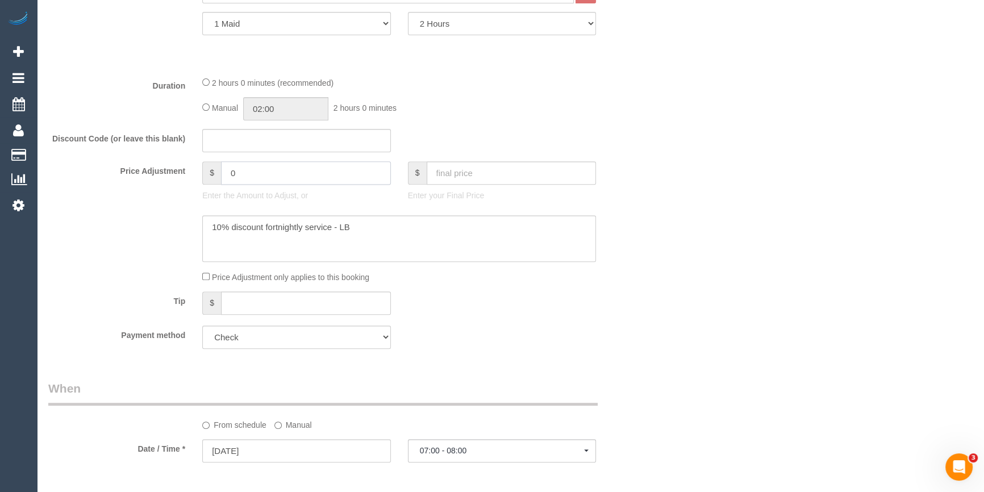
click at [248, 170] on input "0" at bounding box center [306, 172] width 170 height 23
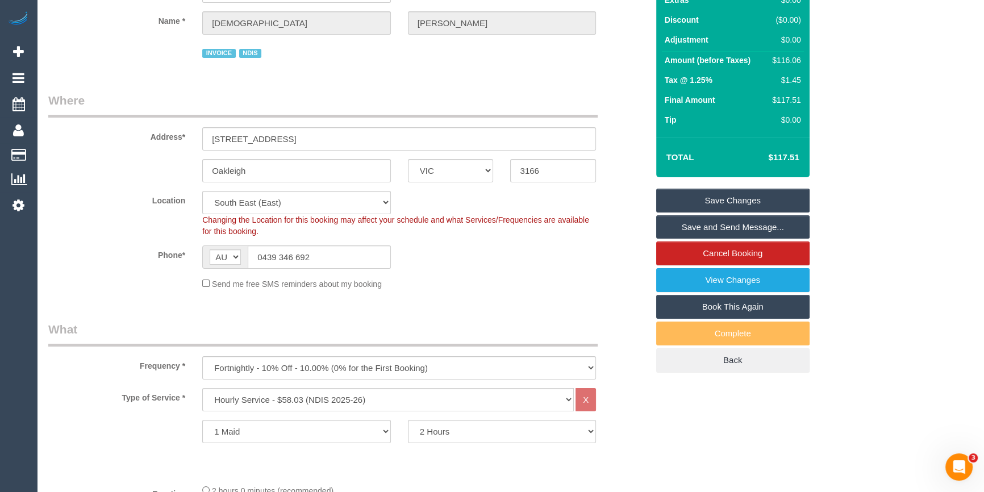
type input "11.6"
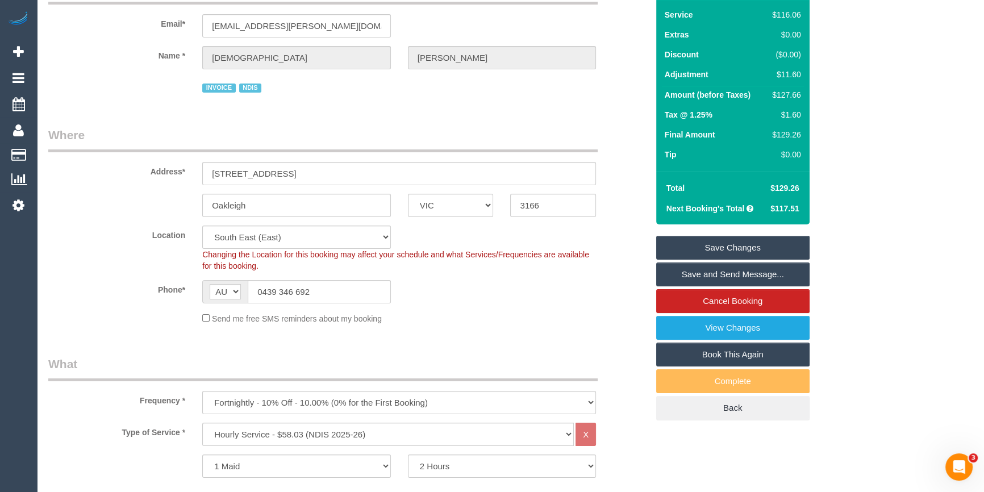
scroll to position [0, 0]
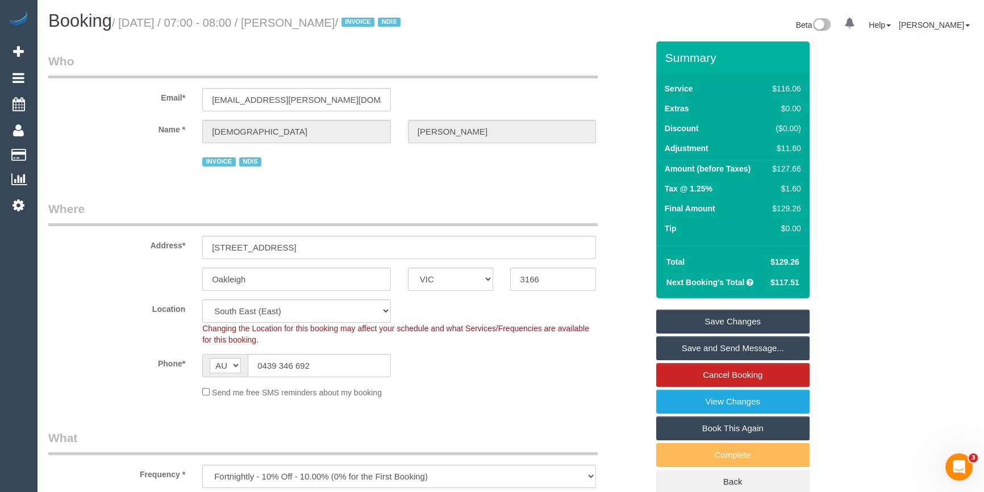
drag, startPoint x: 391, startPoint y: 23, endPoint x: 295, endPoint y: 26, distance: 95.4
click at [295, 26] on small "/ August 20, 2025 / 07:00 - 08:00 / Christian De Luca / INVOICE NDIS" at bounding box center [258, 22] width 292 height 12
copy small "Christian De Luca /"
click at [782, 320] on link "Save Changes" at bounding box center [732, 322] width 153 height 24
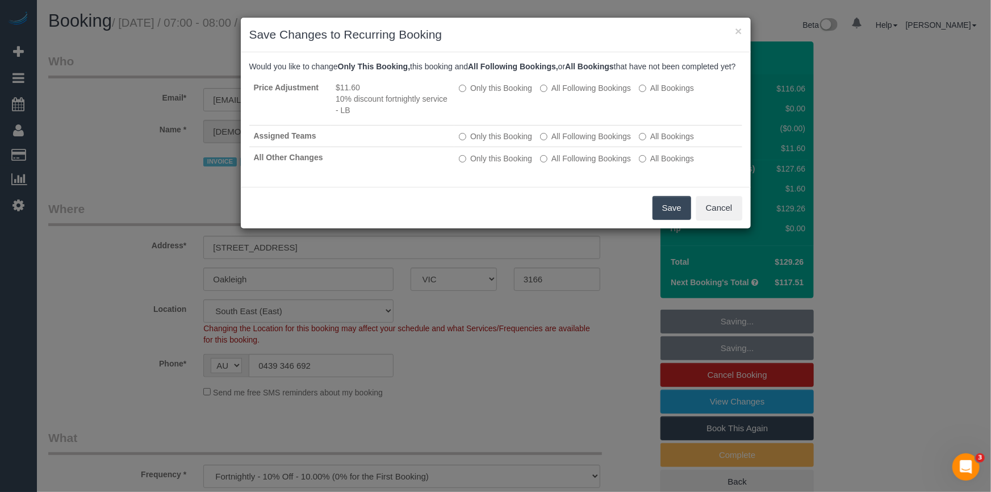
click at [660, 217] on button "Save" at bounding box center [672, 208] width 39 height 24
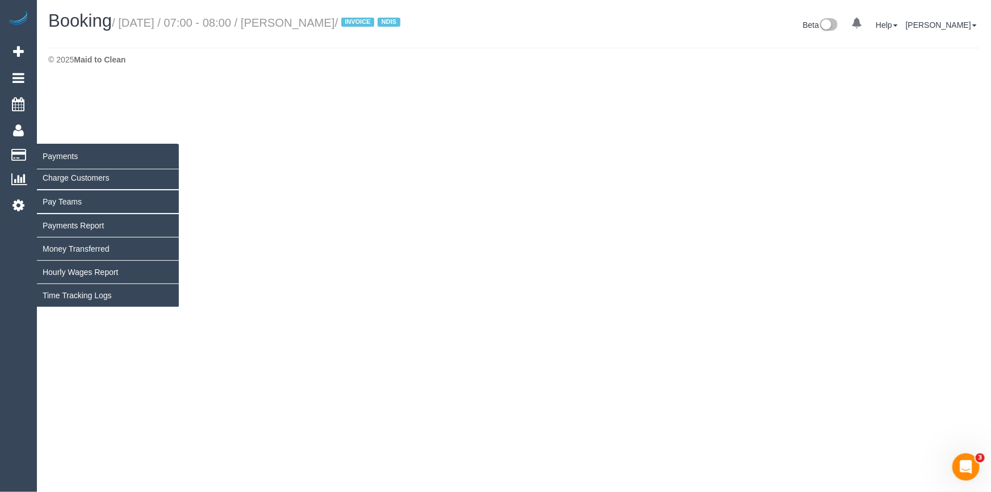
select select "VIC"
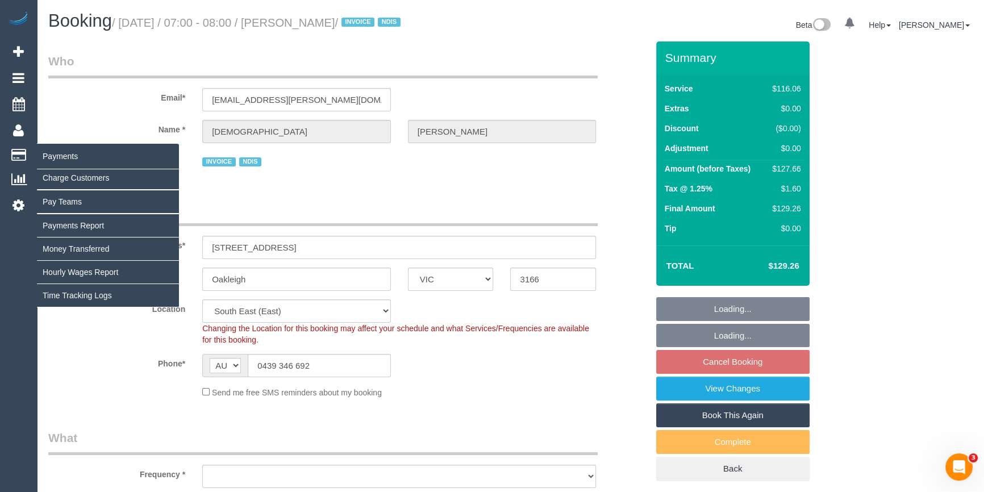
select select "object:4354"
select select "number:27"
select select "number:14"
select select "number:19"
select select "number:36"
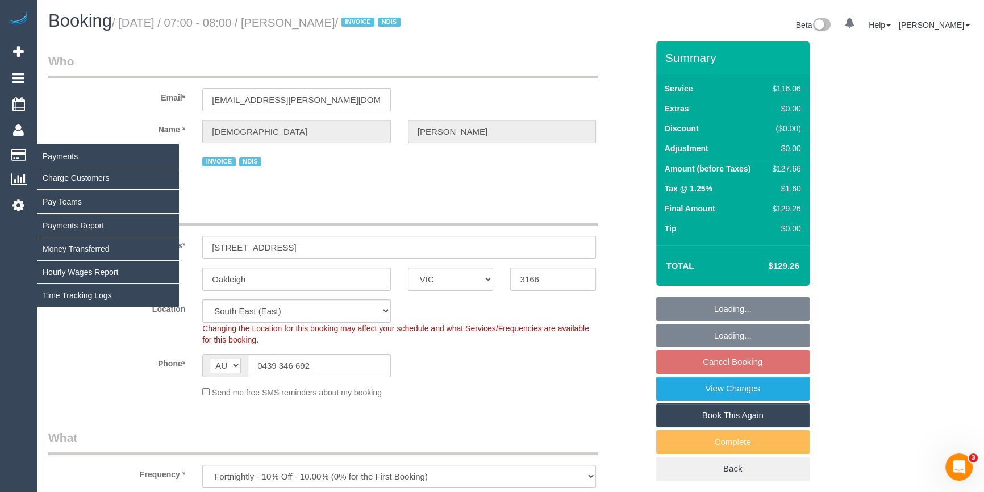
select select "object:4847"
select select "spot22"
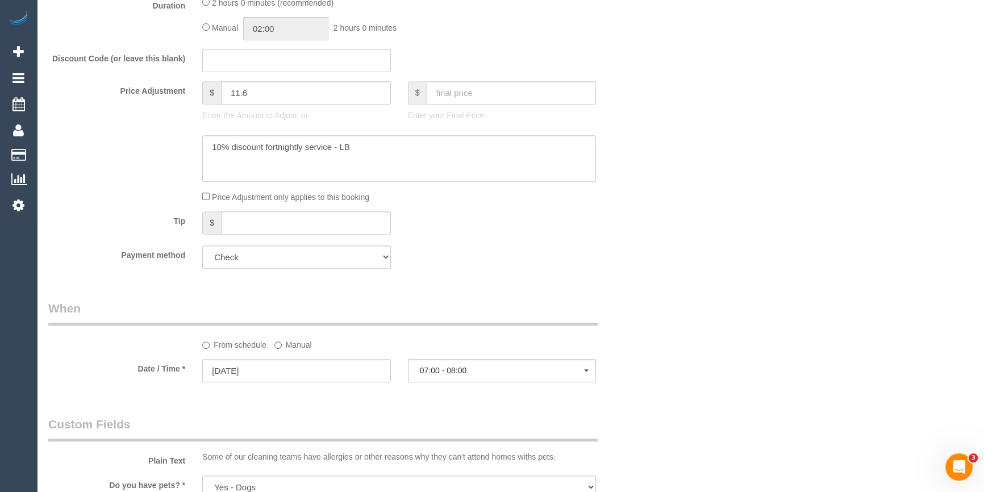
scroll to position [619, 0]
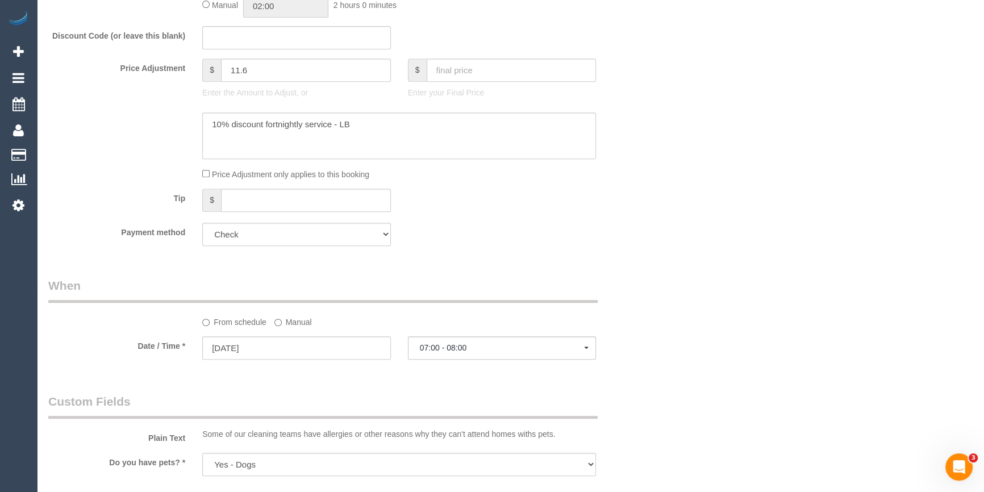
click at [286, 324] on label "Manual" at bounding box center [292, 319] width 37 height 15
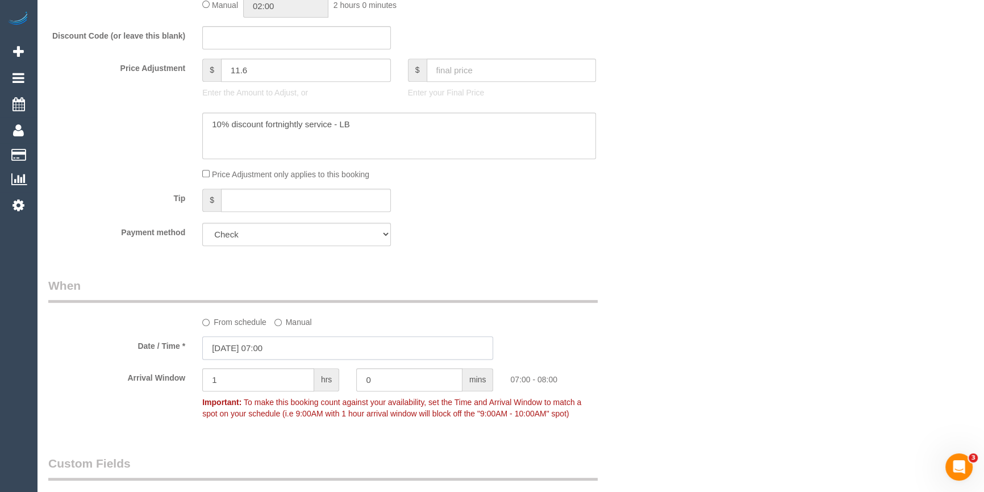
click at [289, 349] on input "20/08/2025 07:00" at bounding box center [347, 347] width 291 height 23
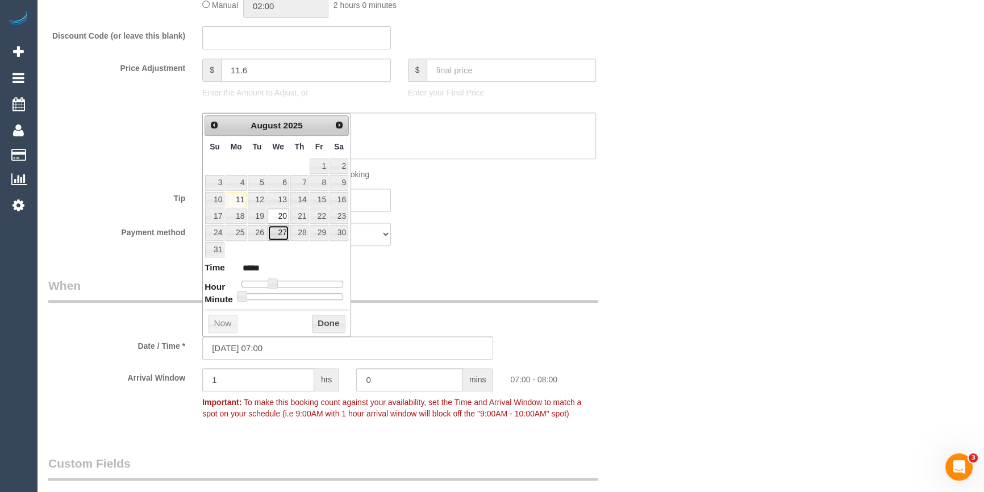
click at [281, 235] on link "27" at bounding box center [278, 232] width 22 height 15
type input "27/08/2025 07:00"
click at [327, 324] on button "Done" at bounding box center [329, 324] width 34 height 18
click at [602, 301] on div "From schedule Manual" at bounding box center [348, 302] width 616 height 51
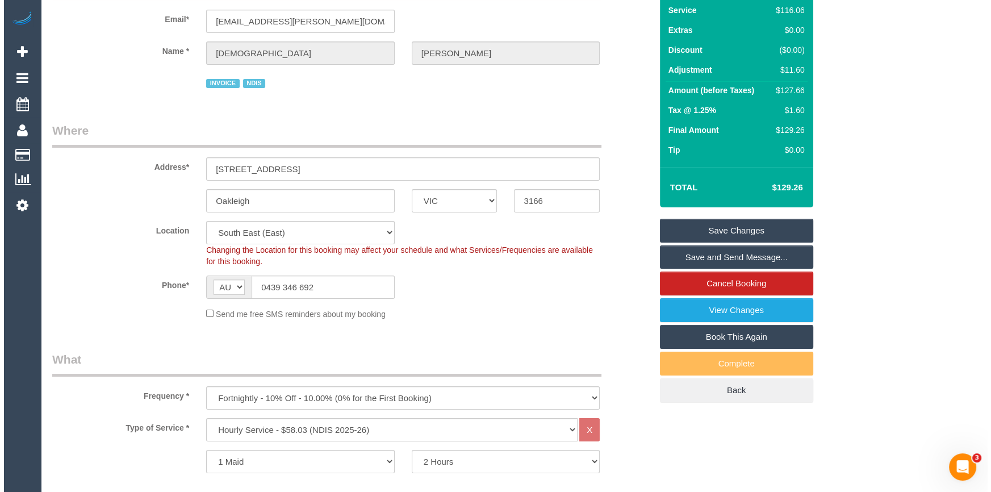
scroll to position [0, 0]
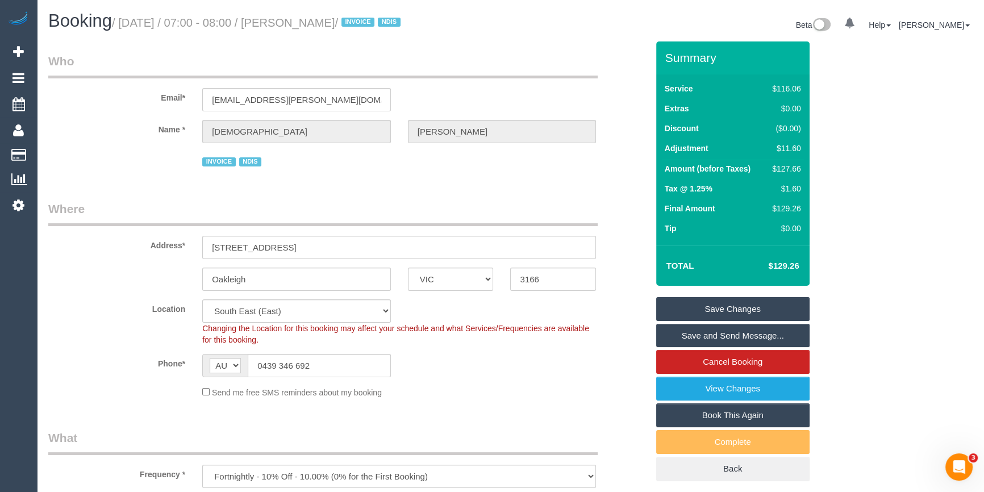
click at [754, 306] on link "Save Changes" at bounding box center [732, 309] width 153 height 24
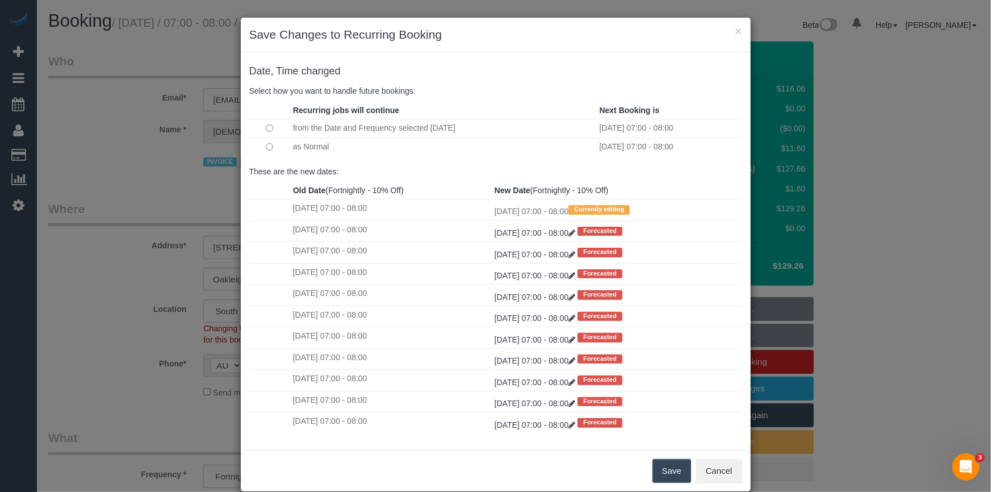
click at [674, 468] on button "Save" at bounding box center [672, 471] width 39 height 24
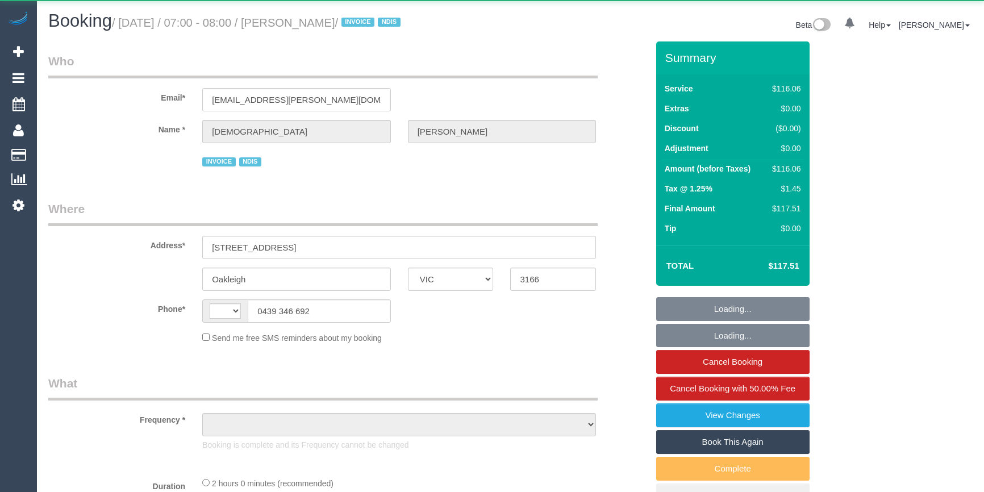
select select "VIC"
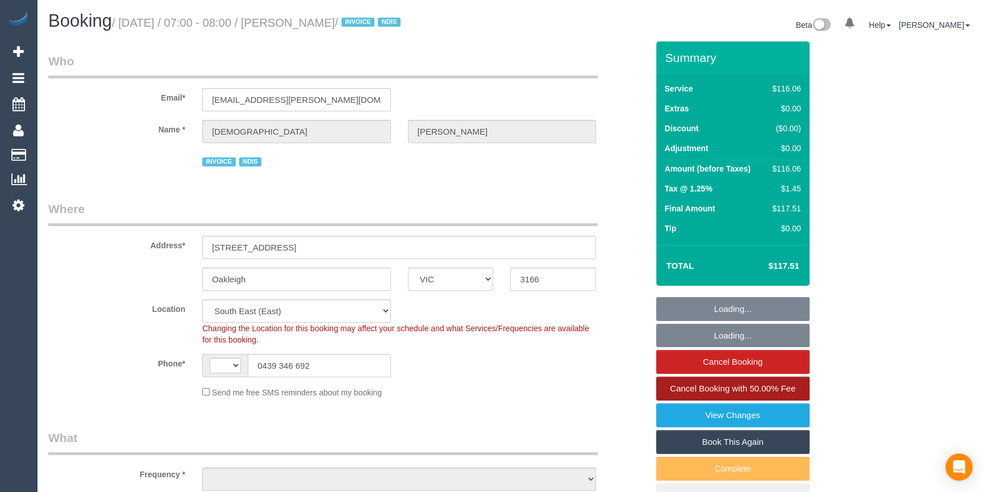
select select "string:AU"
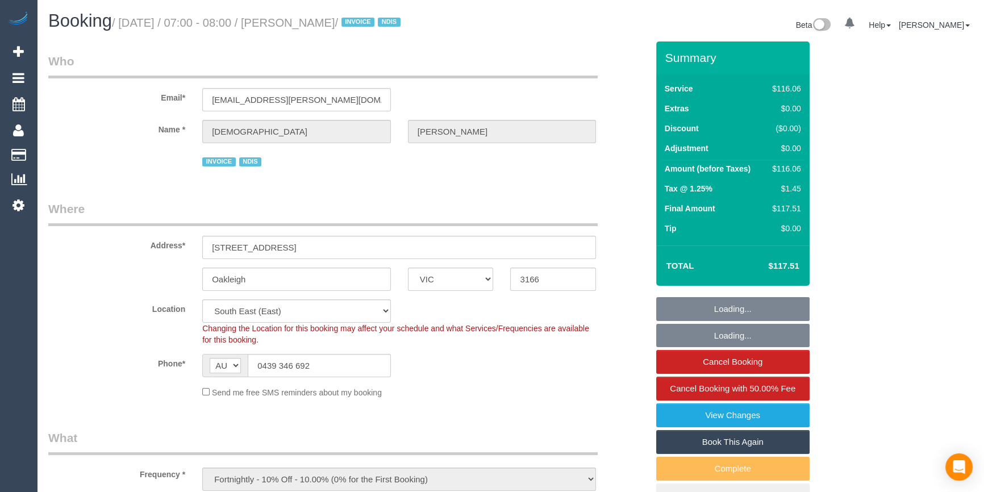
select select "object:1088"
select select "number:27"
select select "number:14"
select select "number:19"
select select "number:36"
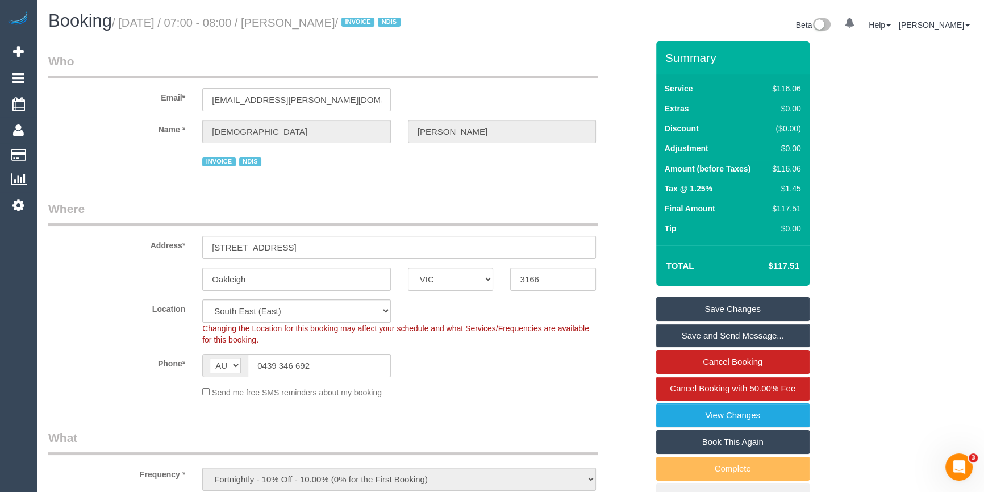
click at [746, 442] on link "Book This Again" at bounding box center [732, 442] width 153 height 24
select select "VIC"
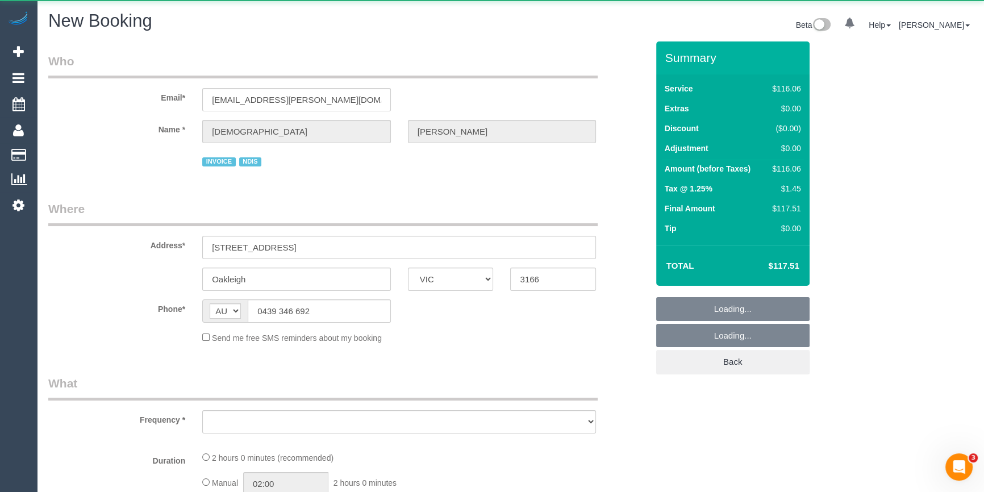
select select "string:stripe"
select select "number:27"
select select "number:14"
select select "number:19"
select select "number:36"
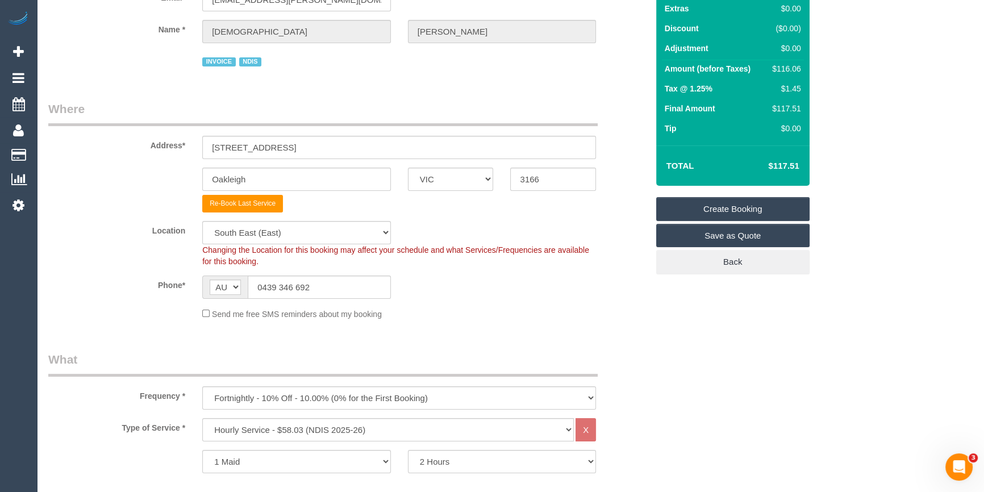
select select "object:2623"
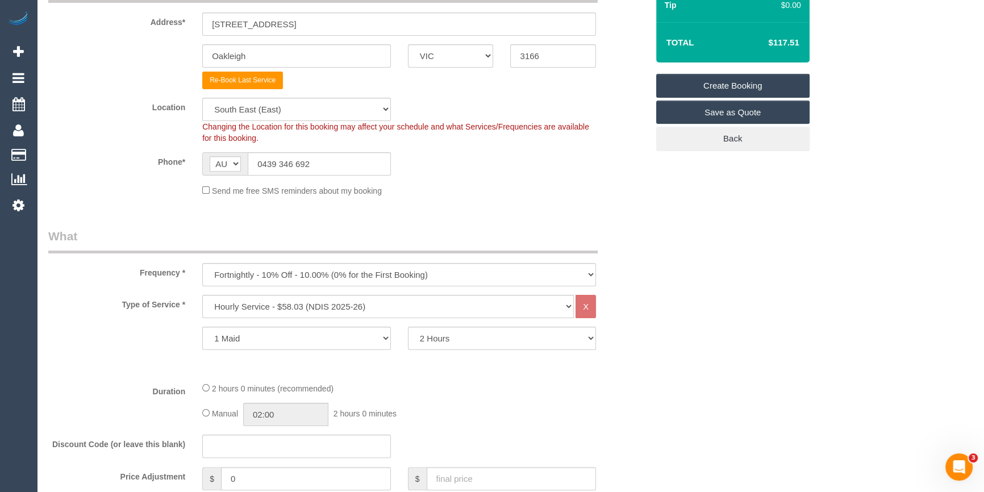
scroll to position [258, 0]
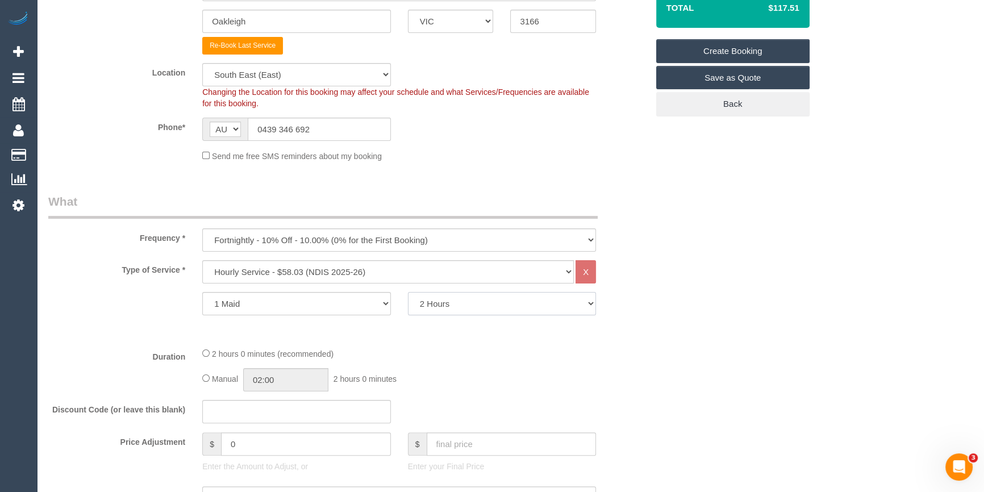
click at [463, 307] on select "2 Hours 2.5 Hours 3 Hours 3.5 Hours 4 Hours 4.5 Hours 5 Hours 5.5 Hours 6 Hours…" at bounding box center [502, 303] width 189 height 23
select select "180"
click at [408, 292] on select "2 Hours 2.5 Hours 3 Hours 3.5 Hours 4 Hours 4.5 Hours 5 Hours 5.5 Hours 6 Hours…" at bounding box center [502, 303] width 189 height 23
drag, startPoint x: 751, startPoint y: 325, endPoint x: 734, endPoint y: 327, distance: 16.6
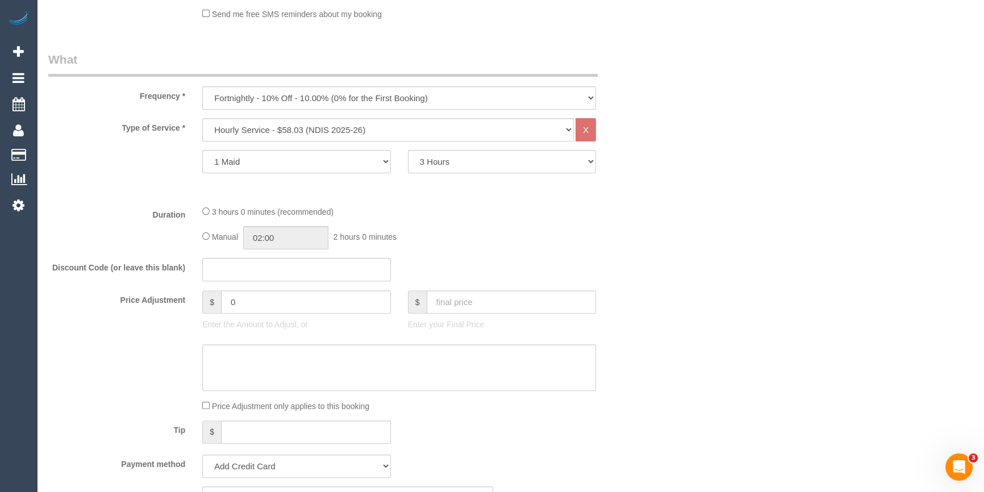
scroll to position [465, 0]
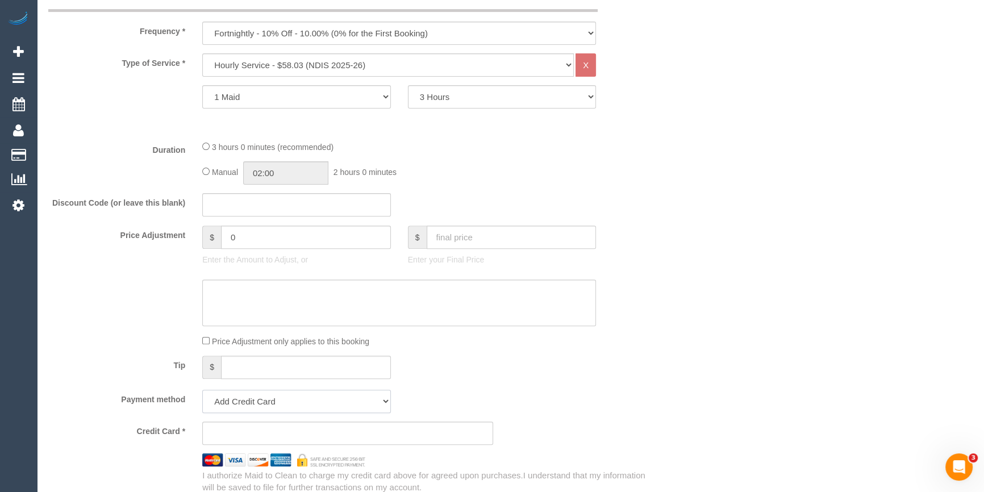
click at [278, 403] on select "Add Credit Card Cash Check Paypal" at bounding box center [296, 401] width 189 height 23
select select "string:check"
click at [202, 390] on select "Add Credit Card Cash Check Paypal" at bounding box center [296, 401] width 189 height 23
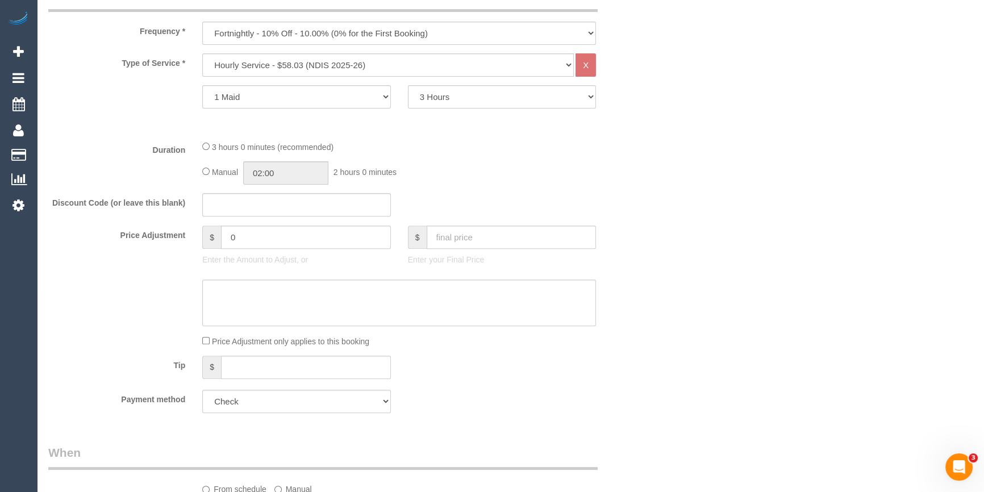
click at [589, 375] on div "Tip $" at bounding box center [348, 369] width 616 height 26
click at [261, 292] on textarea at bounding box center [399, 302] width 394 height 47
click at [234, 290] on textarea at bounding box center [399, 302] width 394 height 47
click at [325, 299] on textarea at bounding box center [399, 302] width 394 height 47
type textarea "-10% fortnightly discount - LB"
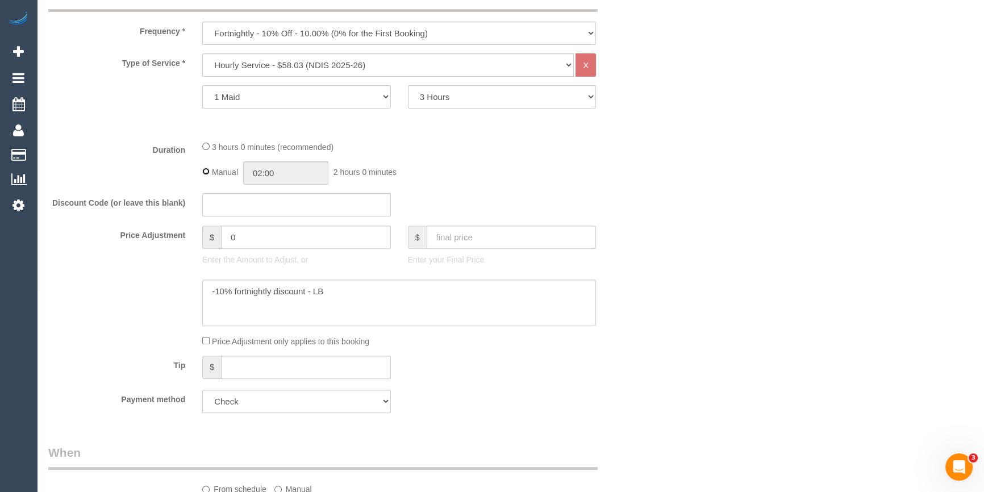
type input "03:00"
click at [527, 158] on div "3 hours 0 minutes (recommended) Manual 03:00 3 hours 0 minutes" at bounding box center [399, 162] width 411 height 44
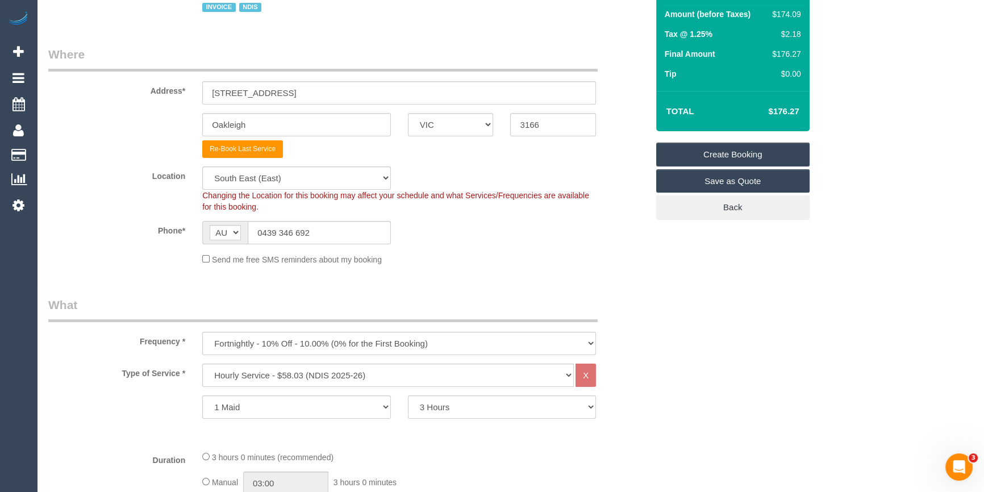
scroll to position [0, 0]
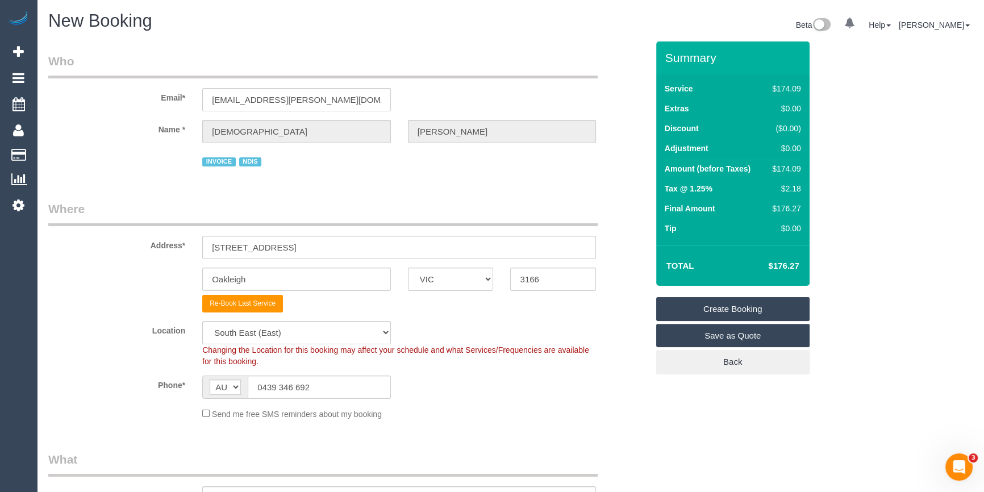
click at [795, 165] on div "$174.09" at bounding box center [783, 168] width 33 height 11
copy div "174.09"
click at [863, 174] on div "Summary Service $174.09 Extras $0.00 Discount ($0.00) Adjustment $0.00 Amount (…" at bounding box center [762, 219] width 231 height 356
click at [790, 167] on div "$174.09" at bounding box center [783, 168] width 33 height 11
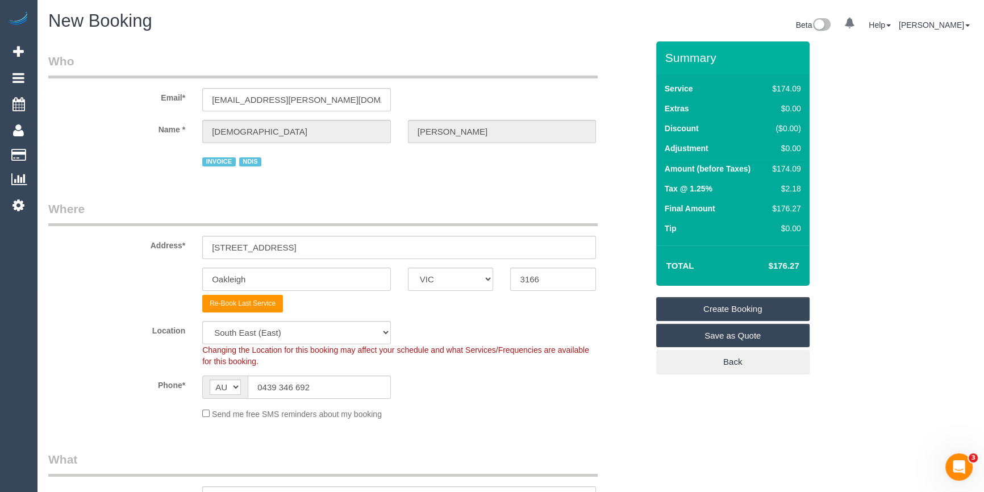
click at [790, 167] on div "$174.09" at bounding box center [783, 168] width 33 height 11
copy div "174.09"
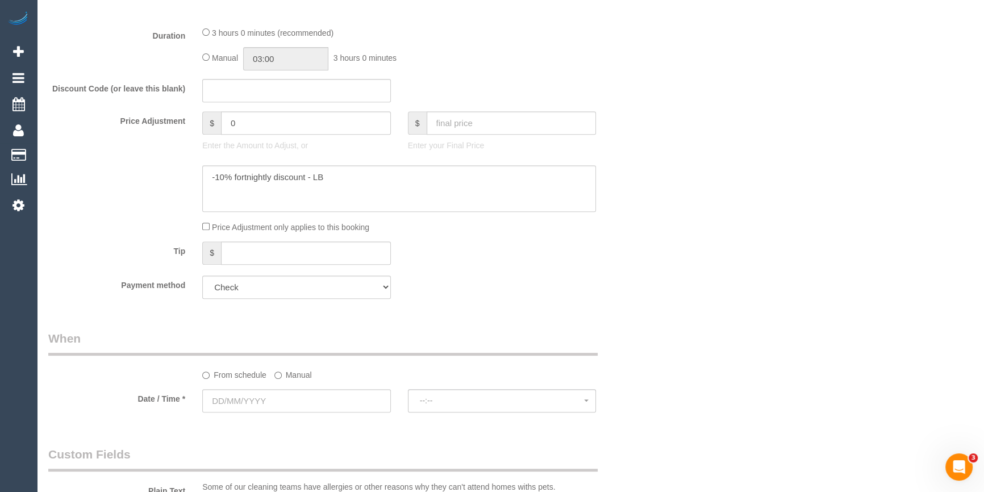
scroll to position [413, 0]
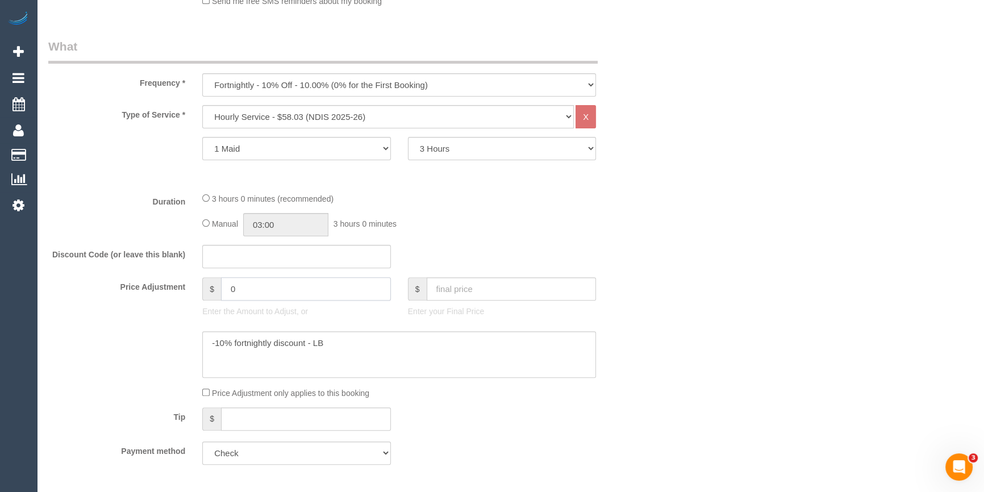
click at [265, 281] on input "0" at bounding box center [306, 288] width 170 height 23
click at [244, 291] on input "-1740" at bounding box center [306, 288] width 170 height 23
type input "-17.4"
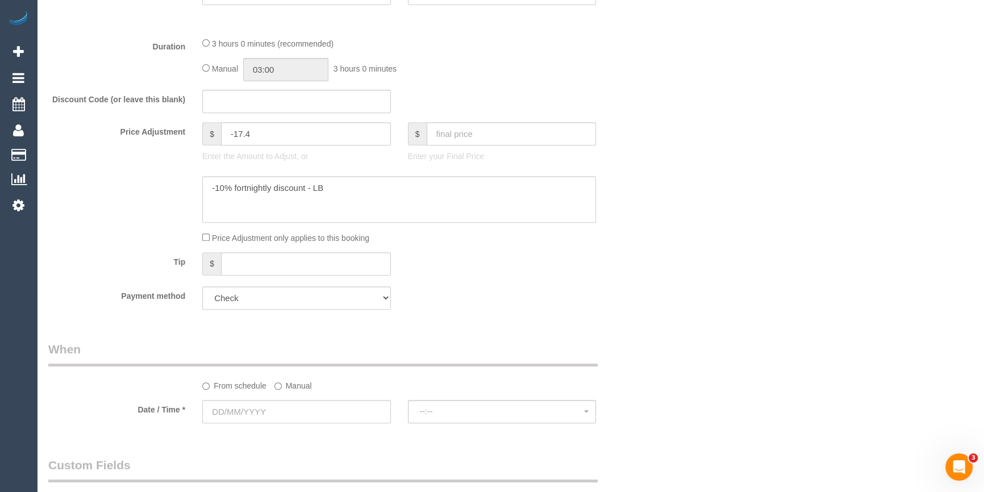
scroll to position [619, 0]
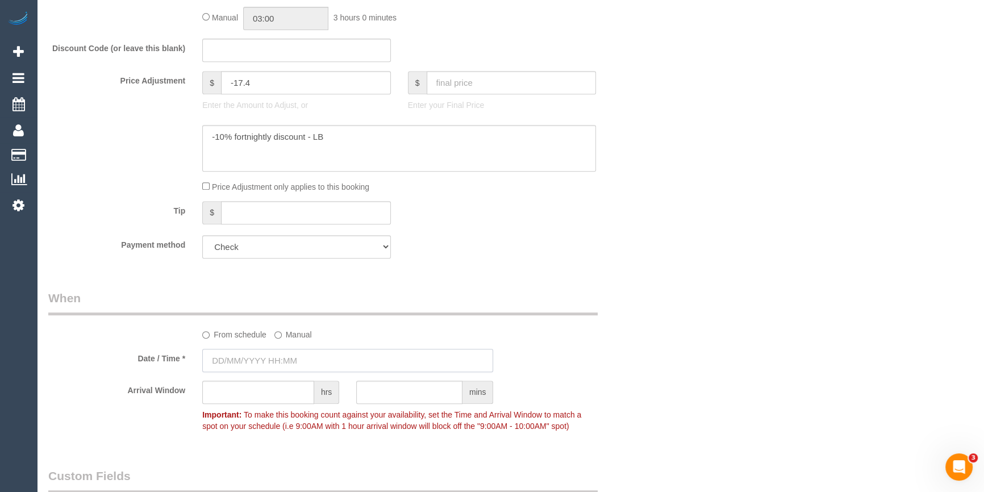
click at [277, 354] on input "text" at bounding box center [347, 360] width 291 height 23
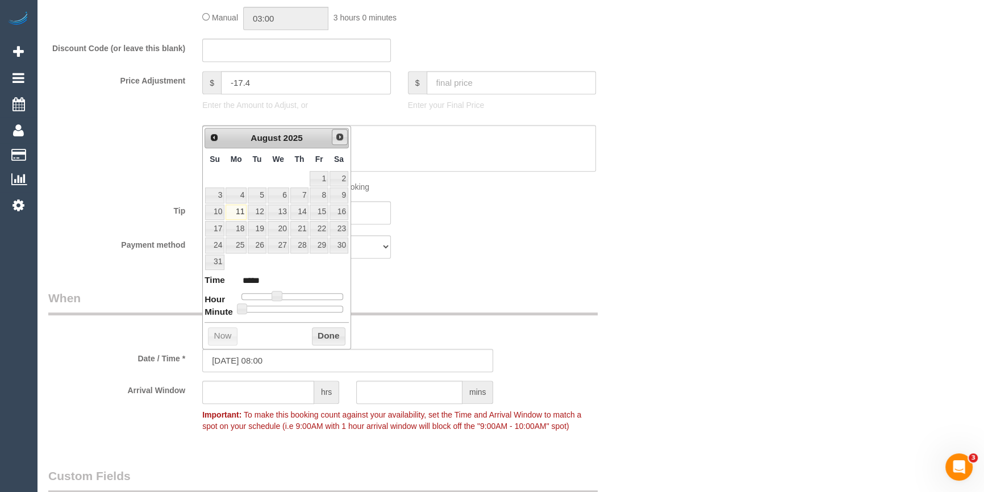
click at [337, 142] on link "Next" at bounding box center [340, 137] width 16 height 16
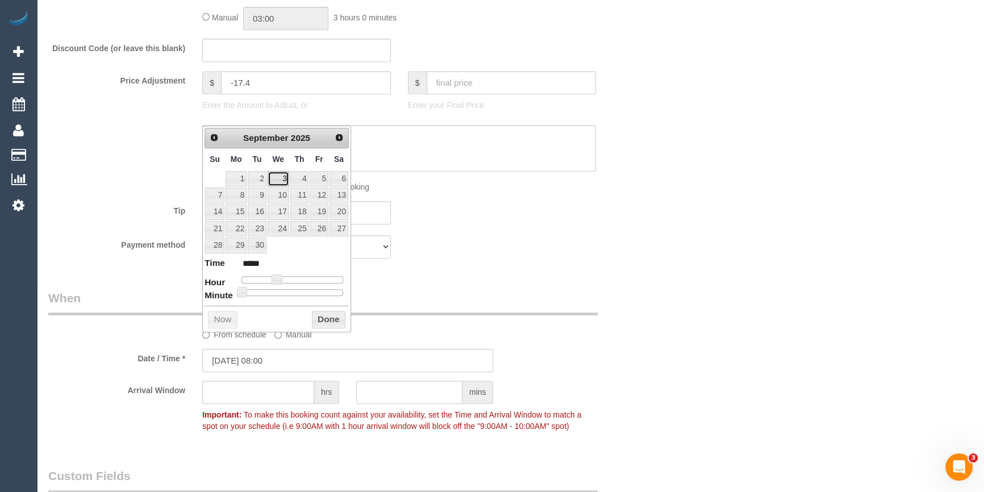
click at [281, 176] on link "3" at bounding box center [278, 178] width 22 height 15
type input "03/09/2025 08:00"
click at [323, 317] on button "Done" at bounding box center [329, 320] width 34 height 18
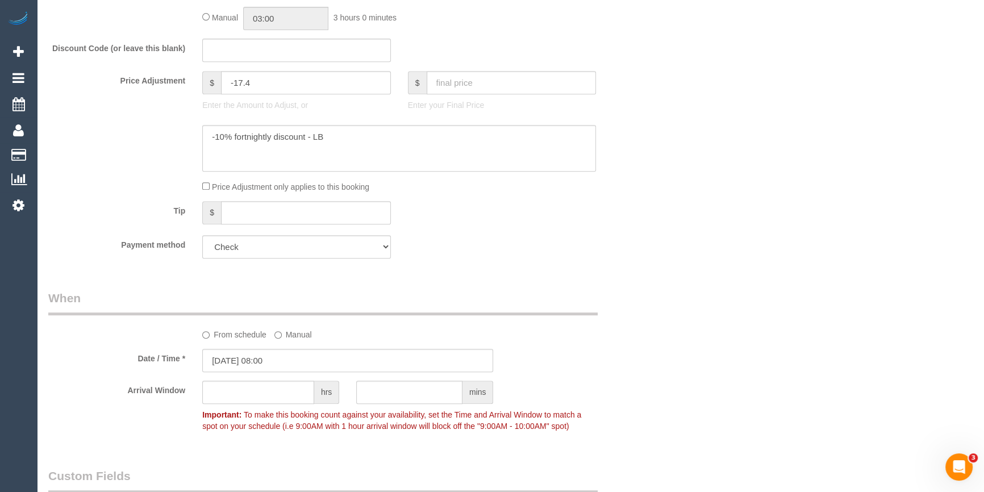
click at [724, 316] on div "Who Email* christianpc.deluca@gmail.com Name * Christian De Luca INVOICE NDIS W…" at bounding box center [510, 391] width 924 height 1938
click at [281, 392] on input "text" at bounding box center [258, 392] width 112 height 23
type input "2"
click at [738, 341] on div "Who Email* christianpc.deluca@gmail.com Name * Christian De Luca INVOICE NDIS W…" at bounding box center [510, 391] width 924 height 1938
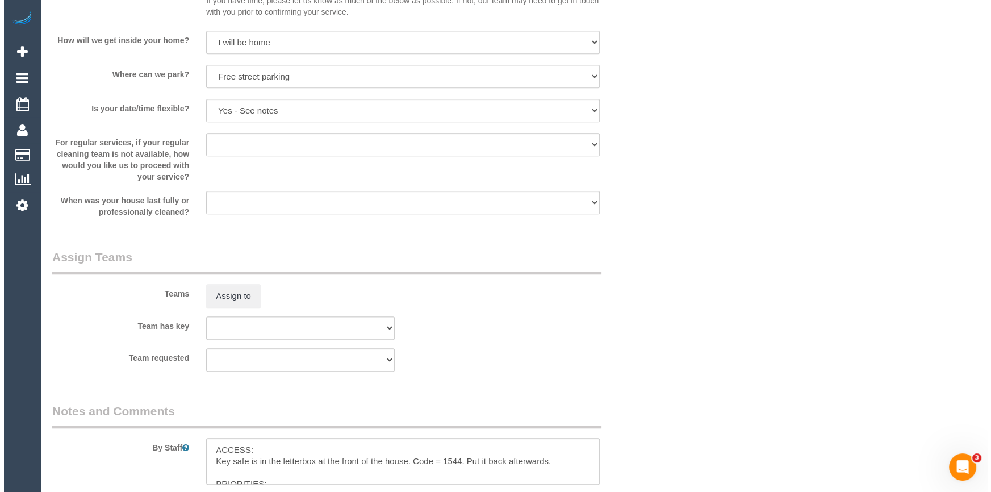
scroll to position [1290, 0]
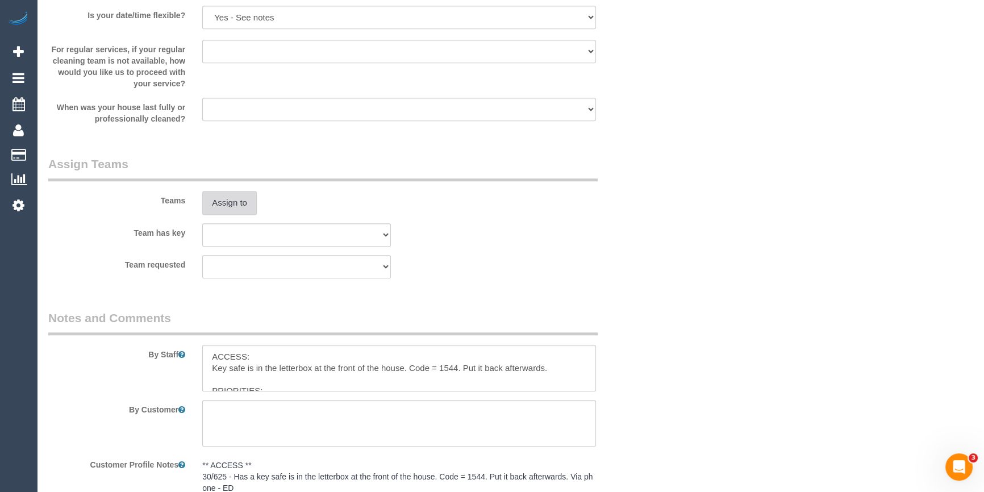
click at [224, 201] on button "Assign to" at bounding box center [229, 203] width 55 height 24
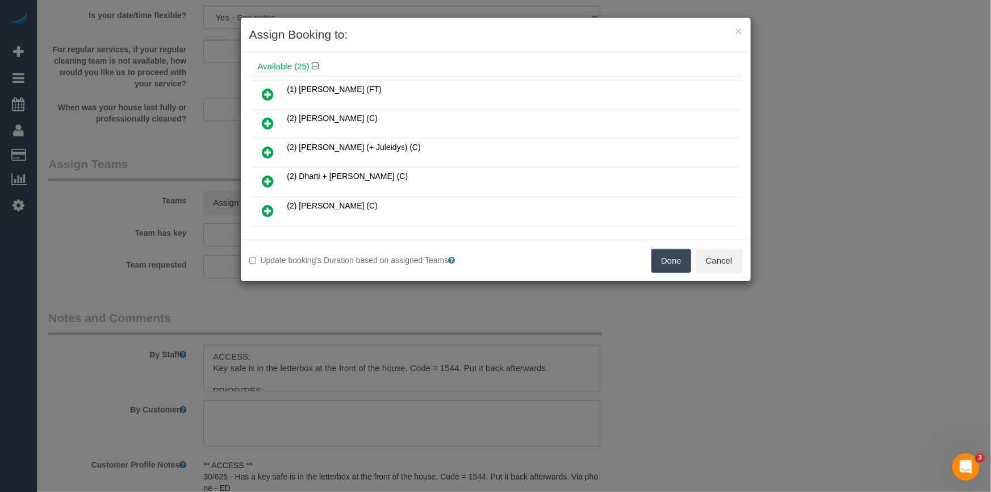
scroll to position [103, 0]
click at [266, 149] on icon at bounding box center [268, 151] width 12 height 14
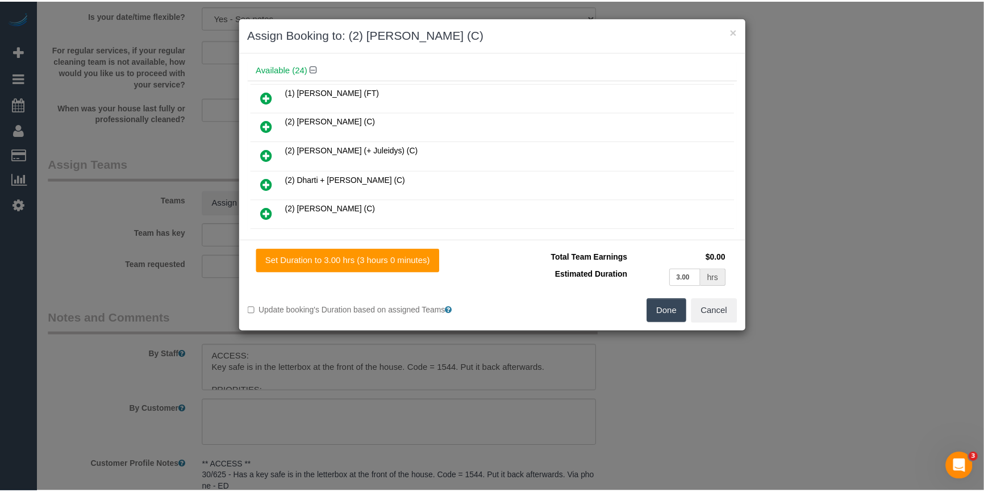
scroll to position [0, 0]
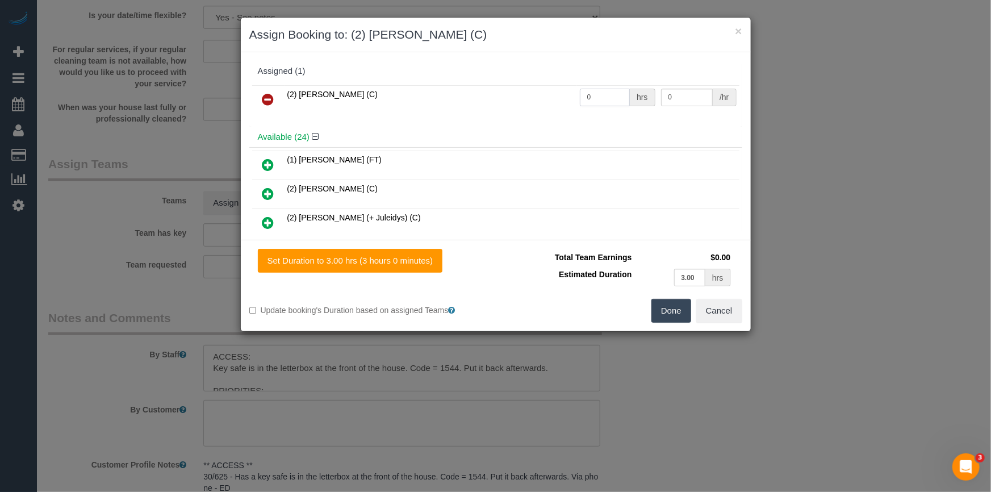
click at [596, 93] on input "0" at bounding box center [605, 98] width 51 height 18
type input "3"
click at [679, 93] on input "0" at bounding box center [687, 98] width 52 height 18
type input "37.5"
click at [678, 306] on button "Done" at bounding box center [671, 311] width 40 height 24
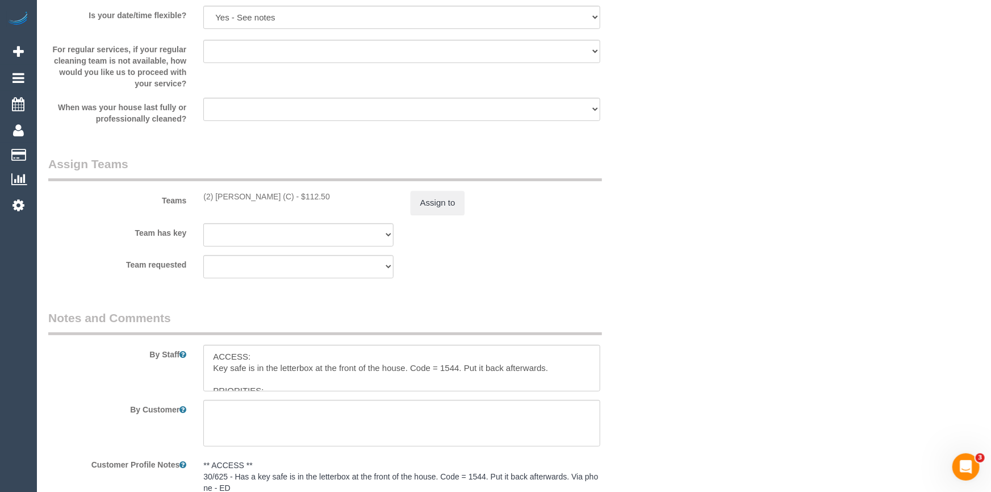
click at [678, 306] on div "× Assign Booking to: (2) Dinitha Gunawardana (C) Assigned (1) (2) Dinitha Gunaw…" at bounding box center [495, 246] width 991 height 492
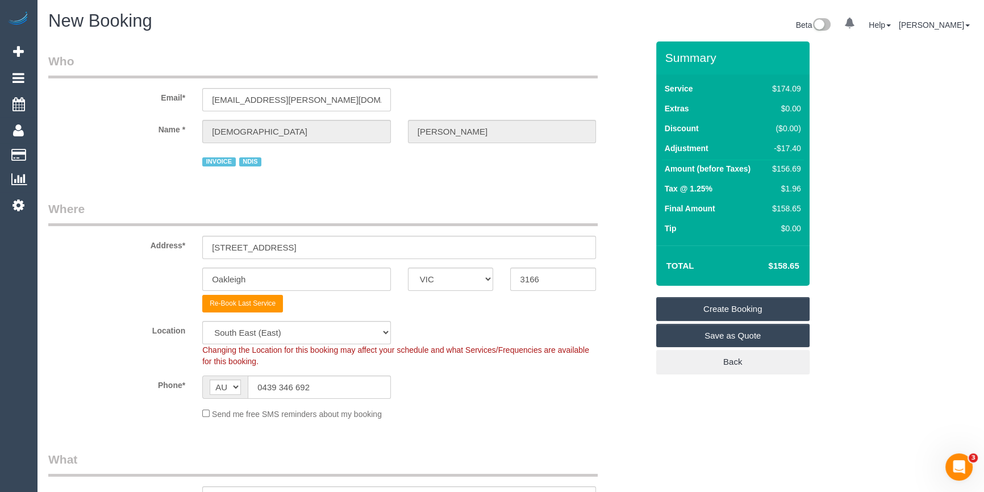
click at [767, 311] on link "Create Booking" at bounding box center [732, 309] width 153 height 24
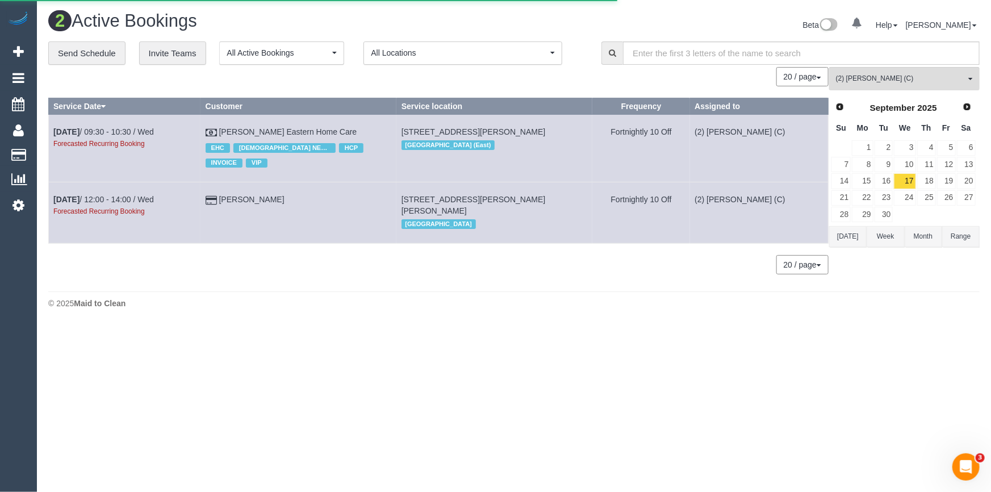
select select "VIC"
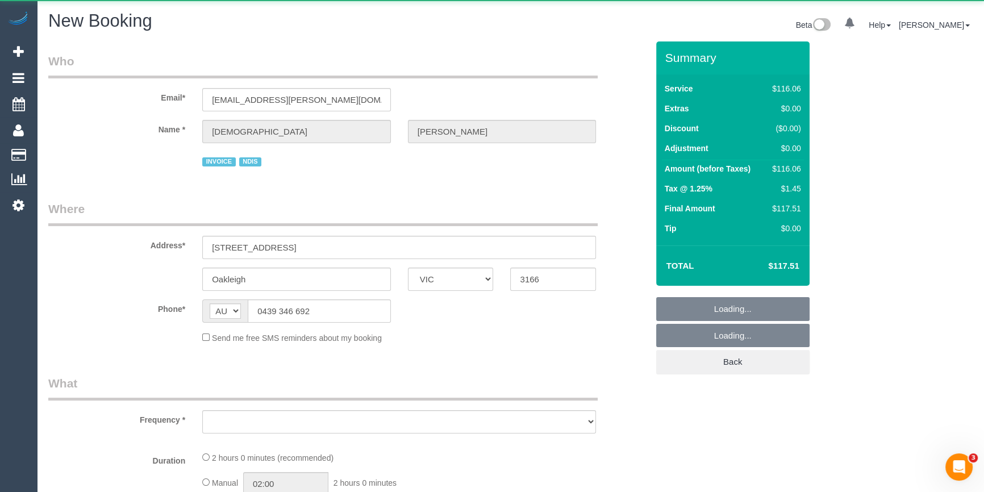
select select "string:stripe"
select select "object:6438"
select select "number:27"
select select "number:14"
select select "number:19"
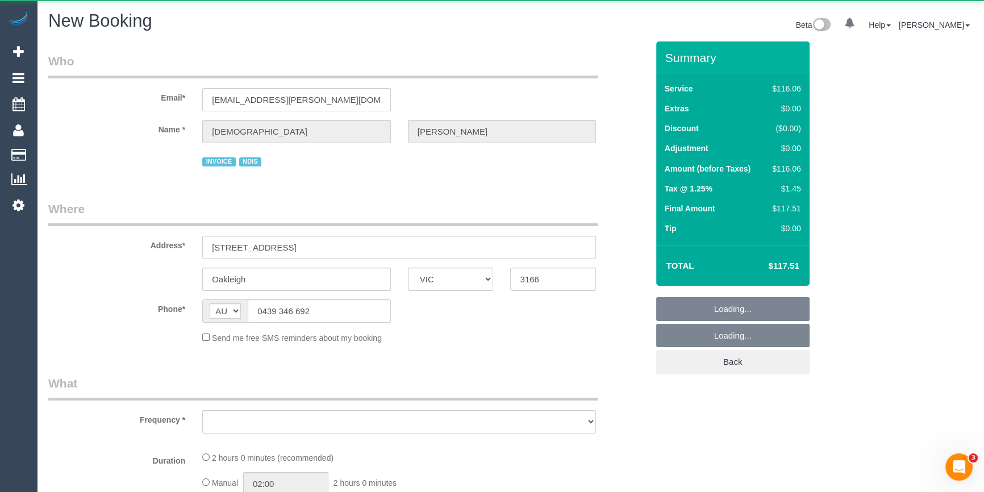
select select "number:36"
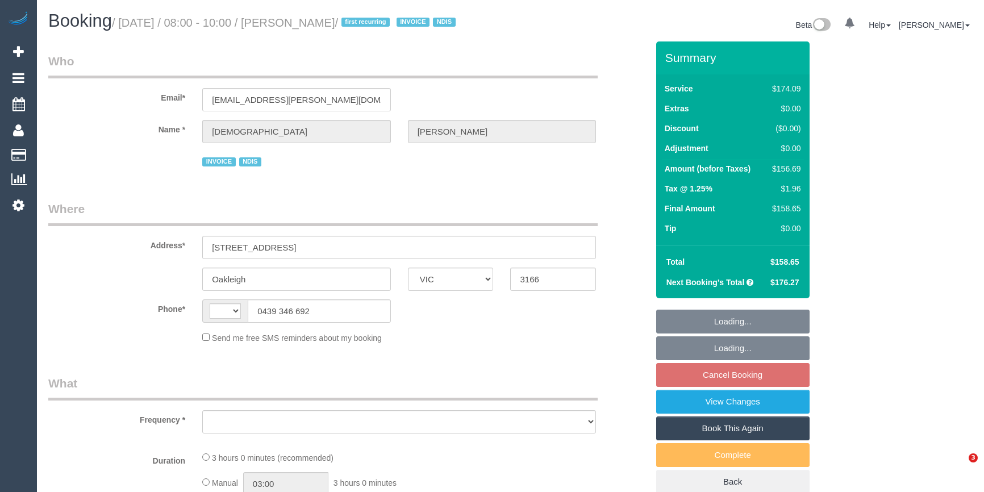
select select "VIC"
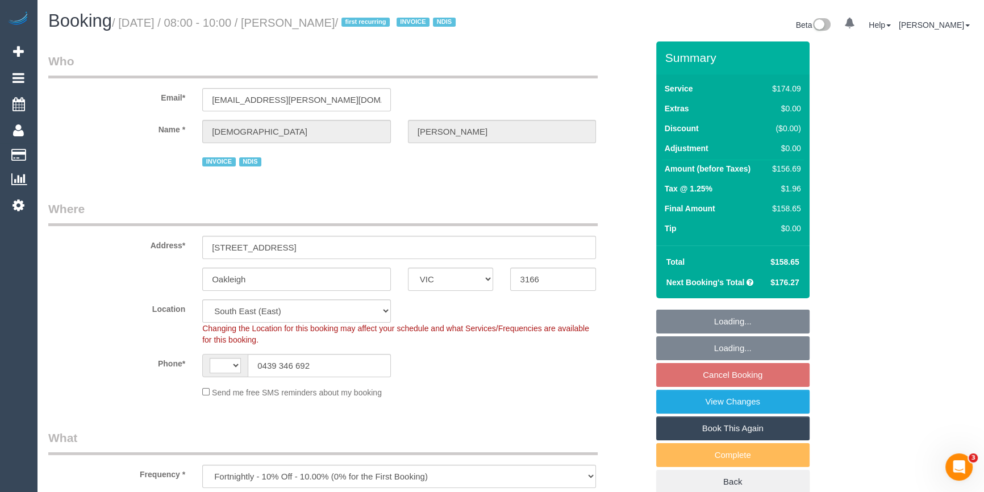
select select "object:742"
select select "string:AU"
select select "180"
select select "number:27"
select select "number:14"
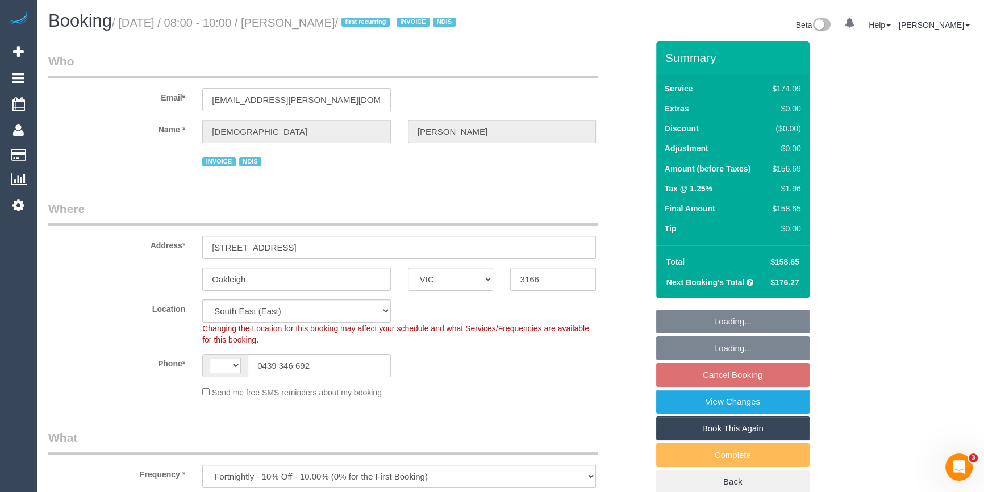
select select "number:19"
select select "number:36"
select select "spot2"
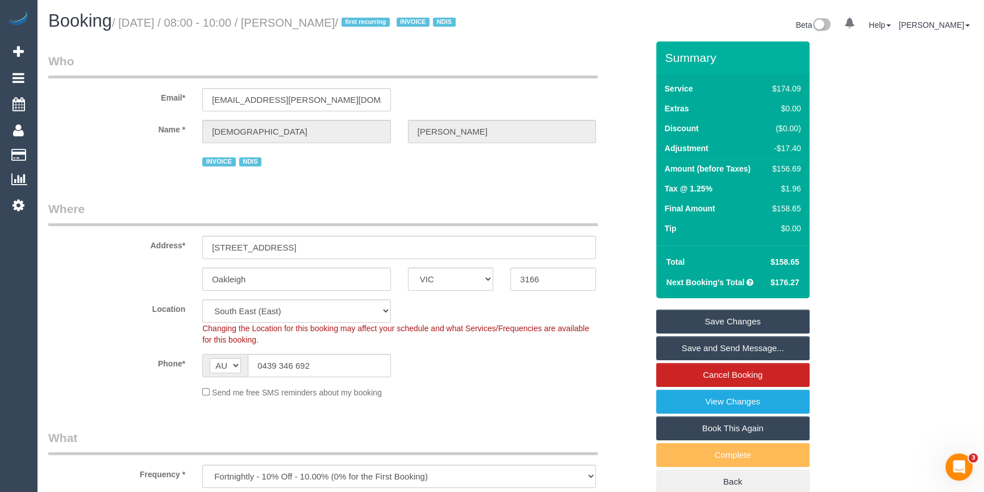
click at [551, 366] on sui-booking-location "Location Office City East (North) East (South) Inner East Inner North (East) In…" at bounding box center [347, 348] width 599 height 99
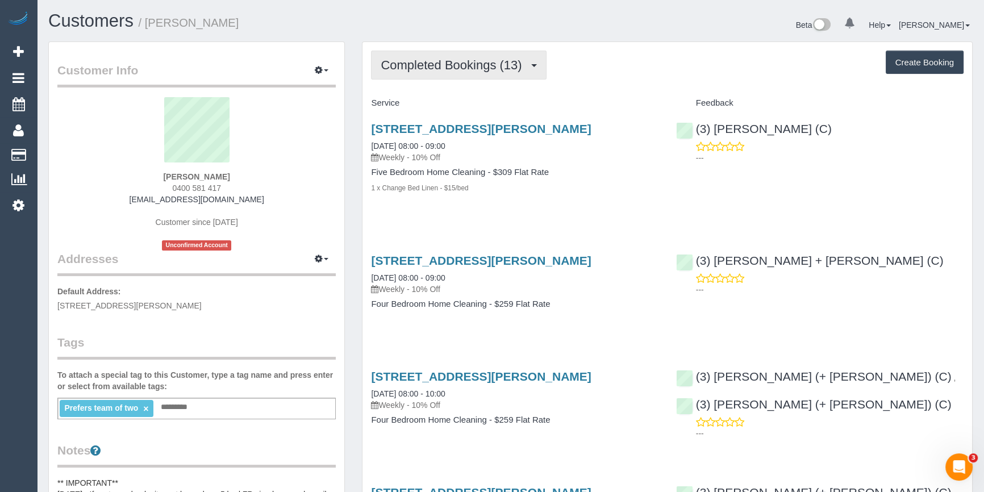
drag, startPoint x: 462, startPoint y: 70, endPoint x: 455, endPoint y: 87, distance: 18.7
click at [461, 69] on span "Completed Bookings (13)" at bounding box center [454, 65] width 147 height 14
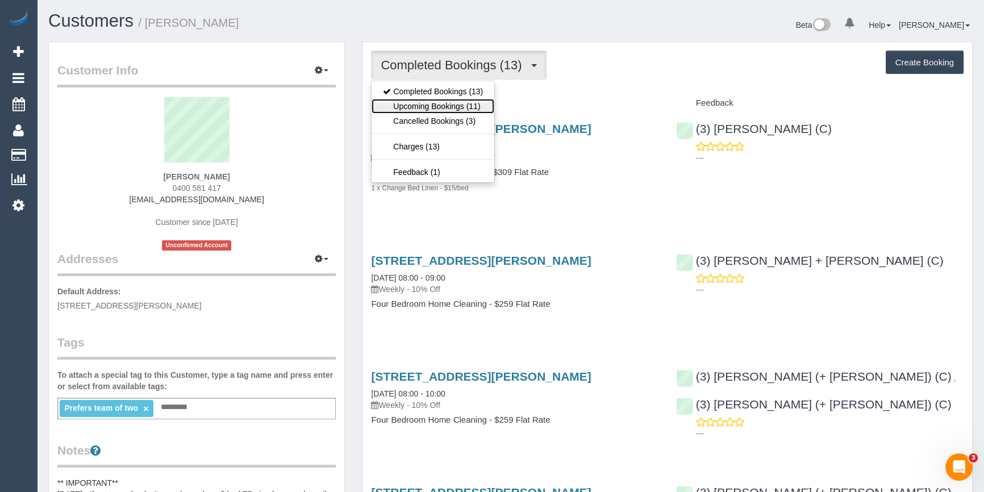
click at [444, 105] on link "Upcoming Bookings (11)" at bounding box center [432, 106] width 123 height 15
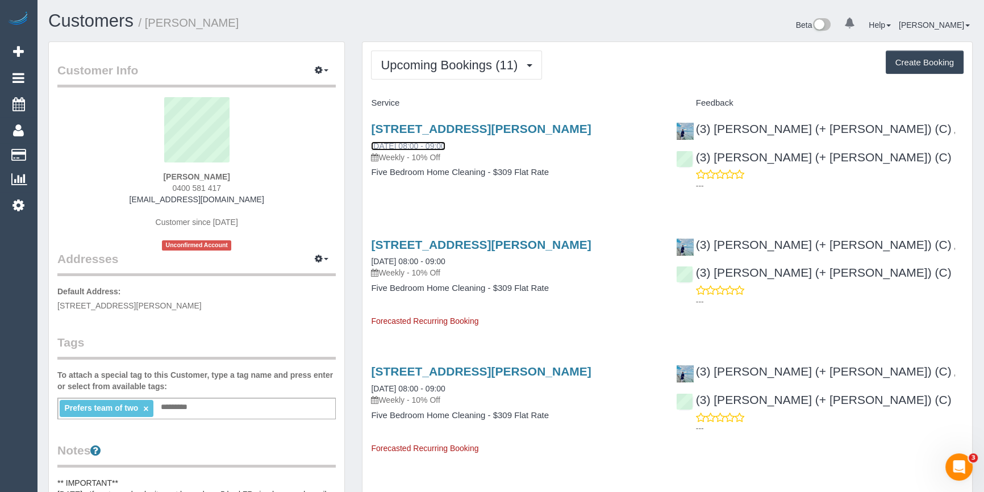
click at [431, 142] on link "16/08/2025 08:00 - 09:00" at bounding box center [408, 145] width 74 height 9
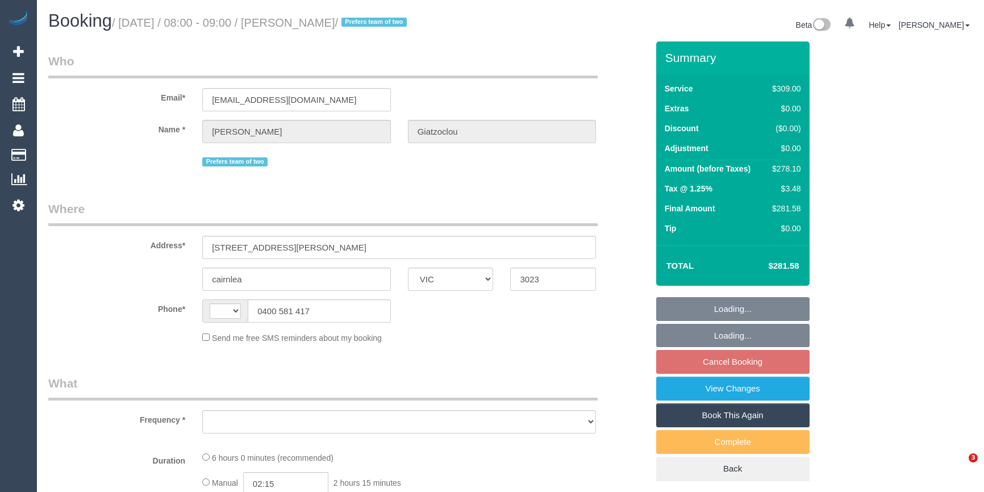
select select "VIC"
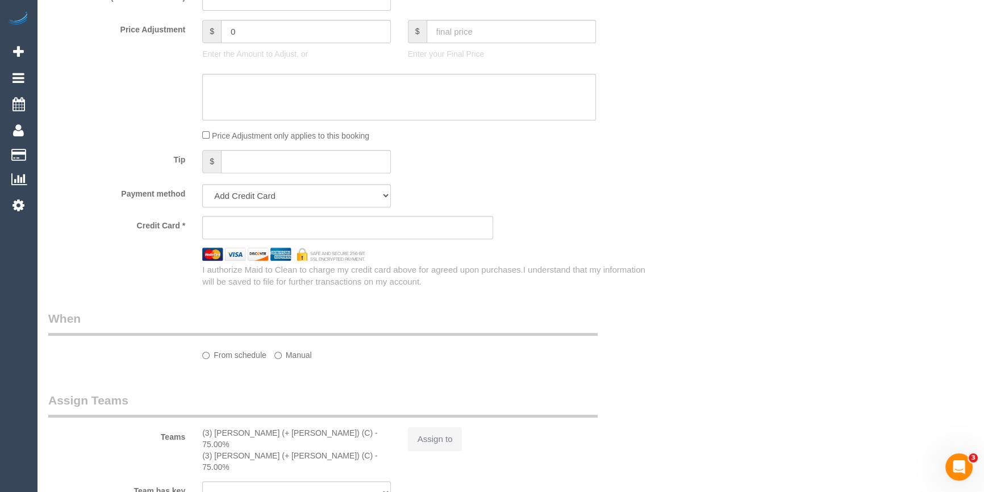
select select "string:AU"
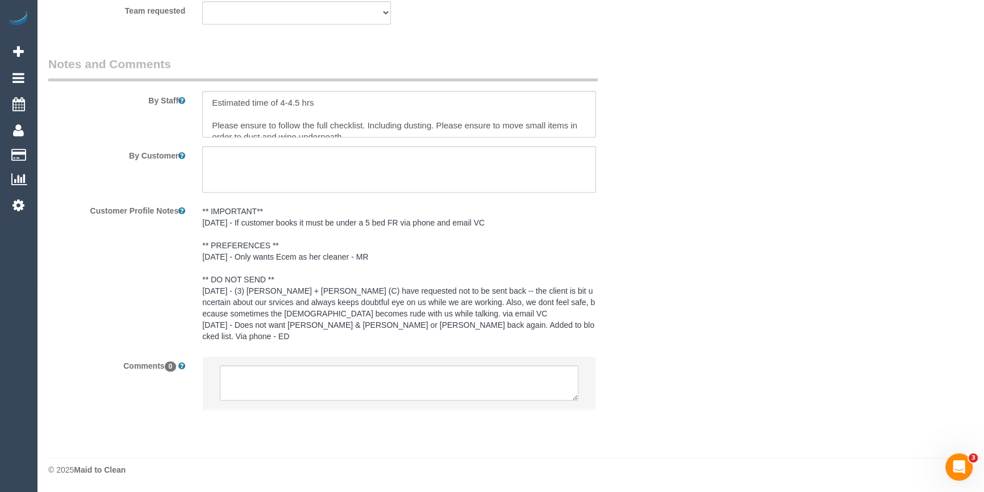
select select "object:543"
select select "string:stripe-pm_1RMhsC2GScqysDRVgXYX7W3d"
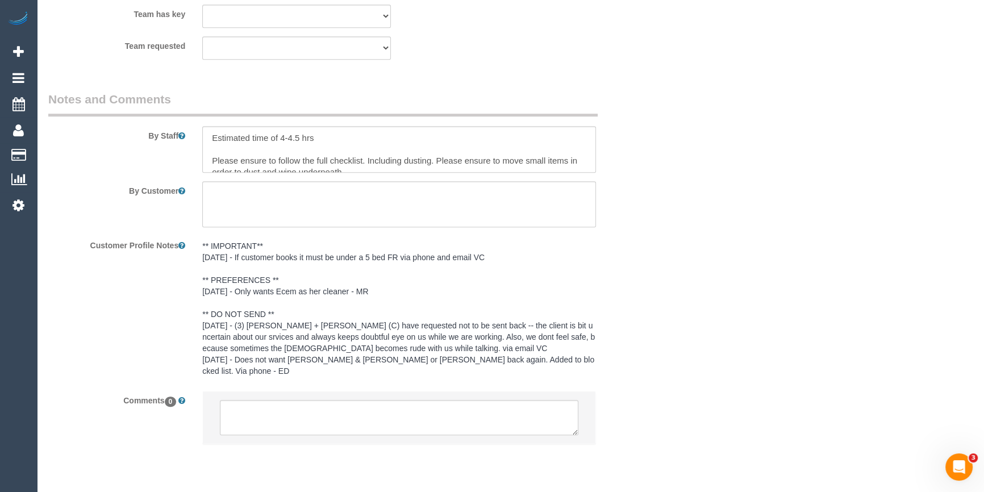
select select "number:27"
select select "number:14"
select select "number:19"
select select "number:22"
select select "object:694"
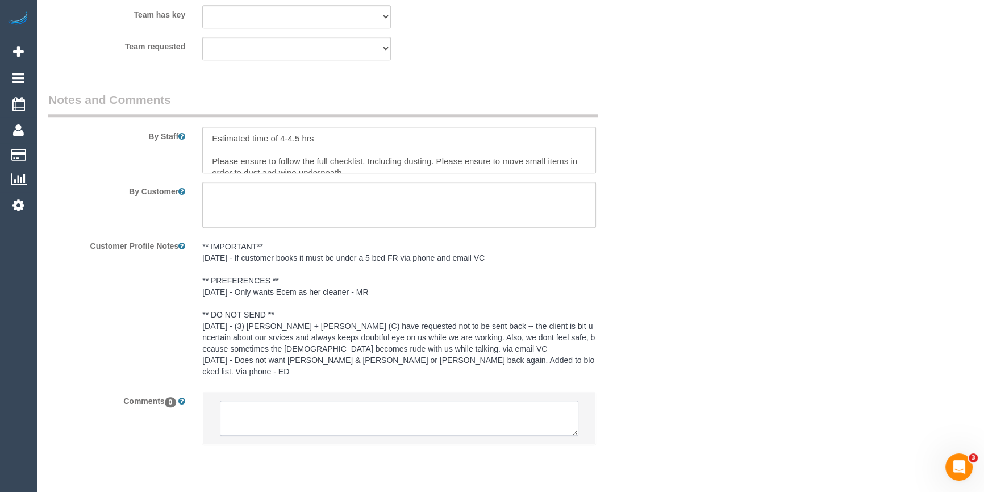
click at [295, 400] on textarea at bounding box center [399, 417] width 358 height 35
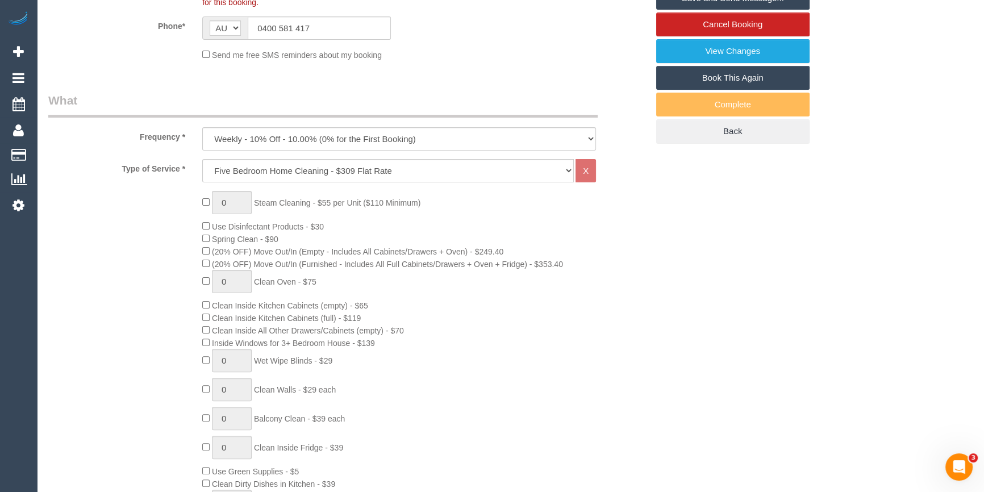
scroll to position [182, 0]
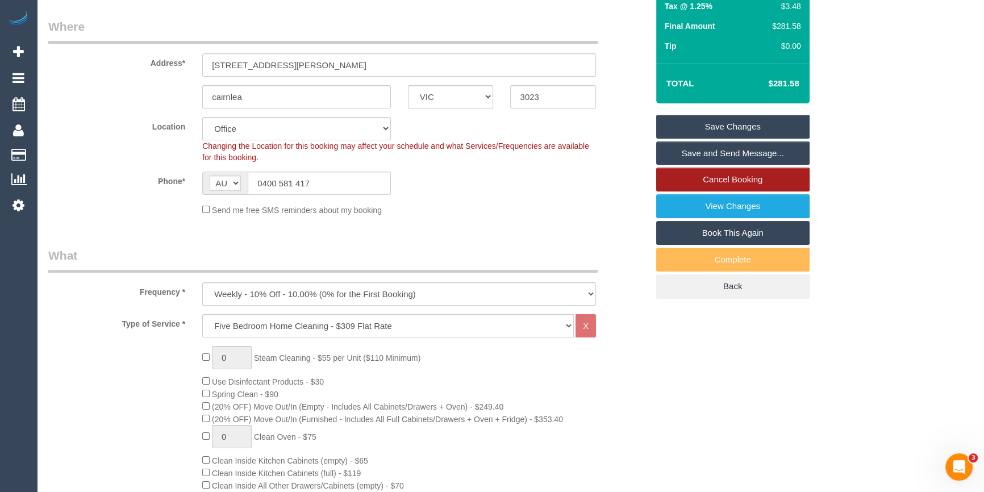
click at [777, 179] on link "Cancel Booking" at bounding box center [732, 180] width 153 height 24
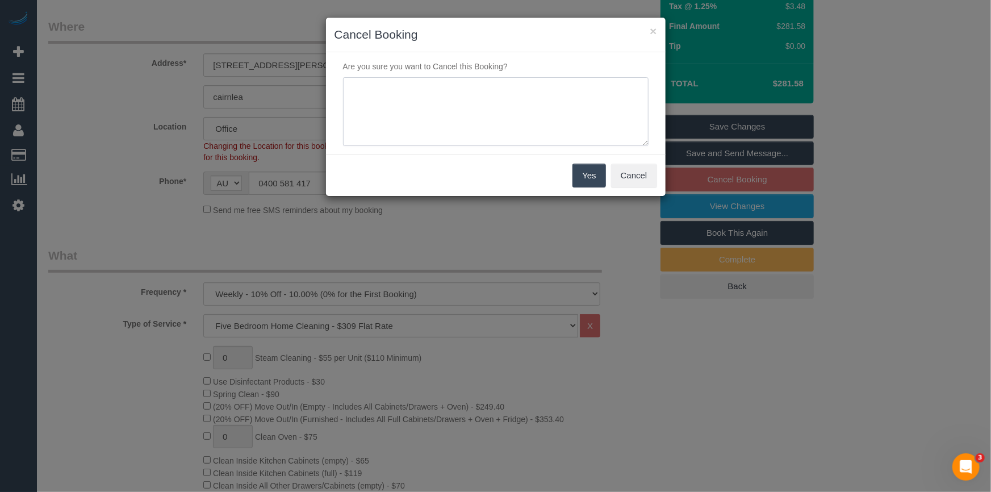
click at [419, 108] on textarea at bounding box center [496, 111] width 306 height 69
click at [496, 102] on textarea at bounding box center [496, 111] width 306 height 69
type textarea "Customer request via email - LB"
click at [582, 173] on button "Yes" at bounding box center [588, 176] width 33 height 24
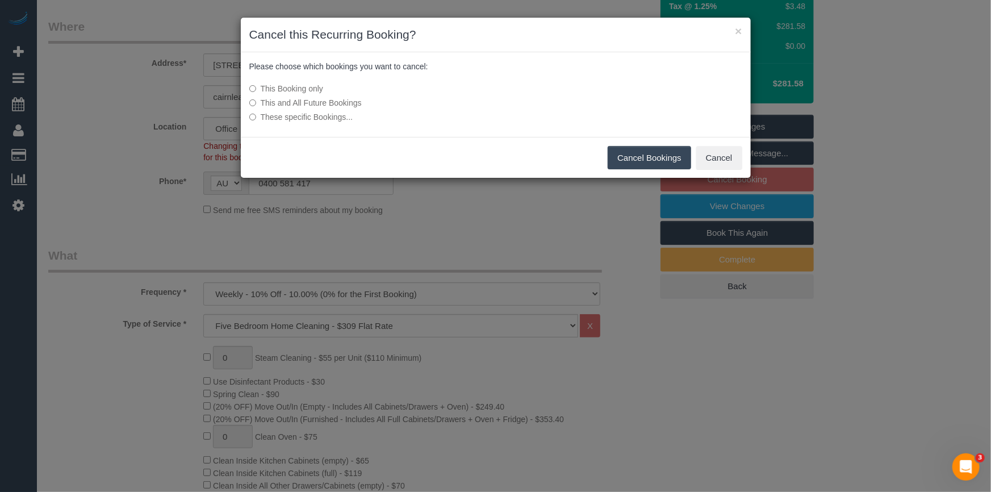
click at [338, 107] on label "This and All Future Bookings" at bounding box center [410, 102] width 323 height 11
click at [653, 156] on button "Cancel Bookings" at bounding box center [649, 158] width 83 height 24
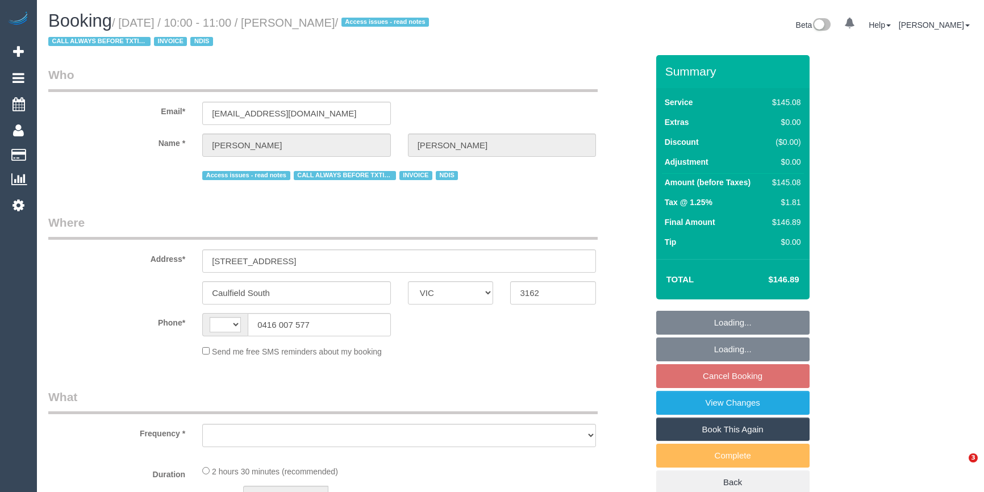
select select "VIC"
select select "string:AU"
select select "object:575"
select select "150"
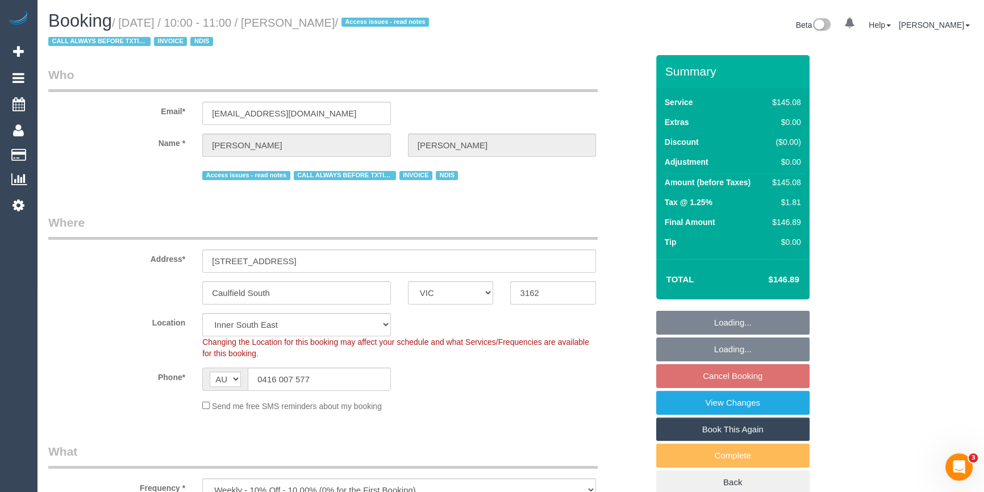
select select "number:27"
select select "number:14"
select select "number:19"
select select "number:25"
select select "number:35"
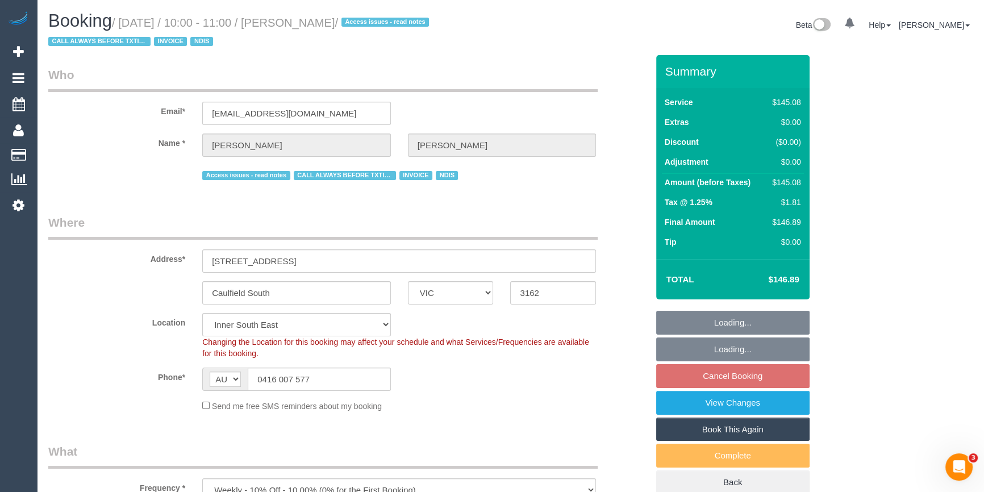
select select "number:13"
select select "object:791"
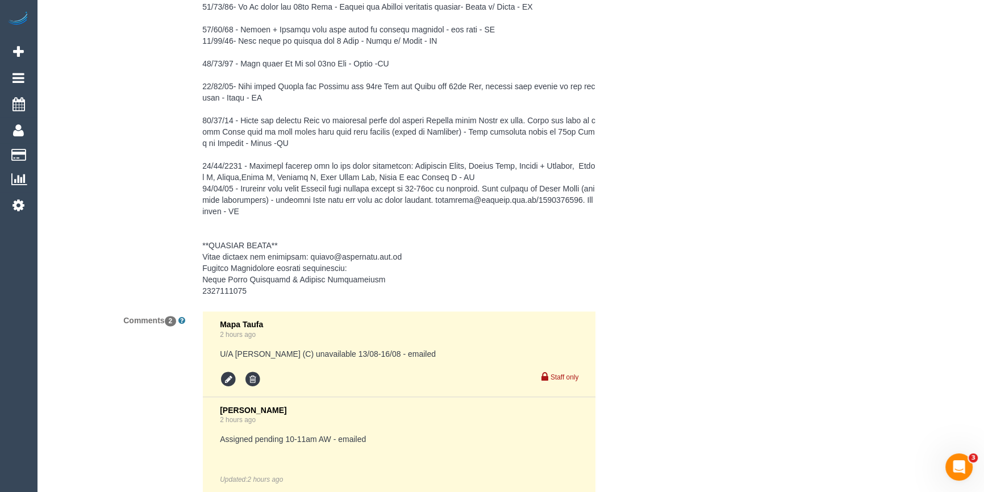
scroll to position [2137, 0]
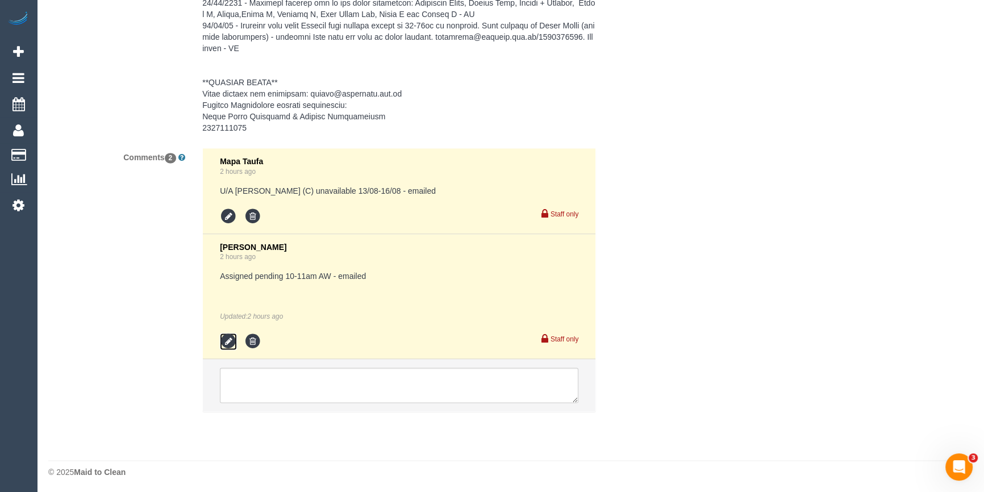
click at [232, 341] on icon at bounding box center [228, 341] width 17 height 17
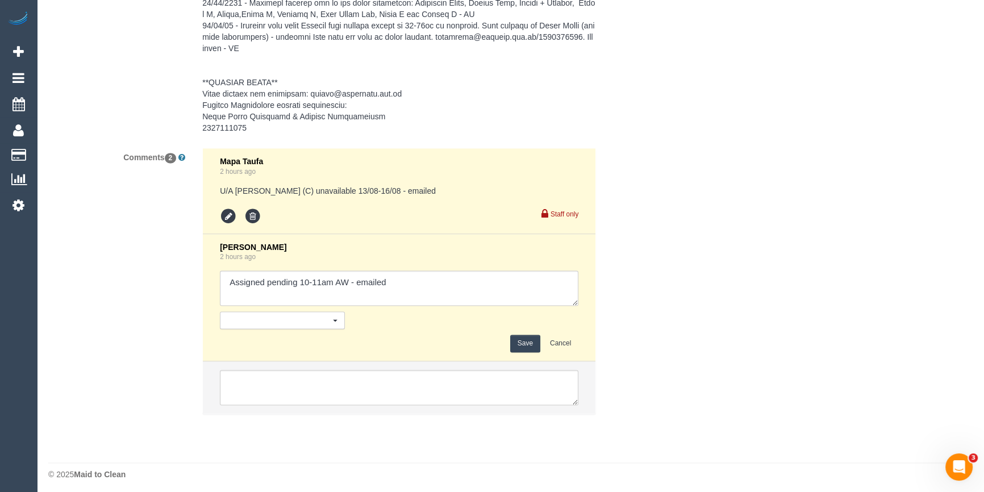
click at [434, 311] on div "Nothing selected Send to: Staff Send to: Customer Send to: Team Send to: Everyo…" at bounding box center [336, 320] width 250 height 18
click at [443, 299] on textarea at bounding box center [399, 287] width 358 height 35
type textarea "Assigned pending 10-11am AW - emailed - [PERSON_NAME] confirmed via email"
click at [531, 343] on button "Save" at bounding box center [525, 344] width 30 height 18
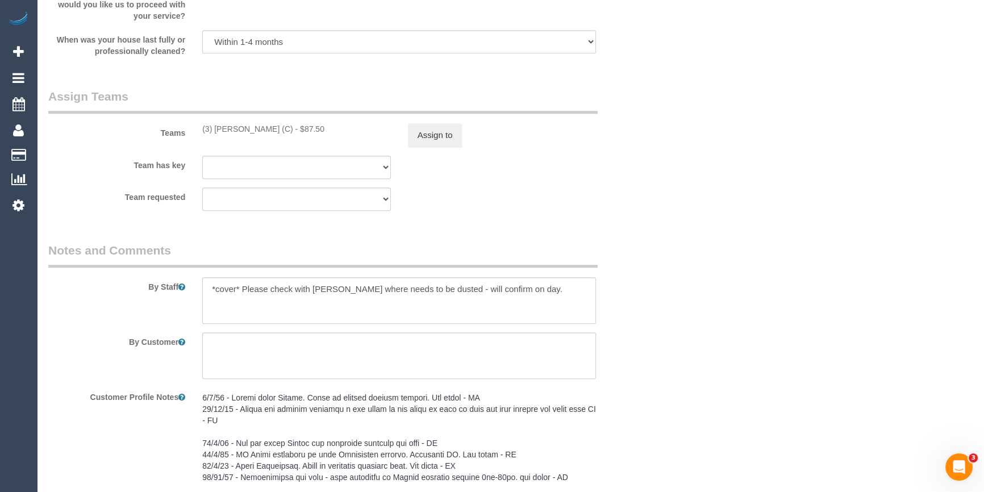
scroll to position [1311, 0]
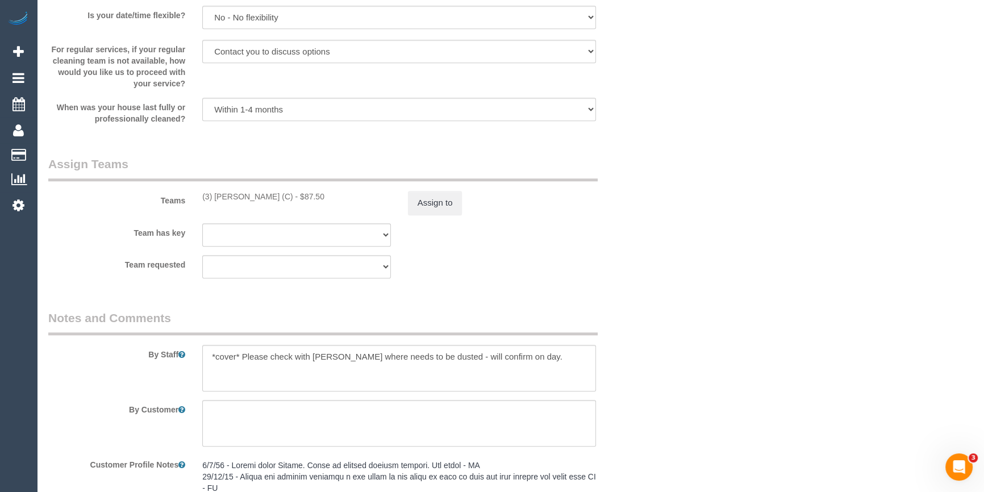
click at [779, 253] on div "Who Email* [EMAIL_ADDRESS][DOMAIN_NAME] Name * [PERSON_NAME] Access issues - re…" at bounding box center [510, 12] width 924 height 2536
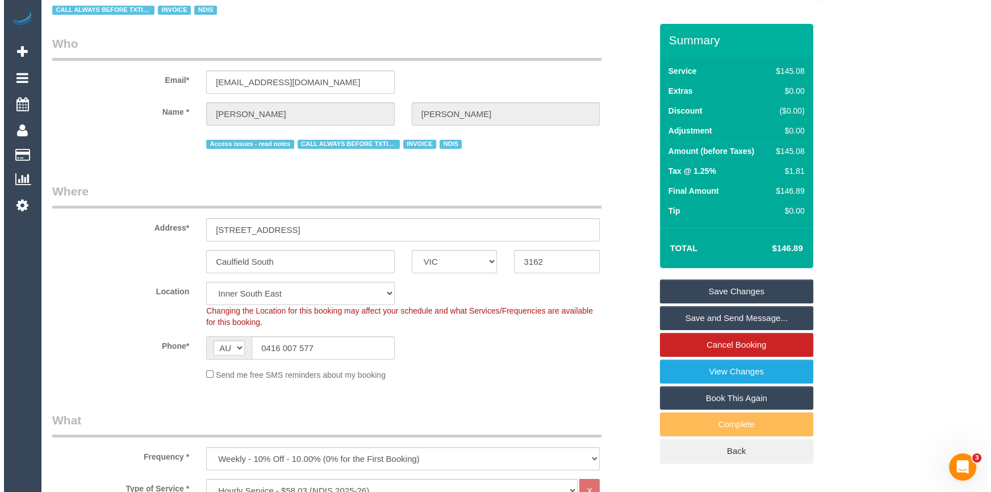
scroll to position [0, 0]
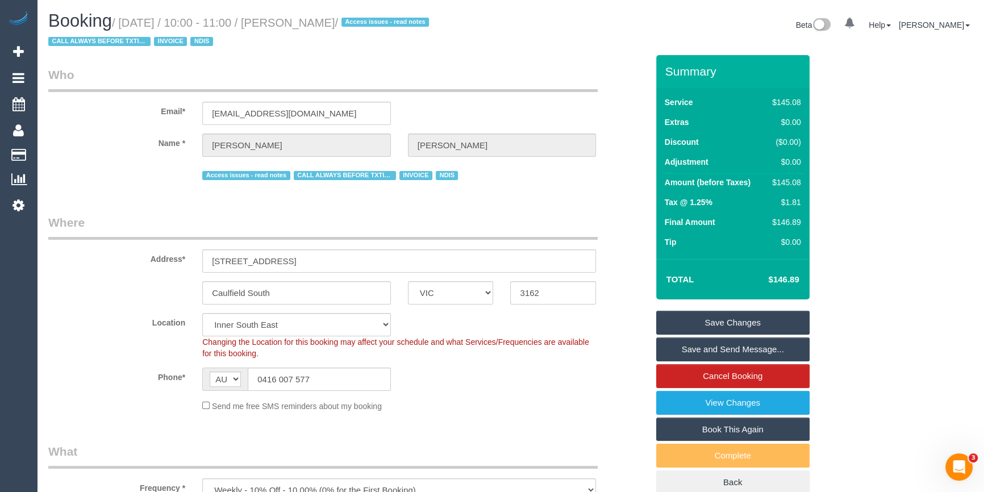
click at [714, 347] on link "Save and Send Message..." at bounding box center [732, 349] width 153 height 24
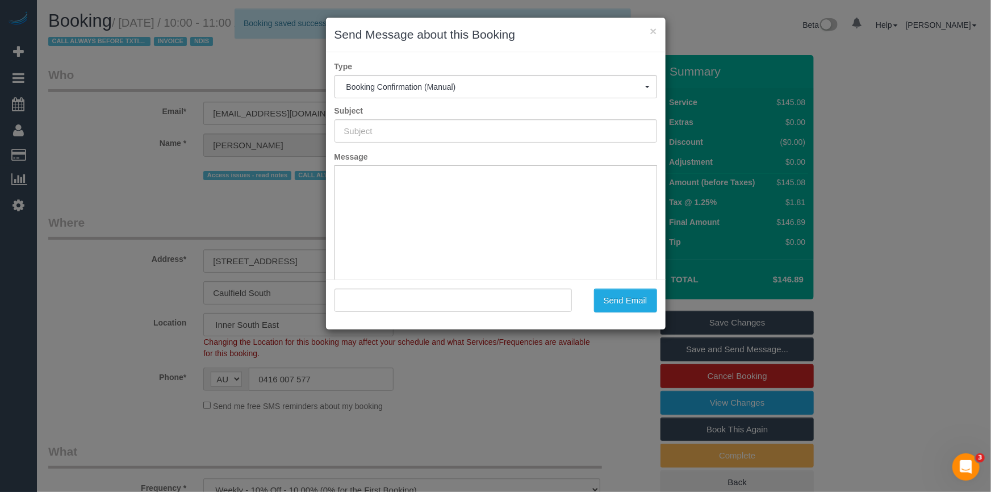
type input "Booking Confirmed"
type input ""[PERSON_NAME]" <[EMAIL_ADDRESS][DOMAIN_NAME]>"
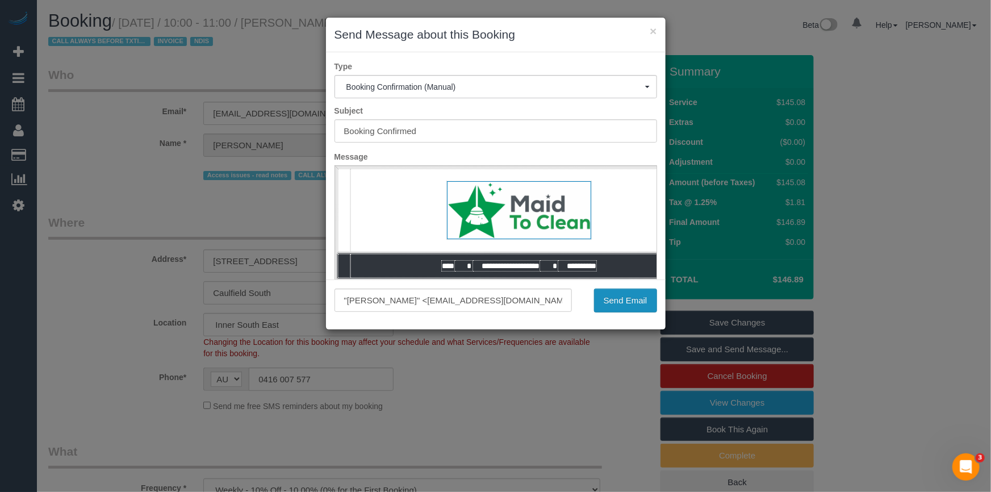
drag, startPoint x: 631, startPoint y: 301, endPoint x: 607, endPoint y: 324, distance: 32.9
click at [631, 301] on button "Send Email" at bounding box center [625, 300] width 63 height 24
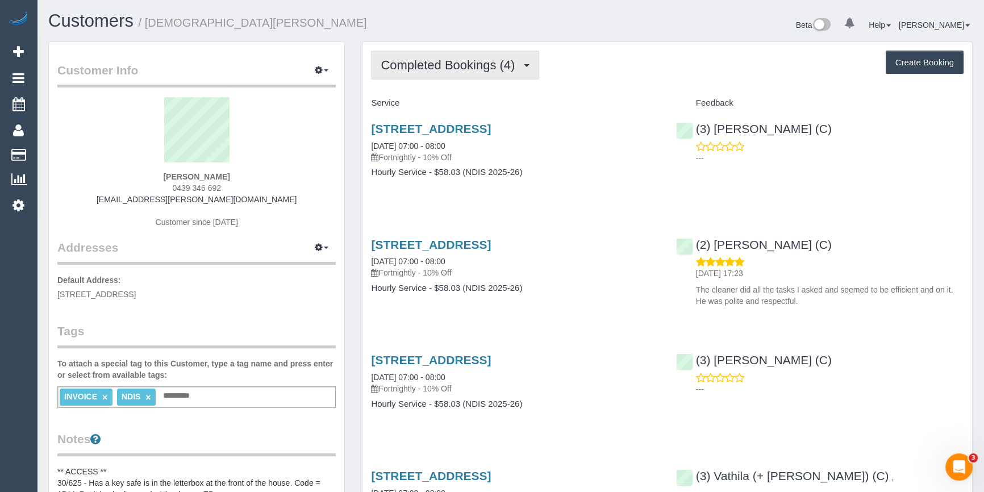
click at [463, 72] on button "Completed Bookings (4)" at bounding box center [455, 65] width 168 height 29
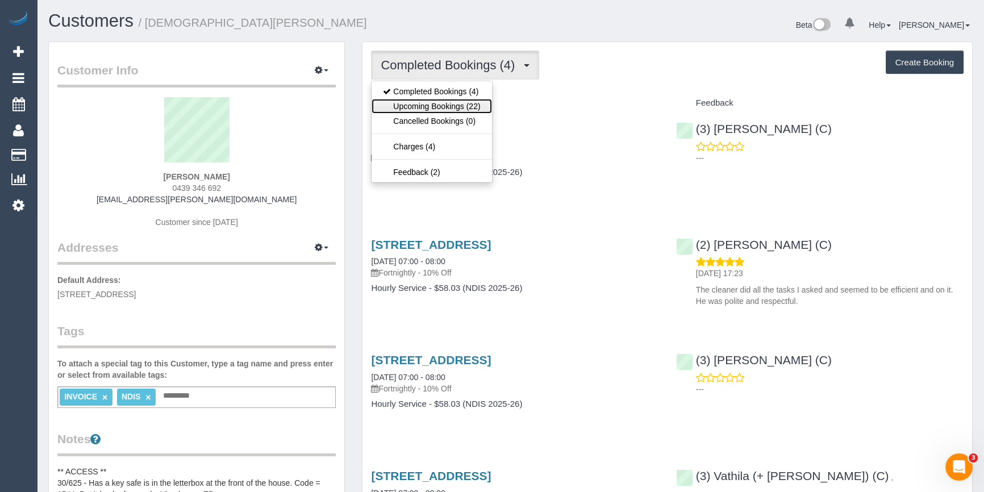
click at [456, 103] on link "Upcoming Bookings (22)" at bounding box center [431, 106] width 120 height 15
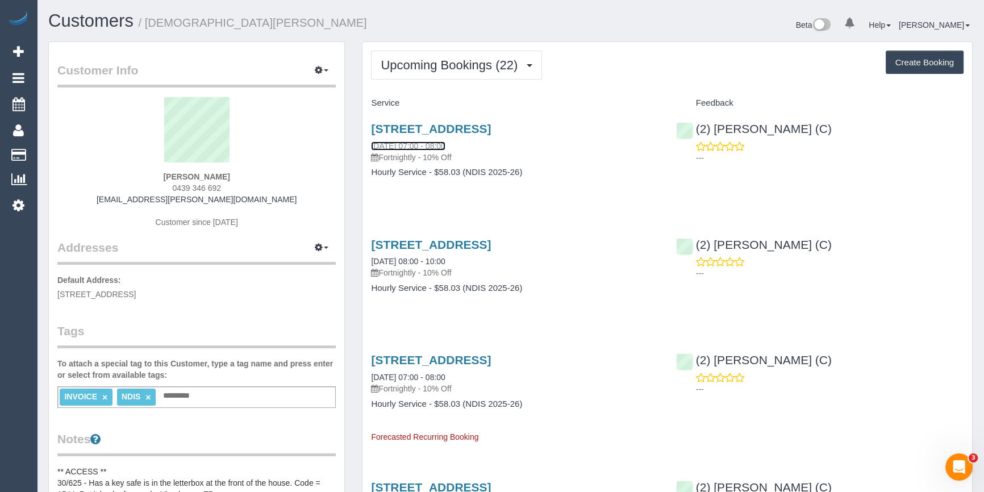
click at [400, 141] on link "[DATE] 07:00 - 08:00" at bounding box center [408, 145] width 74 height 9
click at [432, 61] on span "Upcoming Bookings (22)" at bounding box center [452, 65] width 143 height 14
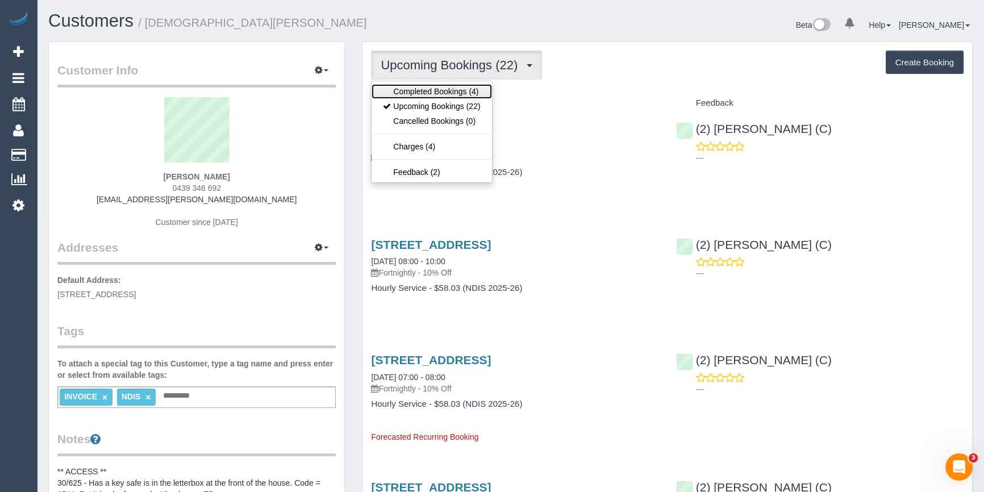
click at [427, 89] on link "Completed Bookings (4)" at bounding box center [431, 91] width 120 height 15
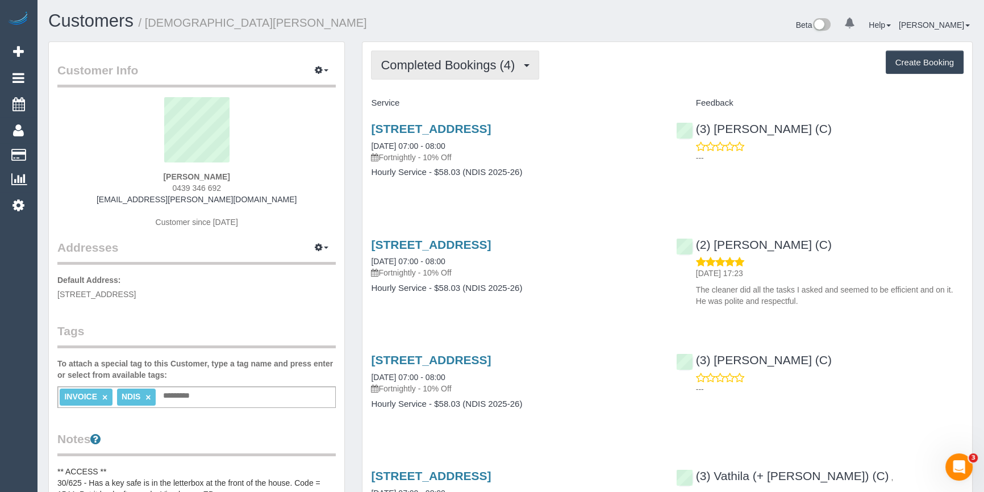
click at [438, 76] on button "Completed Bookings (4)" at bounding box center [455, 65] width 168 height 29
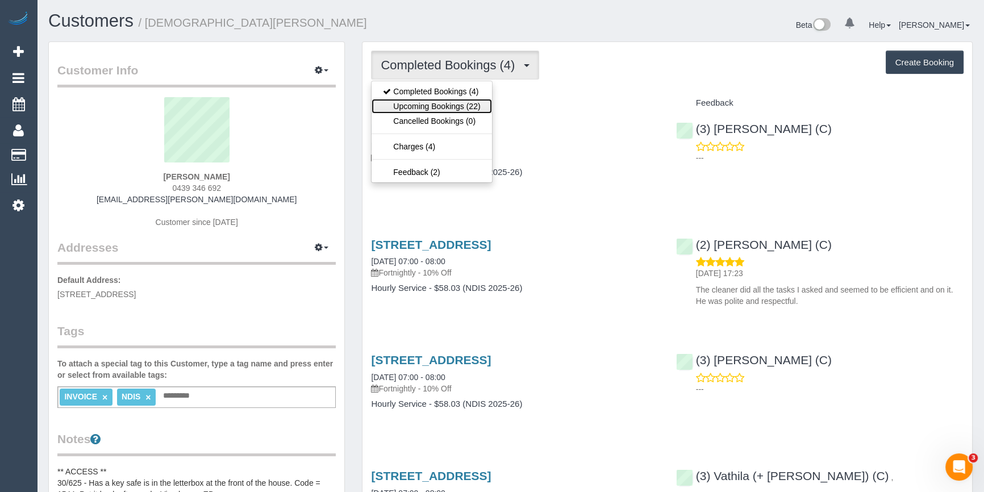
click at [425, 108] on link "Upcoming Bookings (22)" at bounding box center [431, 106] width 120 height 15
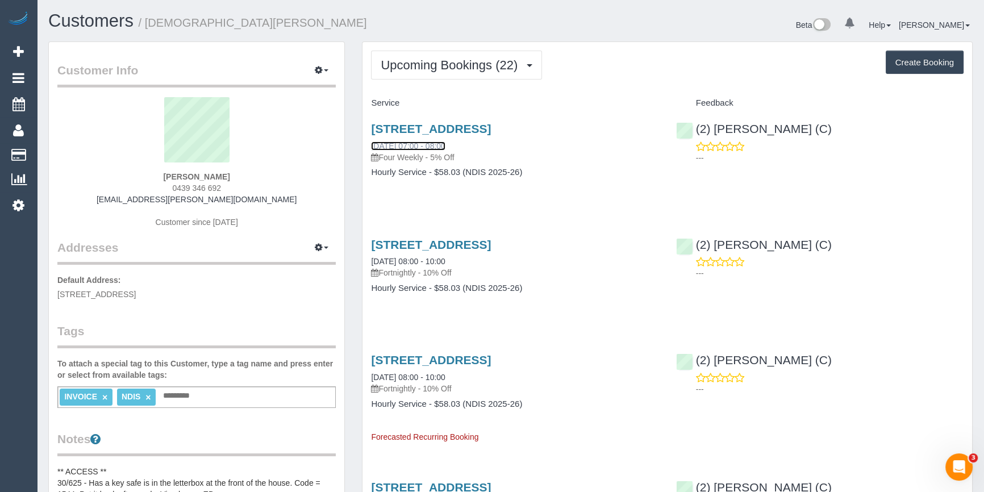
click at [437, 143] on link "27/08/2025 07:00 - 08:00" at bounding box center [408, 145] width 74 height 9
click at [409, 261] on link "03/09/2025 08:00 - 10:00" at bounding box center [408, 261] width 74 height 9
click at [405, 56] on button "Upcoming Bookings (22)" at bounding box center [456, 65] width 171 height 29
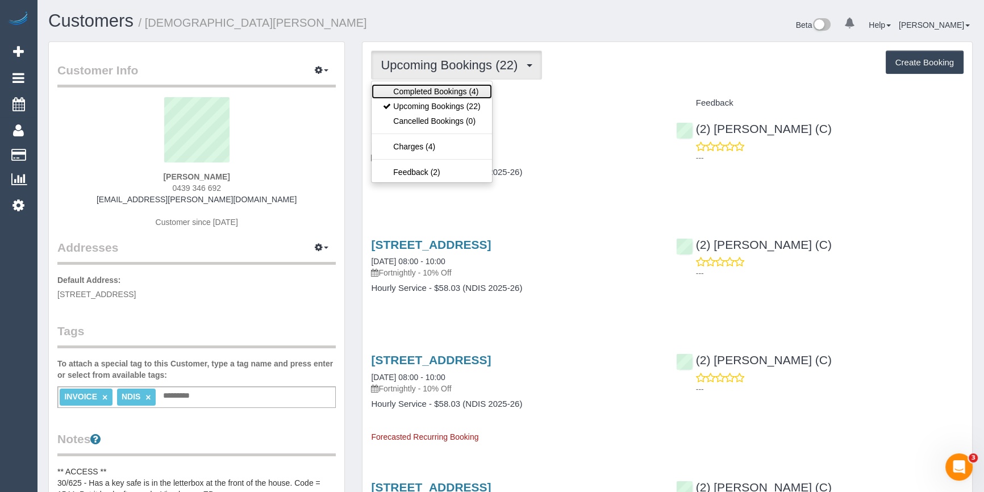
click at [407, 85] on link "Completed Bookings (4)" at bounding box center [431, 91] width 120 height 15
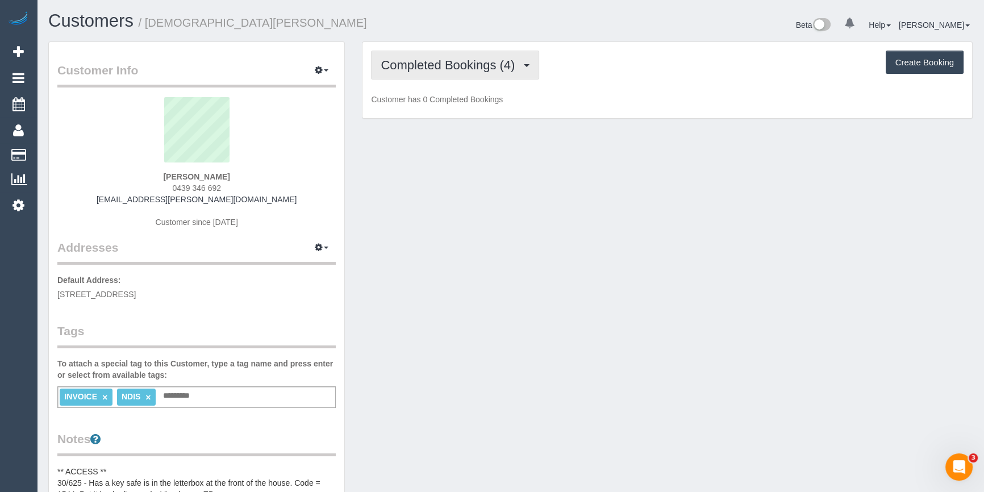
click at [412, 69] on span "Completed Bookings (4)" at bounding box center [451, 65] width 140 height 14
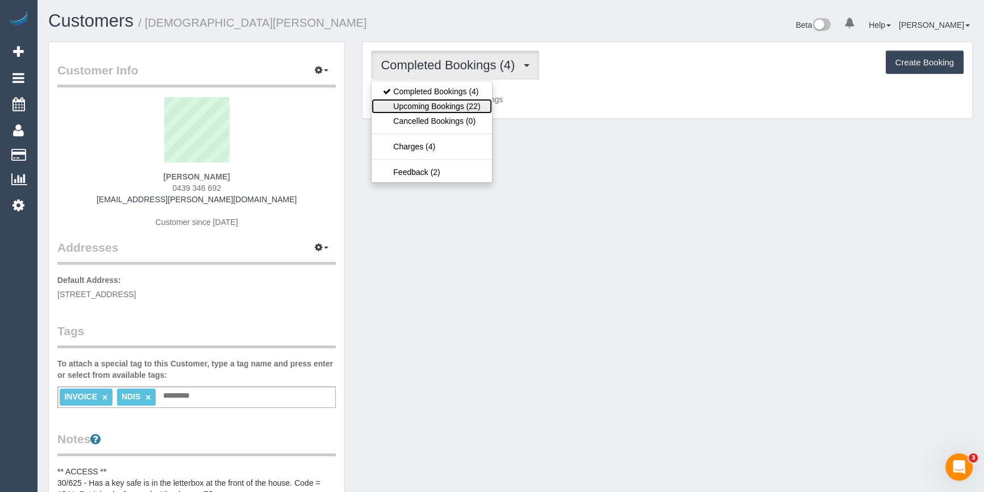
click at [412, 108] on link "Upcoming Bookings (22)" at bounding box center [431, 106] width 120 height 15
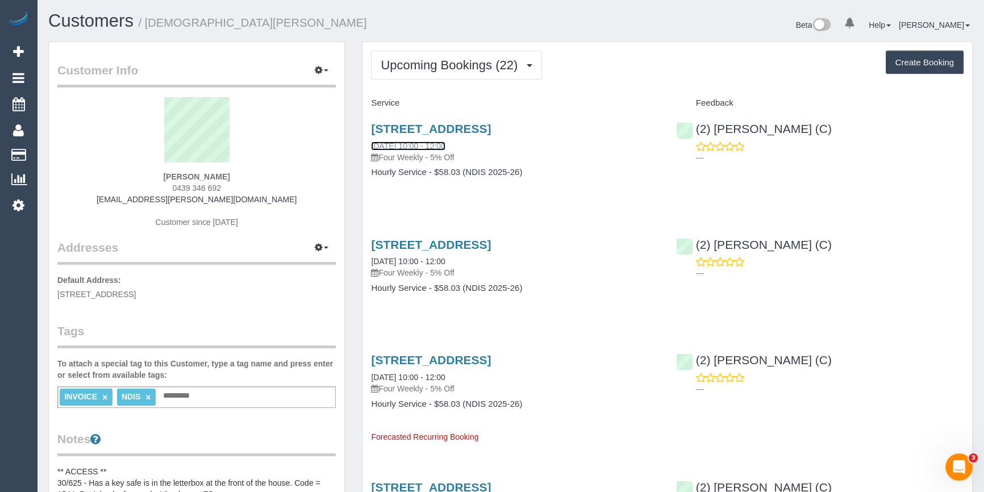
click at [400, 145] on link "27/08/2025 10:00 - 12:00" at bounding box center [408, 145] width 74 height 9
click at [410, 264] on link "10/09/2025 10:00 - 12:00" at bounding box center [408, 261] width 74 height 9
click at [413, 375] on link "24/09/2025 10:00 - 12:00" at bounding box center [408, 377] width 74 height 9
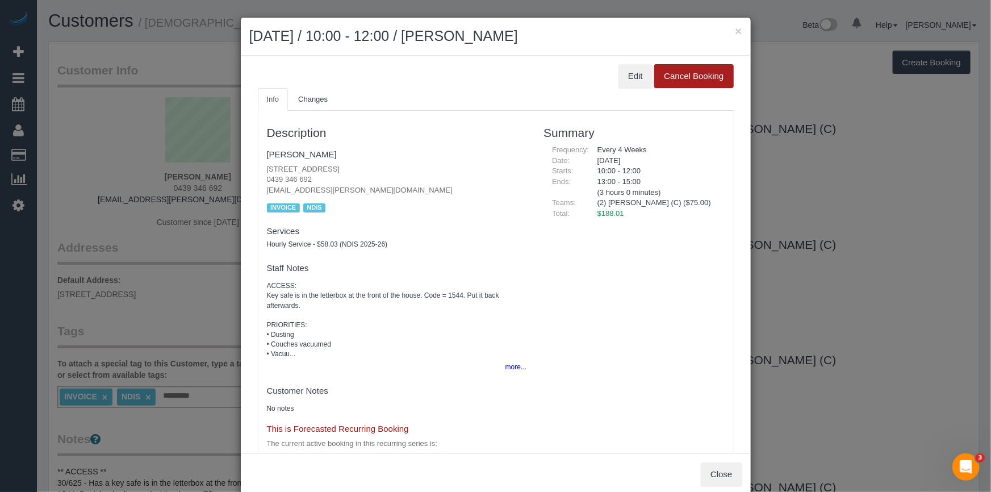
click at [654, 76] on button "Cancel Booking" at bounding box center [693, 76] width 79 height 24
click at [628, 77] on button "Edit" at bounding box center [635, 76] width 34 height 24
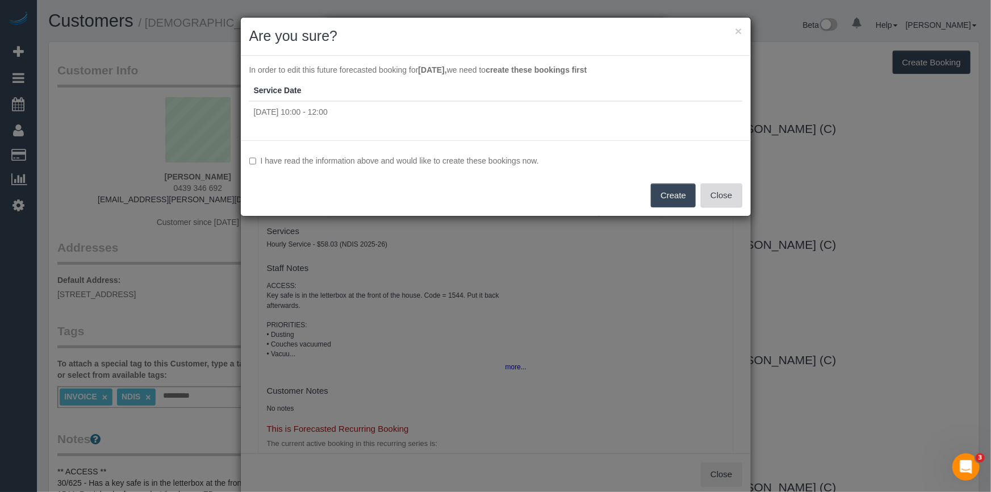
click at [725, 199] on button "Close" at bounding box center [721, 195] width 41 height 24
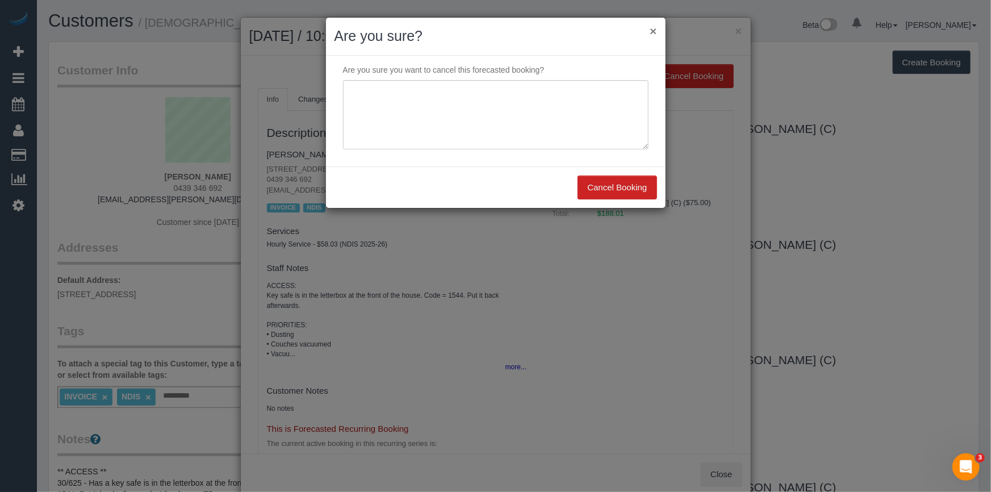
click at [653, 31] on button "×" at bounding box center [653, 31] width 7 height 12
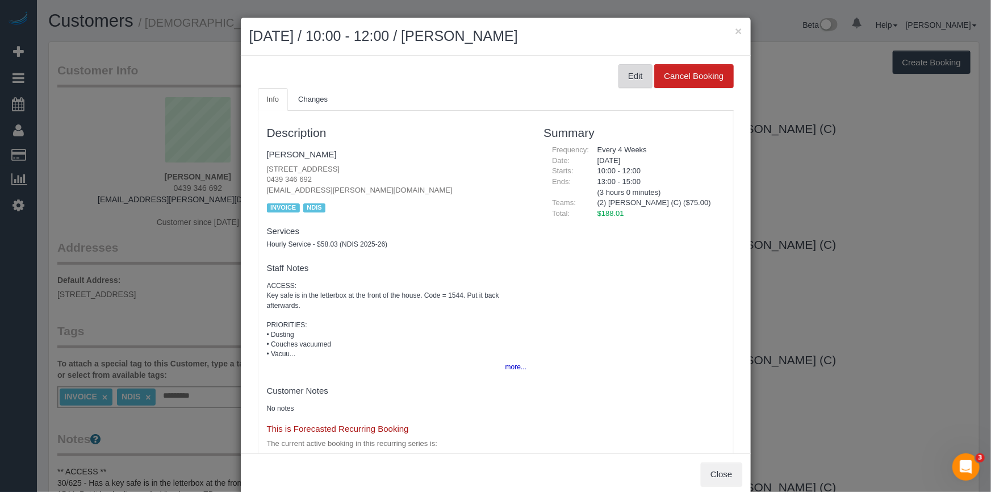
click at [619, 80] on button "Edit" at bounding box center [635, 76] width 34 height 24
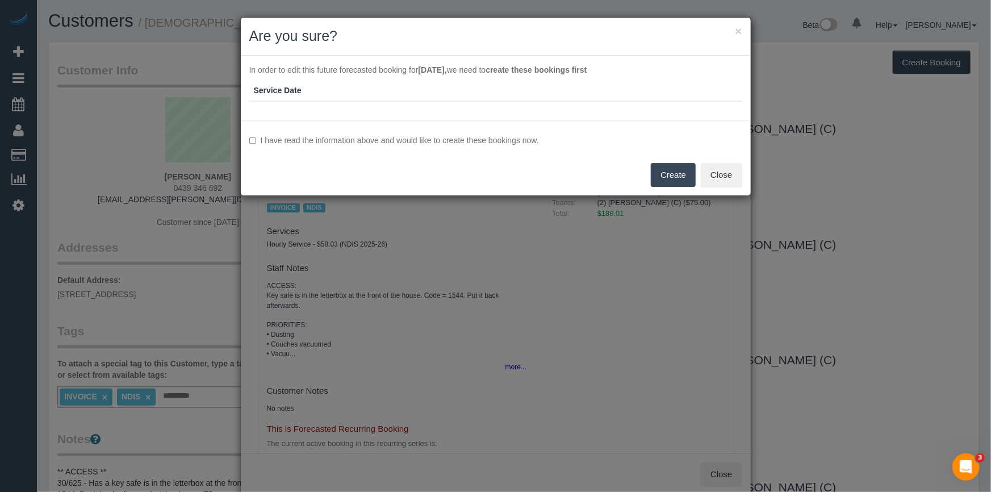
click at [331, 141] on label "I have read the information above and would like to create these bookings now." at bounding box center [495, 140] width 493 height 11
click at [681, 178] on button "Create" at bounding box center [673, 175] width 45 height 24
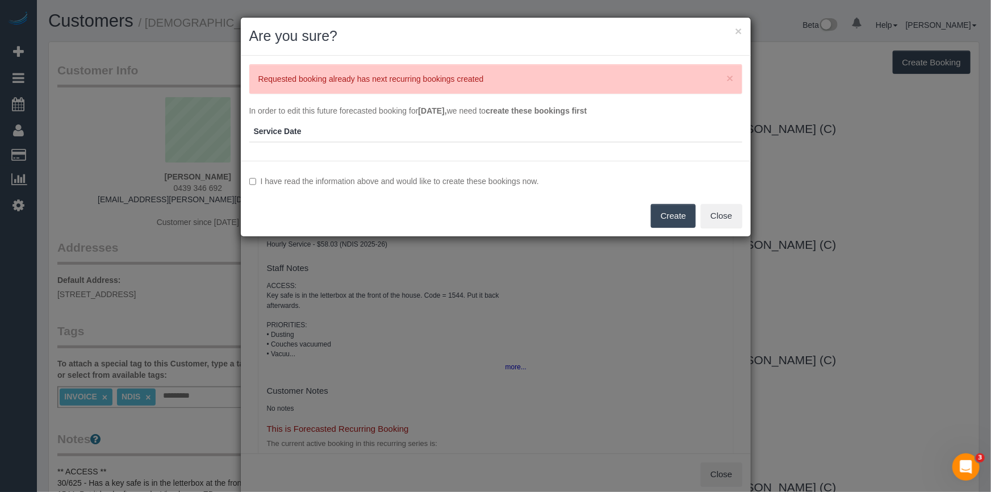
click at [459, 58] on div "× Requested booking already has next recurring bookings created In order to edi…" at bounding box center [496, 109] width 510 height 106
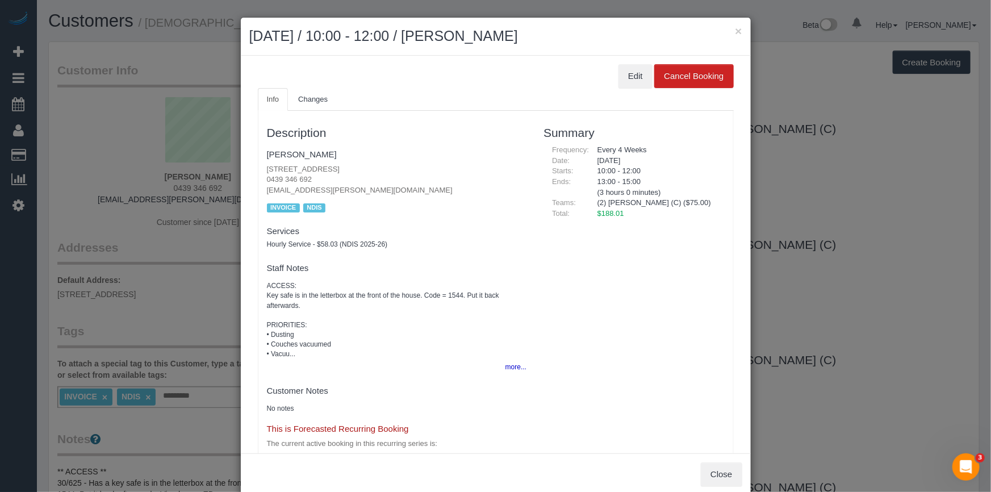
click at [525, 42] on h2 "September 24, 2025 / 10:00 - 12:00 / Christian De Luca" at bounding box center [495, 36] width 493 height 20
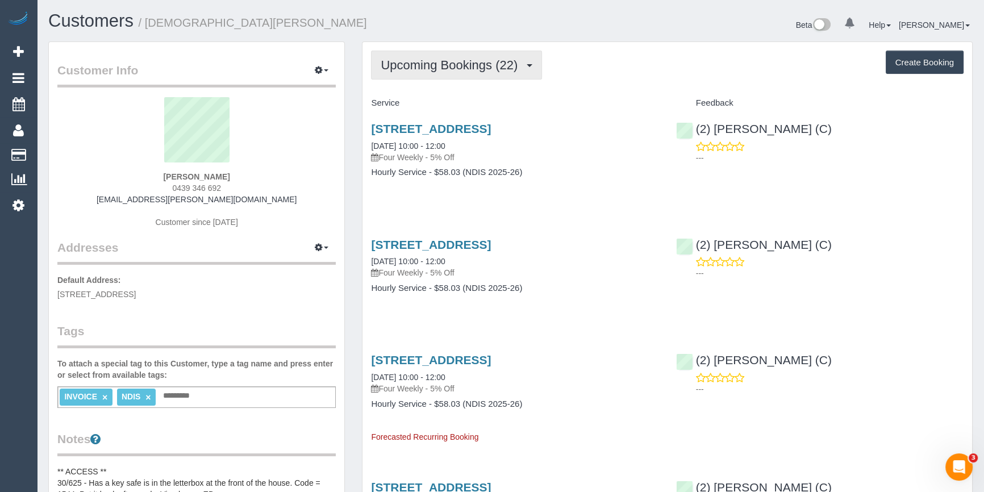
click at [440, 61] on span "Upcoming Bookings (22)" at bounding box center [452, 65] width 143 height 14
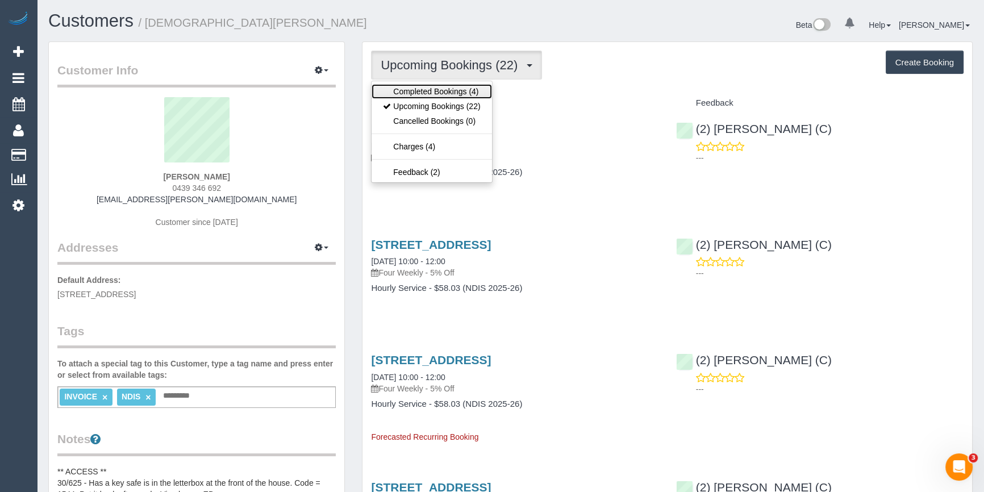
click at [427, 95] on link "Completed Bookings (4)" at bounding box center [431, 91] width 120 height 15
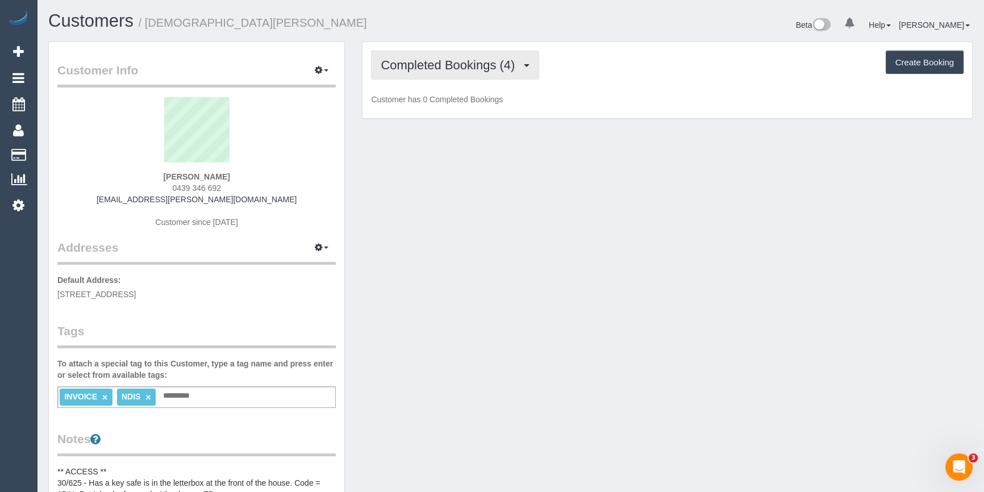
click at [415, 64] on span "Completed Bookings (4)" at bounding box center [451, 65] width 140 height 14
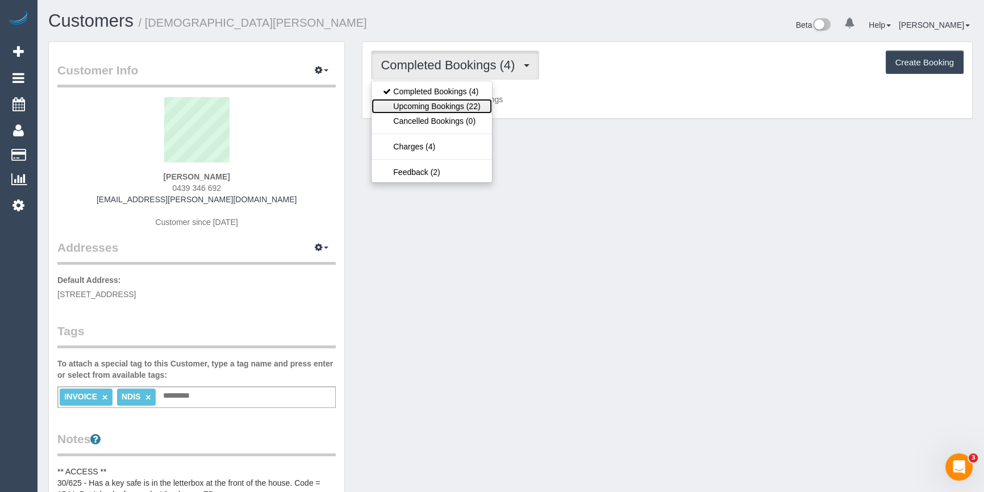
click at [412, 104] on link "Upcoming Bookings (22)" at bounding box center [431, 106] width 120 height 15
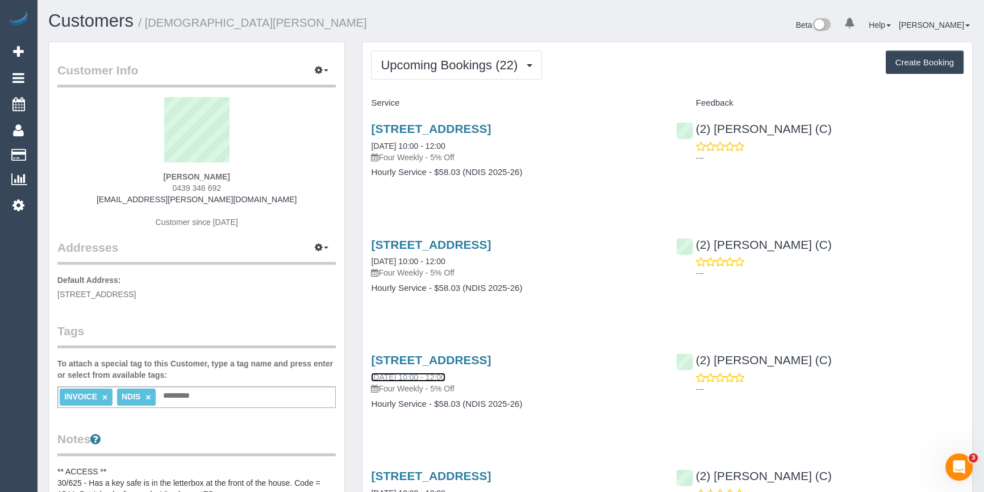
click at [395, 377] on link "24/09/2025 10:00 - 12:00" at bounding box center [408, 377] width 74 height 9
click at [434, 257] on link "10/09/2025 10:00 - 12:00" at bounding box center [408, 261] width 74 height 9
click at [471, 66] on span "Upcoming Bookings (22)" at bounding box center [452, 65] width 143 height 14
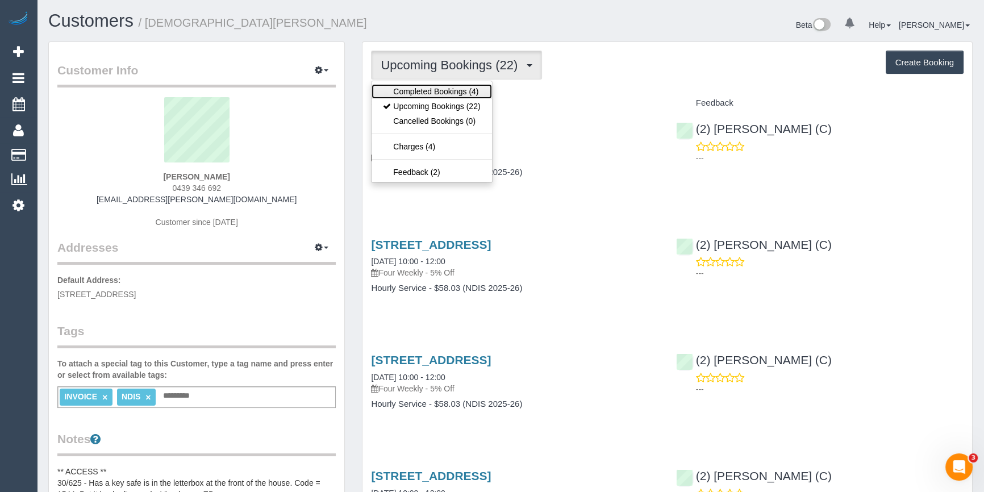
click at [441, 91] on link "Completed Bookings (4)" at bounding box center [431, 91] width 120 height 15
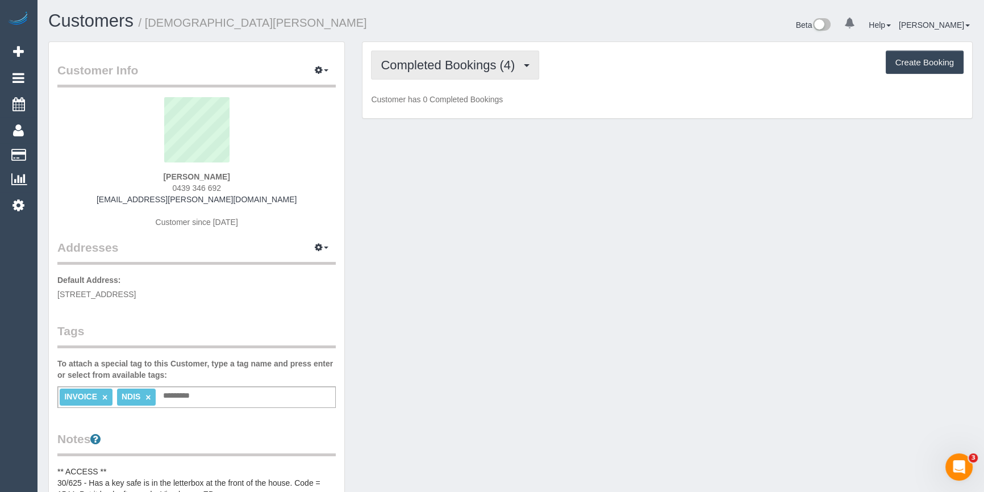
click at [430, 73] on button "Completed Bookings (4)" at bounding box center [455, 65] width 168 height 29
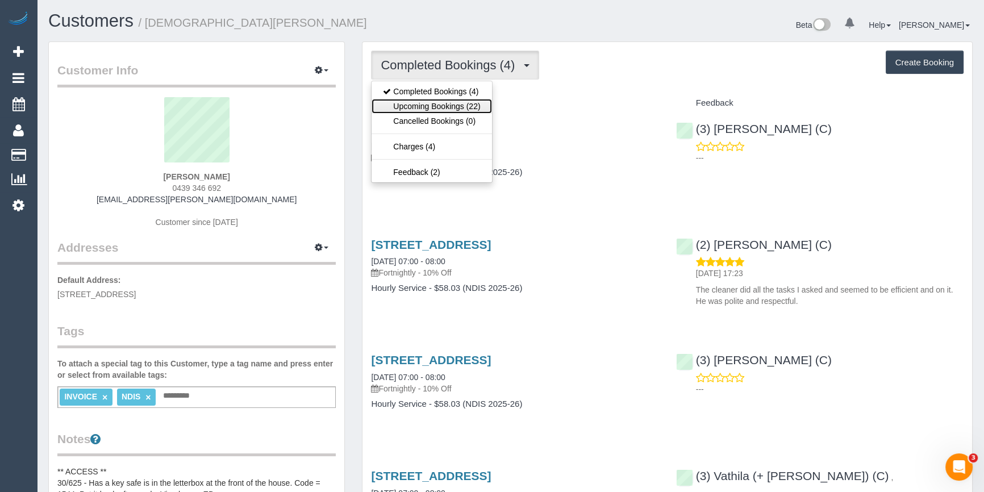
click at [413, 105] on link "Upcoming Bookings (22)" at bounding box center [431, 106] width 120 height 15
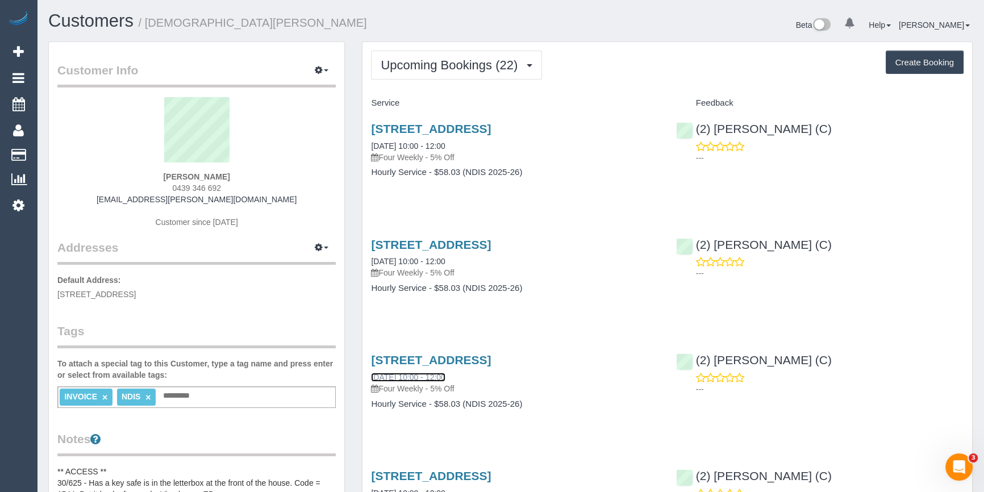
click at [375, 376] on link "24/09/2025 10:00 - 12:00" at bounding box center [408, 377] width 74 height 9
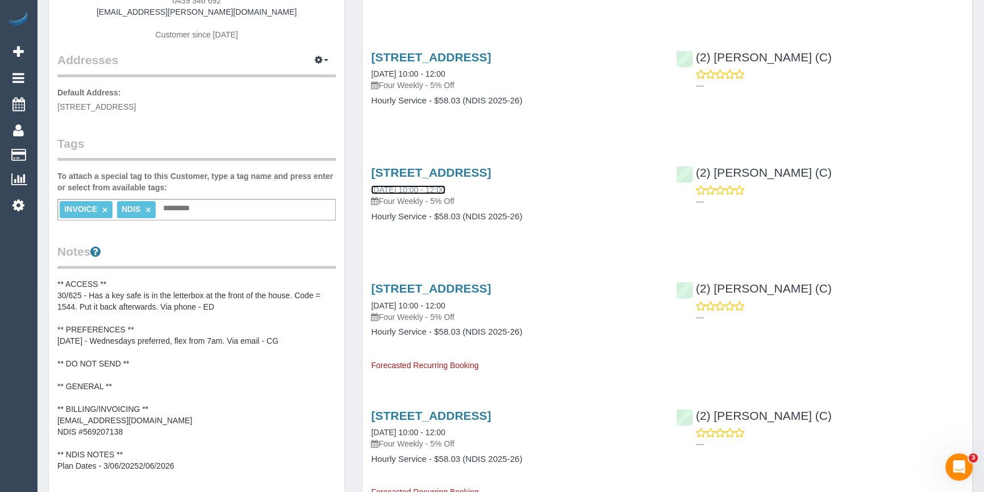
scroll to position [206, 0]
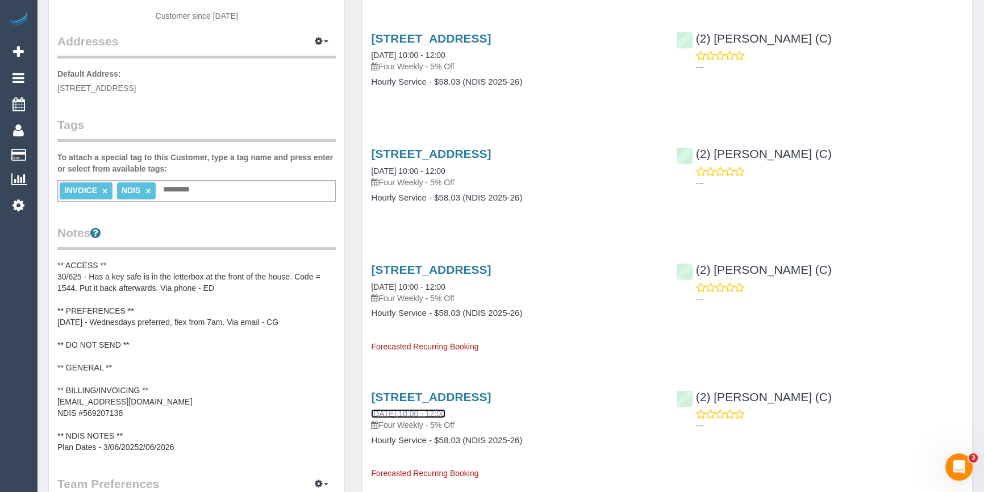
click at [417, 409] on link "22/10/2025 10:00 - 12:00" at bounding box center [408, 413] width 74 height 9
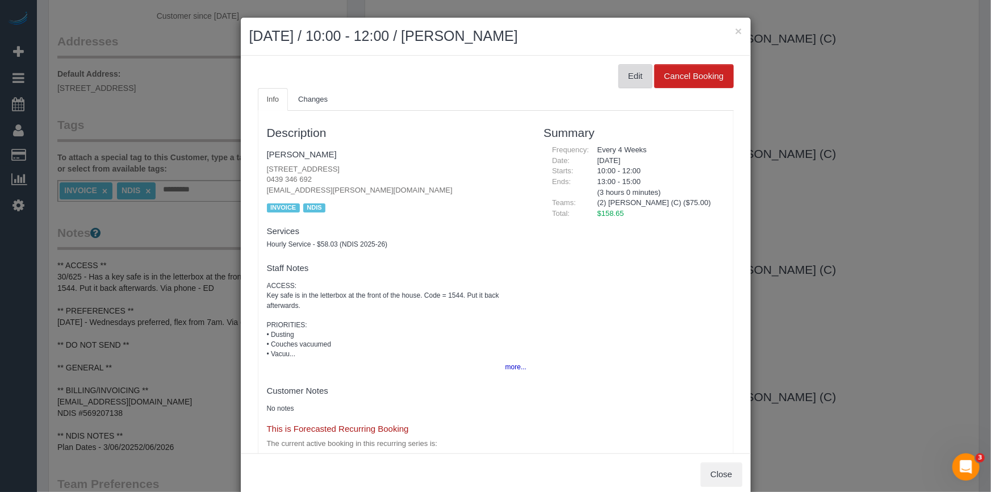
click at [627, 77] on button "Edit" at bounding box center [635, 76] width 34 height 24
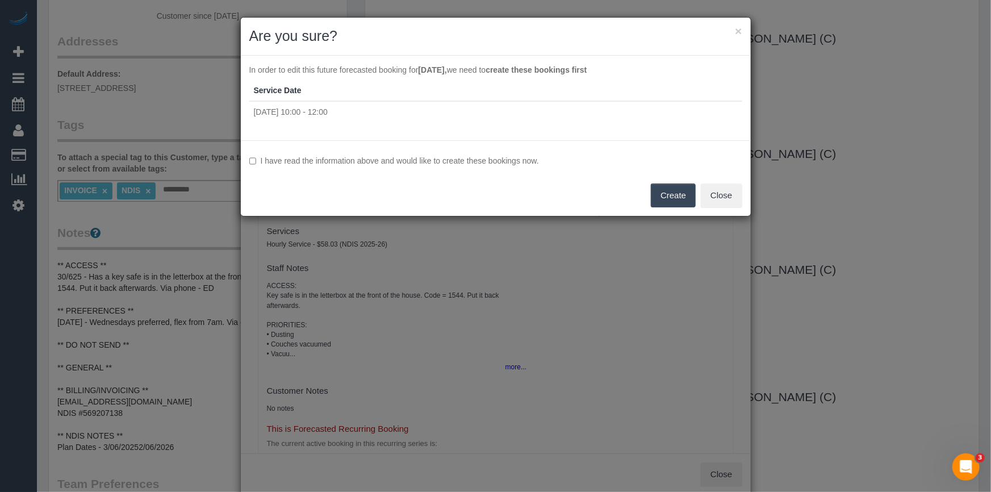
click at [363, 163] on label "I have read the information above and would like to create these bookings now." at bounding box center [495, 160] width 493 height 11
click at [666, 202] on button "Create" at bounding box center [673, 195] width 45 height 24
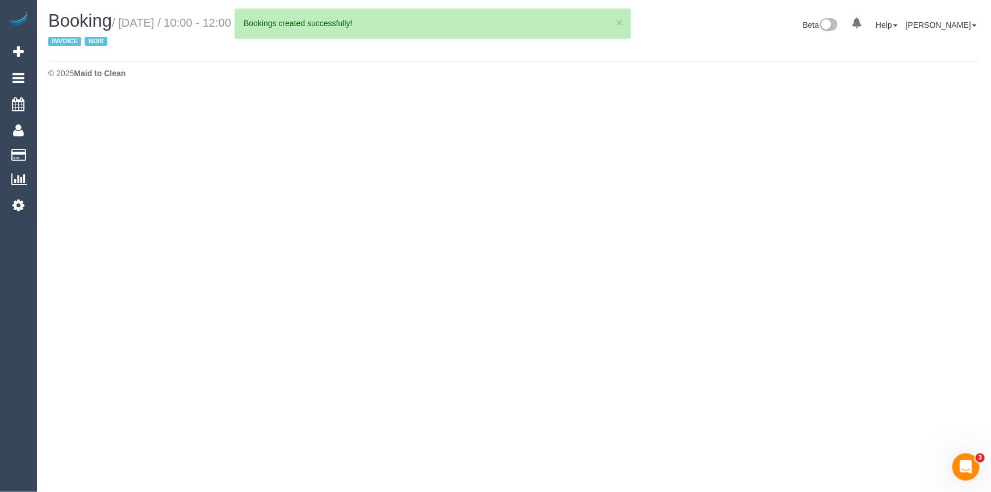
select select "VIC"
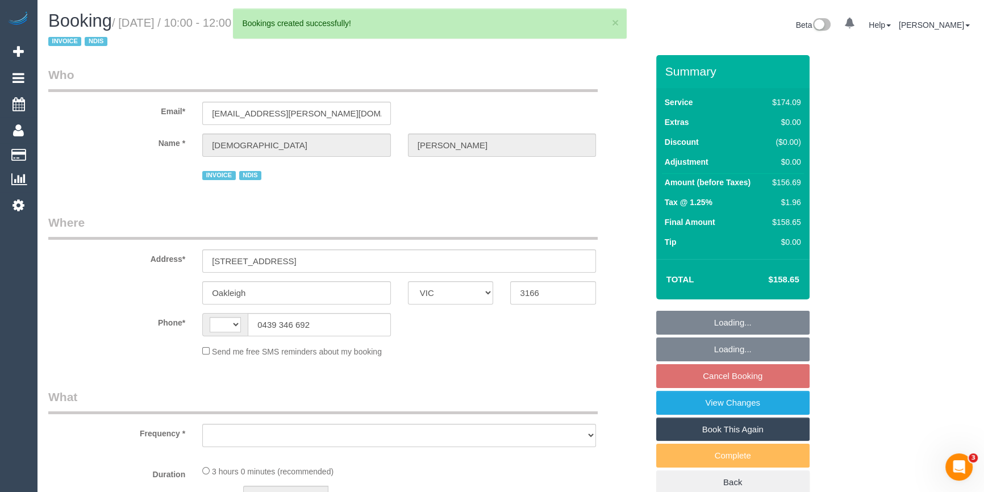
select select "string:AU"
select select "object:5801"
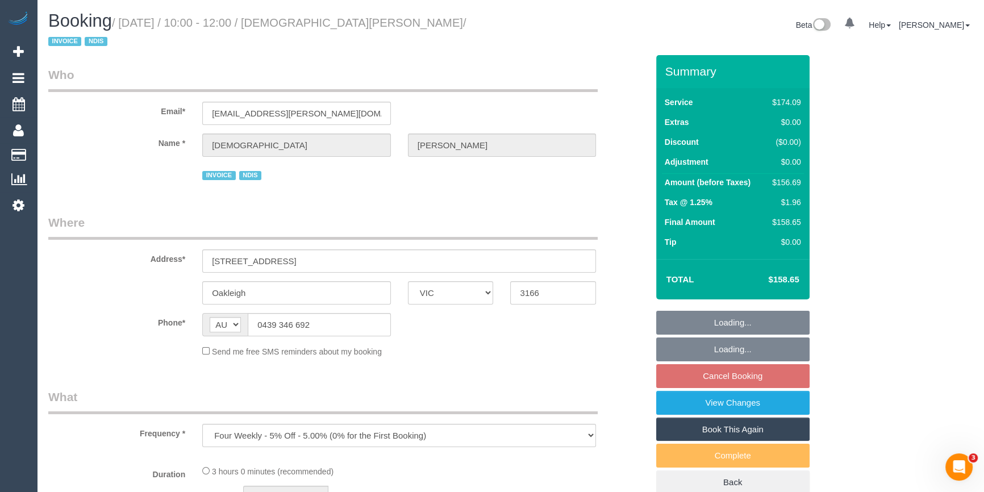
select select "number:27"
select select "number:14"
select select "number:19"
select select "number:36"
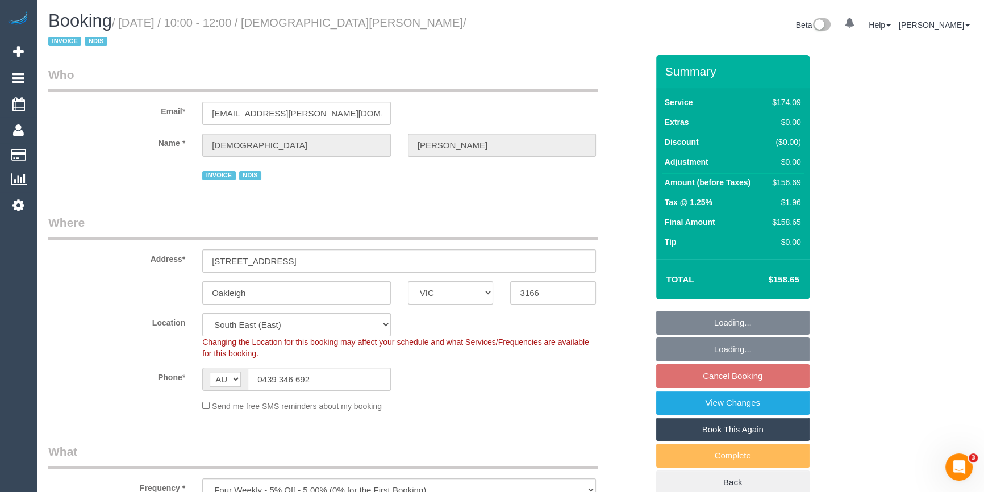
select select "180"
select select "object:6501"
select select "spot3"
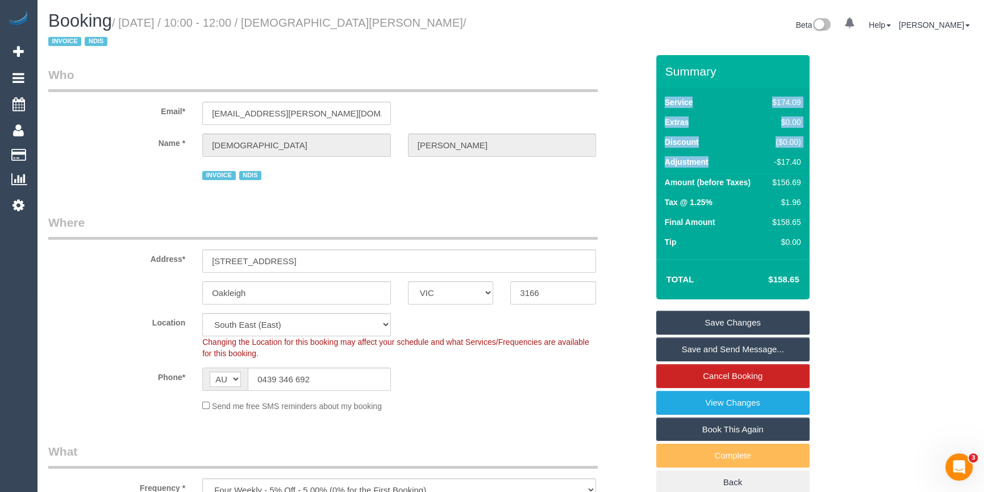
drag, startPoint x: 801, startPoint y: 149, endPoint x: 751, endPoint y: 148, distance: 49.4
click at [753, 149] on div "Service $174.09 Extras $0.00 Discount ($0.00) Adjustment -$17.40 Amount (before…" at bounding box center [732, 173] width 153 height 171
click at [745, 153] on td "Adjustment" at bounding box center [713, 163] width 103 height 20
click at [701, 133] on td "Discount" at bounding box center [713, 143] width 103 height 20
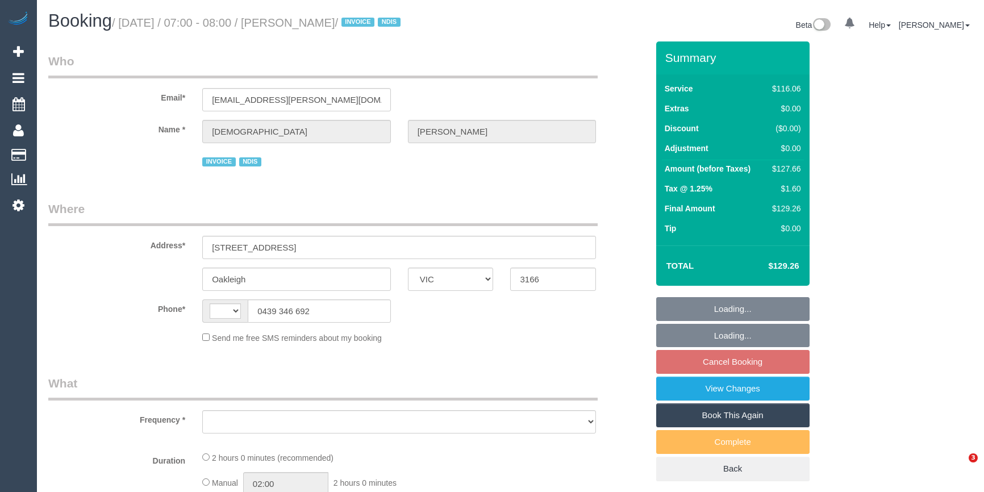
select select "VIC"
select select "string:AU"
select select "object:299"
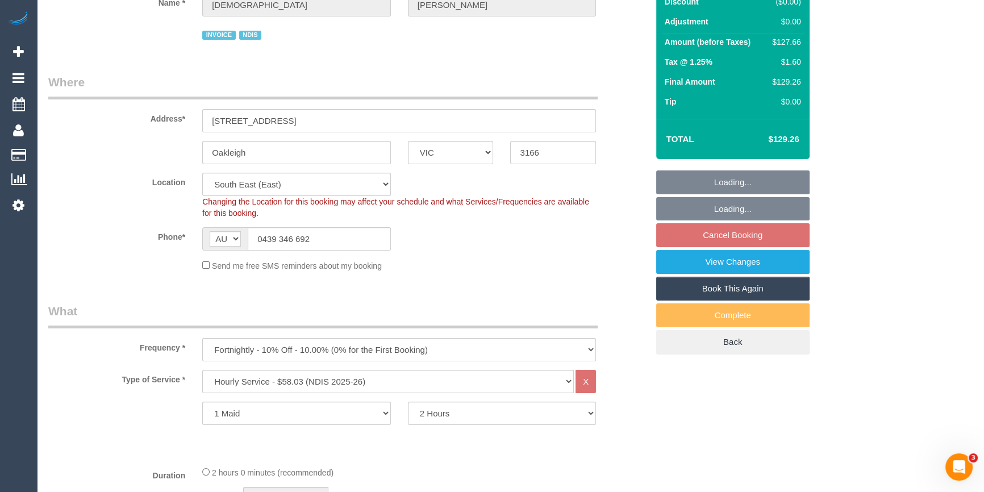
scroll to position [206, 0]
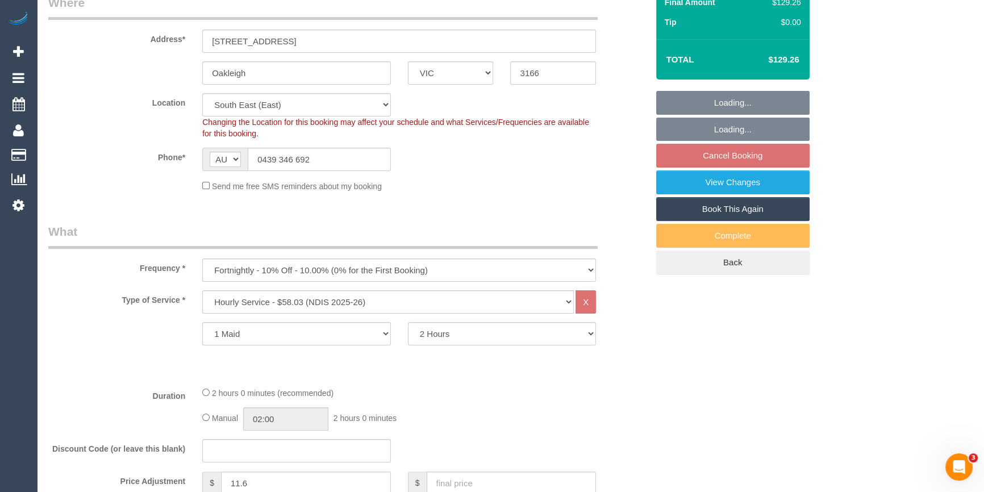
select select "number:27"
select select "number:14"
select select "number:19"
select select "number:36"
select select "object:758"
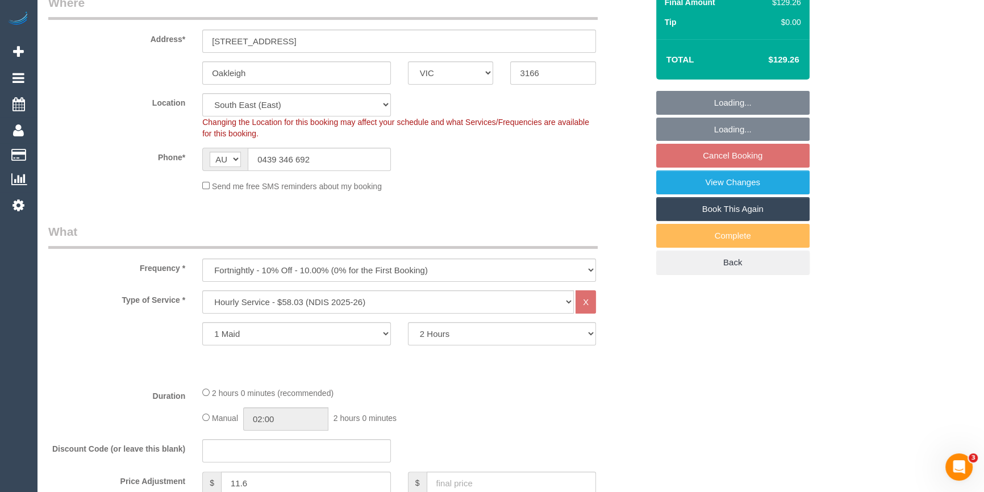
select select "spot1"
click at [253, 258] on select "One Time Cleaning Weekly - 10% Off - 10.00% (0% for the First Booking) Fortnigh…" at bounding box center [399, 269] width 394 height 23
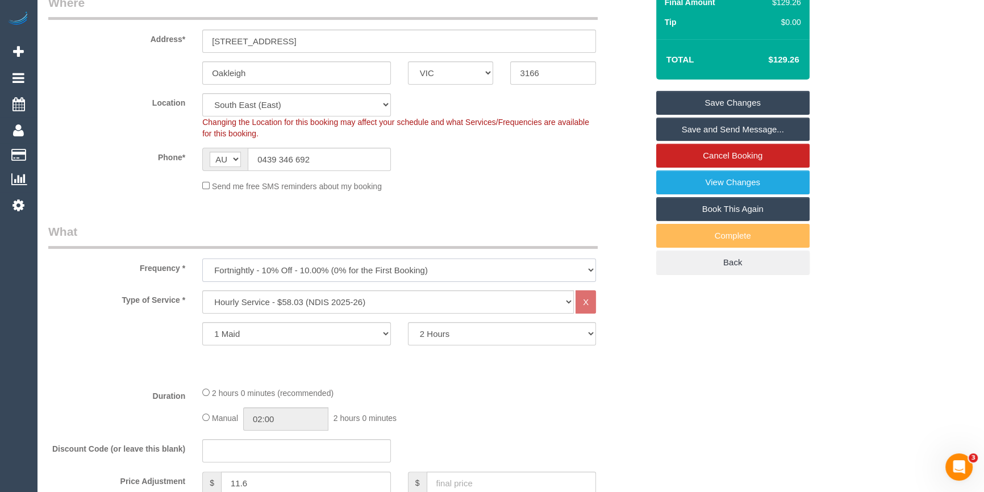
select select "object:762"
click at [202, 258] on select "One Time Cleaning Weekly - 10% Off - 10.00% (0% for the First Booking) Fortnigh…" at bounding box center [399, 269] width 394 height 23
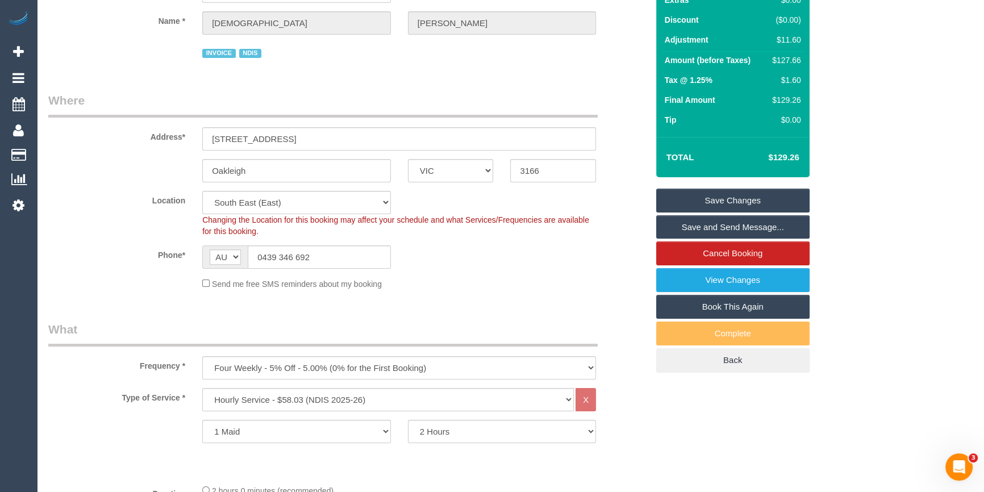
scroll to position [0, 0]
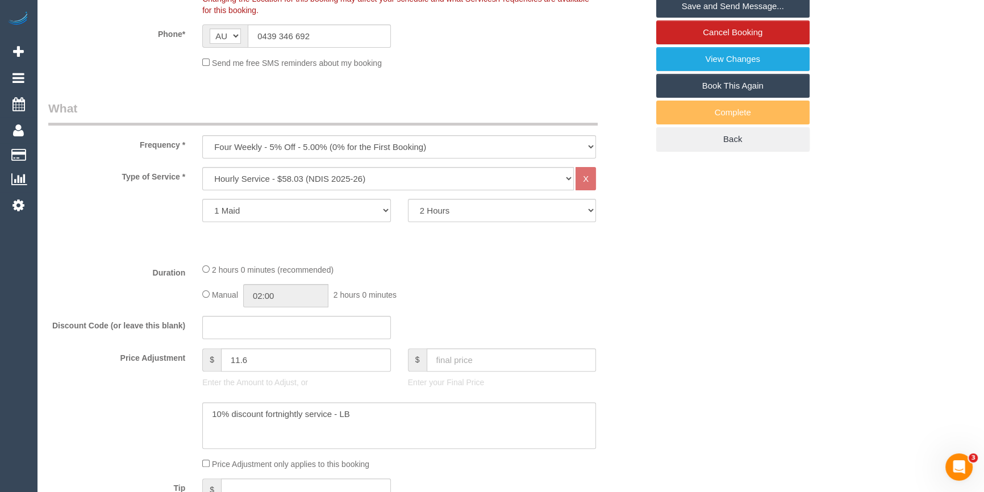
scroll to position [72, 0]
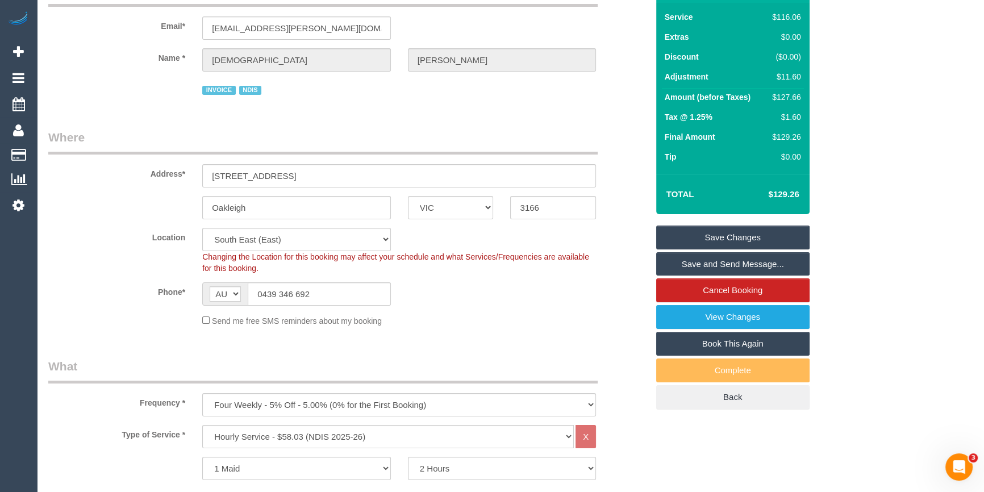
click at [703, 236] on link "Save Changes" at bounding box center [732, 237] width 153 height 24
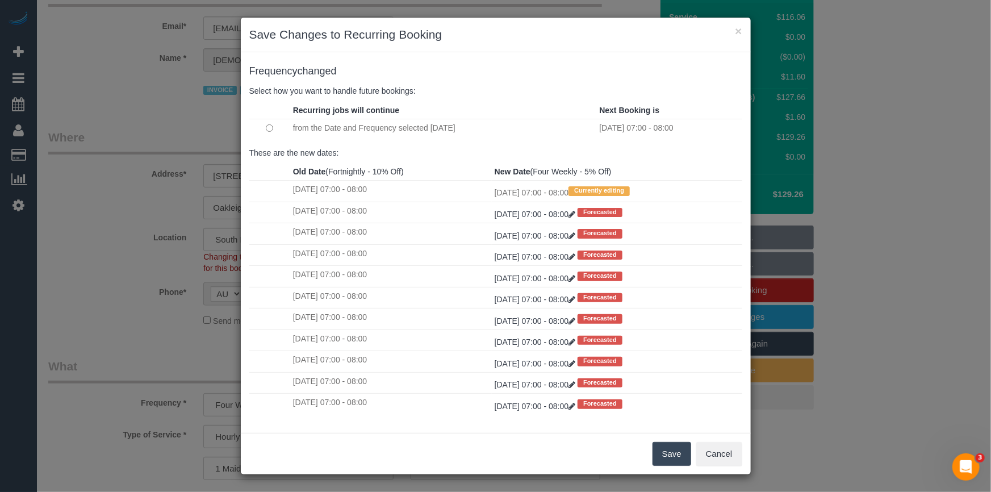
click at [665, 457] on button "Save" at bounding box center [672, 454] width 39 height 24
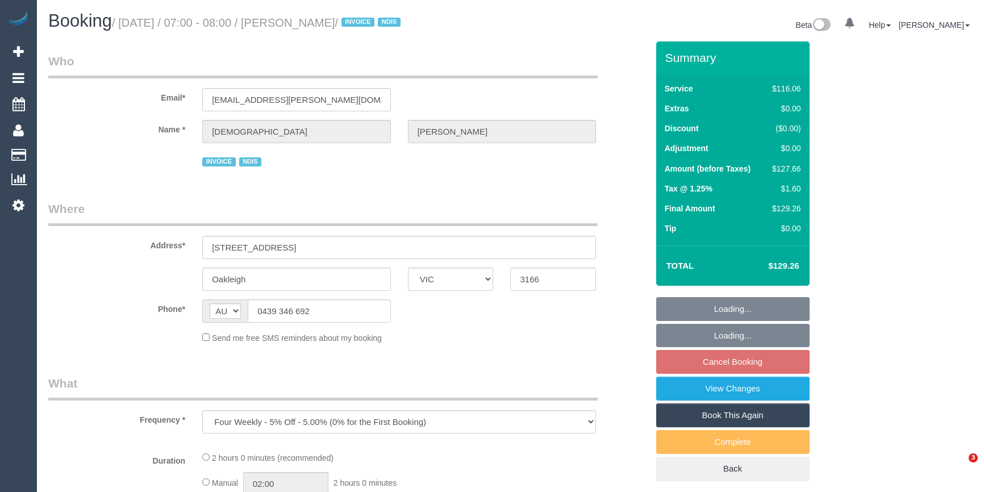
select select "VIC"
select select "number:27"
select select "number:14"
select select "number:19"
select select "number:36"
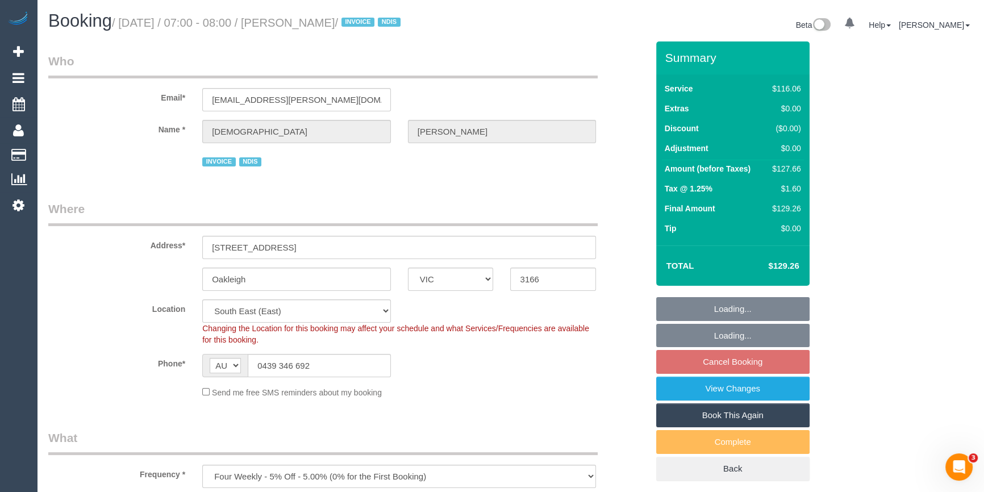
select select "object:758"
select select "spot1"
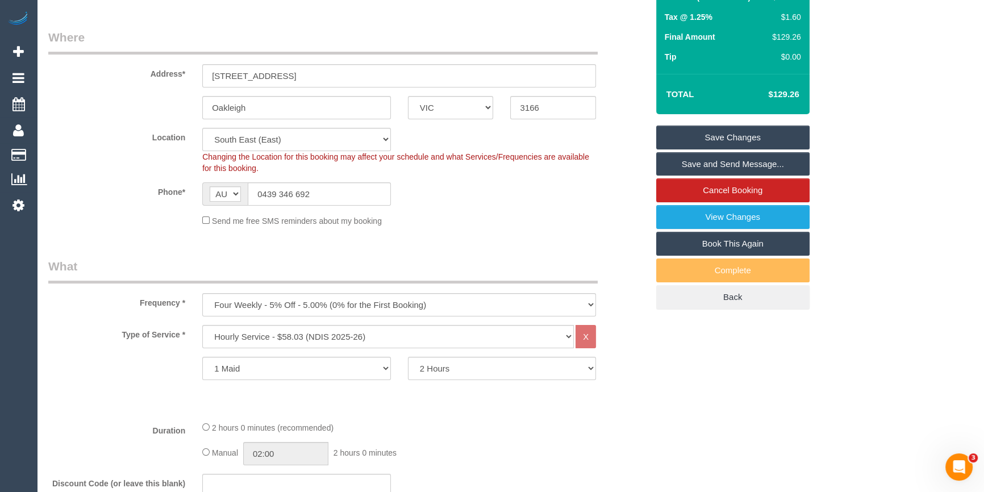
scroll to position [310, 0]
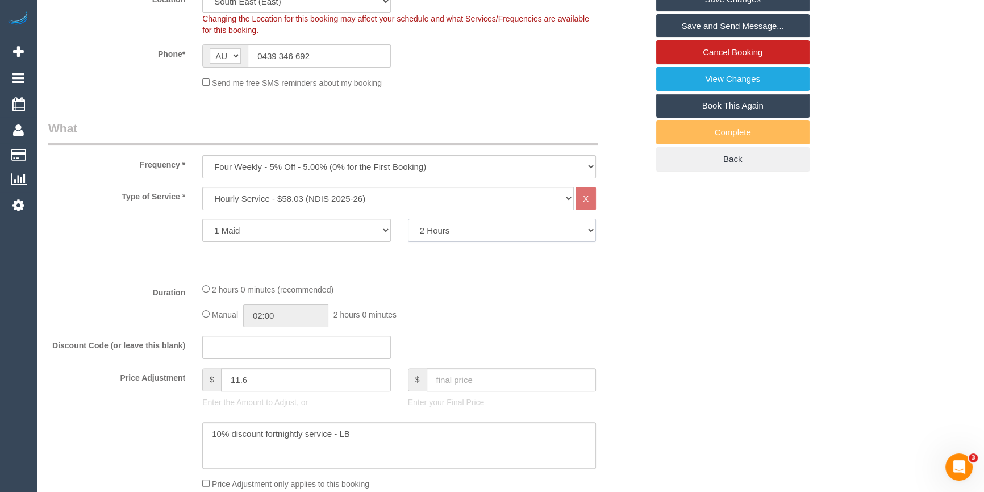
click at [459, 226] on select "2 Hours 2.5 Hours 3 Hours 3.5 Hours 4 Hours 4.5 Hours 5 Hours 5.5 Hours 6 Hours…" at bounding box center [502, 230] width 189 height 23
select select "180"
click at [408, 219] on select "2 Hours 2.5 Hours 3 Hours 3.5 Hours 4 Hours 4.5 Hours 5 Hours 5.5 Hours 6 Hours…" at bounding box center [502, 230] width 189 height 23
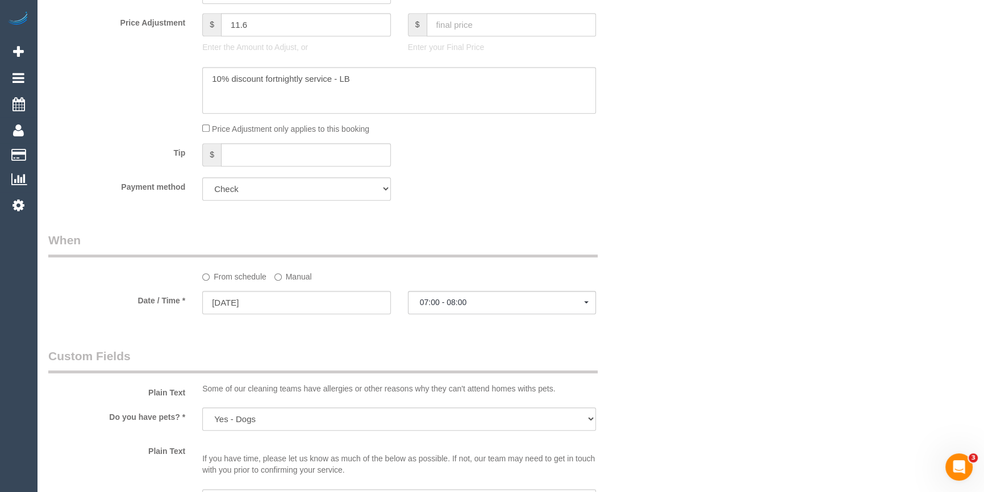
select select "spot22"
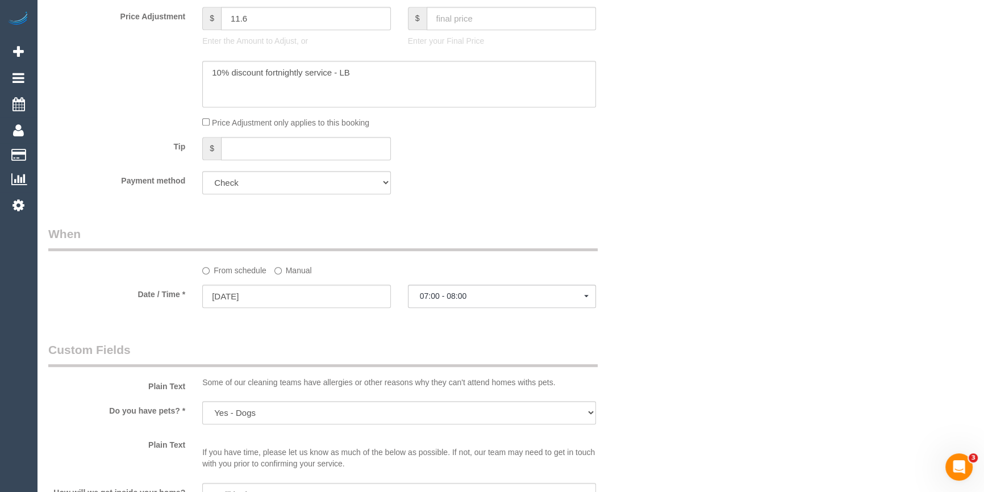
scroll to position [774, 0]
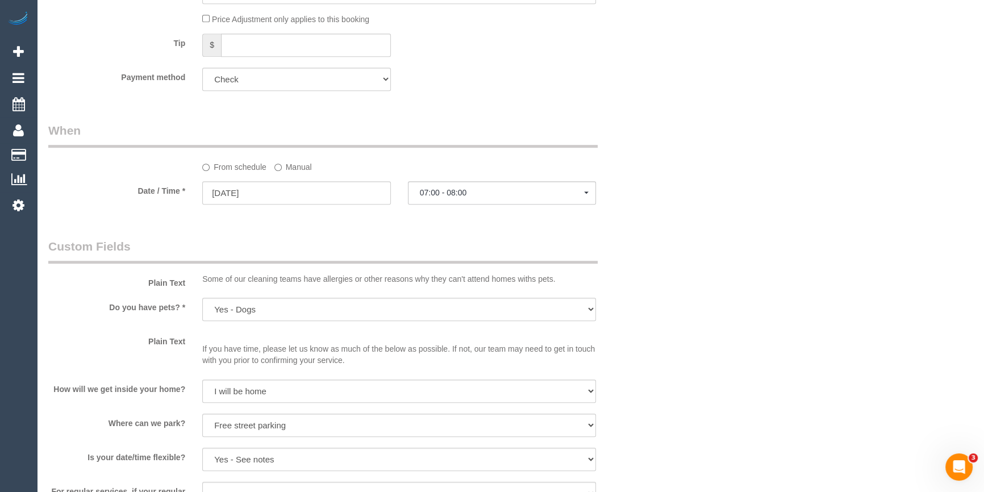
click at [291, 170] on label "Manual" at bounding box center [292, 164] width 37 height 15
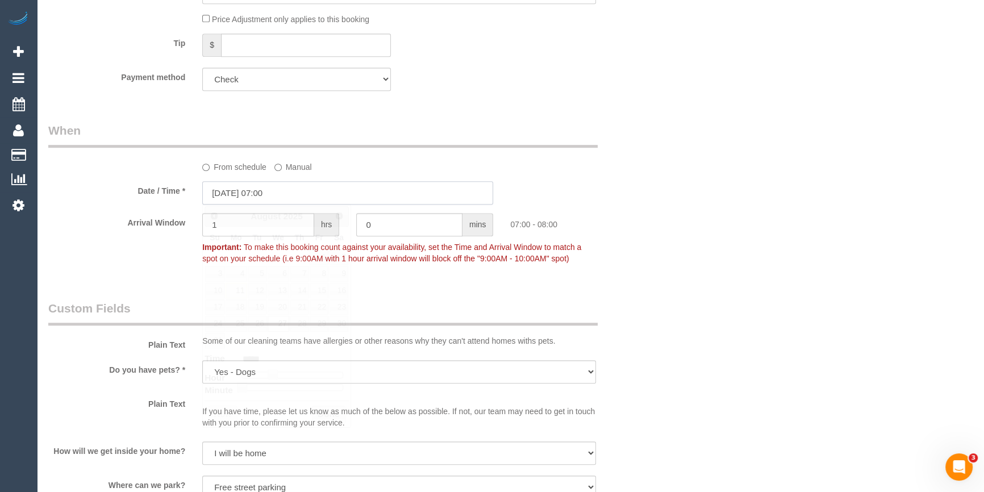
click at [295, 191] on input "[DATE] 07:00" at bounding box center [347, 192] width 291 height 23
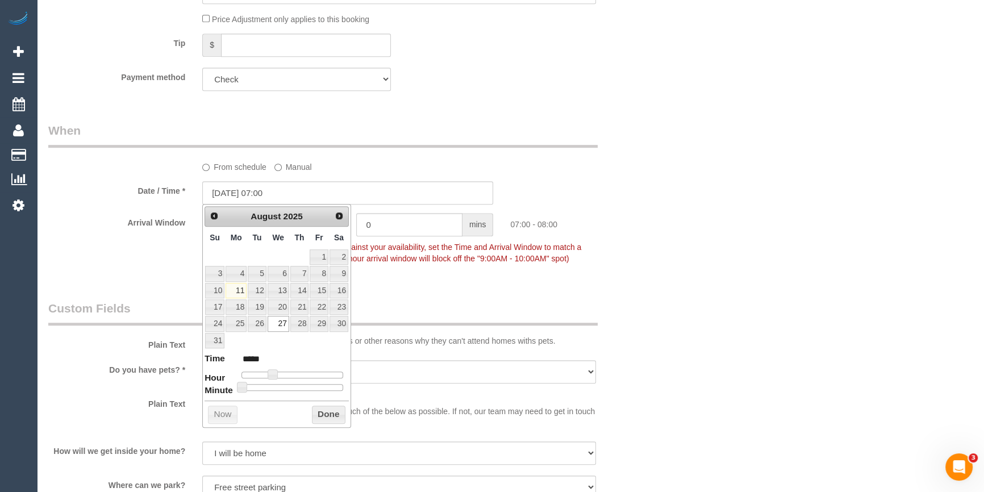
type input "[DATE] 08:00"
type input "*****"
type input "[DATE] 09:00"
type input "*****"
type input "[DATE] 10:00"
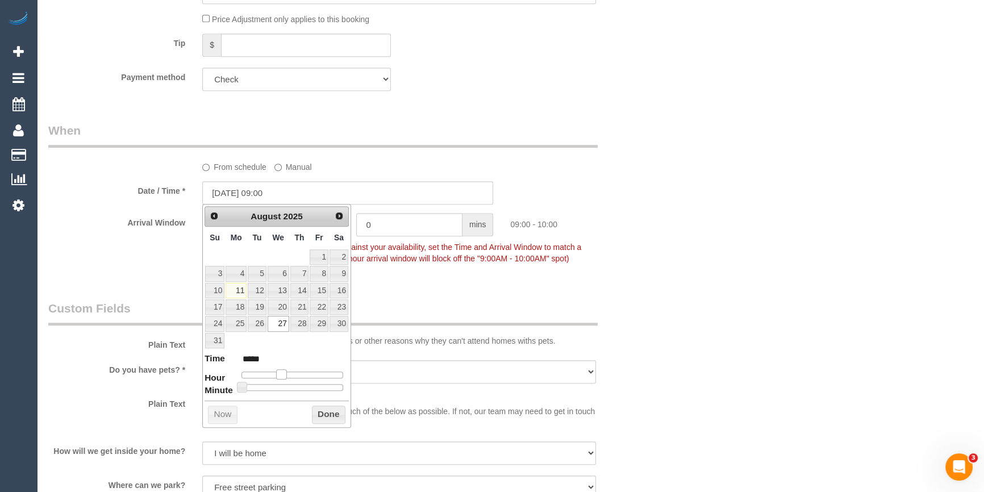
type input "*****"
drag, startPoint x: 275, startPoint y: 373, endPoint x: 288, endPoint y: 378, distance: 14.0
click at [288, 378] on span at bounding box center [286, 374] width 10 height 10
click at [326, 411] on button "Done" at bounding box center [329, 414] width 34 height 18
click at [798, 239] on div "Who Email* [EMAIL_ADDRESS][PERSON_NAME][DOMAIN_NAME] Name * [DEMOGRAPHIC_DATA][…" at bounding box center [510, 315] width 924 height 2096
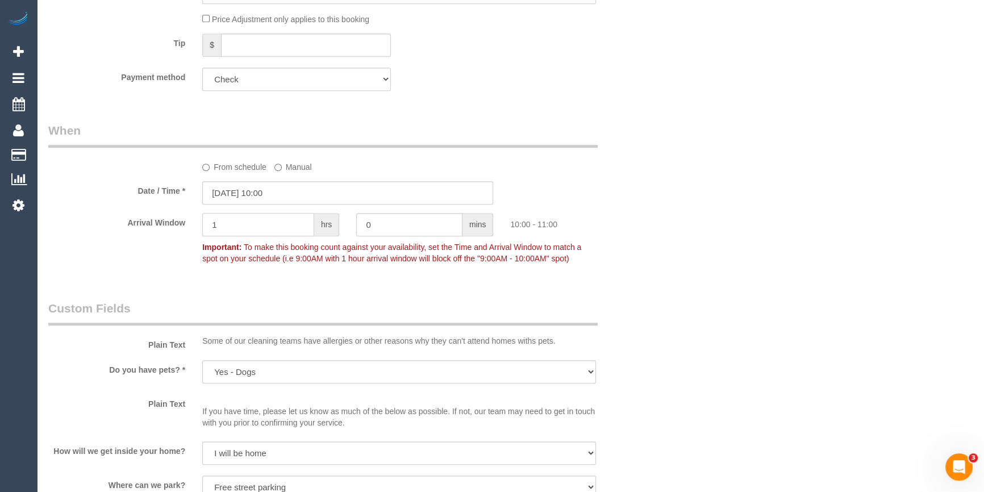
click at [287, 221] on input "1" at bounding box center [258, 224] width 112 height 23
type input "2"
click at [726, 199] on div "Who Email* [EMAIL_ADDRESS][PERSON_NAME][DOMAIN_NAME] Name * [DEMOGRAPHIC_DATA][…" at bounding box center [510, 315] width 924 height 2096
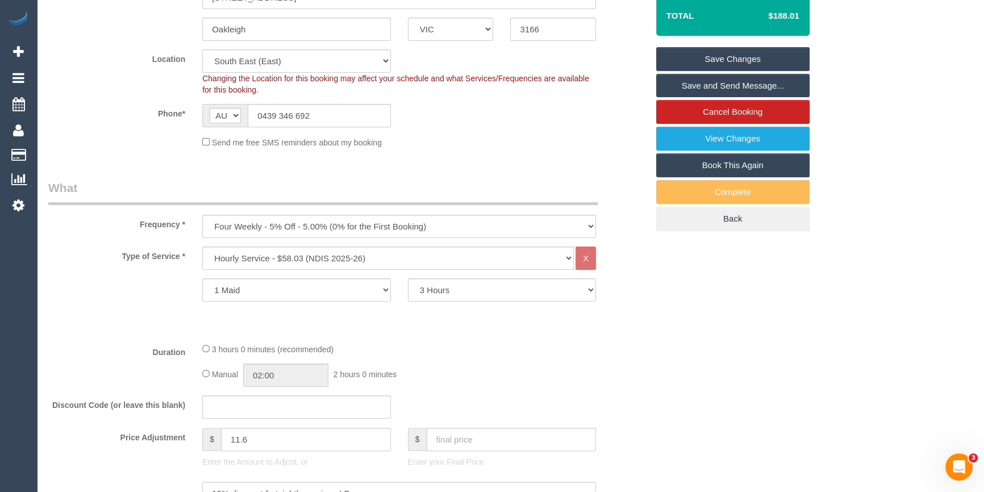
scroll to position [103, 0]
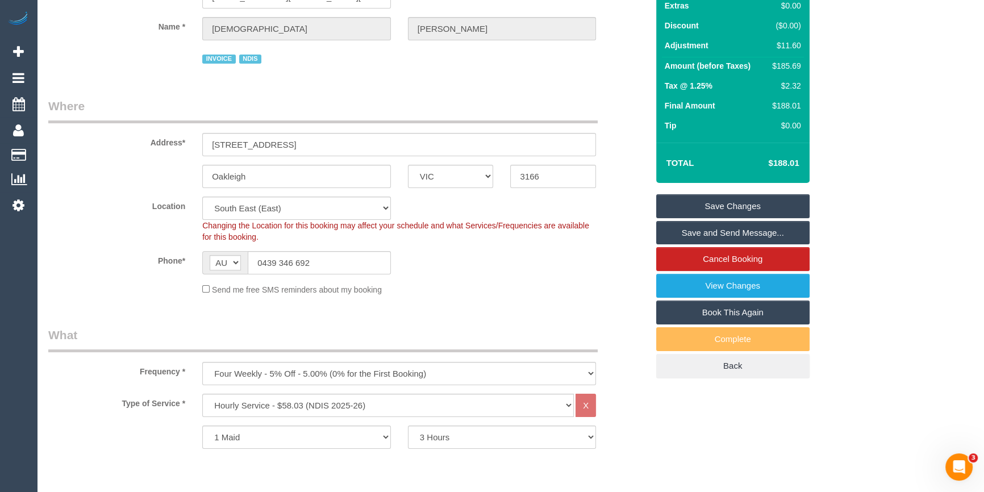
click at [738, 202] on link "Save Changes" at bounding box center [732, 206] width 153 height 24
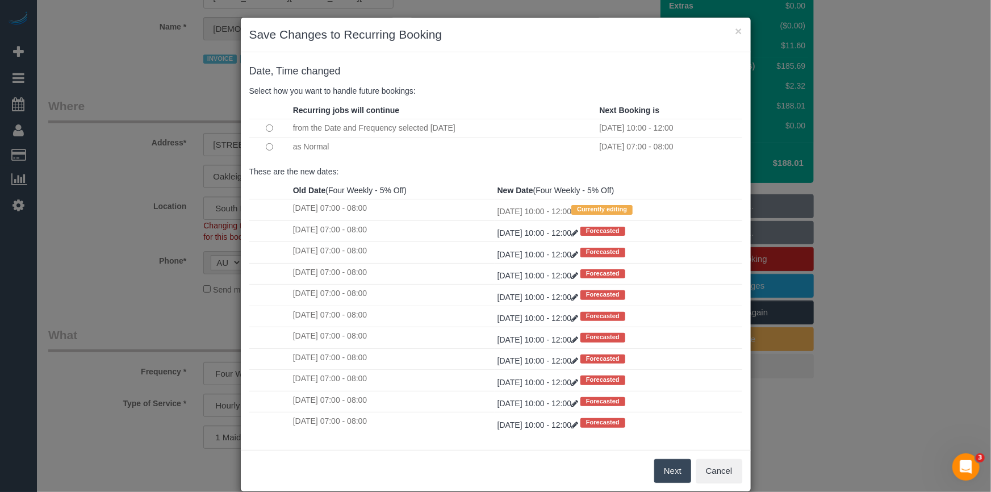
click at [675, 476] on button "Next" at bounding box center [672, 471] width 37 height 24
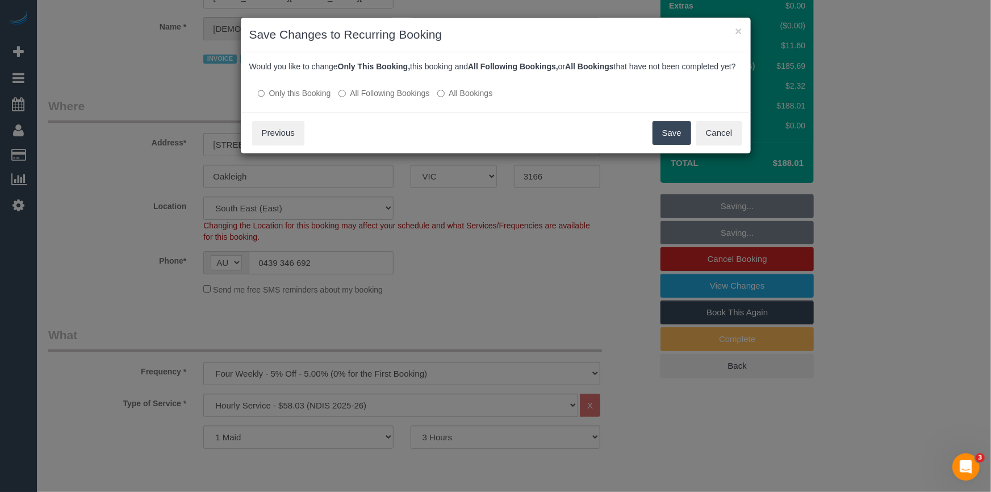
click at [392, 99] on label "All Following Bookings" at bounding box center [383, 92] width 91 height 11
click at [669, 141] on button "Save" at bounding box center [672, 133] width 39 height 24
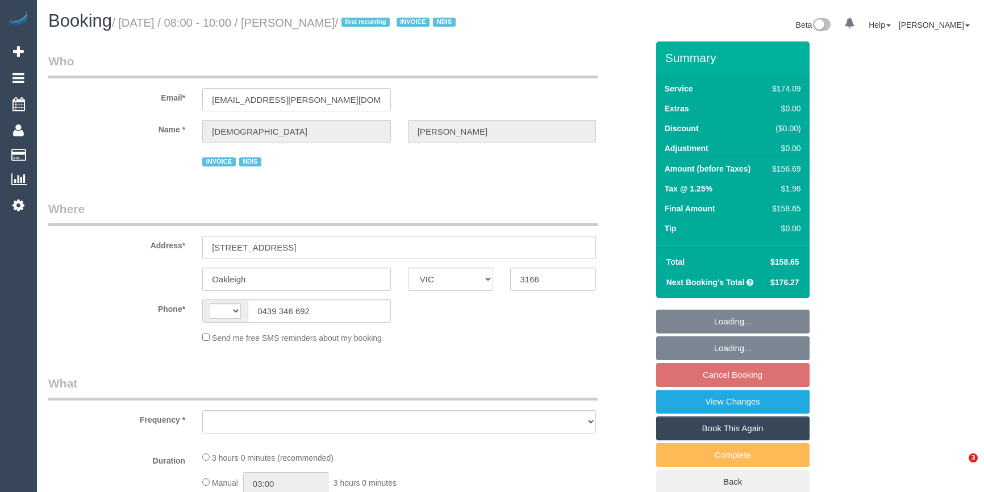
select select "VIC"
select select "object:283"
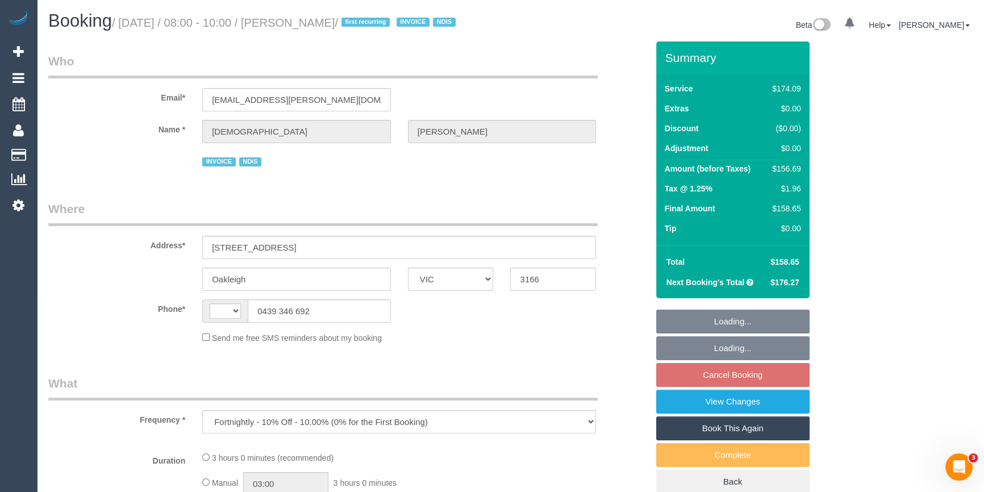
select select "string:AU"
select select "number:27"
select select "number:14"
select select "number:19"
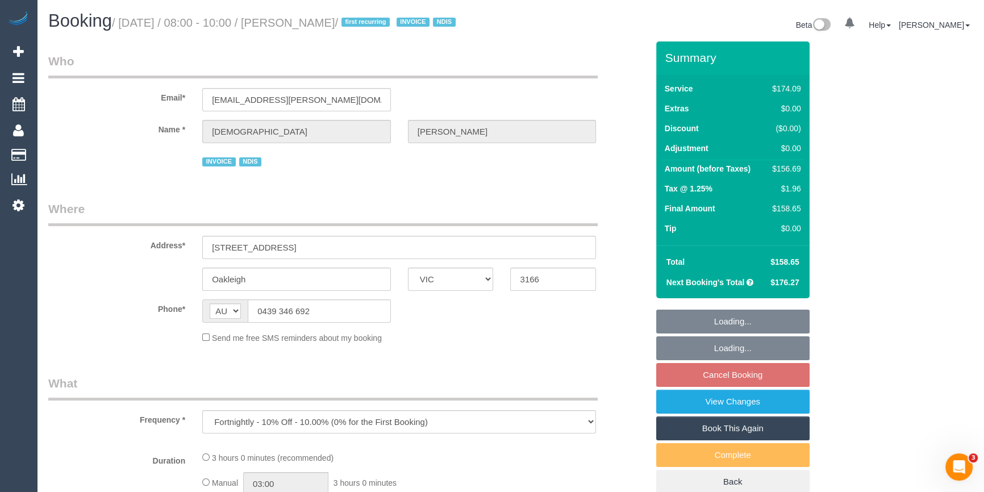
select select "number:36"
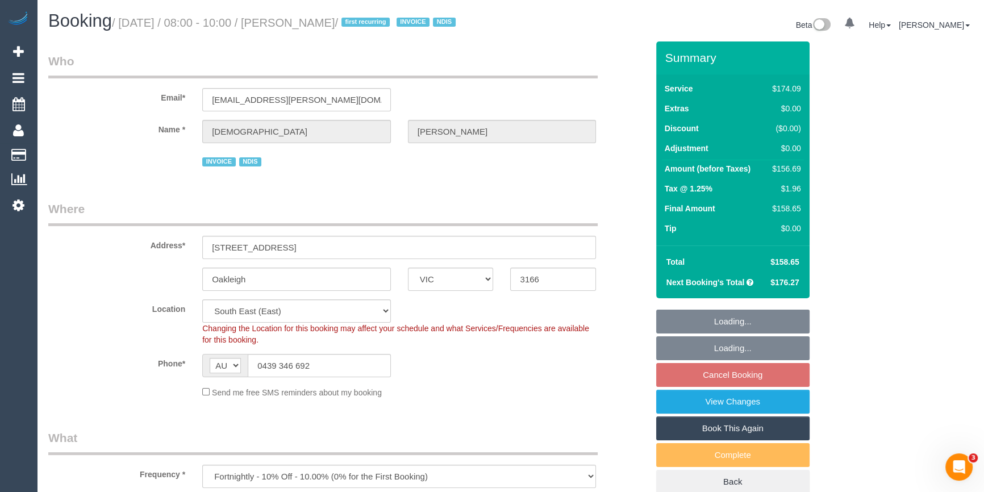
select select "object:1171"
select select "180"
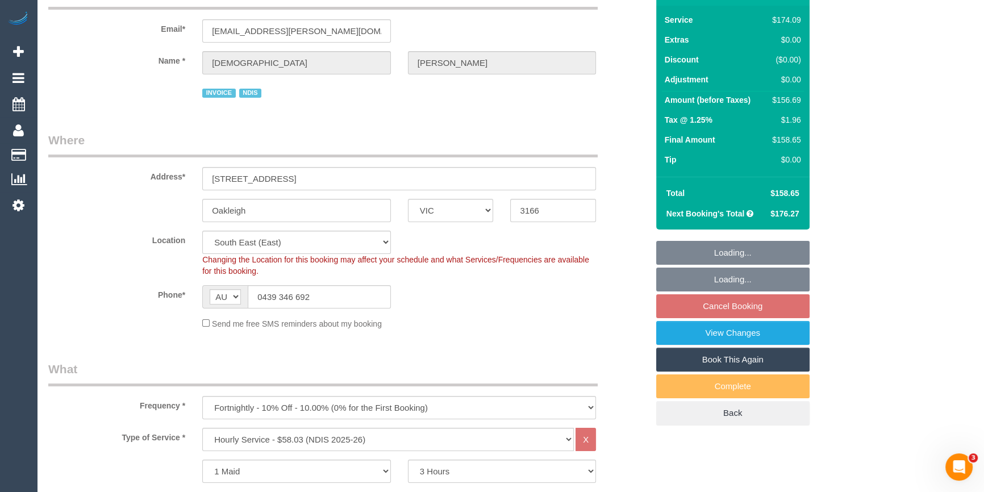
scroll to position [206, 0]
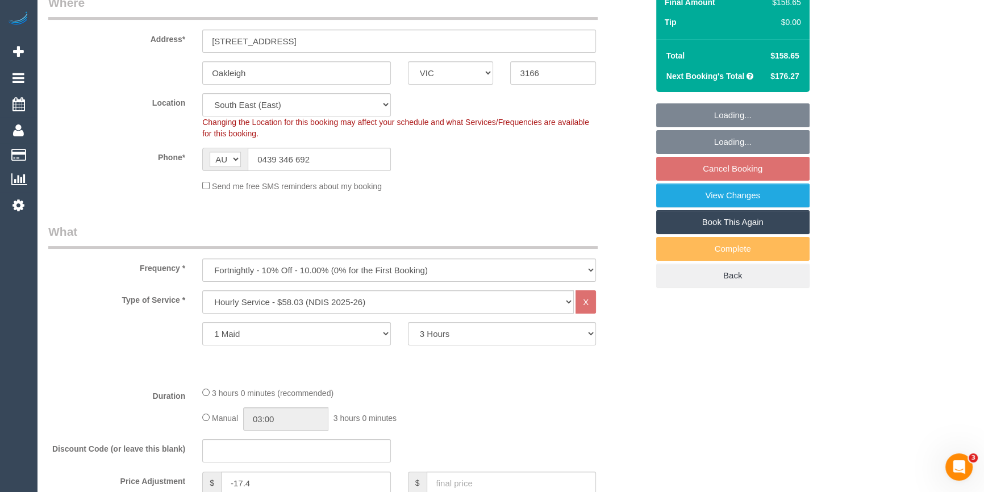
select select "spot2"
click at [249, 282] on select "One Time Cleaning Weekly - 10% Off - 10.00% (0% for the First Booking) Fortnigh…" at bounding box center [399, 269] width 394 height 23
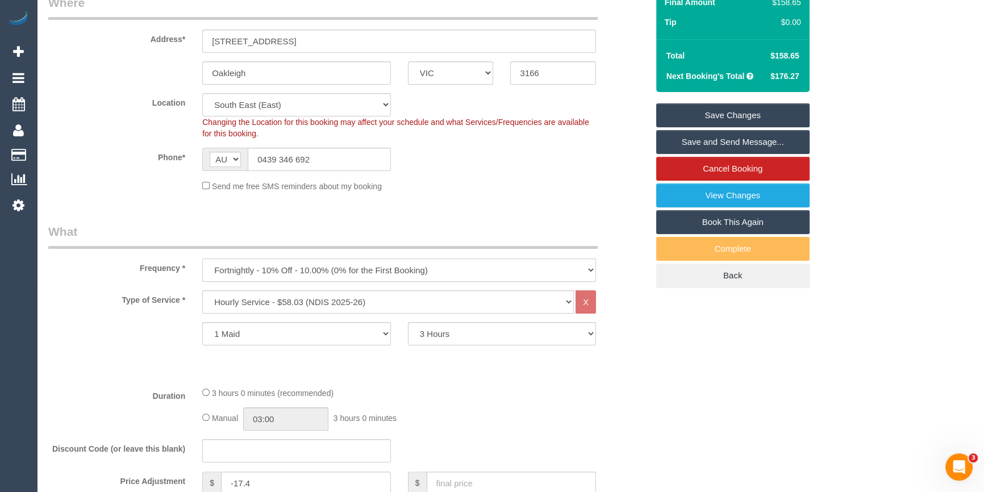
select select "object:1175"
click at [202, 271] on select "One Time Cleaning Weekly - 10% Off - 10.00% (0% for the First Booking) Fortnigh…" at bounding box center [399, 269] width 394 height 23
click at [607, 354] on div at bounding box center [425, 354] width 462 height 1
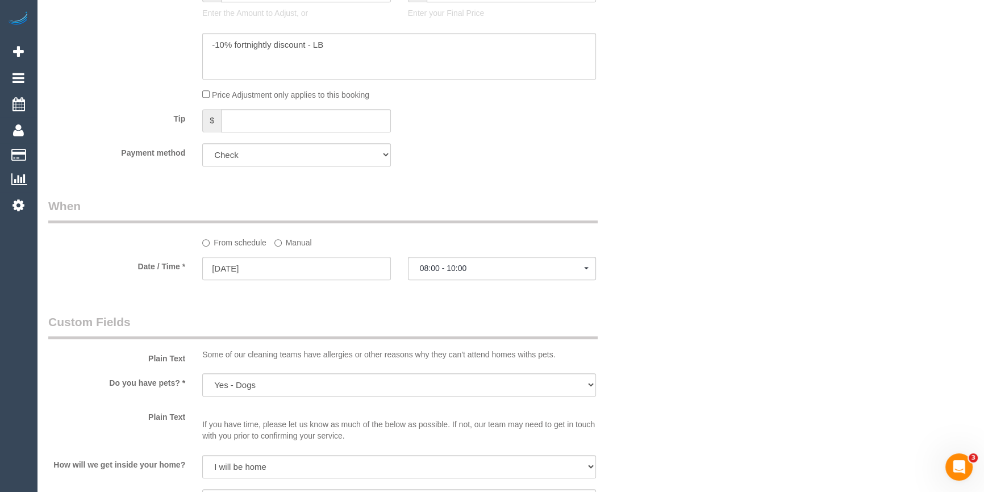
scroll to position [774, 0]
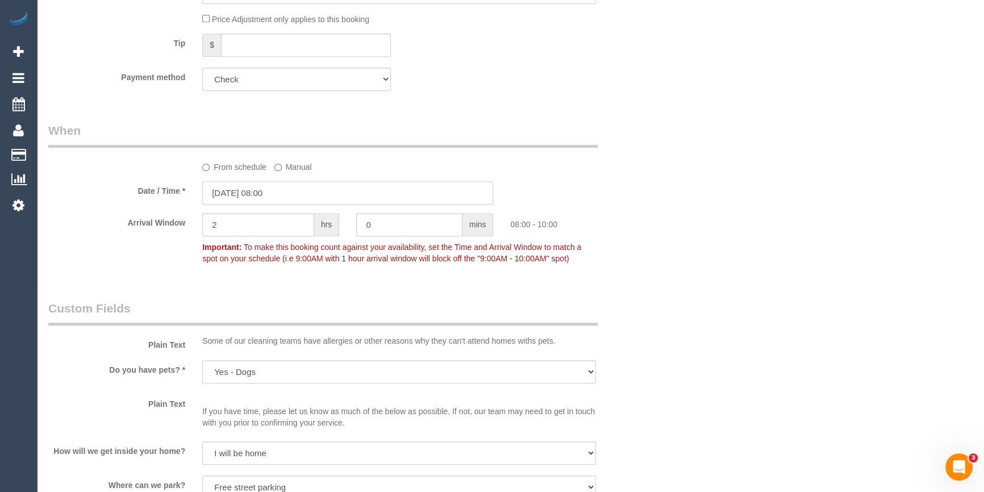
click at [279, 204] on input "[DATE] 08:00" at bounding box center [347, 192] width 291 height 23
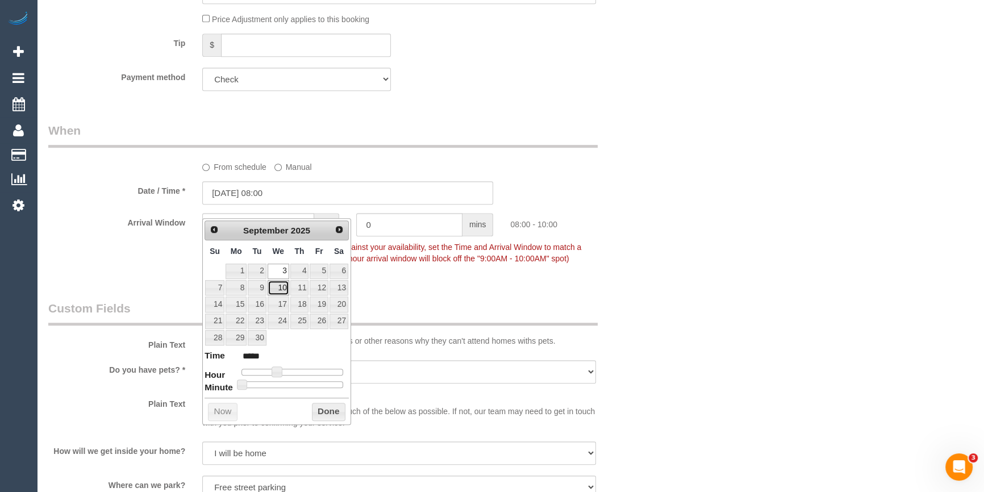
click at [285, 288] on link "10" at bounding box center [278, 287] width 22 height 15
type input "[DATE] 09:00"
type input "*****"
type input "[DATE] 10:00"
type input "*****"
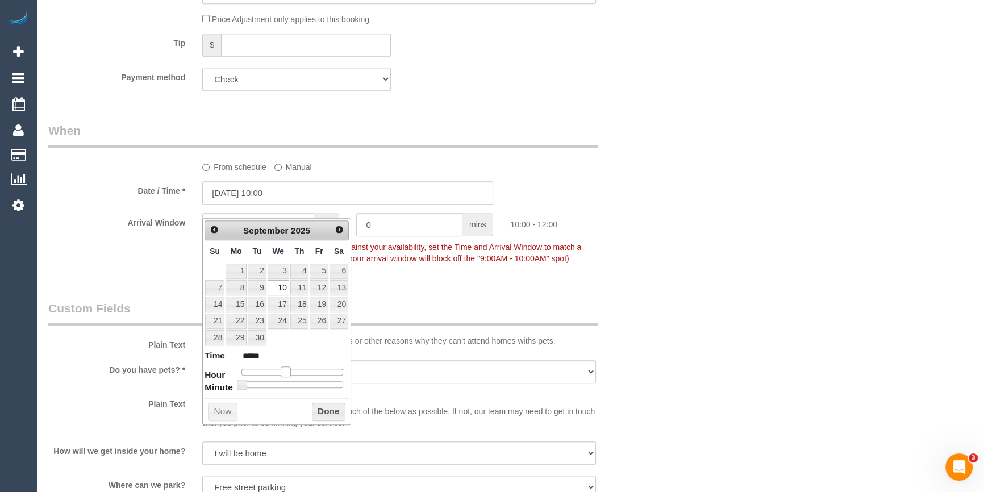
drag, startPoint x: 276, startPoint y: 368, endPoint x: 283, endPoint y: 368, distance: 7.4
click at [283, 368] on span at bounding box center [286, 371] width 10 height 10
click at [317, 412] on button "Done" at bounding box center [329, 412] width 34 height 18
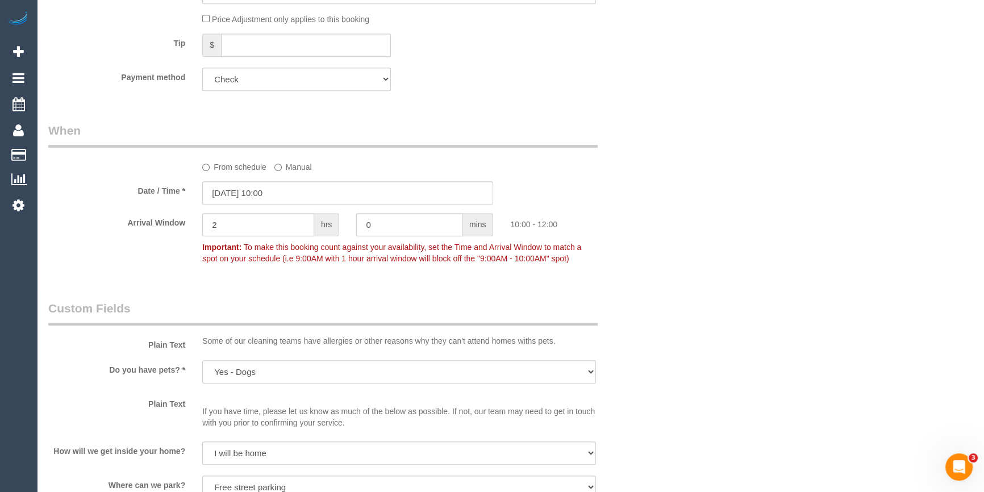
click at [748, 237] on div "Who Email* [EMAIL_ADDRESS][PERSON_NAME][DOMAIN_NAME] Name * [DEMOGRAPHIC_DATA][…" at bounding box center [510, 266] width 924 height 1999
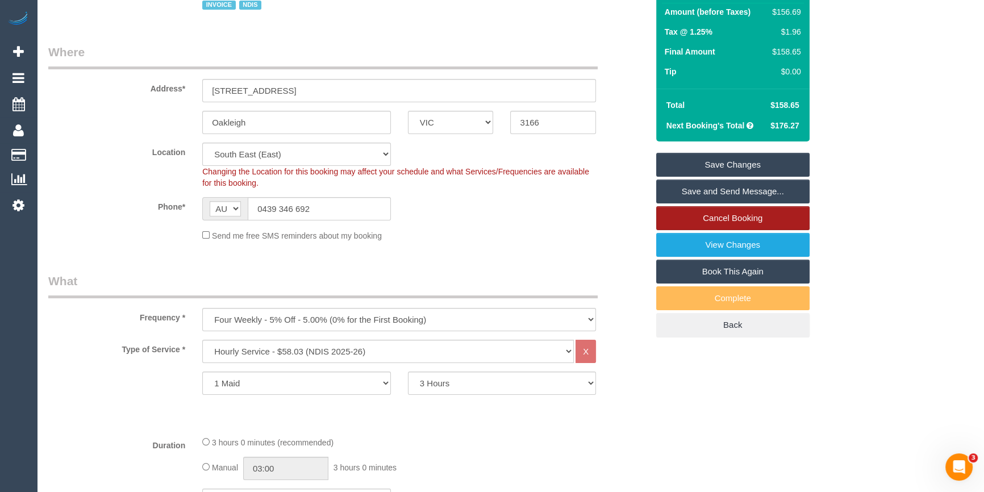
scroll to position [154, 0]
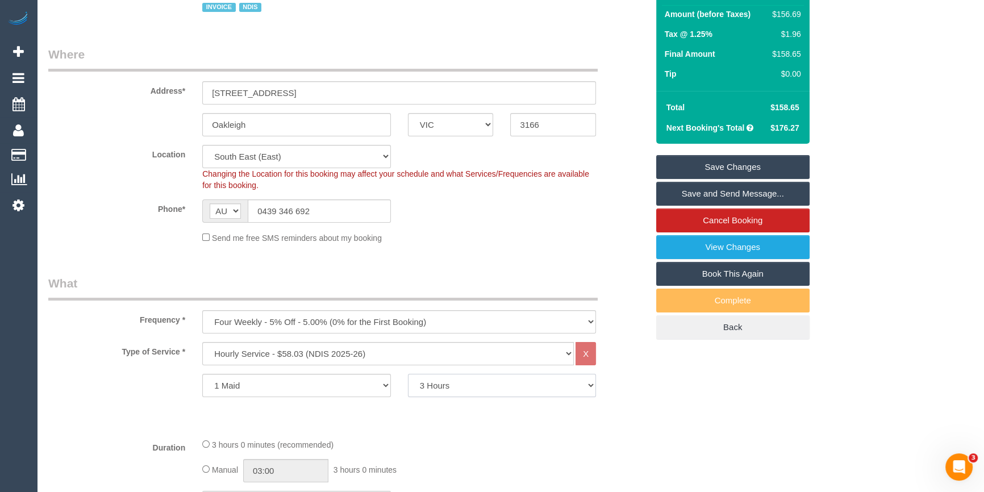
drag, startPoint x: 473, startPoint y: 400, endPoint x: 473, endPoint y: 387, distance: 13.6
click at [473, 397] on select "2 Hours 2.5 Hours 3 Hours 3.5 Hours 4 Hours 4.5 Hours 5 Hours 5.5 Hours 6 Hours…" at bounding box center [502, 385] width 189 height 23
select select "120"
click at [408, 386] on select "2 Hours 2.5 Hours 3 Hours 3.5 Hours 4 Hours 4.5 Hours 5 Hours 5.5 Hours 6 Hours…" at bounding box center [502, 385] width 189 height 23
click at [605, 221] on div "Phone* AF AL DZ AD AO AI AQ AG AR AM AW AU AT AZ BS BH BD BB BY BE BZ BJ BM BT …" at bounding box center [348, 210] width 616 height 23
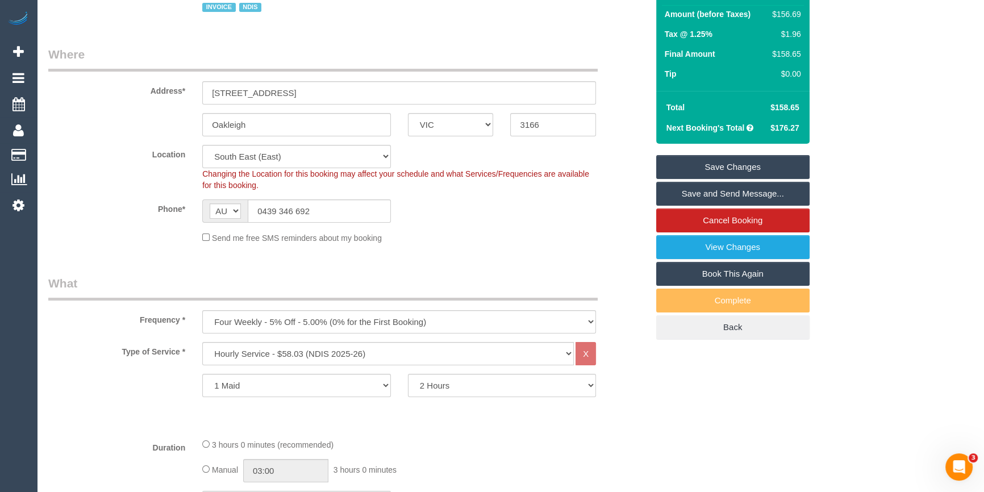
click at [710, 179] on link "Save Changes" at bounding box center [732, 167] width 153 height 24
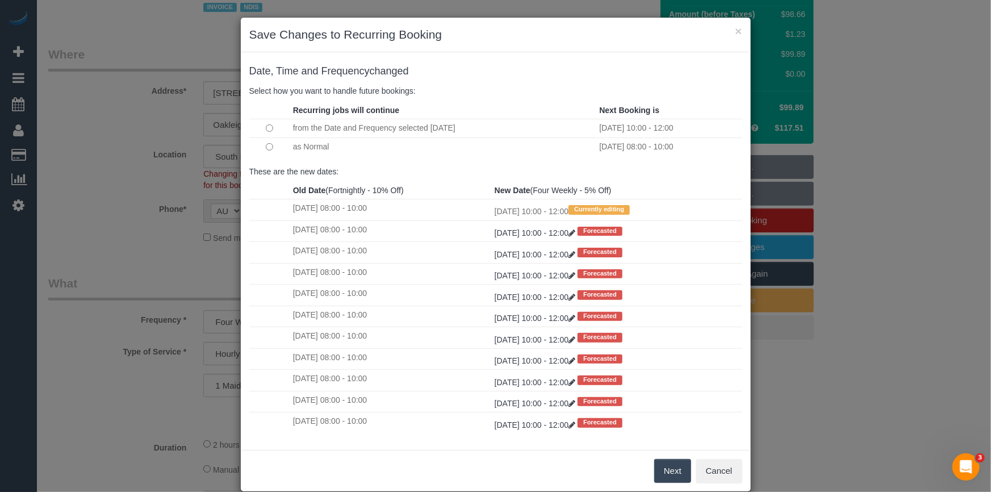
click at [659, 475] on button "Next" at bounding box center [672, 471] width 37 height 24
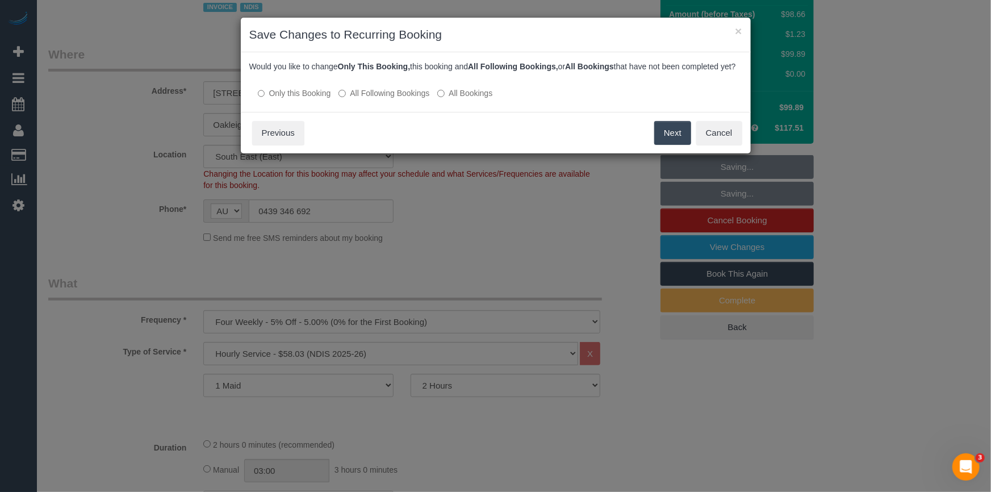
click at [400, 99] on label "All Following Bookings" at bounding box center [383, 92] width 91 height 11
click at [669, 145] on button "Save" at bounding box center [672, 133] width 39 height 24
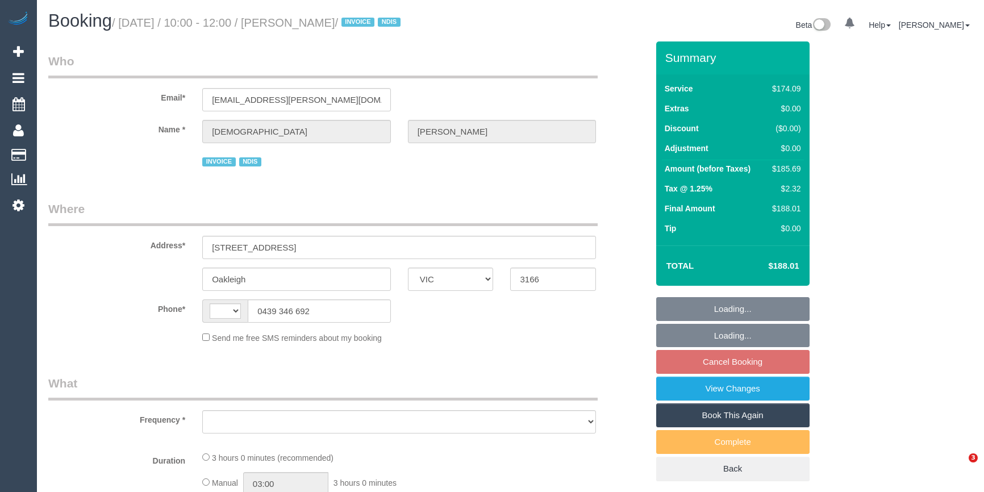
select select "VIC"
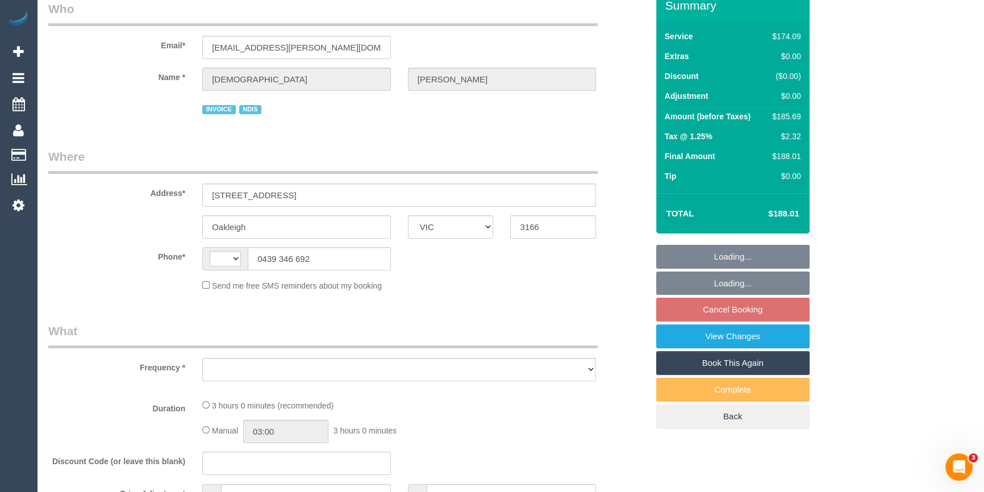
select select "string:AU"
select select "object:1185"
select select "spot3"
select select "number:27"
select select "number:14"
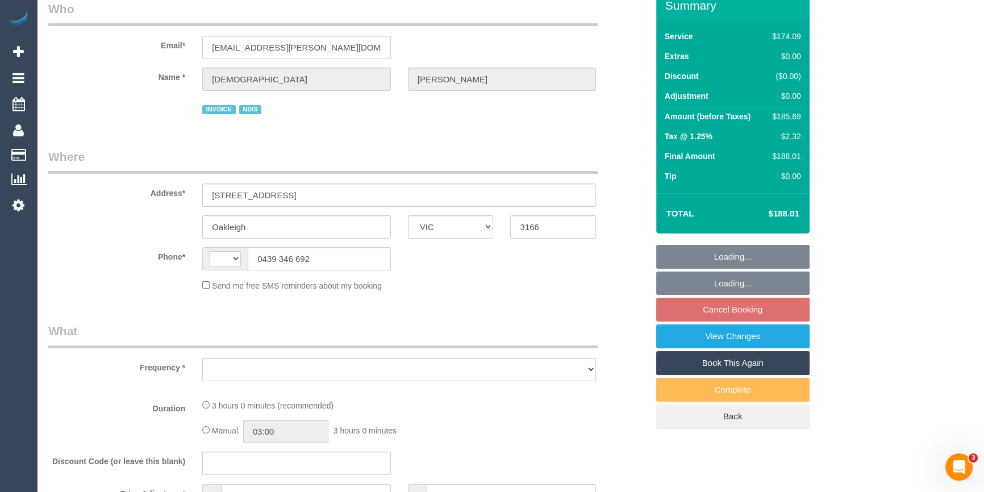
select select "number:19"
select select "number:36"
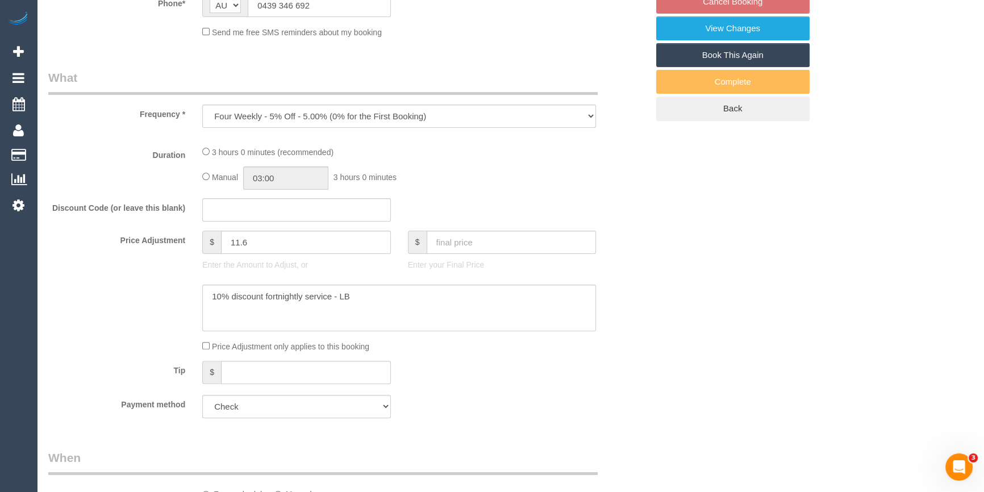
select select "180"
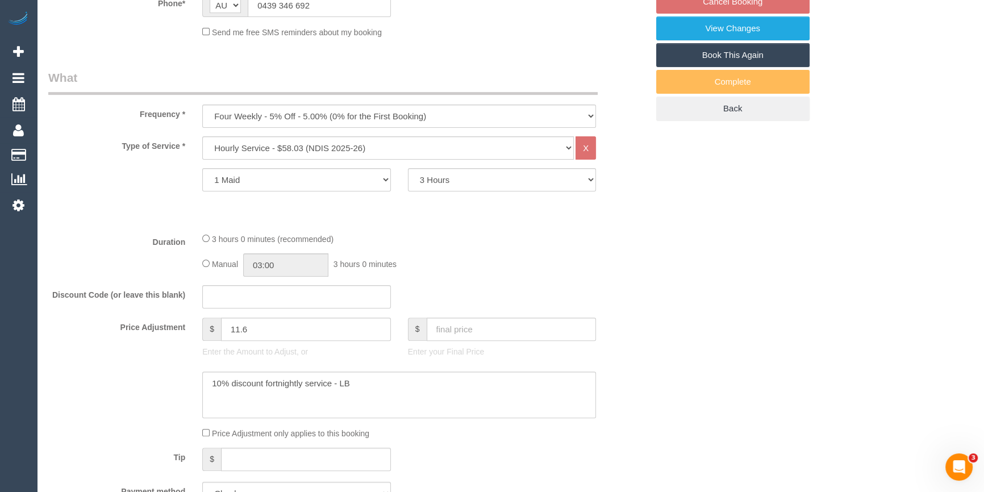
select select "object:1251"
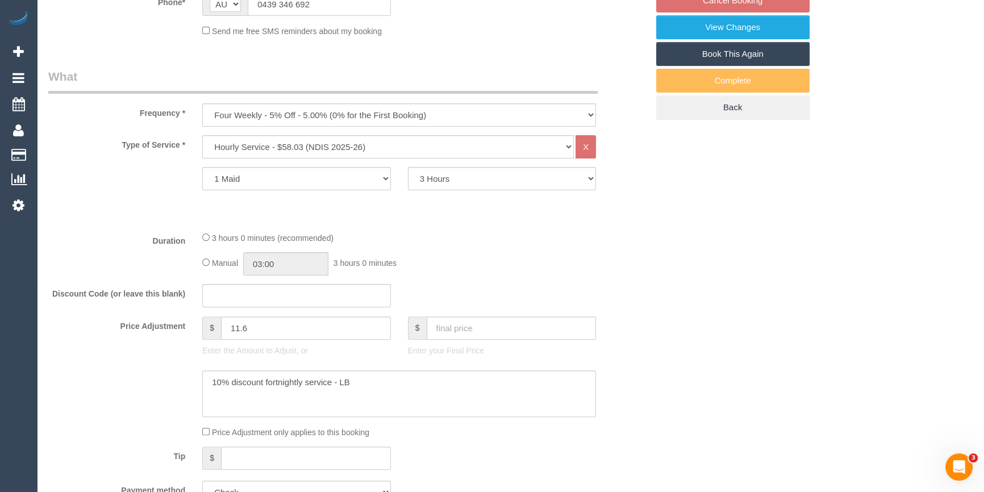
select select "spot24"
click at [370, 384] on textarea at bounding box center [399, 393] width 394 height 47
click at [525, 247] on div "3 hours 0 minutes (recommended) Manual 03:00 3 hours 0 minutes" at bounding box center [399, 253] width 411 height 44
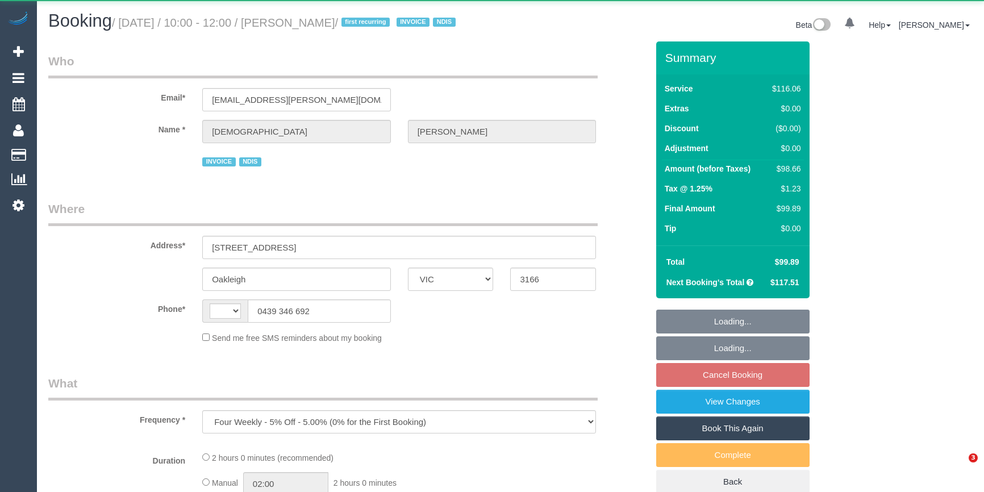
select select "VIC"
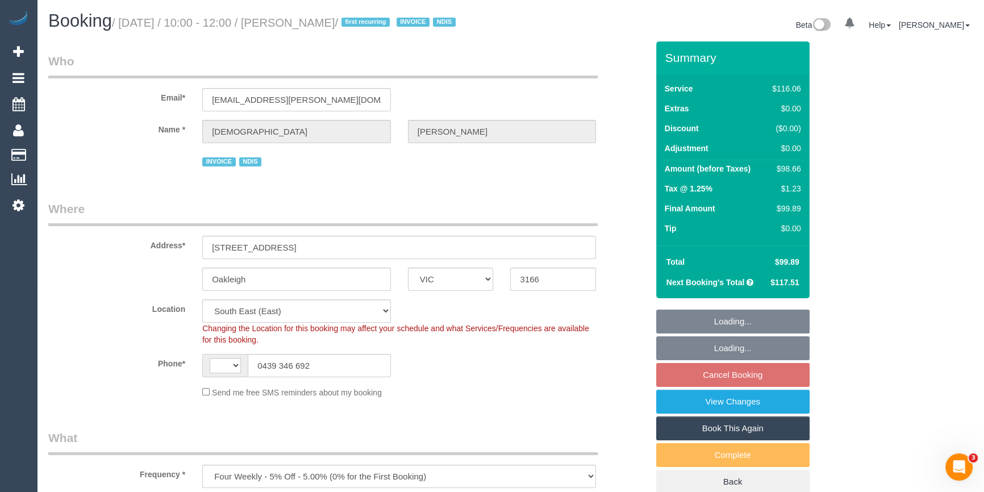
select select "string:AU"
select select "number:27"
select select "number:14"
select select "number:19"
select select "number:36"
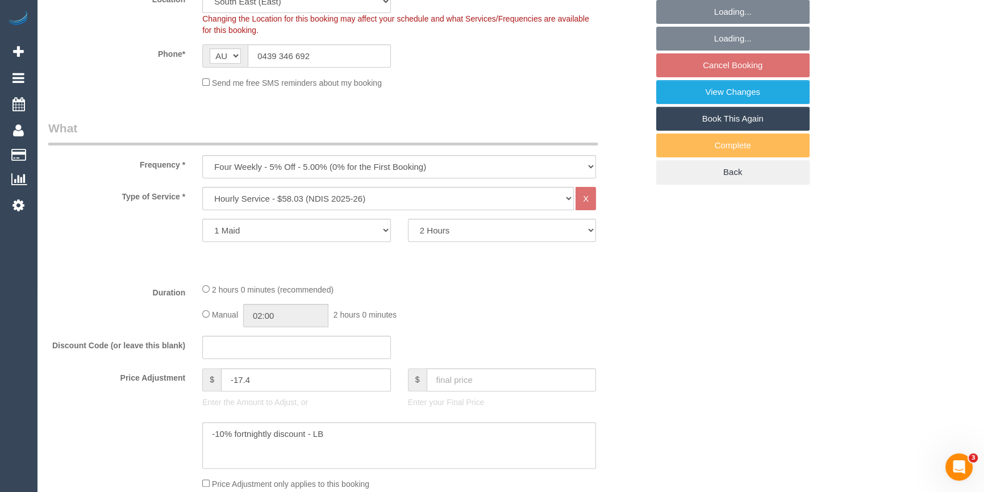
select select "spot3"
select select "object:1235"
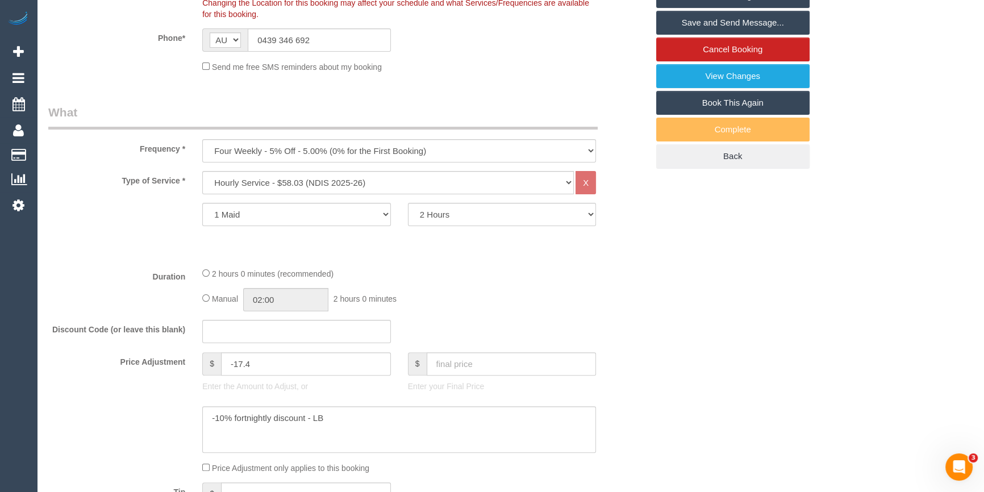
scroll to position [310, 0]
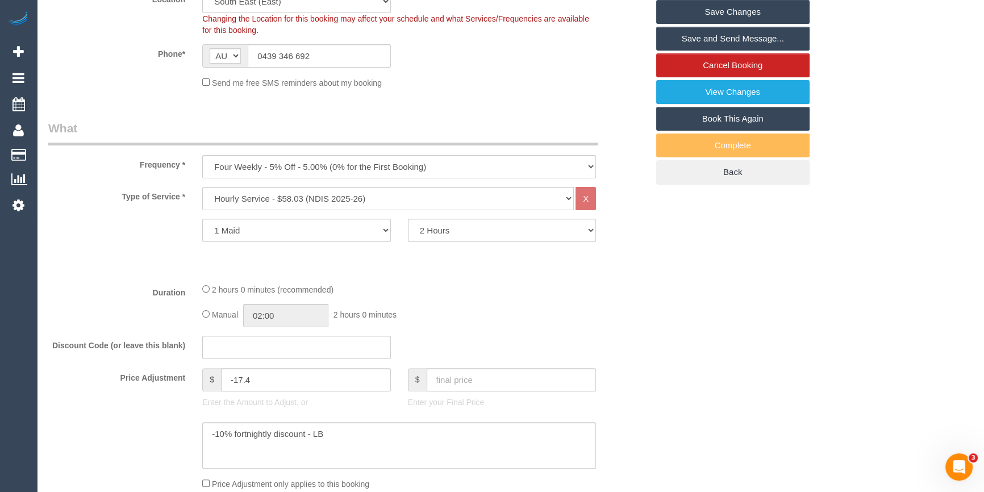
click at [649, 351] on div "Discount Code (or leave this blank)" at bounding box center [348, 348] width 616 height 24
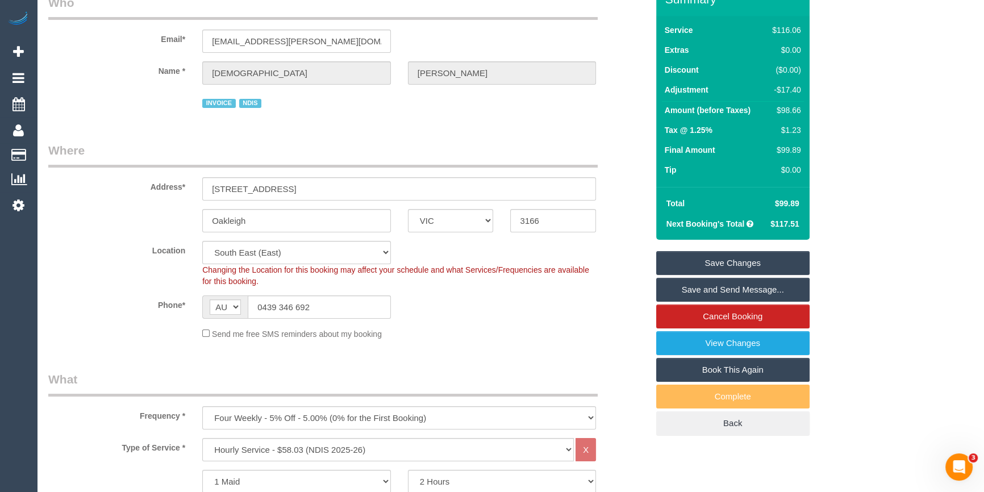
scroll to position [0, 0]
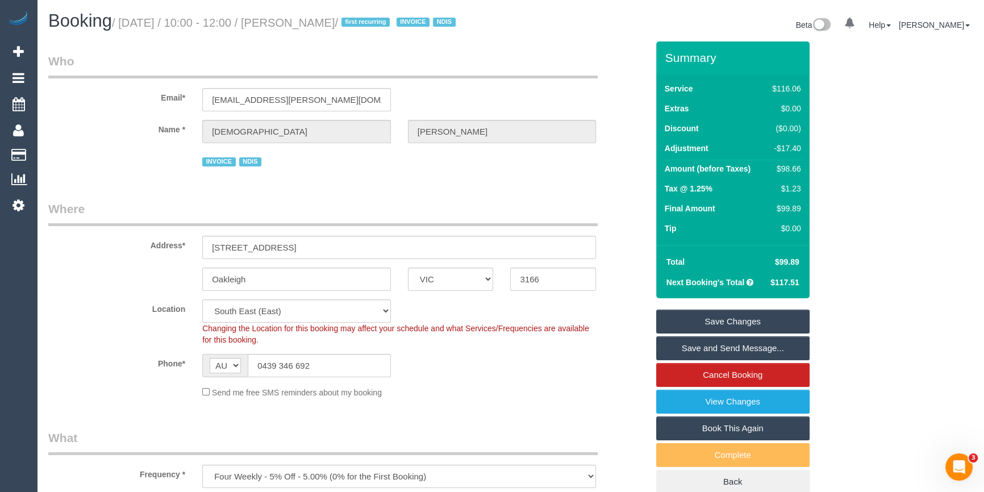
click at [784, 174] on div "$98.66" at bounding box center [783, 168] width 33 height 11
copy div "98.66"
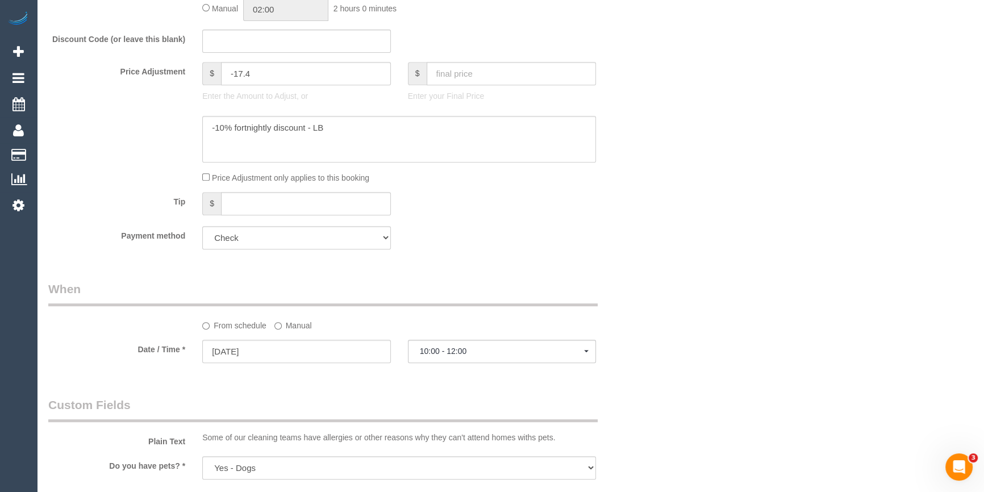
scroll to position [516, 0]
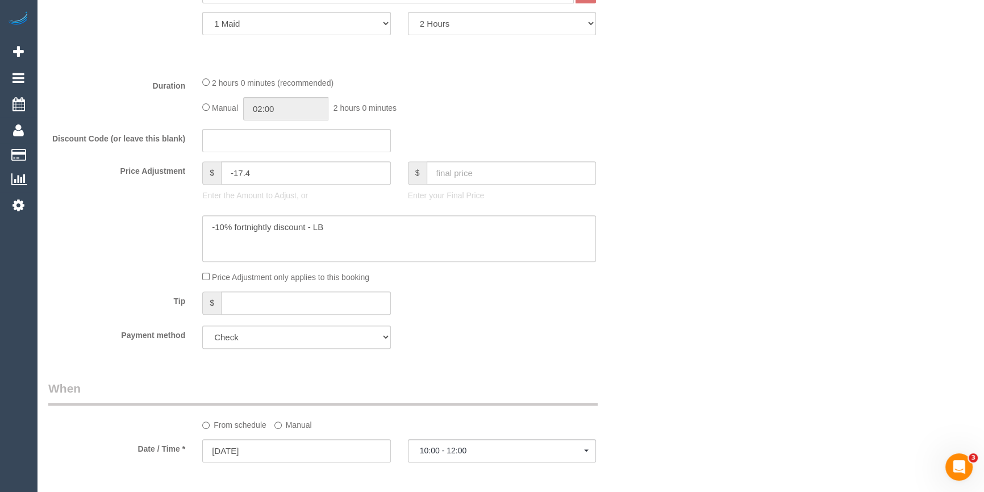
click at [580, 139] on fieldset "What Frequency * One Time Cleaning Weekly - 10% Off - 10.00% (0% for the First …" at bounding box center [347, 135] width 599 height 444
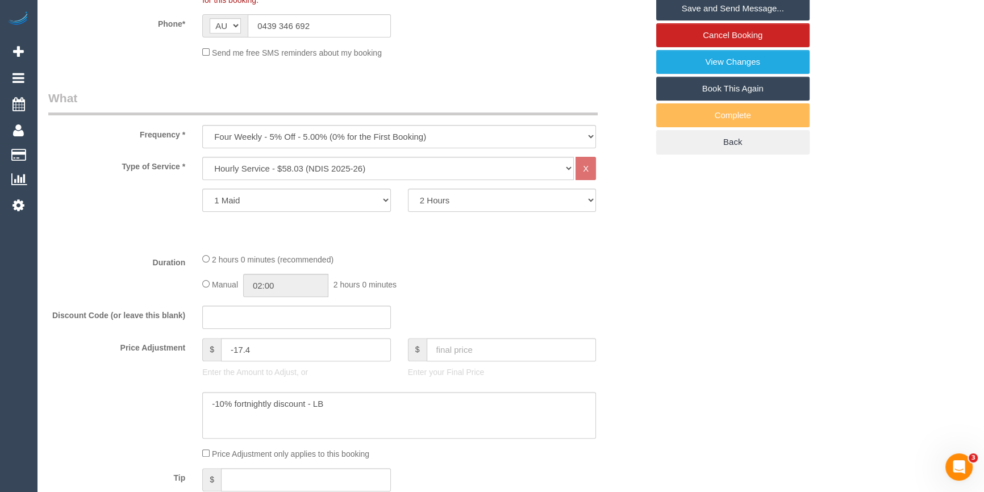
scroll to position [361, 0]
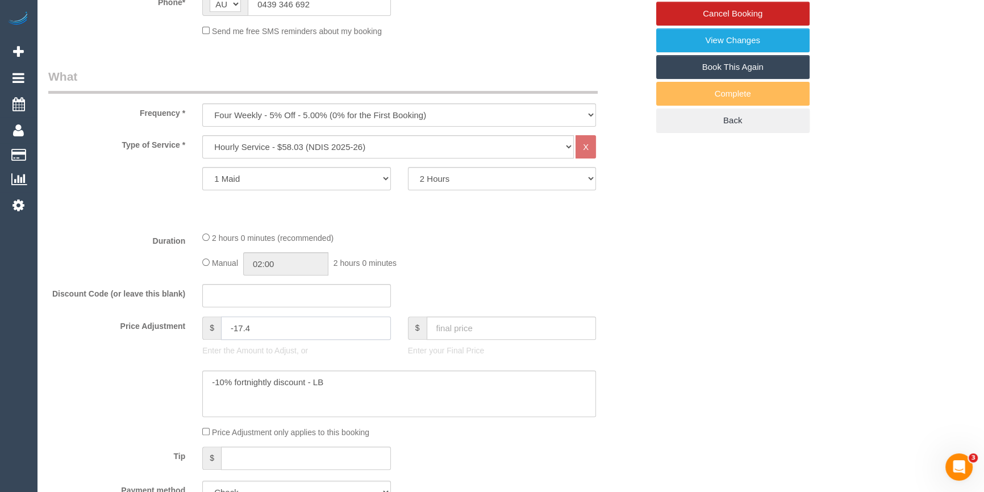
click at [283, 337] on input "-17.4" at bounding box center [306, 327] width 170 height 23
click at [272, 340] on input "-17.4" at bounding box center [306, 327] width 170 height 23
click at [244, 340] on input "-1161" at bounding box center [306, 327] width 170 height 23
type input "-11.61"
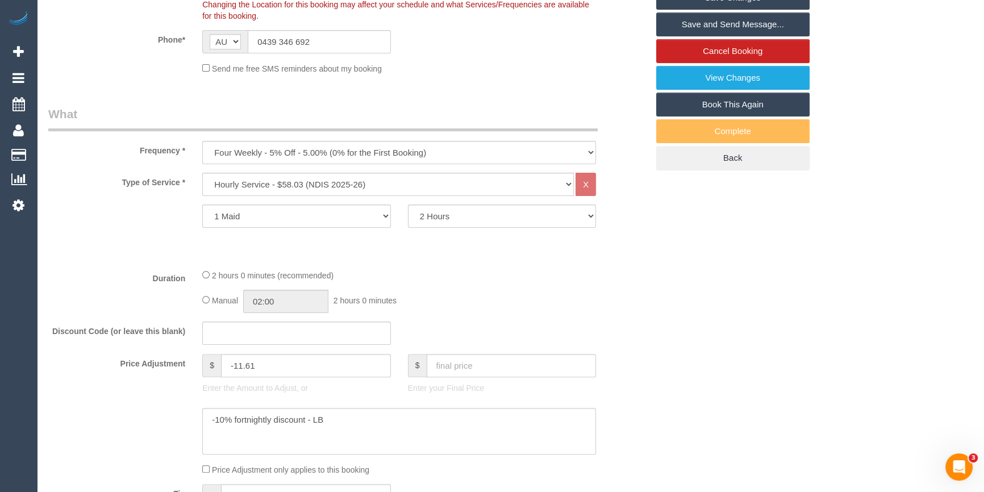
scroll to position [51, 0]
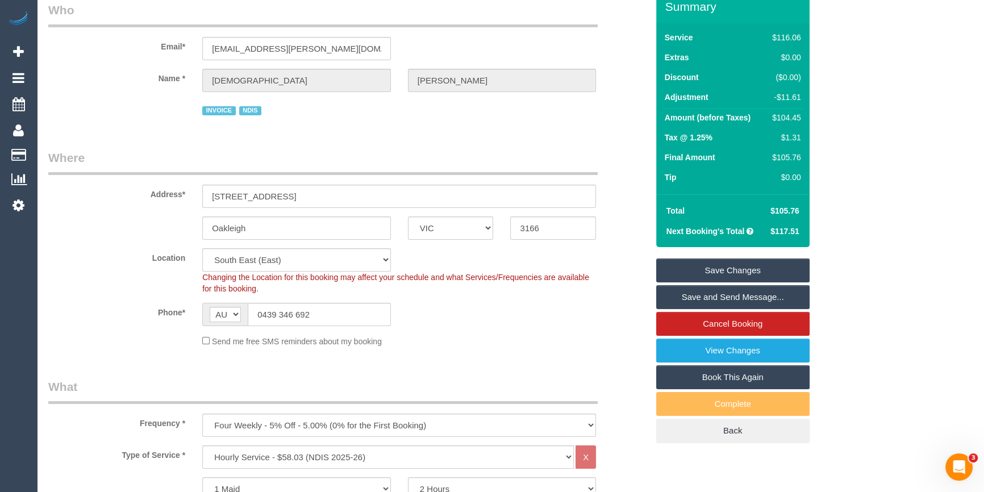
click at [735, 279] on link "Save Changes" at bounding box center [732, 270] width 153 height 24
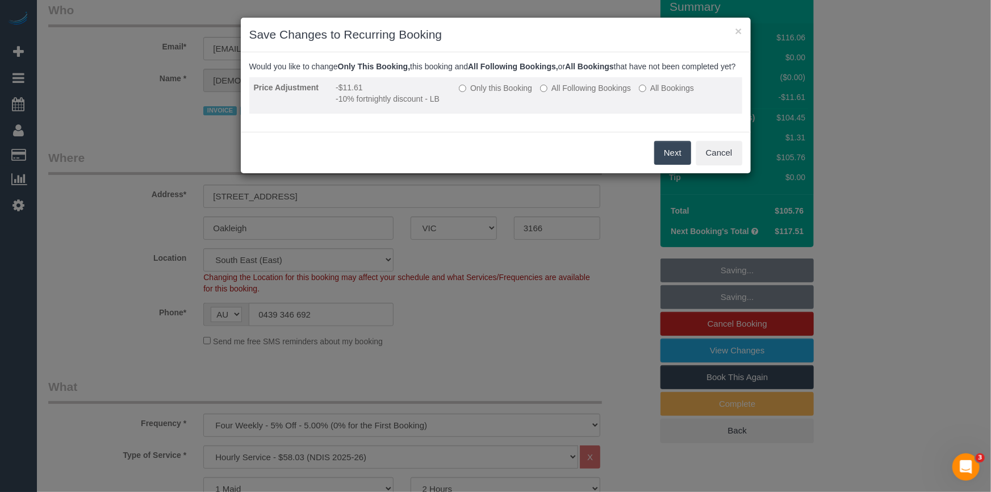
click at [579, 94] on label "All Following Bookings" at bounding box center [585, 87] width 91 height 11
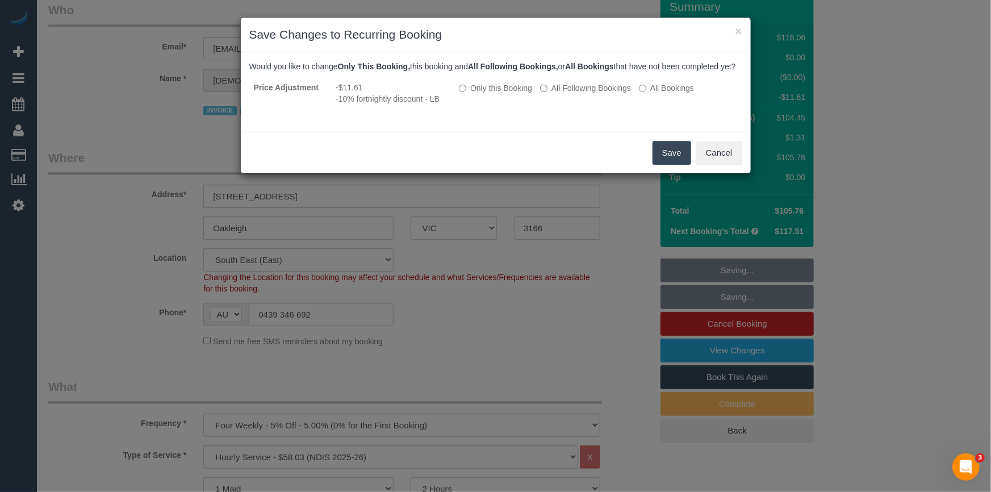
click at [673, 164] on button "Save" at bounding box center [672, 153] width 39 height 24
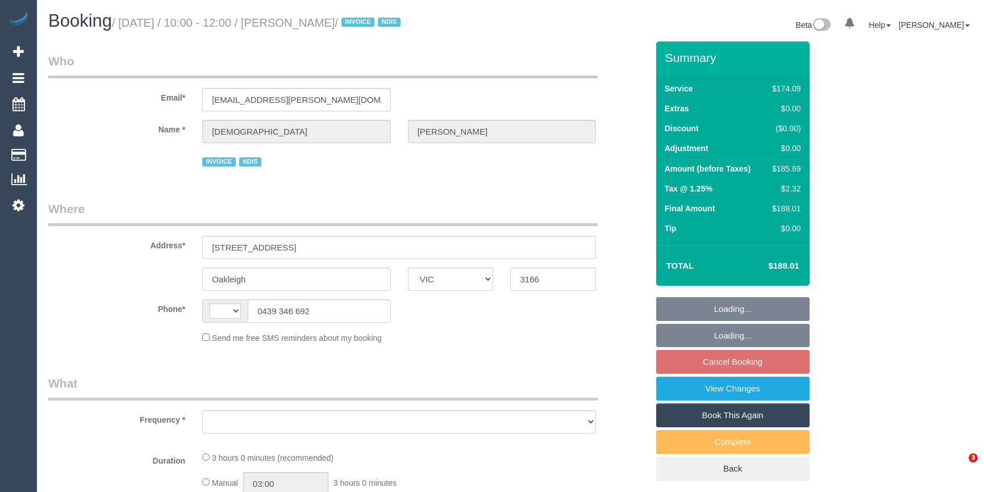
select select "VIC"
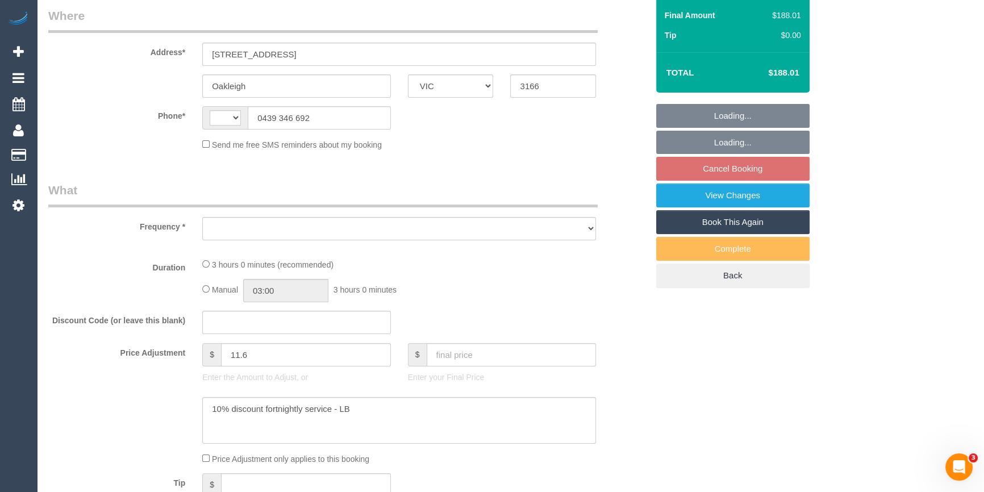
select select "180"
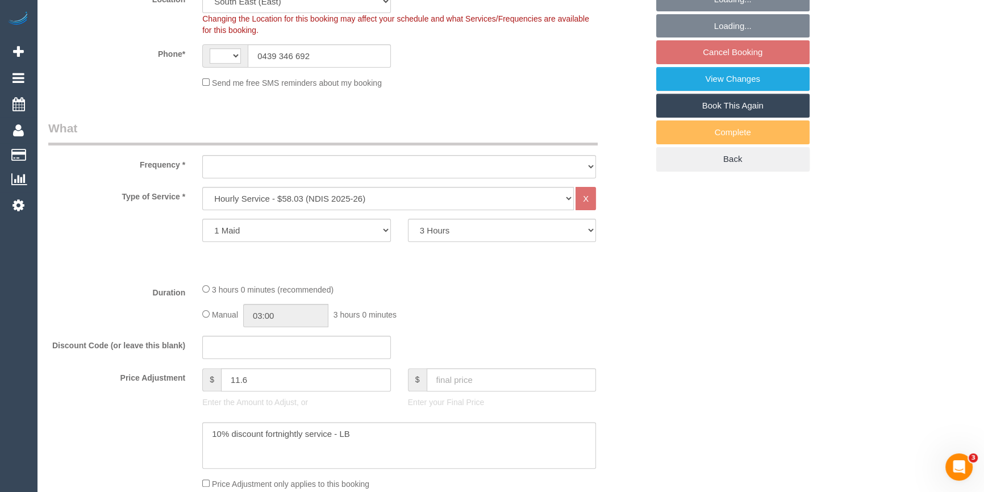
select select "string:AU"
select select "object:607"
select select "spot3"
select select "object:617"
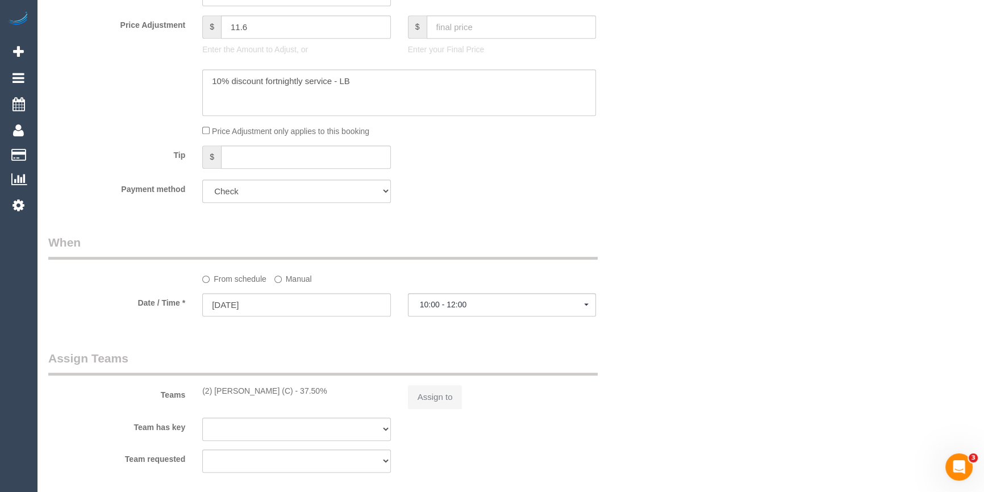
select select "number:27"
select select "number:14"
select select "number:19"
select select "number:36"
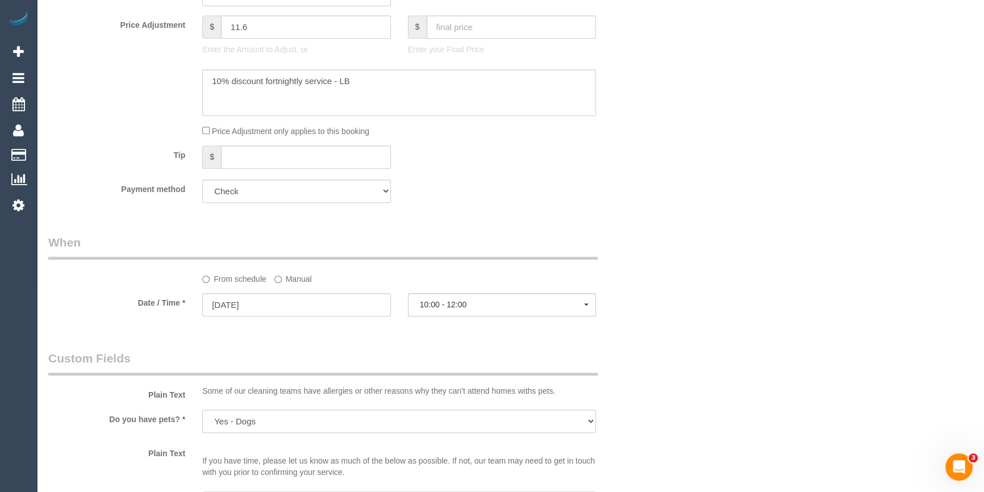
scroll to position [671, 0]
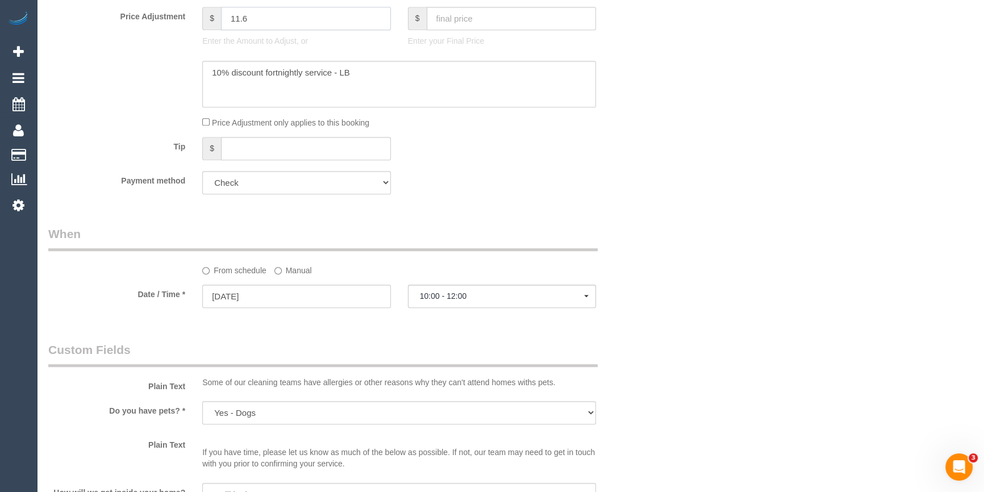
click at [228, 16] on input "11.6" at bounding box center [306, 18] width 170 height 23
drag, startPoint x: 264, startPoint y: 21, endPoint x: 273, endPoint y: 19, distance: 9.2
click at [264, 21] on input "-11.6" at bounding box center [306, 18] width 170 height 23
drag, startPoint x: 273, startPoint y: 19, endPoint x: 234, endPoint y: 18, distance: 38.6
click at [234, 18] on input "-11.6" at bounding box center [306, 18] width 170 height 23
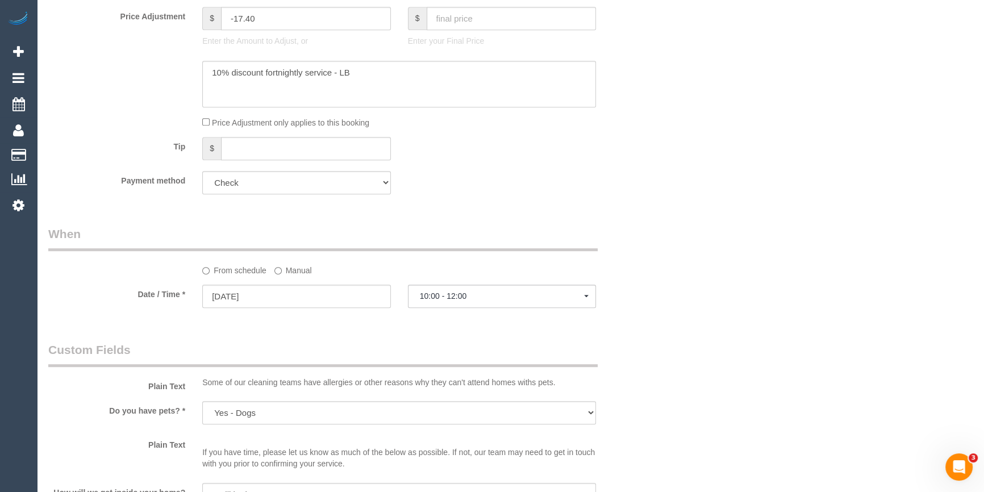
click at [739, 169] on div "Who Email* [EMAIL_ADDRESS][PERSON_NAME][DOMAIN_NAME] Name * [DEMOGRAPHIC_DATA][…" at bounding box center [510, 388] width 924 height 2034
type input "-17.4"
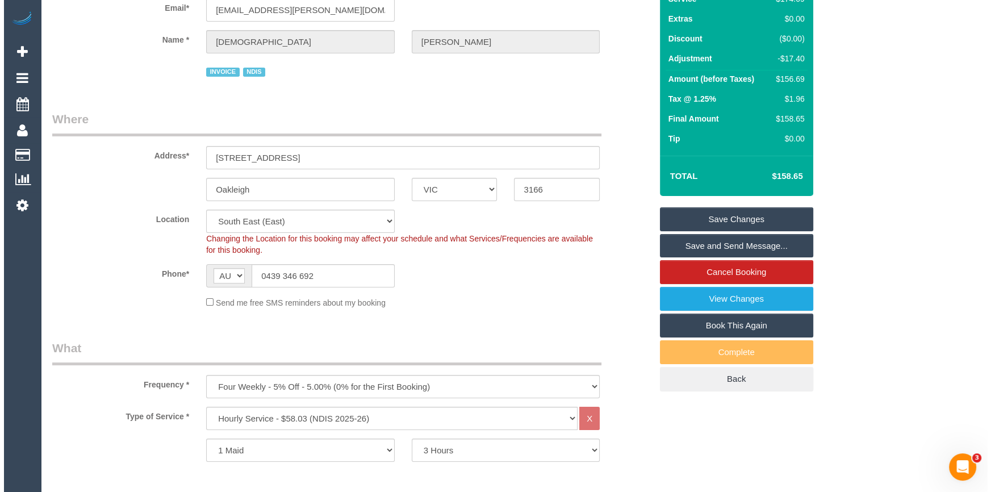
scroll to position [0, 0]
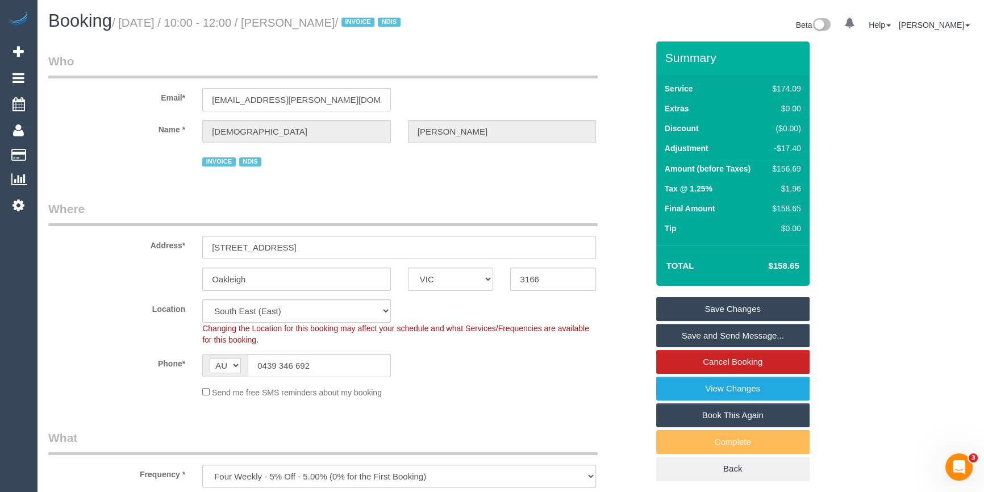
click at [715, 304] on link "Save Changes" at bounding box center [732, 309] width 153 height 24
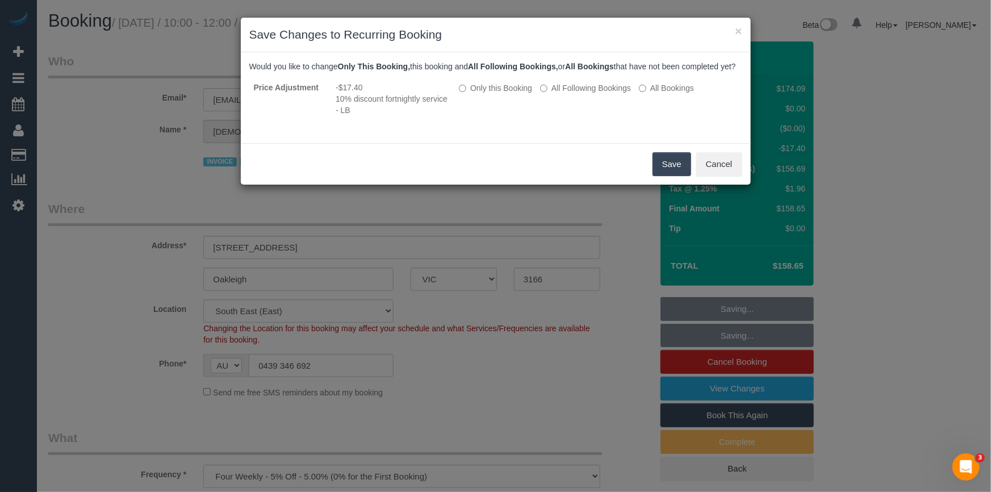
click at [656, 176] on button "Save" at bounding box center [672, 164] width 39 height 24
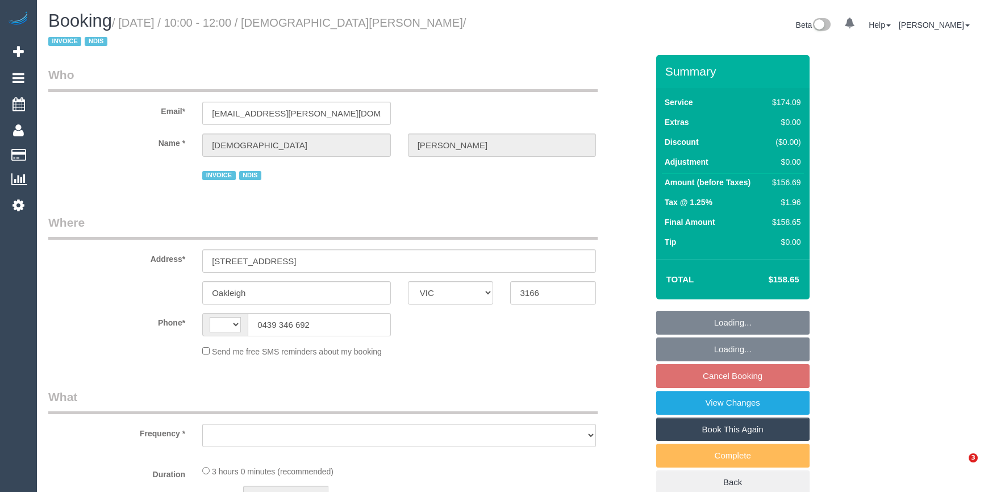
select select "VIC"
select select "object:278"
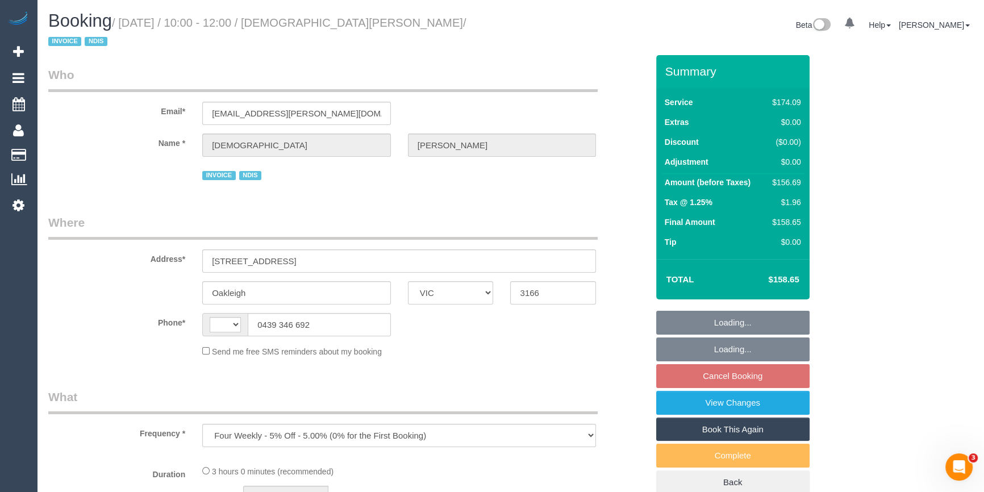
select select "string:AU"
select select "180"
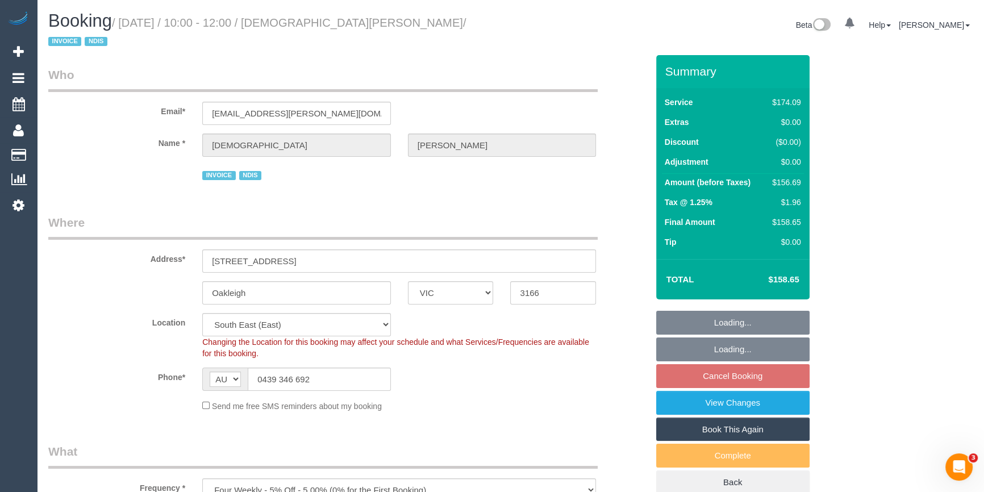
select select "object:591"
select select "spot3"
select select "number:27"
select select "number:14"
select select "number:19"
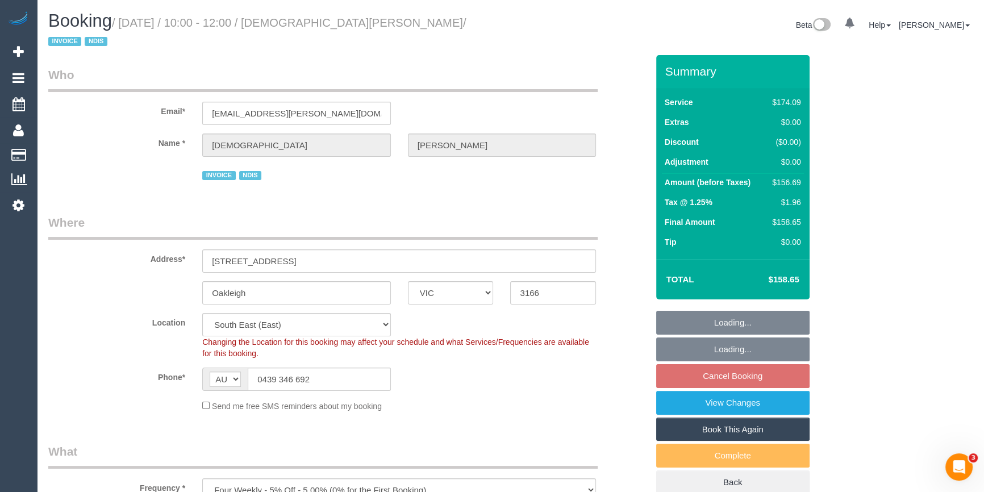
select select "number:36"
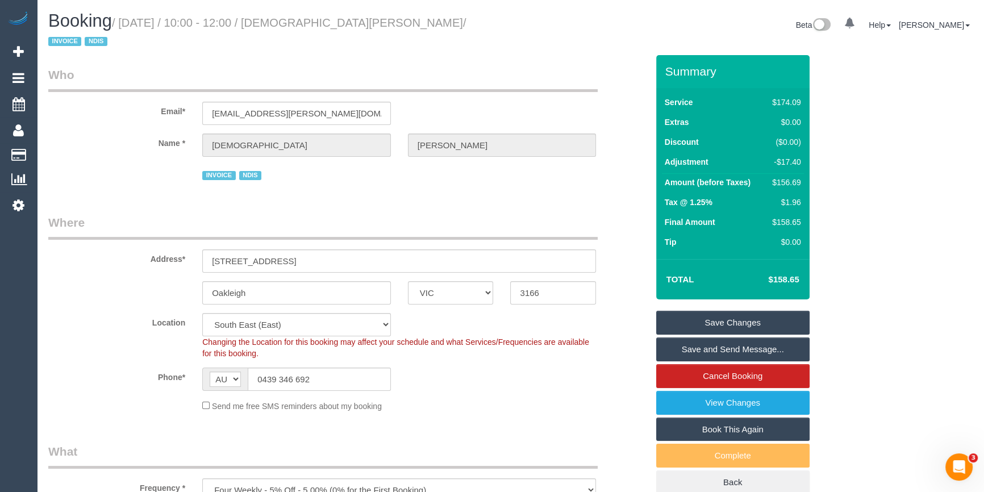
click at [609, 214] on div "Address* 25a Palmerston Grove" at bounding box center [348, 243] width 616 height 58
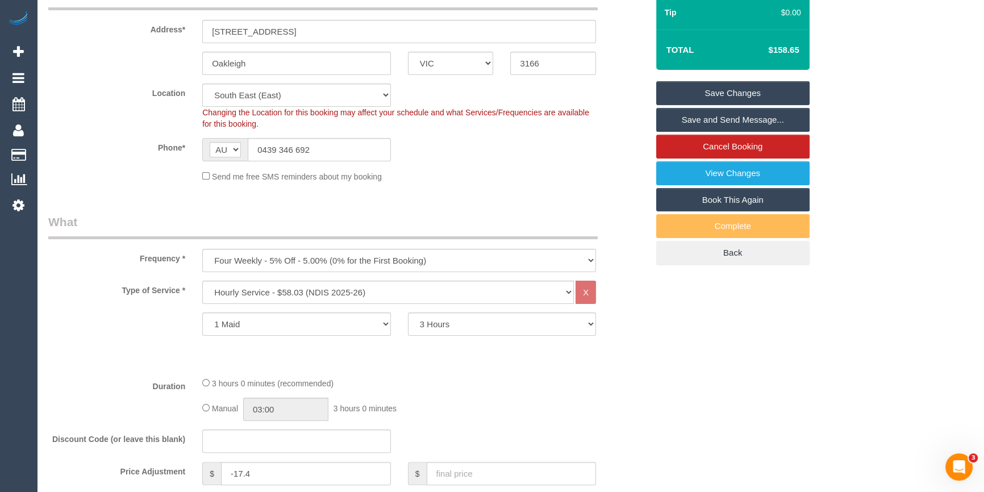
scroll to position [413, 0]
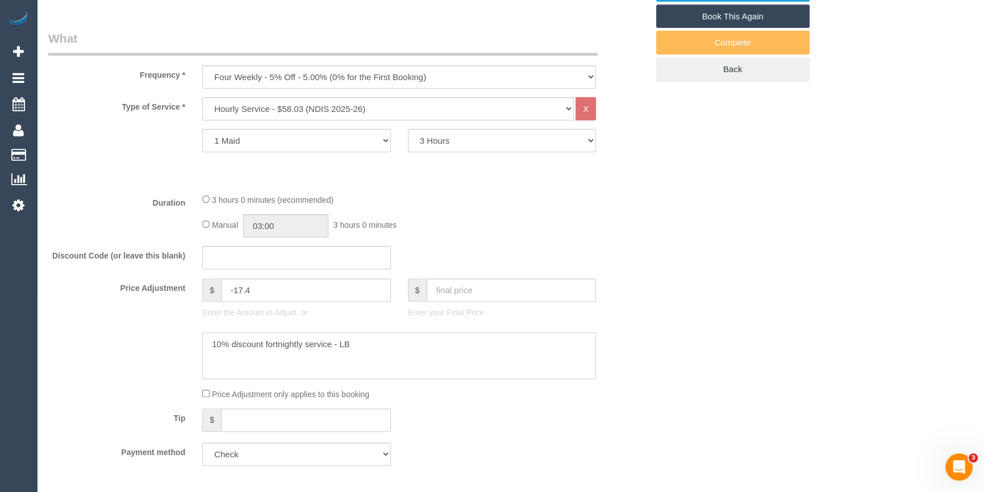
click at [208, 332] on textarea at bounding box center [399, 355] width 394 height 47
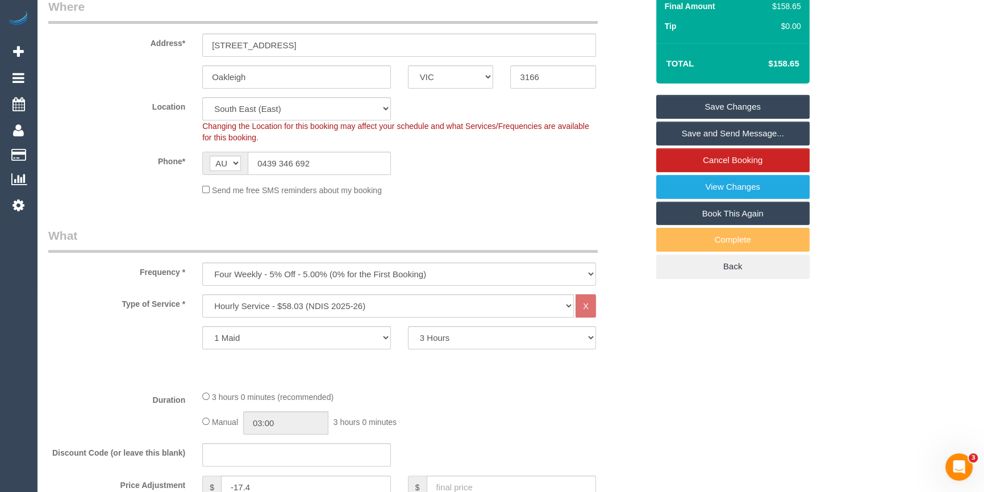
scroll to position [0, 0]
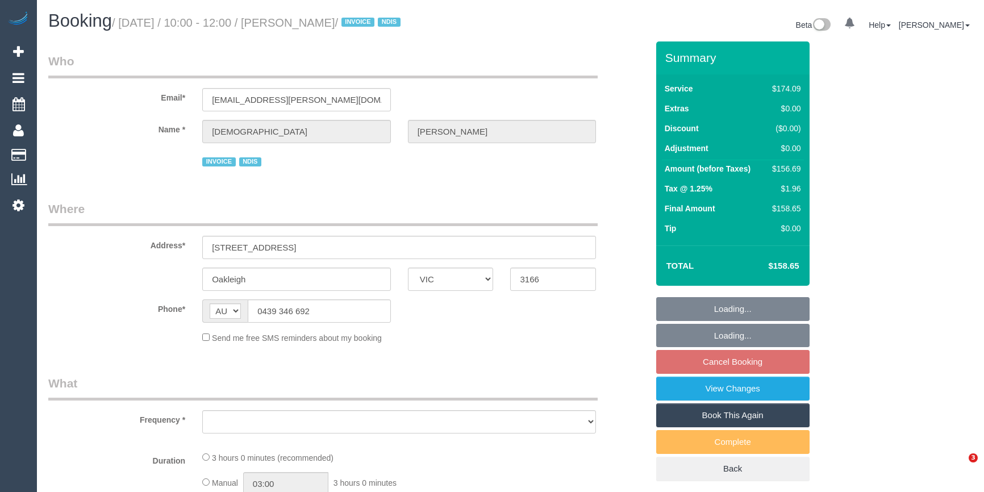
select select "VIC"
select select "180"
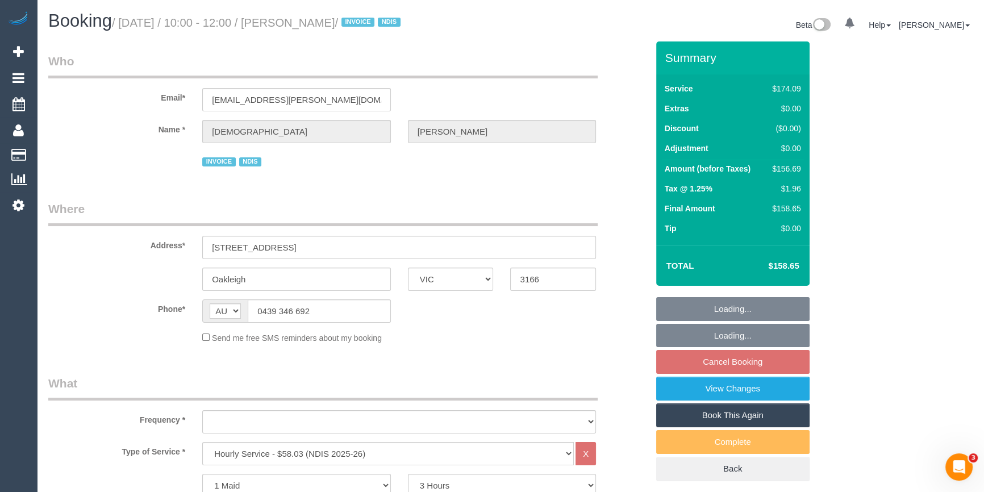
select select "object:605"
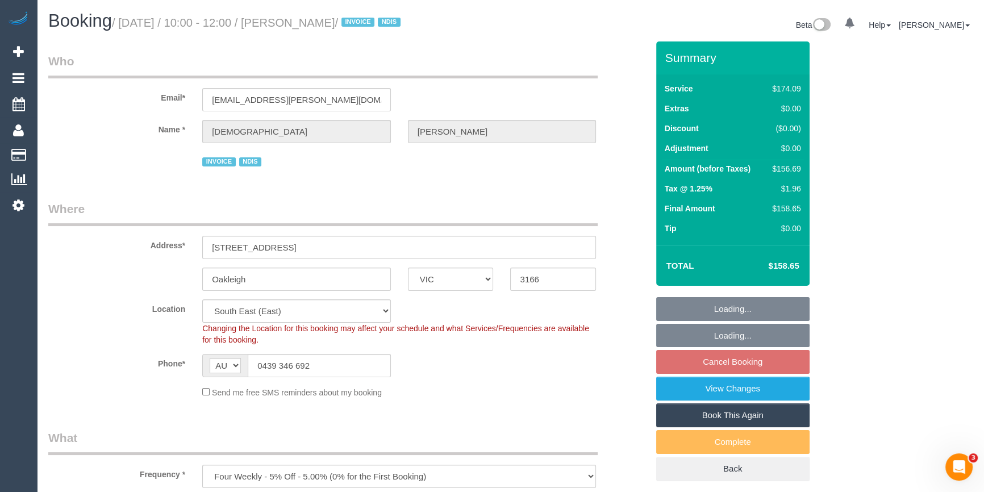
select select "number:27"
select select "number:14"
select select "number:19"
select select "number:36"
select select "object:1246"
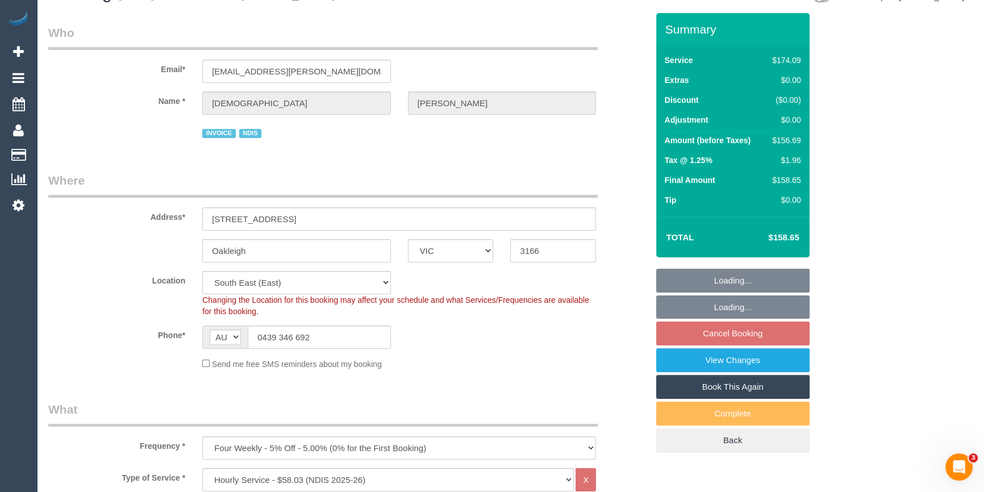
select select "spot3"
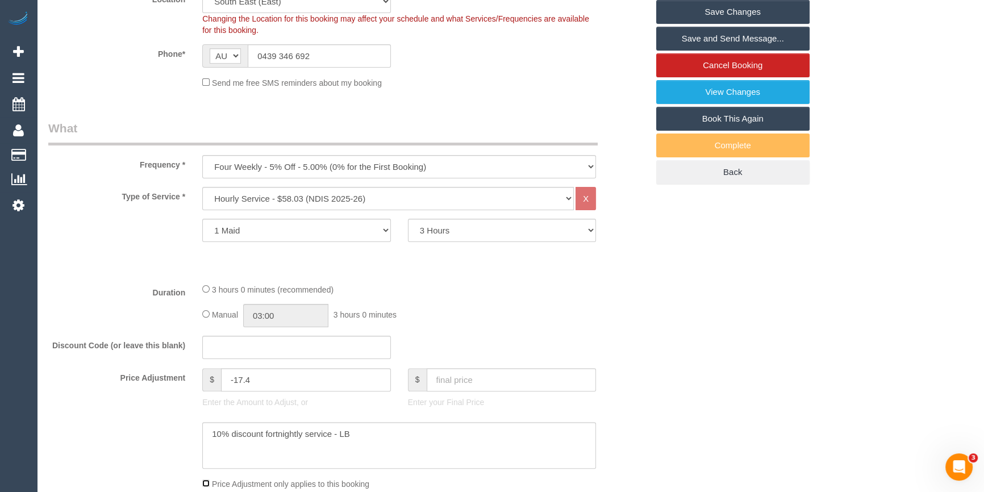
scroll to position [206, 0]
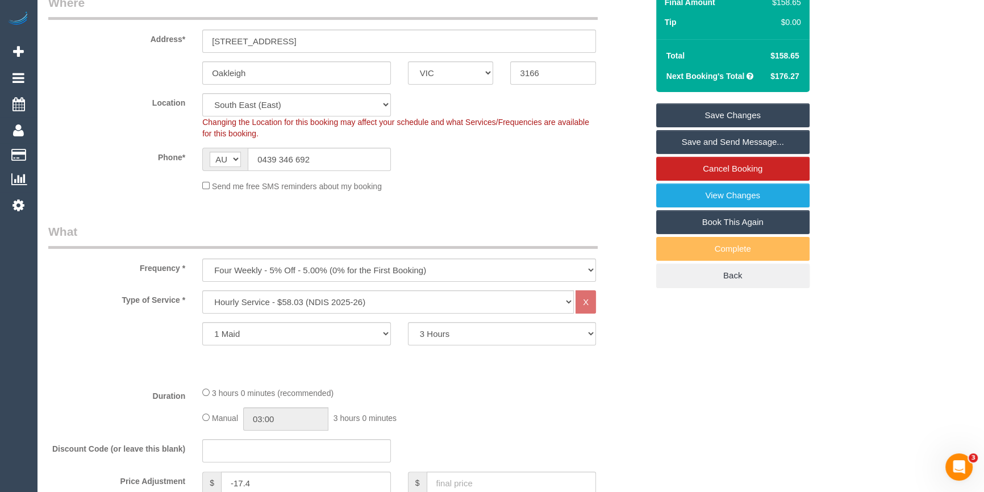
click at [704, 113] on link "Save Changes" at bounding box center [732, 115] width 153 height 24
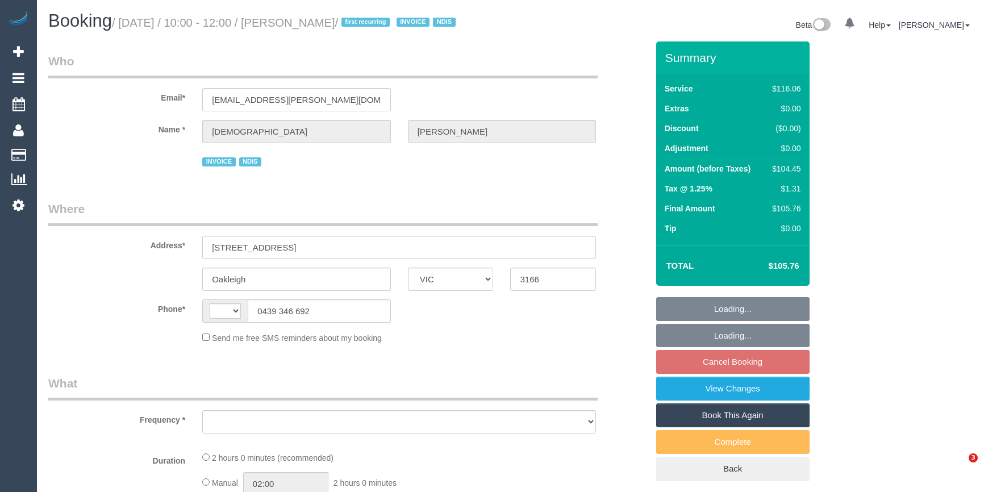
select select "VIC"
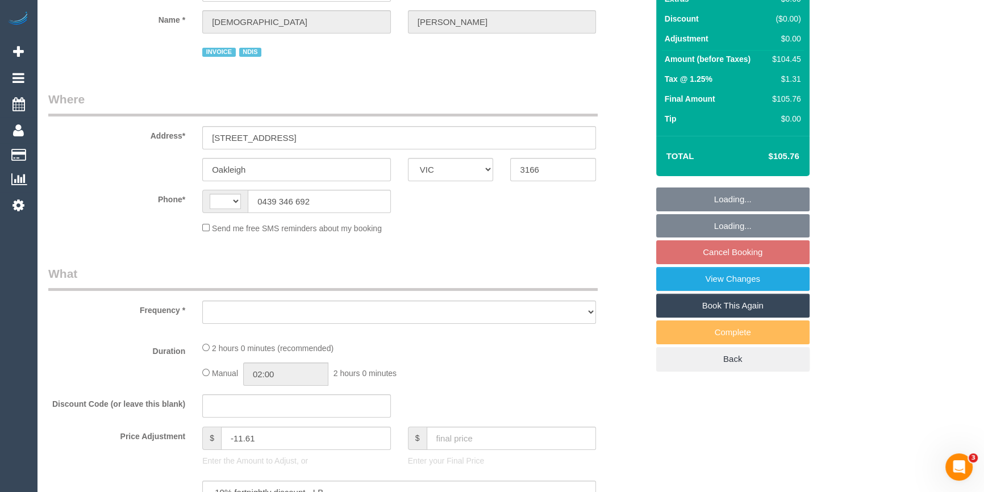
select select "string:AU"
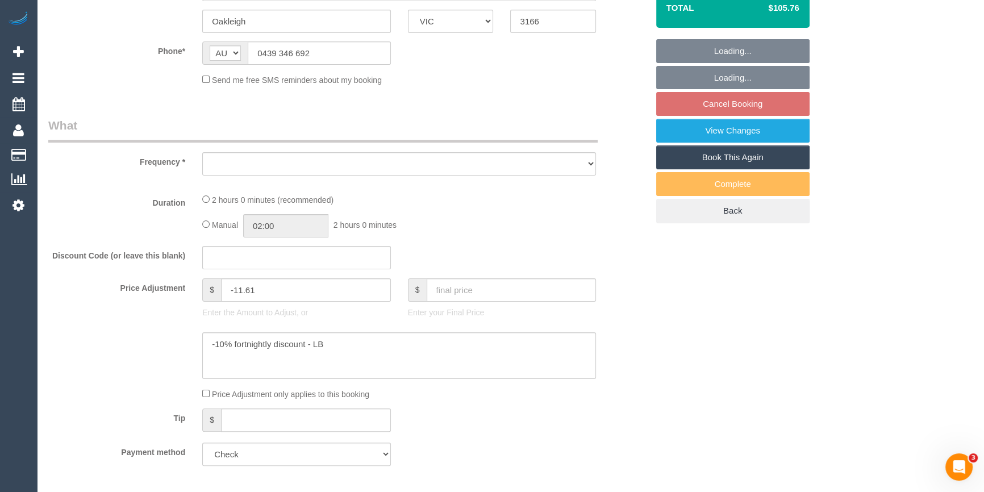
select select "object:529"
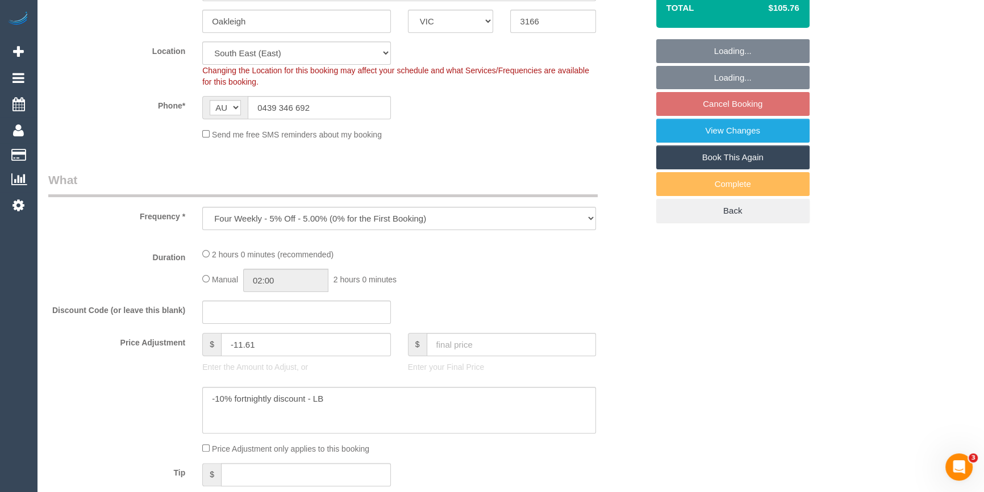
select select "number:27"
select select "number:14"
select select "number:19"
select select "number:36"
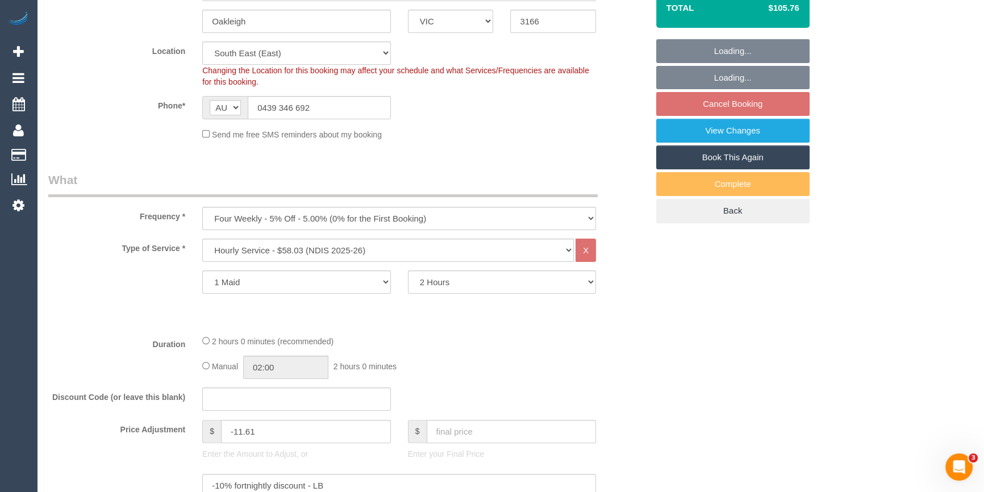
select select "object:739"
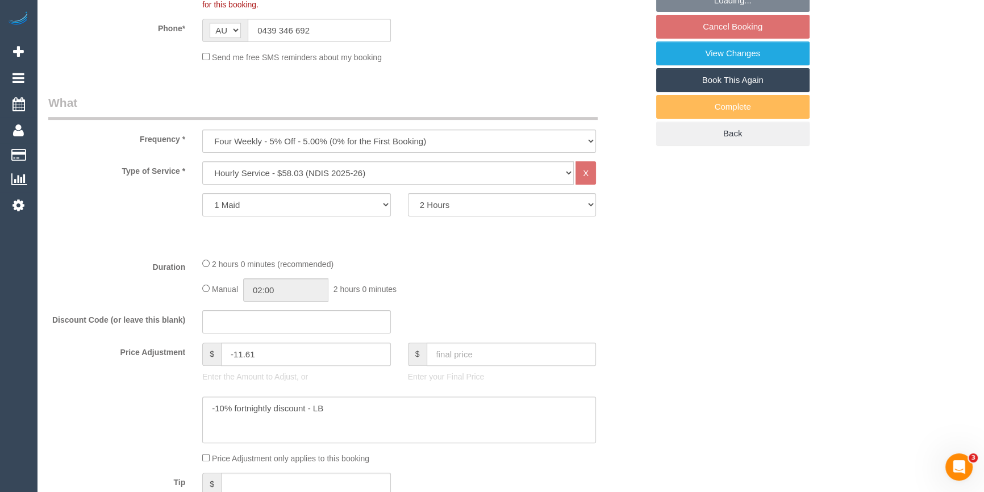
select select "spot3"
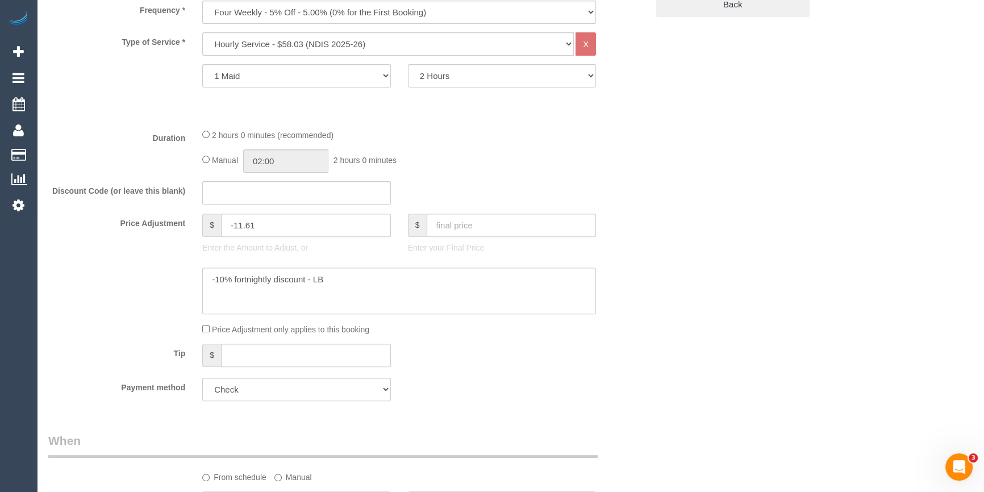
scroll to position [465, 0]
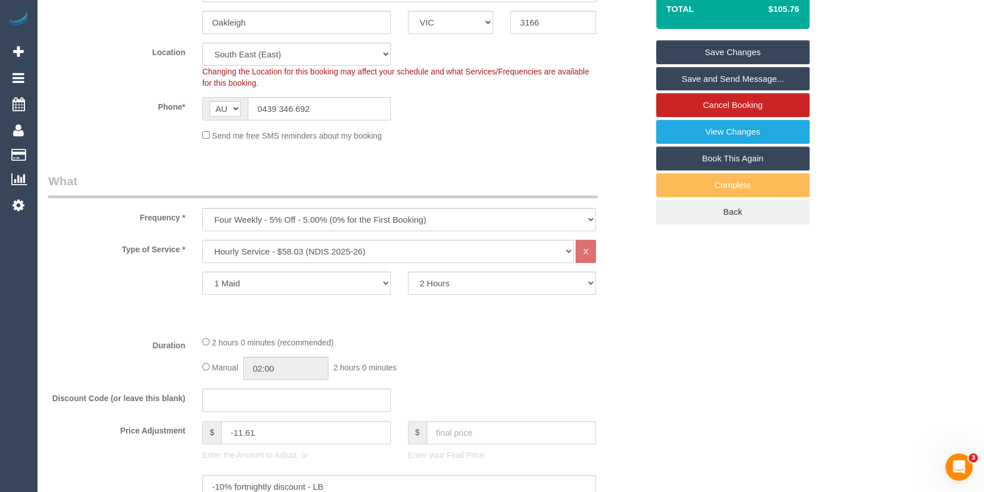
scroll to position [103, 0]
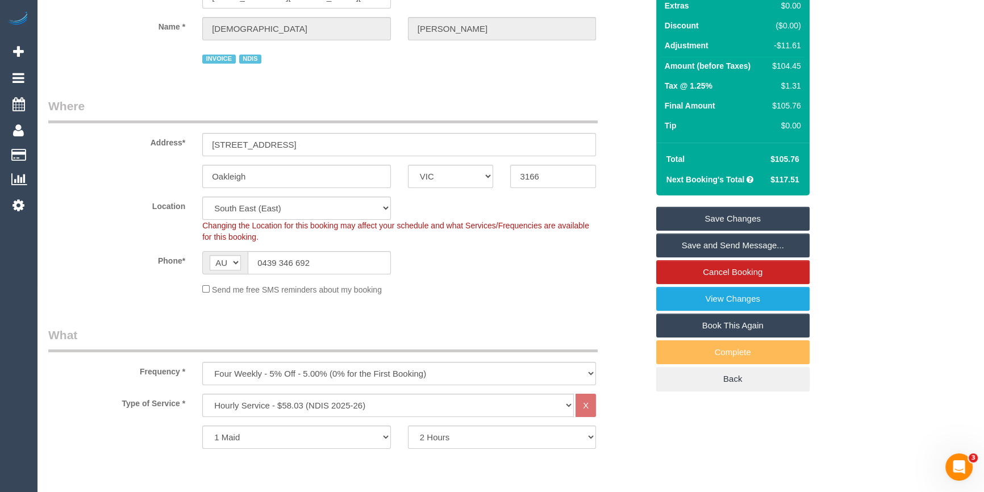
click at [716, 220] on link "Save Changes" at bounding box center [732, 219] width 153 height 24
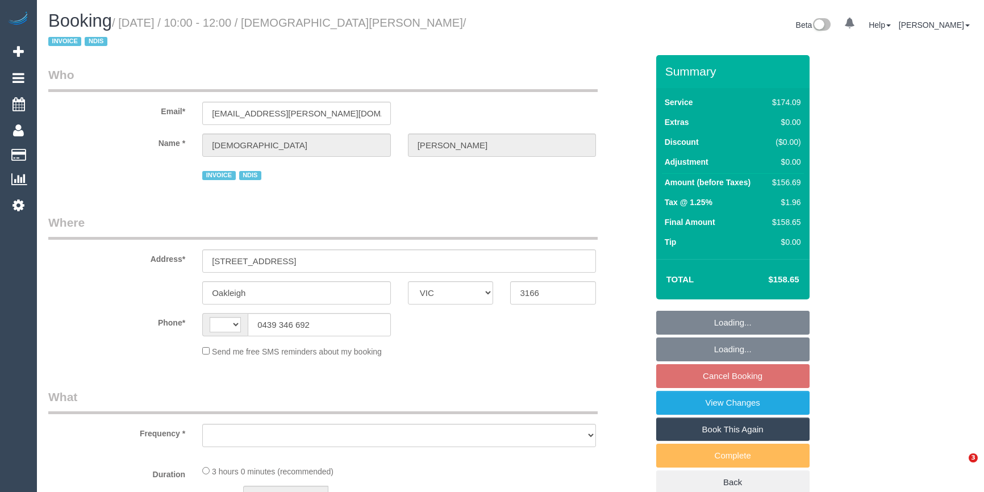
select select "VIC"
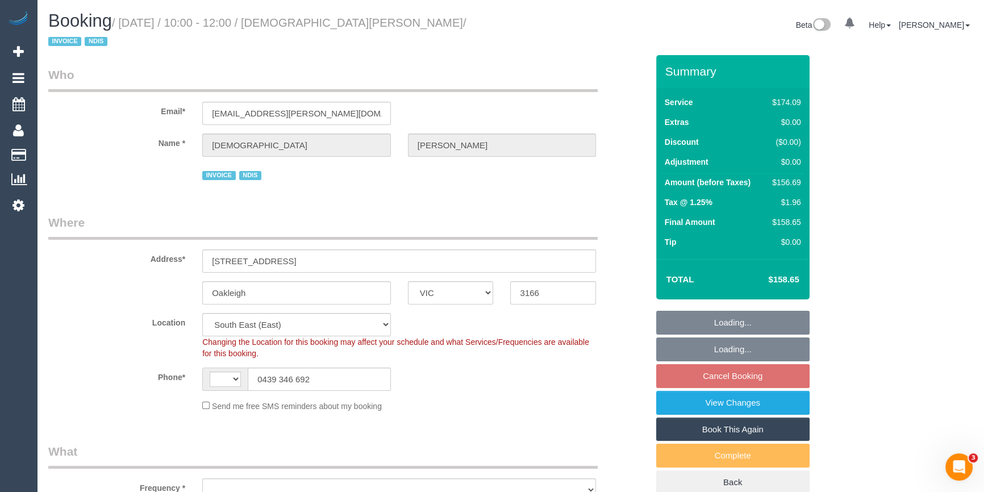
select select "string:AU"
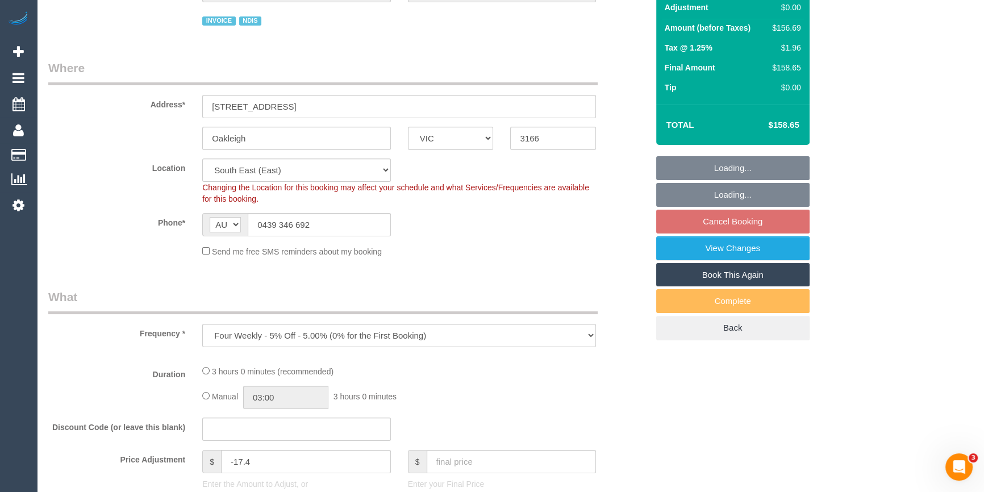
select select "object:591"
select select "180"
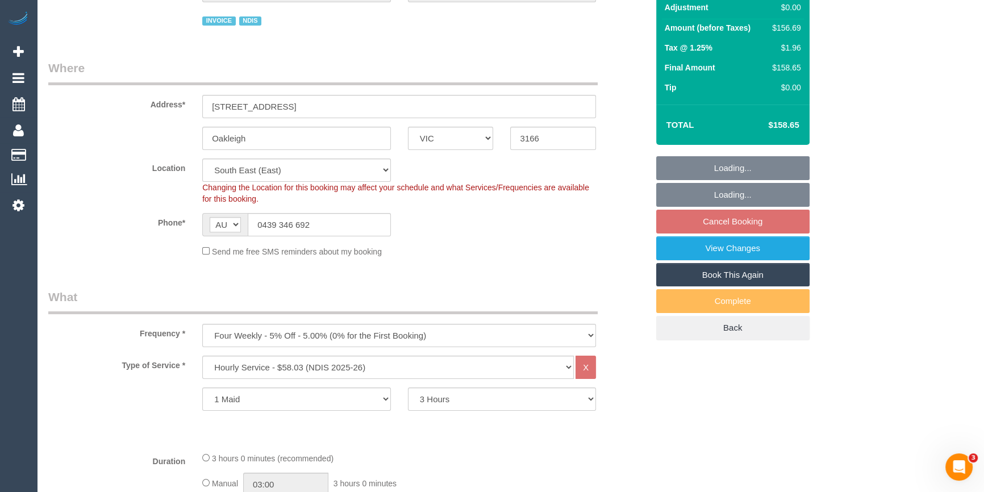
select select "spot3"
select select "number:27"
select select "number:14"
select select "number:19"
select select "number:36"
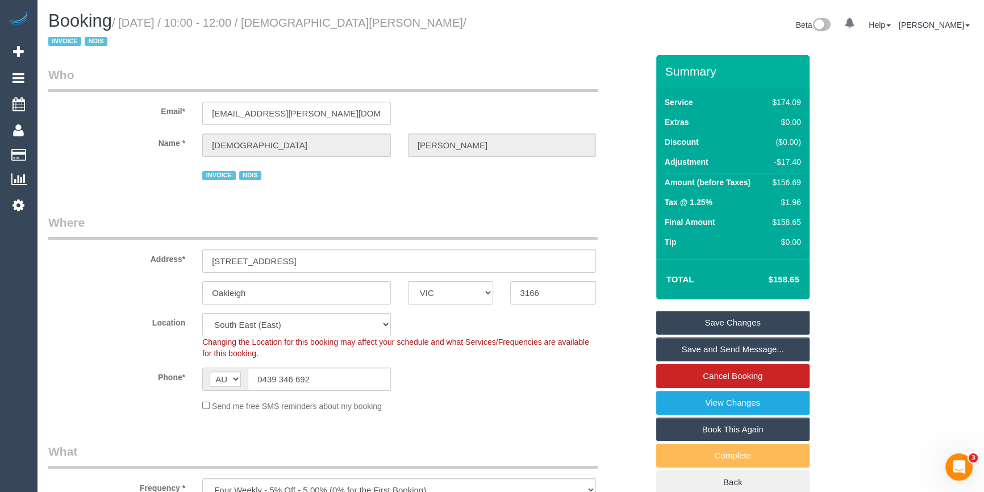
scroll to position [103, 0]
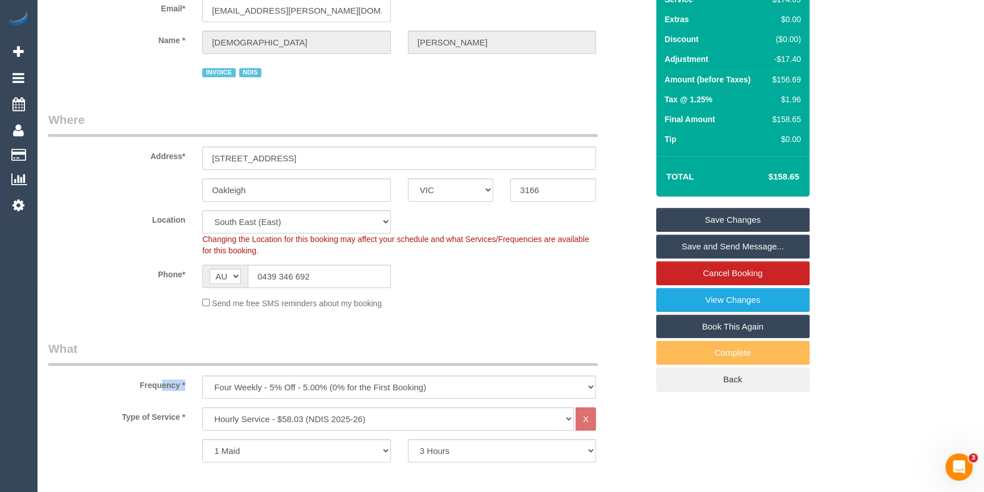
drag, startPoint x: 130, startPoint y: 369, endPoint x: 614, endPoint y: 366, distance: 484.4
click at [614, 366] on div "Frequency * One Time Cleaning Weekly - 10% Off - 10.00% (0% for the First Booki…" at bounding box center [348, 369] width 616 height 58
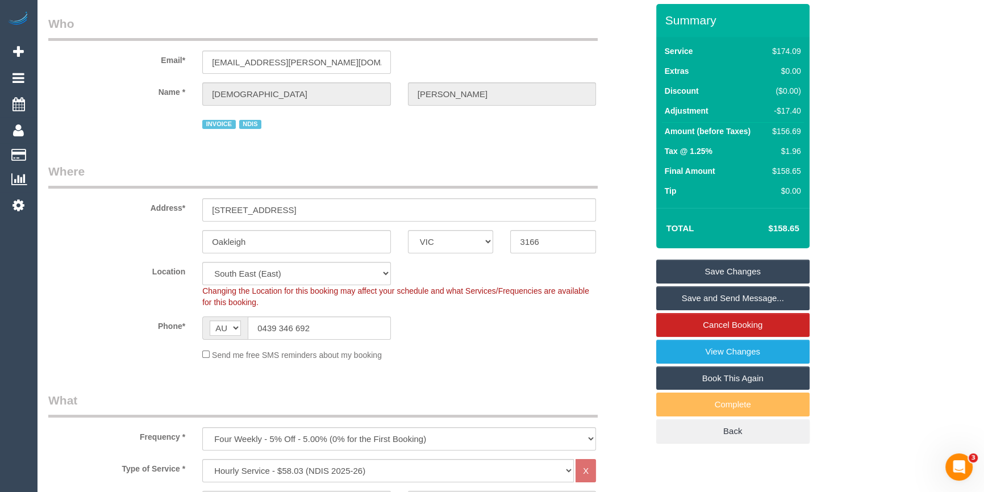
scroll to position [0, 0]
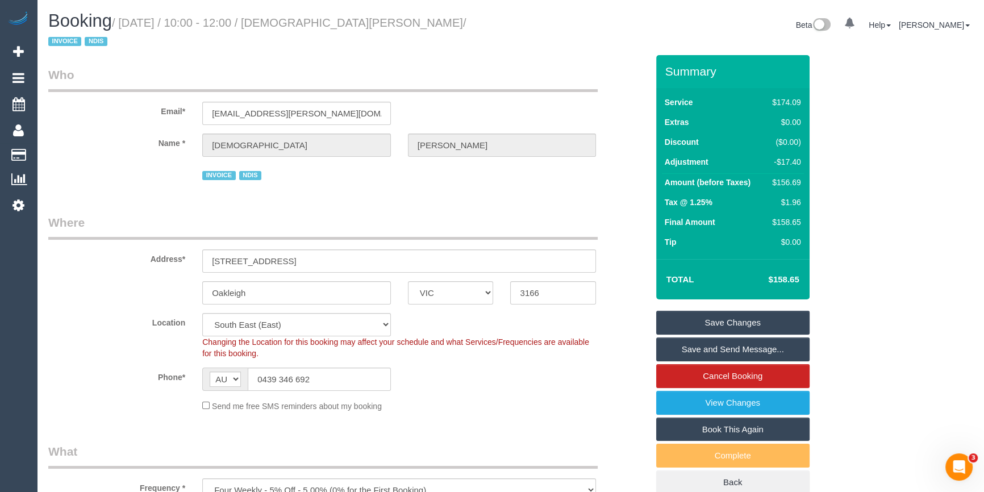
click at [613, 313] on div "Location [GEOGRAPHIC_DATA] (North) East (South) [GEOGRAPHIC_DATA] (East) [GEOGR…" at bounding box center [348, 336] width 616 height 46
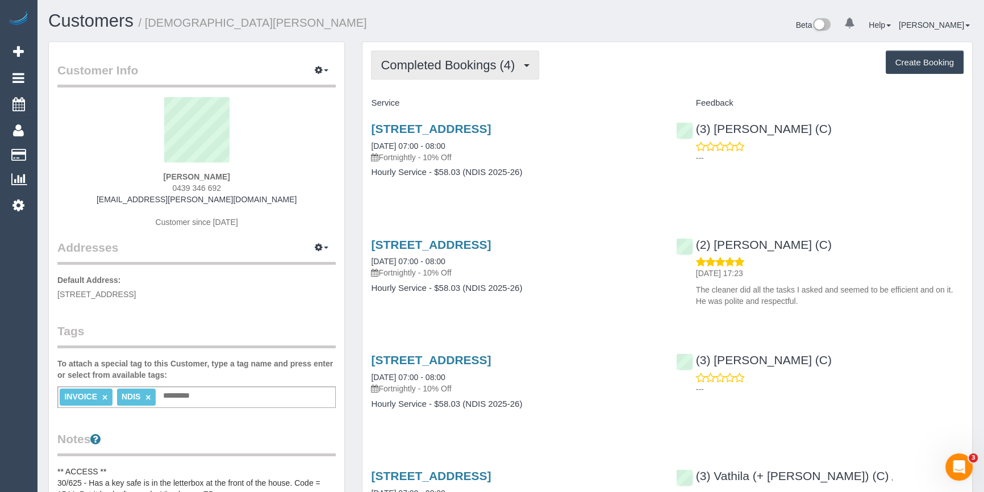
drag, startPoint x: 451, startPoint y: 70, endPoint x: 437, endPoint y: 102, distance: 34.6
click at [451, 70] on span "Completed Bookings (4)" at bounding box center [451, 65] width 140 height 14
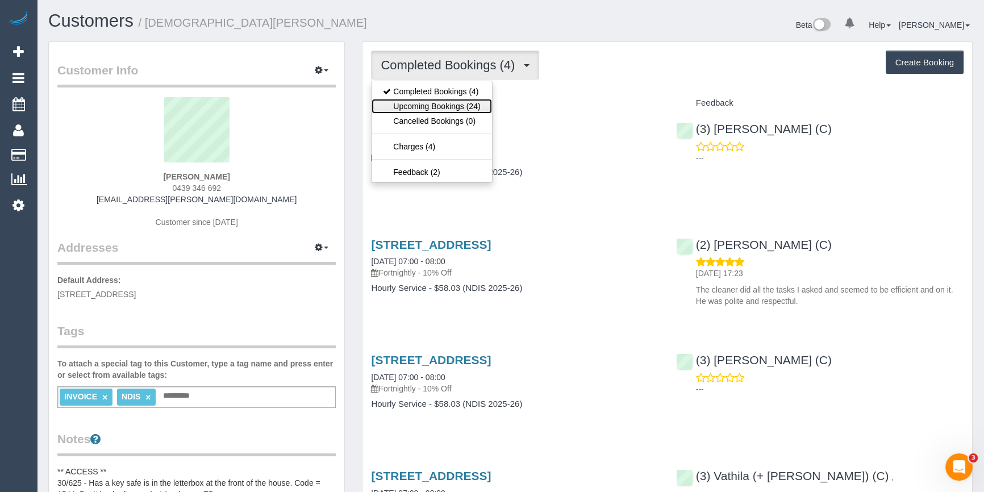
click at [429, 107] on link "Upcoming Bookings (24)" at bounding box center [431, 106] width 120 height 15
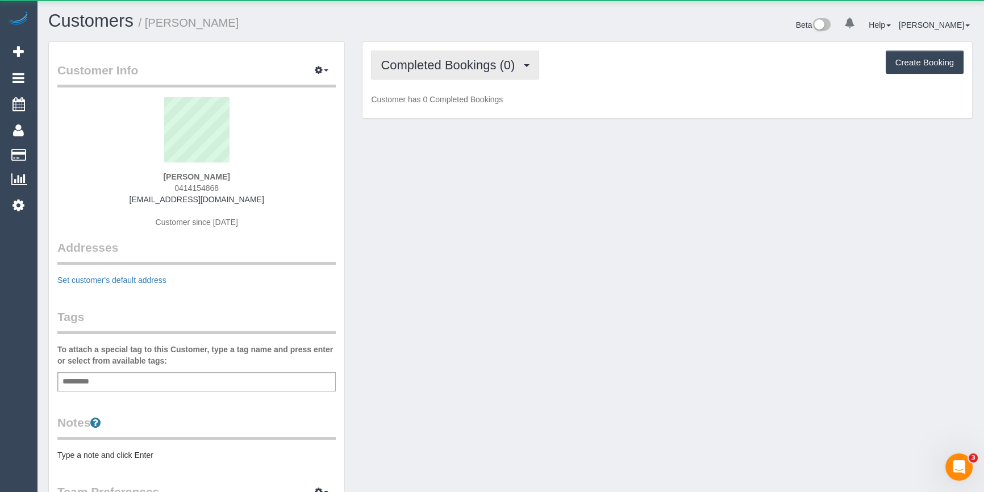
click at [440, 69] on span "Completed Bookings (0)" at bounding box center [451, 65] width 140 height 14
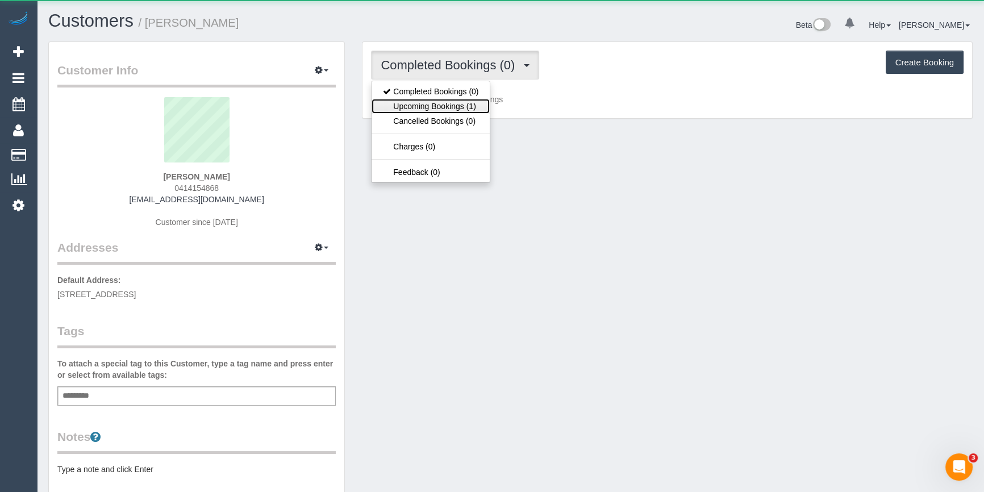
click at [416, 104] on link "Upcoming Bookings (1)" at bounding box center [430, 106] width 118 height 15
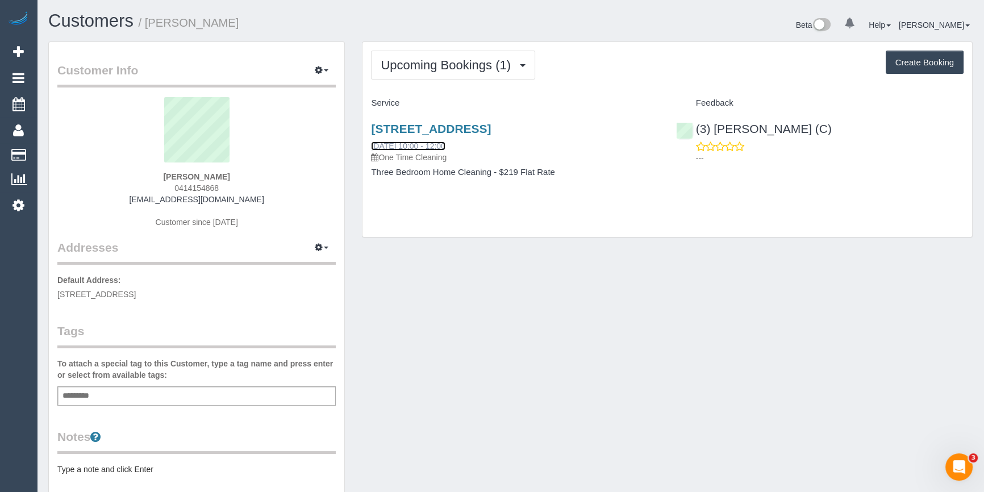
click at [443, 144] on link "[DATE] 10:00 - 12:00" at bounding box center [408, 145] width 74 height 9
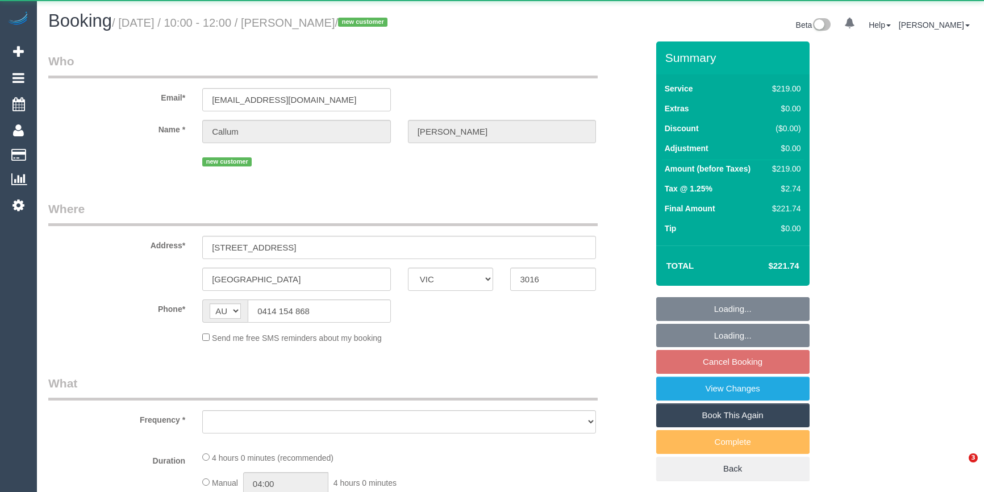
select select "VIC"
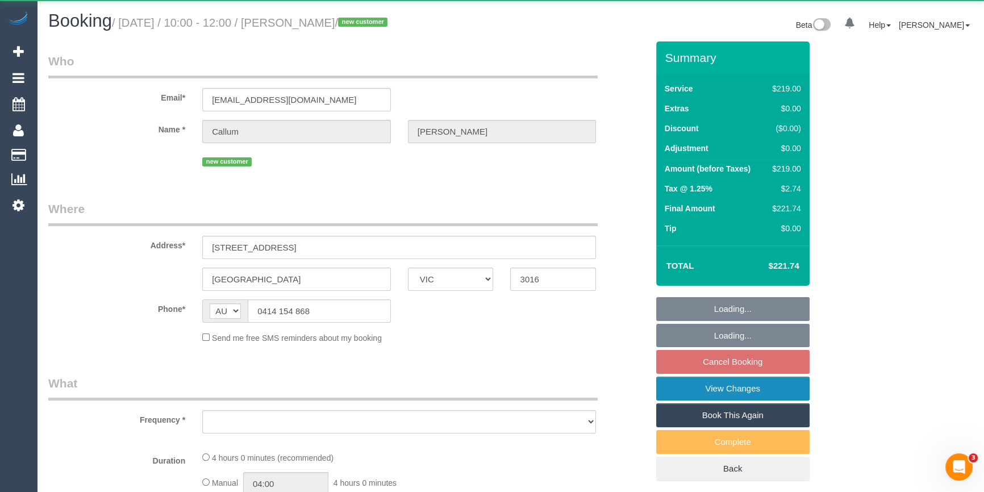
select select "object:537"
select select "string:stripe-pm_1RsZQA2GScqysDRVkDM6EXIR"
select select "number:27"
select select "number:14"
select select "number:18"
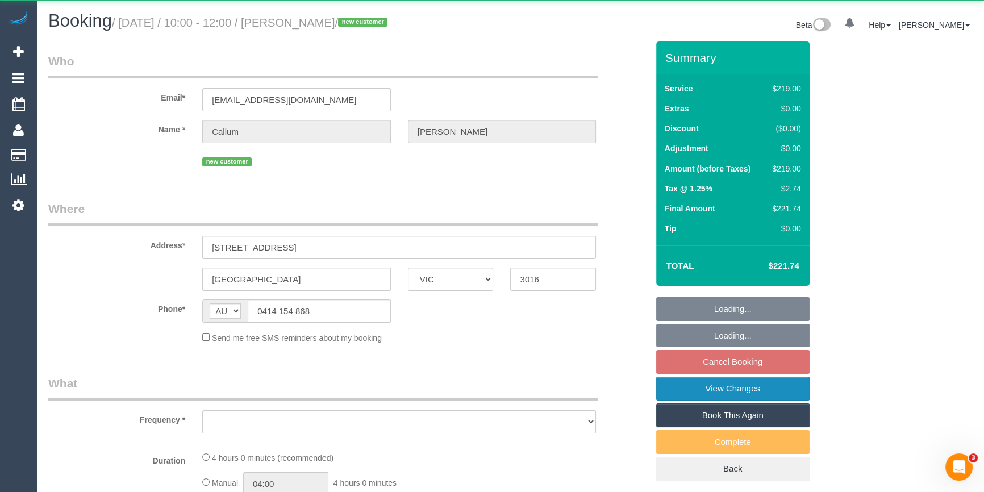
select select "number:24"
select select "number:33"
select select "number:26"
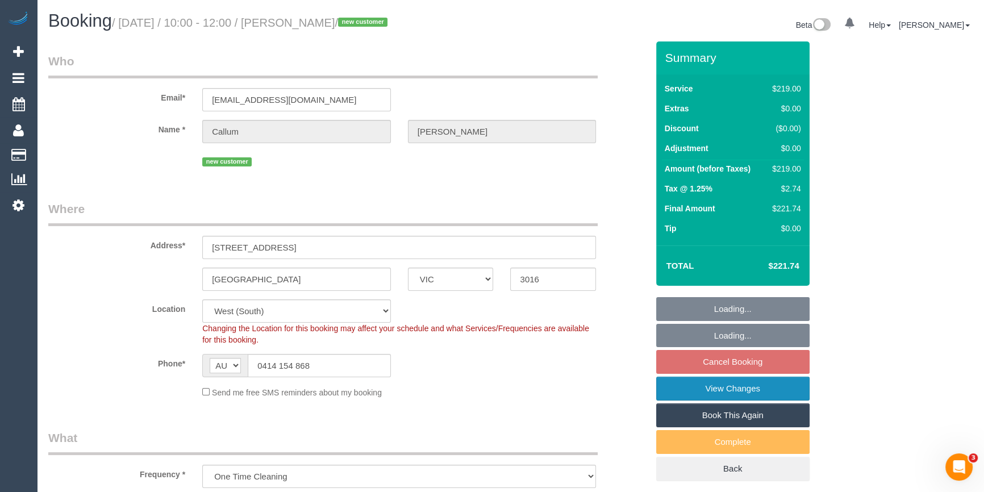
select select "object:690"
select select "spot3"
click at [756, 390] on link "View Changes" at bounding box center [732, 389] width 153 height 24
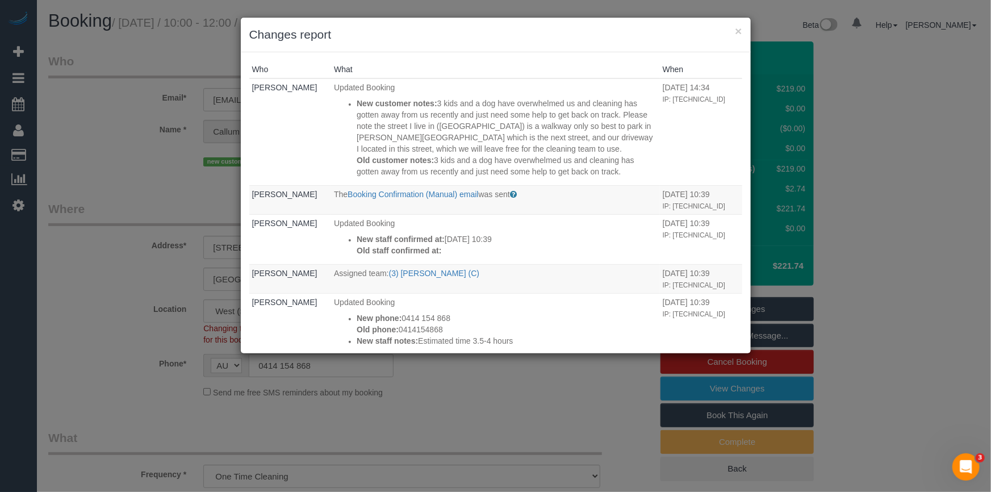
click at [533, 62] on th "What" at bounding box center [495, 70] width 329 height 18
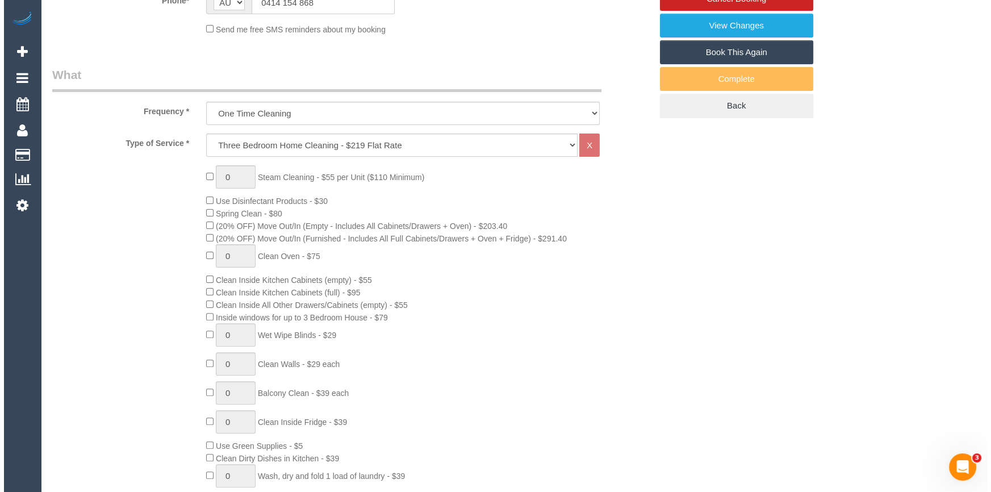
scroll to position [53, 0]
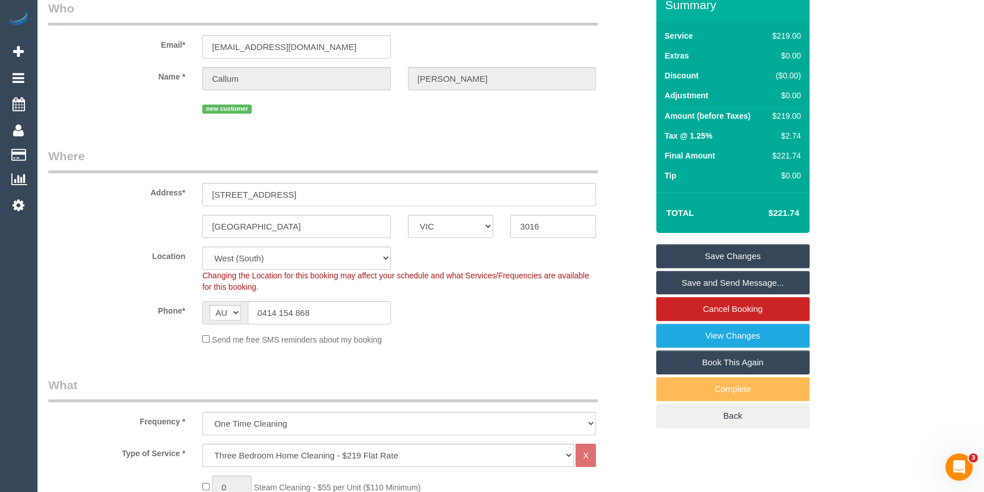
click at [733, 285] on link "Save and Send Message..." at bounding box center [732, 283] width 153 height 24
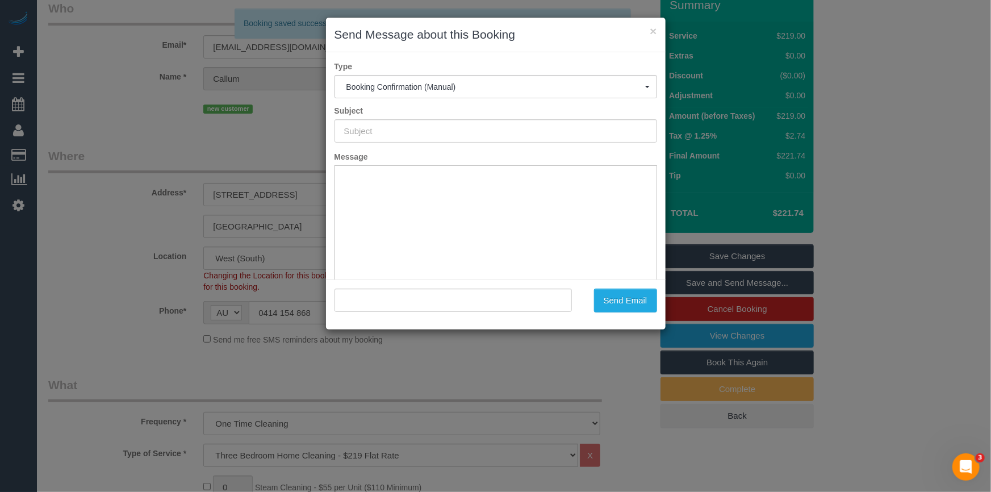
type input "Booking Confirmed"
type input ""Callum Richards" <callumrichards@live.com.au>"
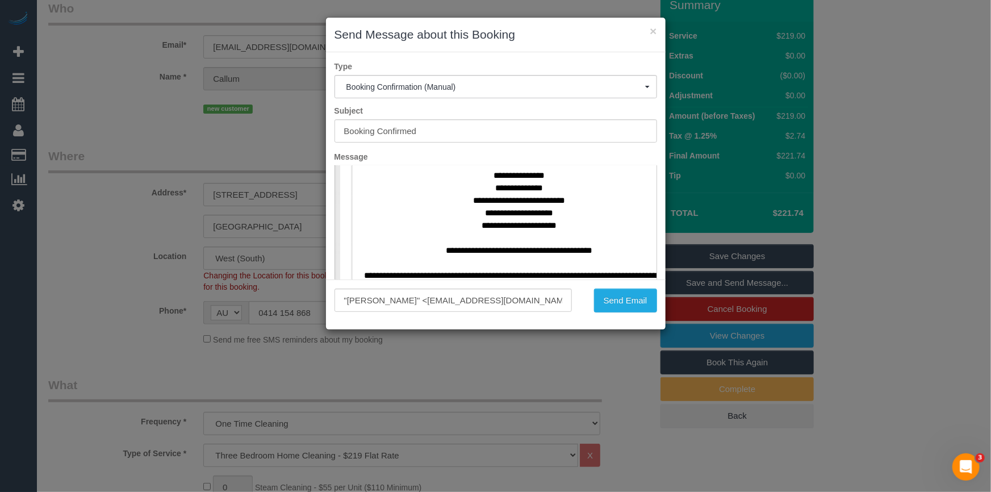
scroll to position [929, 0]
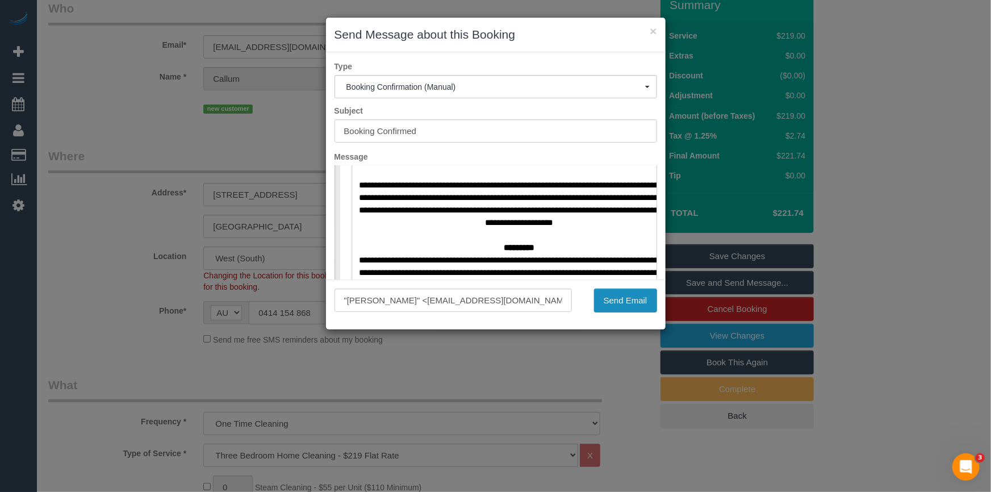
click at [641, 299] on button "Send Email" at bounding box center [625, 300] width 63 height 24
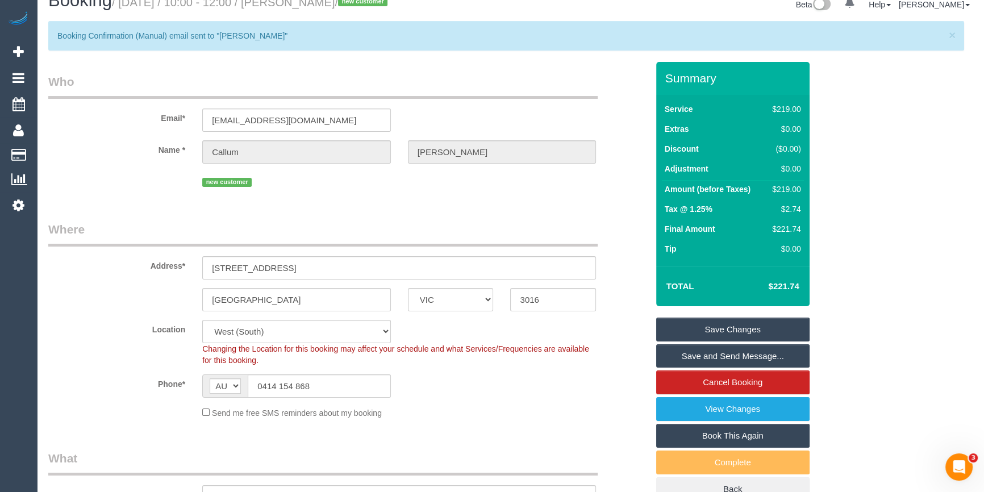
scroll to position [0, 0]
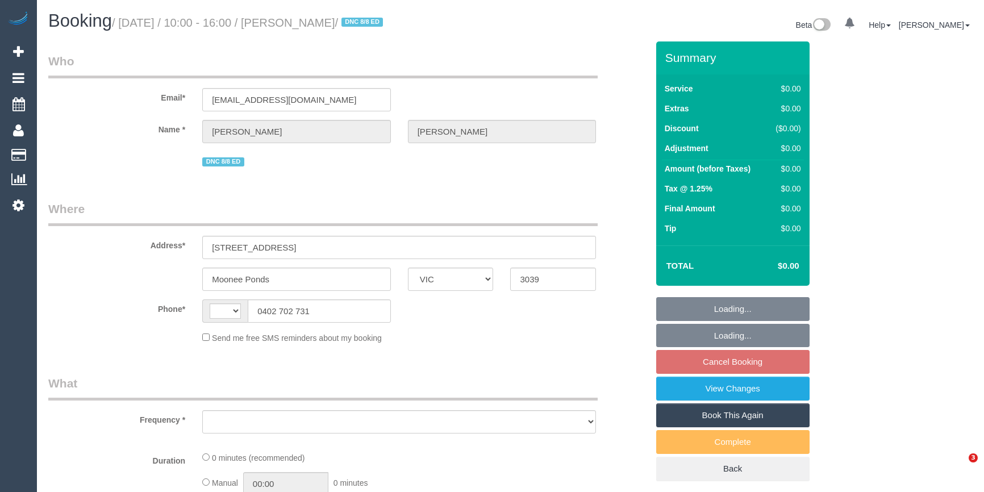
select select "VIC"
select select "number:27"
select select "number:14"
select select "number:19"
select select "number:25"
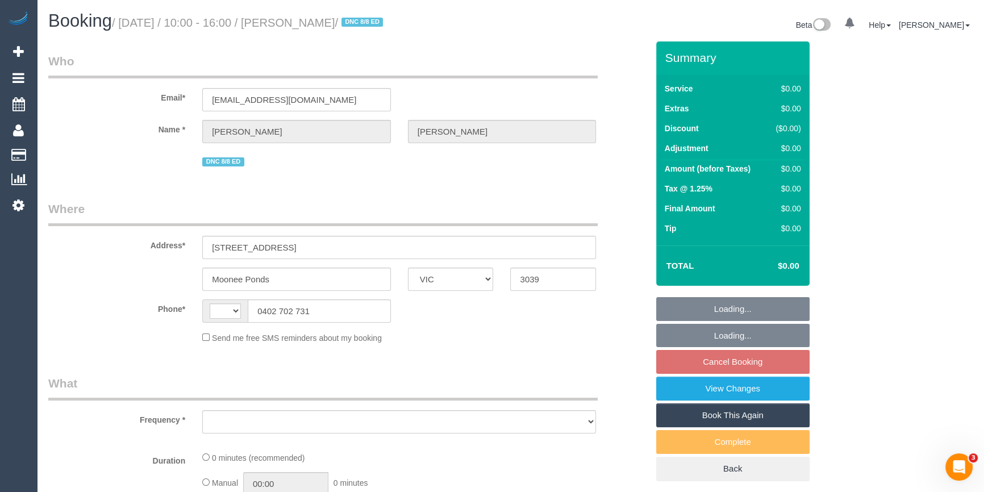
select select "number:34"
select select "number:13"
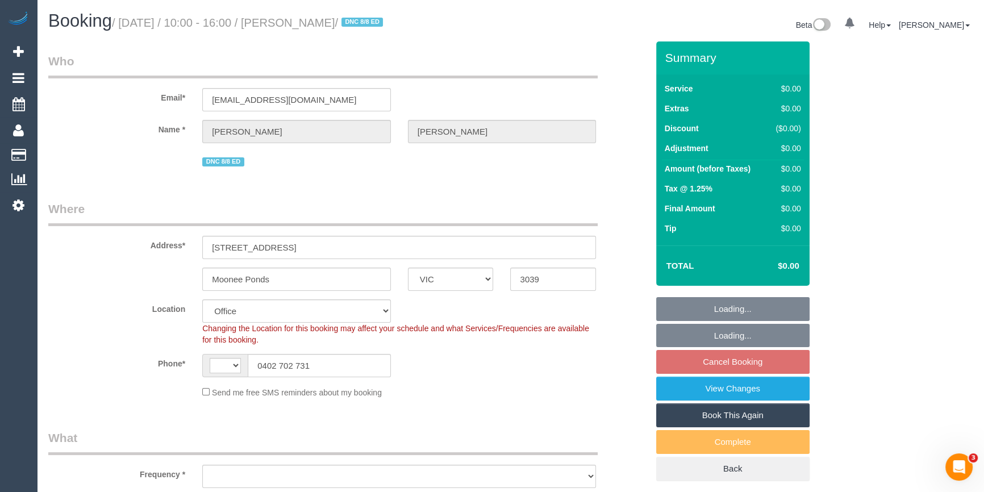
select select "string:AU"
select select "object:2008"
select select "string:stripe-pm_1HyAHe2GScqysDRVeRJaJbeH"
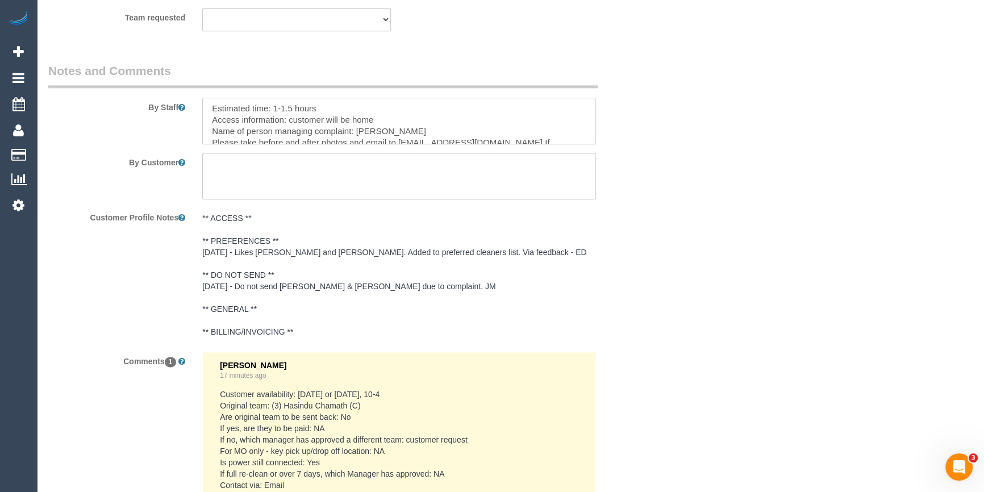
scroll to position [37, 0]
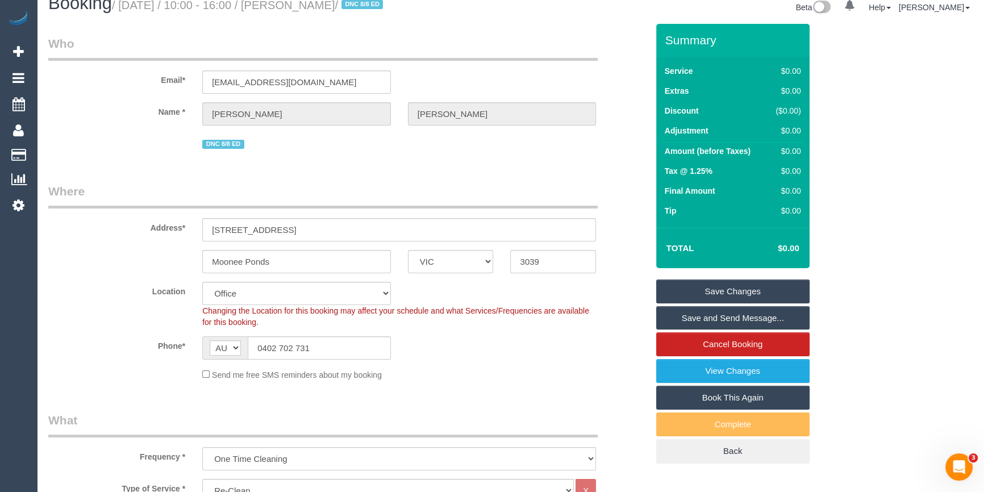
scroll to position [0, 0]
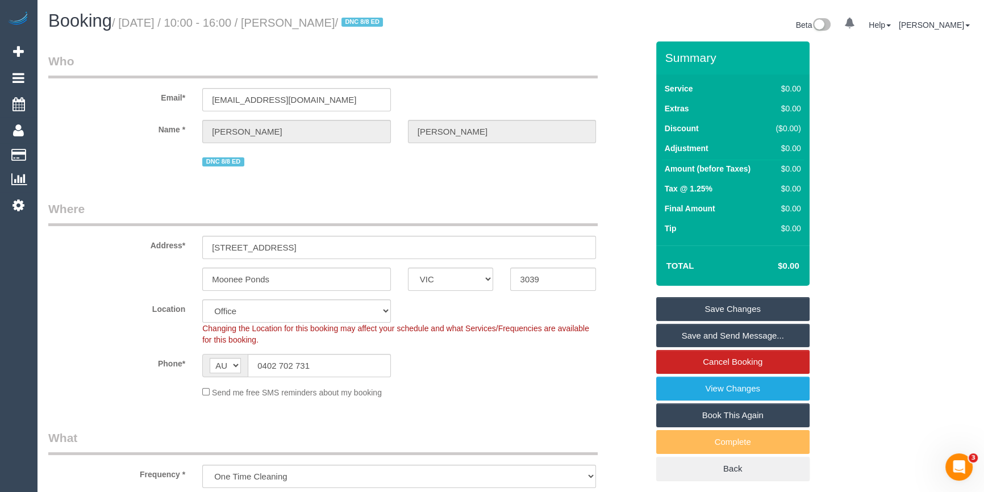
click at [300, 62] on legend "Who" at bounding box center [322, 66] width 549 height 26
drag, startPoint x: 291, startPoint y: 21, endPoint x: 362, endPoint y: 25, distance: 71.7
click at [362, 25] on small "/ [DATE] / 10:00 - 16:00 / [PERSON_NAME] / DNC 8/8 ED" at bounding box center [249, 22] width 274 height 12
copy small "[PERSON_NAME]"
click at [300, 101] on input "[EMAIL_ADDRESS][DOMAIN_NAME]" at bounding box center [296, 99] width 189 height 23
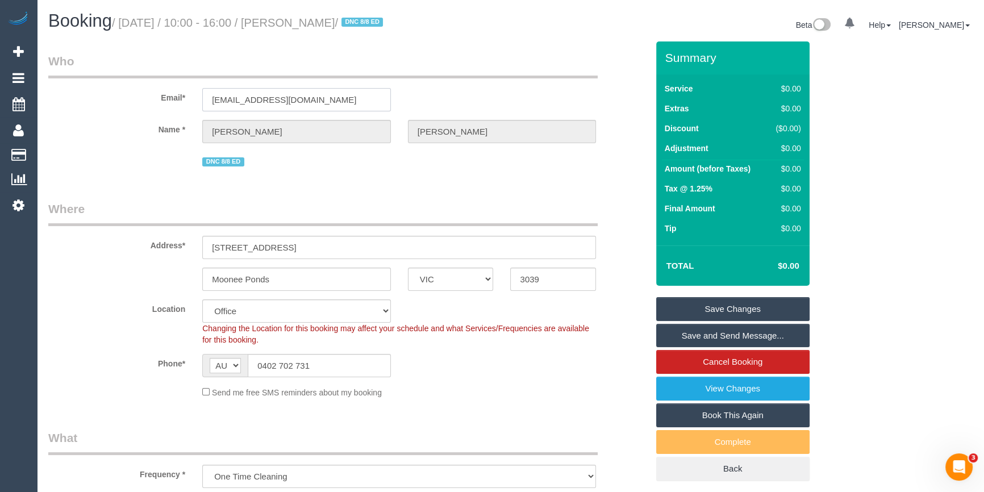
click at [300, 101] on input "[EMAIL_ADDRESS][DOMAIN_NAME]" at bounding box center [296, 99] width 189 height 23
click at [364, 177] on fieldset "Who Email* [EMAIL_ADDRESS][DOMAIN_NAME] Name * [PERSON_NAME] DNC 8/8 ED" at bounding box center [347, 115] width 599 height 125
click at [467, 392] on div "Send me free SMS reminders about my booking" at bounding box center [399, 392] width 411 height 12
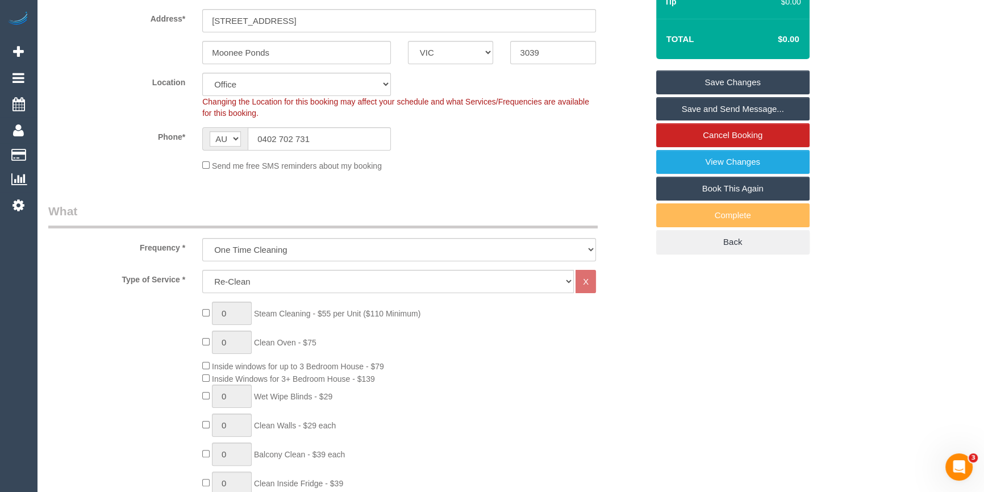
scroll to position [413, 0]
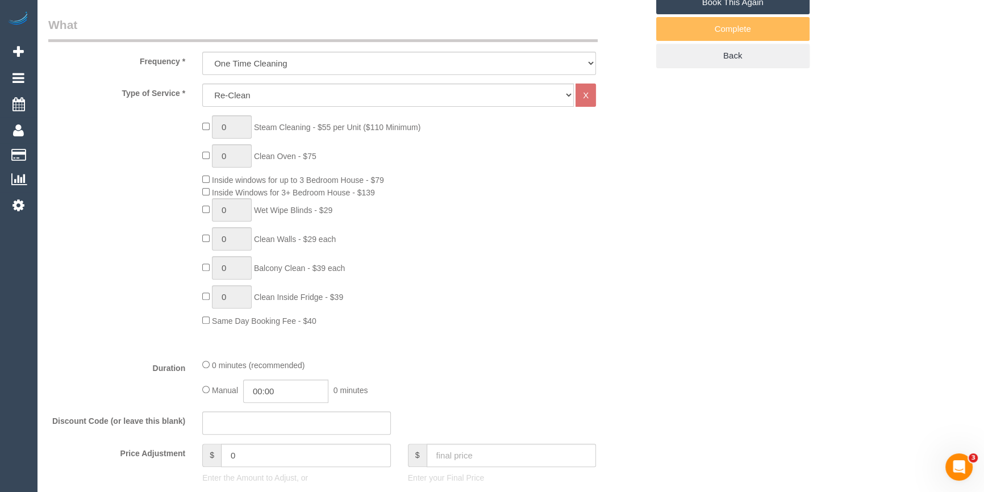
click at [345, 384] on div "Manual 00:00 0 minutes" at bounding box center [399, 390] width 394 height 23
click at [309, 389] on input "00:00" at bounding box center [285, 390] width 85 height 23
click at [522, 381] on div "Manual 00:00 0 minutes" at bounding box center [399, 390] width 394 height 23
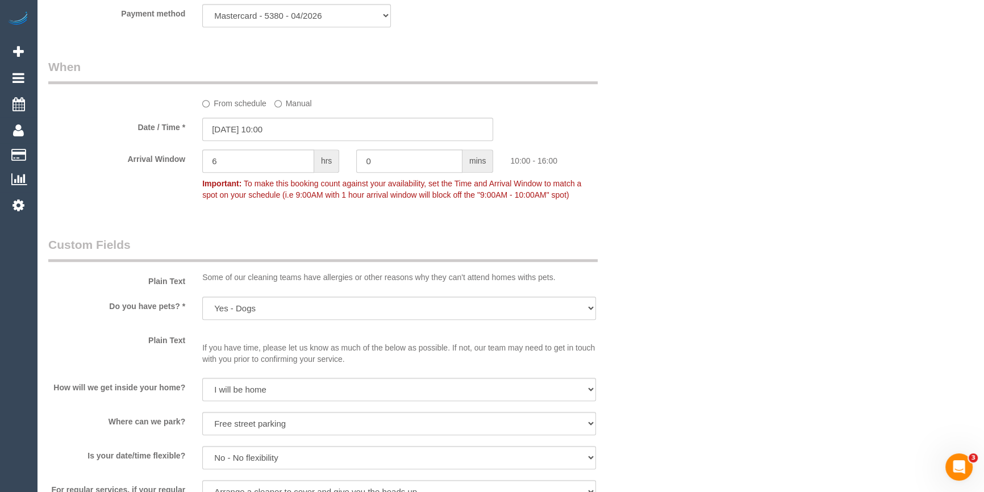
scroll to position [1239, 0]
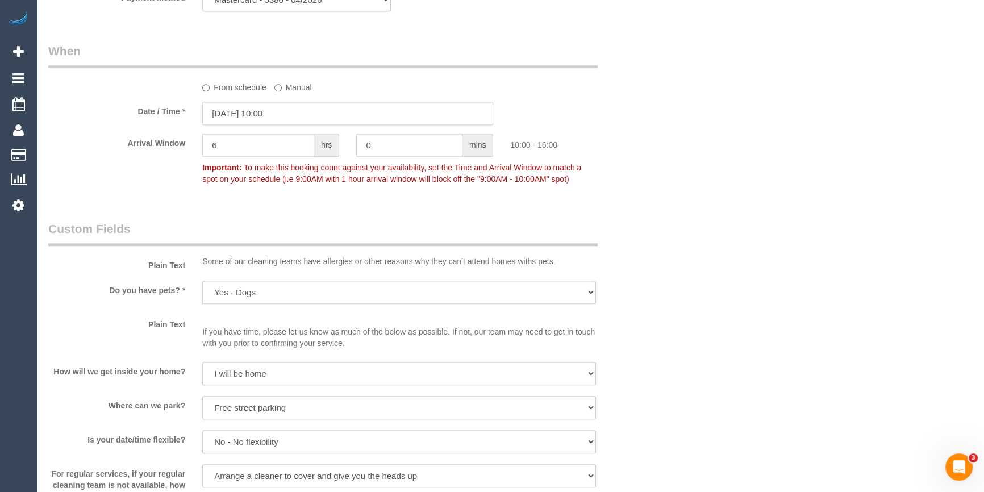
click at [275, 113] on input "[DATE] 10:00" at bounding box center [347, 113] width 291 height 23
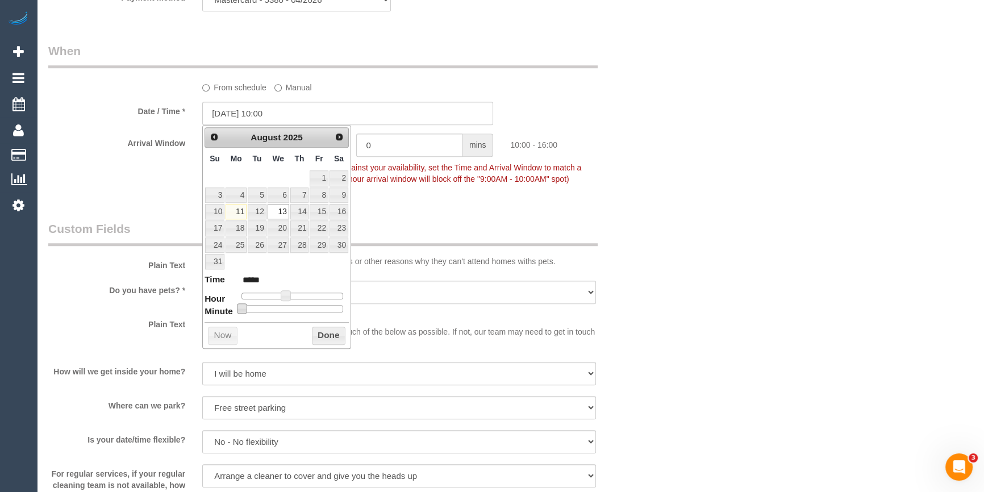
type input "[DATE] 10:15"
type input "*****"
type input "[DATE] 10:20"
type input "*****"
type input "[DATE] 10:25"
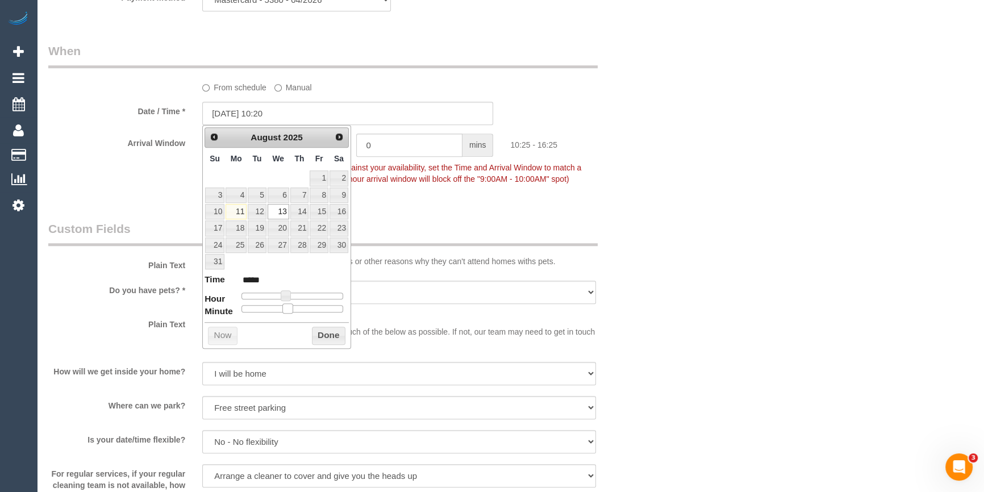
type input "*****"
type input "[DATE] 10:30"
type input "*****"
drag, startPoint x: 240, startPoint y: 308, endPoint x: 293, endPoint y: 308, distance: 53.4
click at [293, 308] on span at bounding box center [296, 308] width 10 height 10
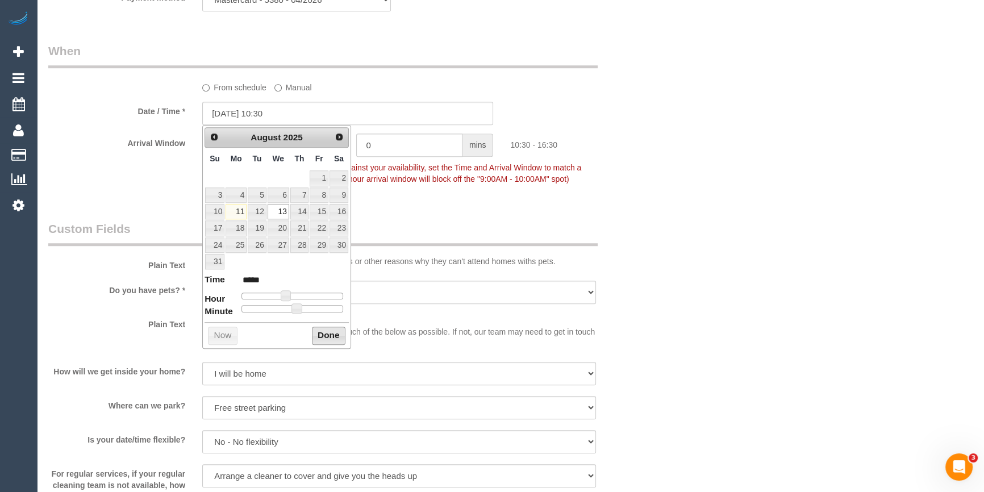
click at [329, 335] on button "Done" at bounding box center [329, 336] width 34 height 18
drag, startPoint x: 747, startPoint y: 248, endPoint x: 743, endPoint y: 241, distance: 7.9
click at [746, 244] on div "Who Email* [EMAIL_ADDRESS][DOMAIN_NAME] Name * [PERSON_NAME] DNC 8/8 ED Where A…" at bounding box center [510, 158] width 924 height 2298
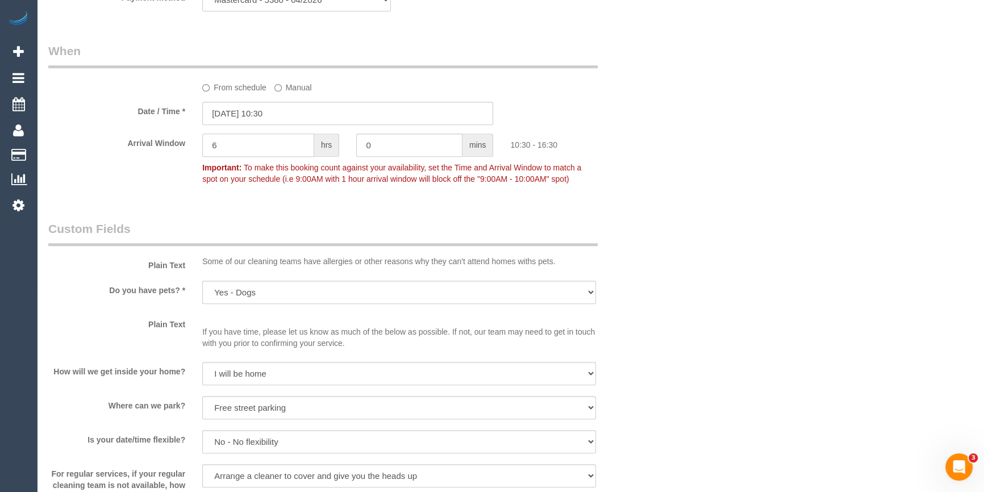
click at [287, 147] on input "6" at bounding box center [258, 144] width 112 height 23
type input "1"
click at [669, 132] on div "Who Email* [EMAIL_ADDRESS][DOMAIN_NAME] Name * [PERSON_NAME] DNC 8/8 ED Where A…" at bounding box center [510, 158] width 924 height 2298
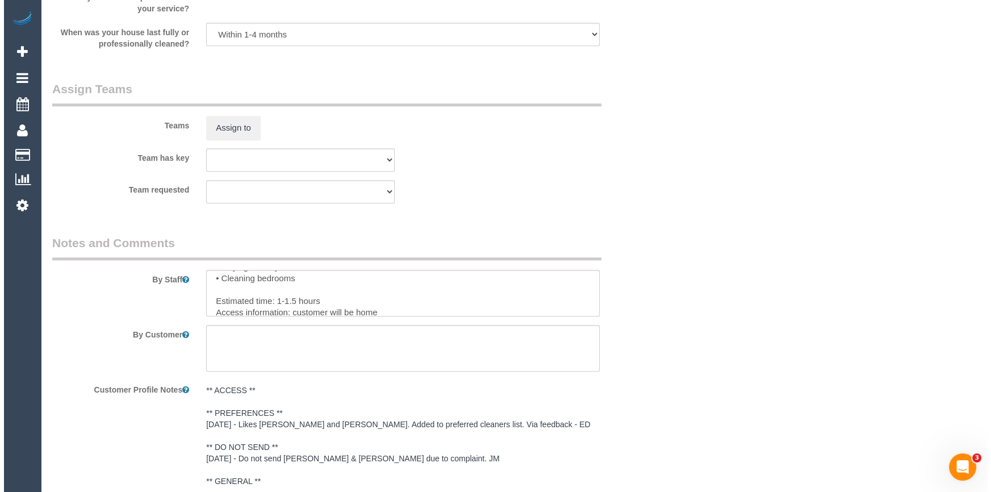
scroll to position [1600, 0]
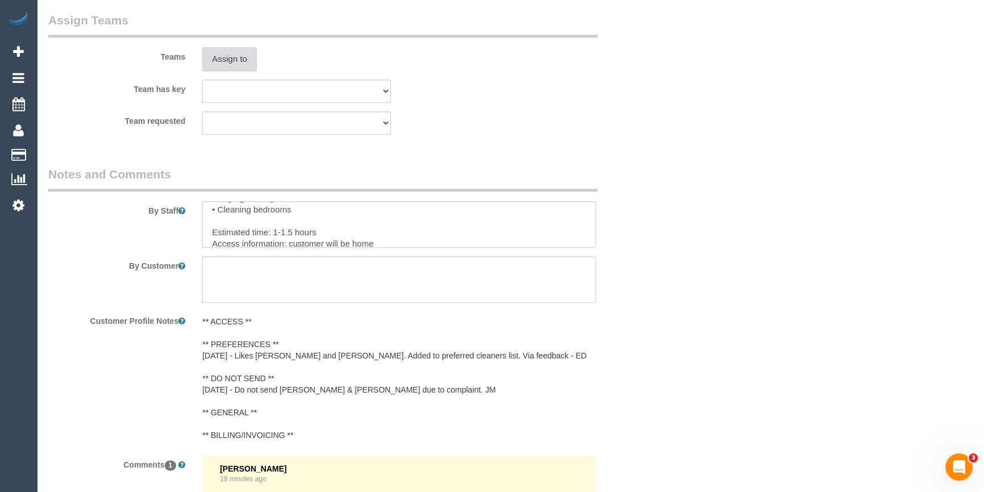
click at [227, 56] on button "Assign to" at bounding box center [229, 59] width 55 height 24
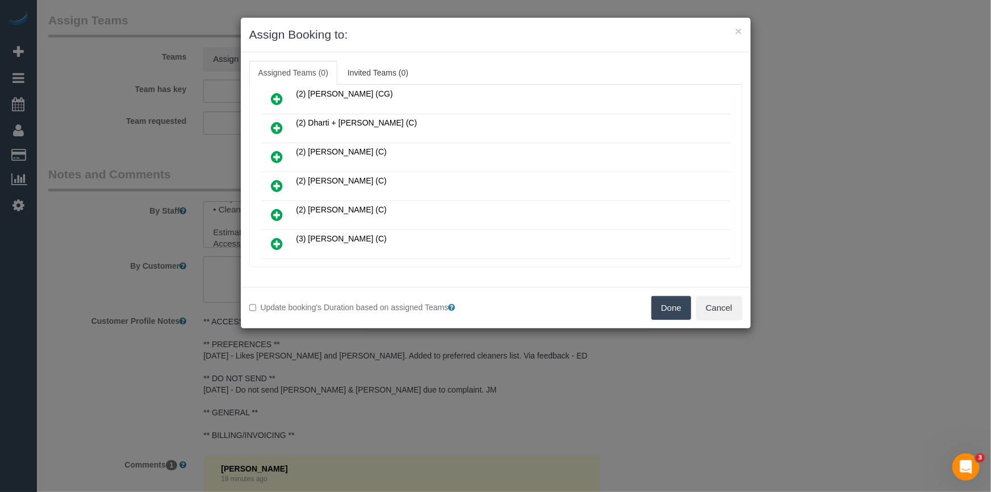
click at [266, 184] on link at bounding box center [277, 186] width 27 height 23
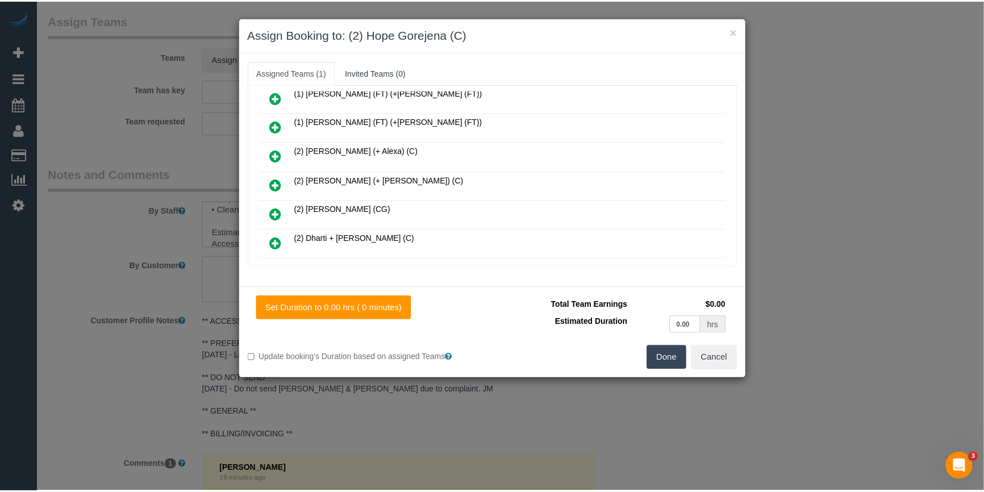
scroll to position [0, 0]
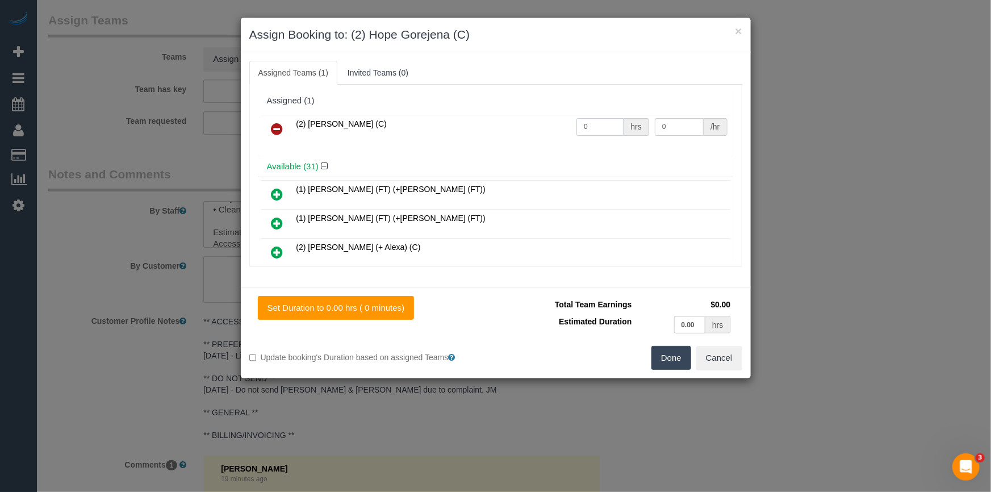
click at [603, 134] on input "0" at bounding box center [599, 127] width 47 height 18
type input "1.5"
click at [684, 133] on input "0" at bounding box center [679, 127] width 49 height 18
type input "37.5"
click at [678, 362] on button "Done" at bounding box center [671, 358] width 40 height 24
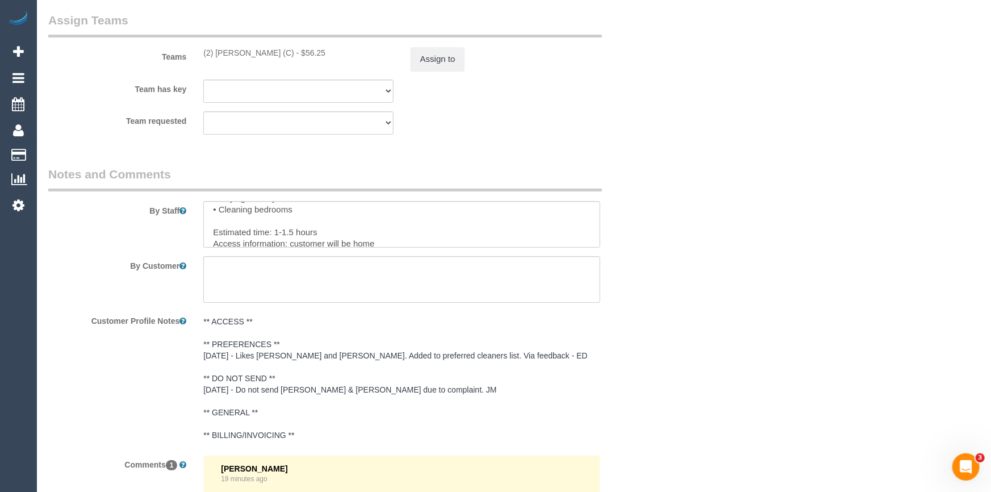
click at [678, 362] on div "× Assign Booking to: (2) Hope Gorejena (C) Assigned Teams (1) Invited Teams (0)…" at bounding box center [495, 246] width 991 height 492
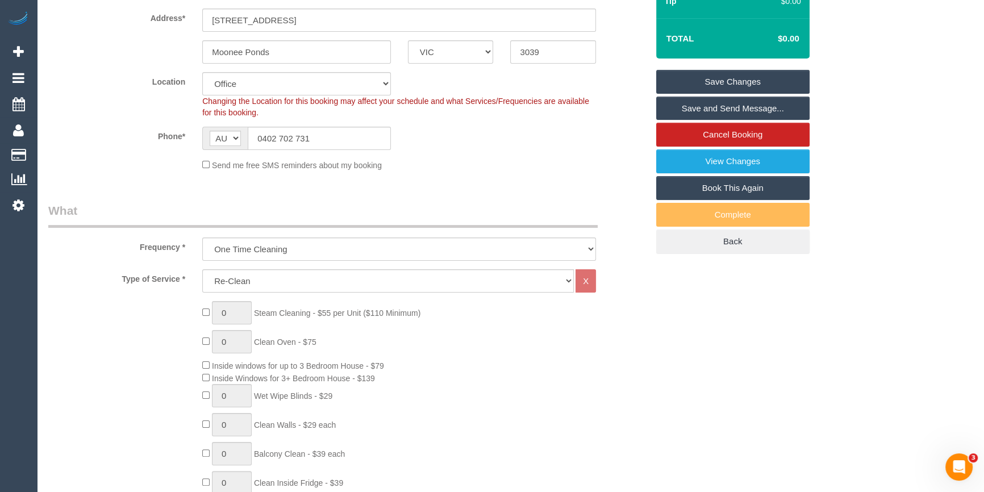
scroll to position [413, 0]
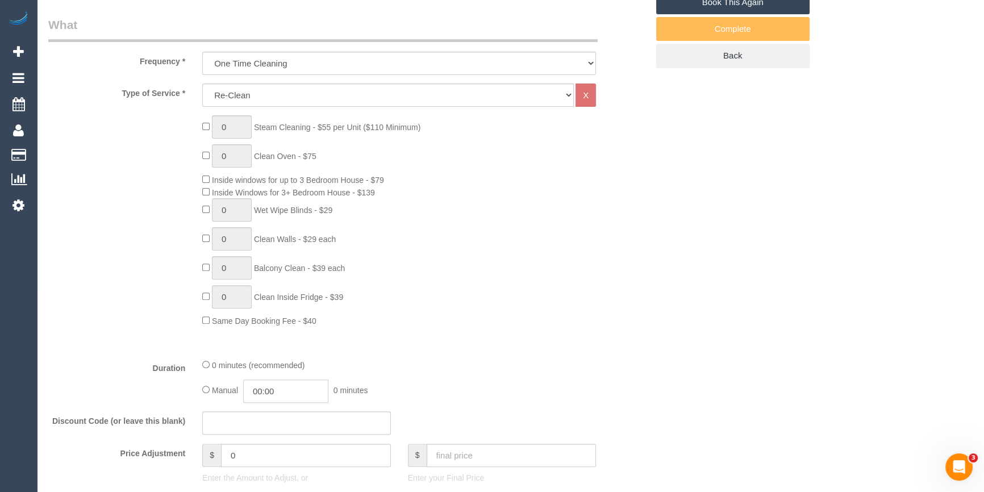
click at [290, 390] on input "00:00" at bounding box center [285, 390] width 85 height 23
type input "01:30"
drag, startPoint x: 277, startPoint y: 452, endPoint x: 401, endPoint y: 379, distance: 143.9
click at [608, 341] on div "Type of Service * Hourly Service - $70/h Hourly Service - $65/h Hourly Service …" at bounding box center [347, 216] width 599 height 266
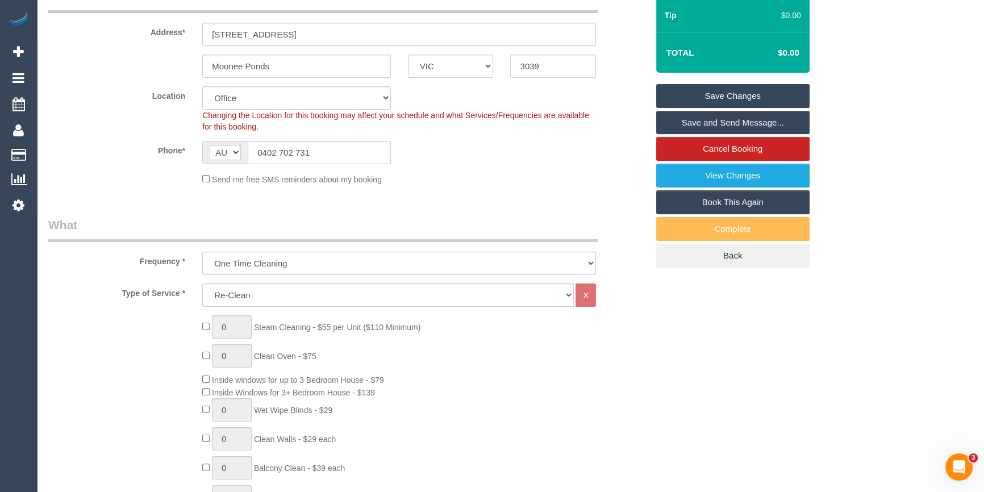
scroll to position [51, 0]
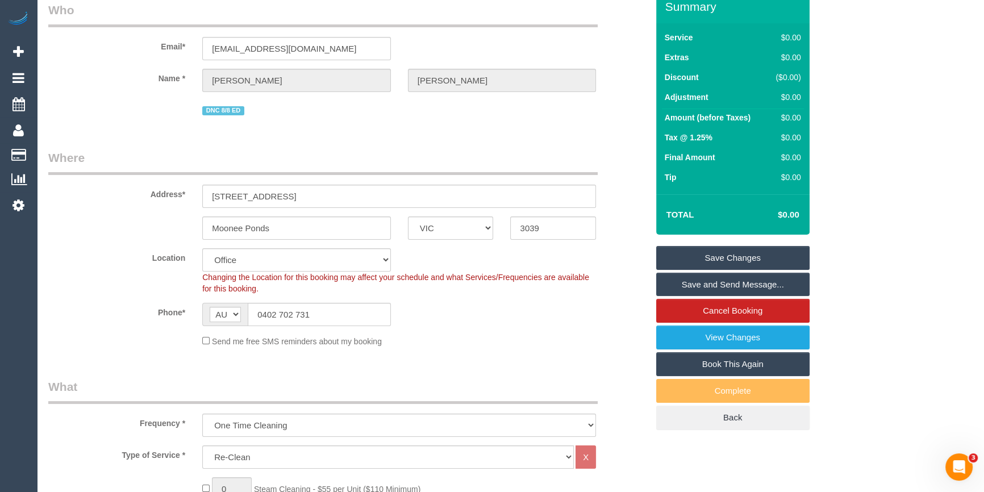
click at [712, 255] on link "Save Changes" at bounding box center [732, 258] width 153 height 24
